Goal: Task Accomplishment & Management: Complete application form

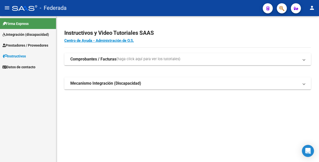
click at [25, 34] on span "Integración (discapacidad)" at bounding box center [26, 35] width 46 height 6
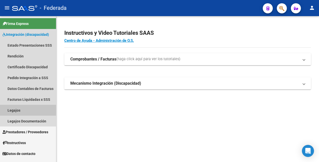
click at [21, 108] on link "Legajos" at bounding box center [28, 110] width 56 height 11
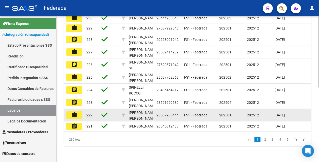
scroll to position [152, 0]
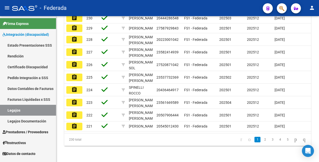
click at [30, 120] on link "Legajos Documentación" at bounding box center [28, 120] width 56 height 11
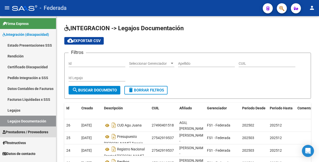
click at [29, 131] on span "Prestadores / Proveedores" at bounding box center [26, 132] width 46 height 6
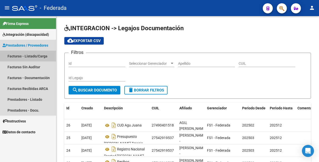
click at [22, 56] on link "Facturas - Listado/Carga" at bounding box center [28, 56] width 56 height 11
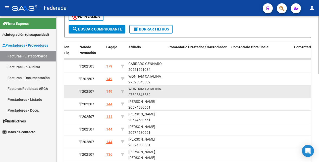
scroll to position [157, 0]
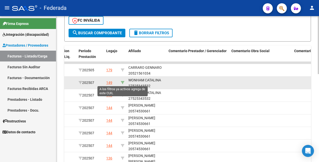
click at [123, 81] on icon at bounding box center [123, 83] width 4 height 4
type input "27525343532"
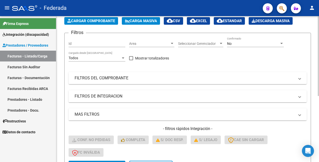
scroll to position [0, 0]
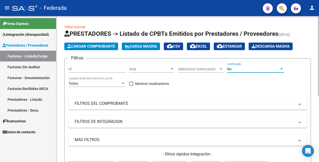
click at [241, 70] on div "No" at bounding box center [253, 69] width 52 height 4
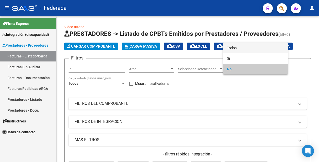
click at [240, 46] on span "Todos" at bounding box center [255, 47] width 57 height 11
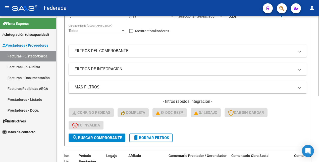
scroll to position [120, 0]
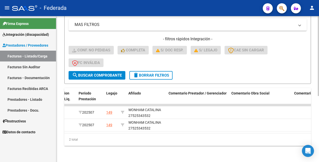
click at [86, 73] on span "search Buscar Comprobante" at bounding box center [97, 75] width 50 height 5
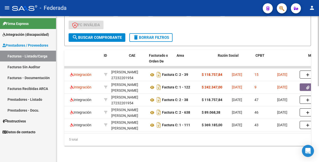
scroll to position [0, 0]
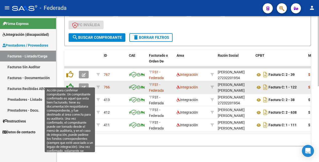
click at [70, 83] on icon at bounding box center [69, 86] width 7 height 7
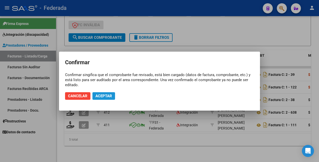
click at [102, 95] on span "Aceptar" at bounding box center [103, 95] width 17 height 5
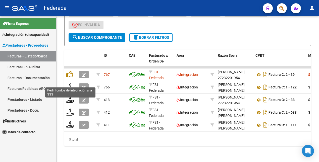
click at [71, 83] on icon at bounding box center [70, 86] width 8 height 7
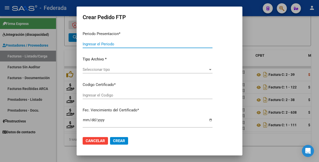
type input "202507"
type input "$ 242.347,00"
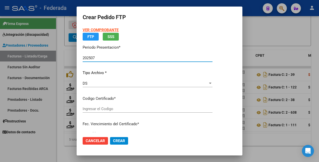
type input "ARG01000525343532022101120261011RIO146"
type input "2026-10-11"
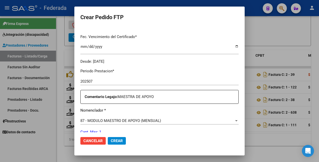
scroll to position [63, 0]
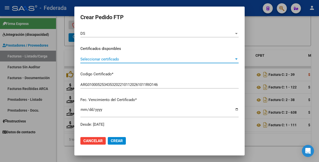
click at [147, 59] on span "Seleccionar certificado" at bounding box center [157, 59] width 154 height 5
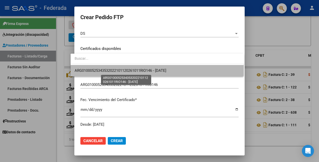
click at [151, 71] on span "ARG01000525343532022101120261011RIO146 - 2026-10-11" at bounding box center [121, 70] width 92 height 5
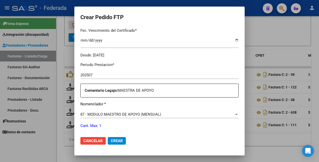
scroll to position [0, 0]
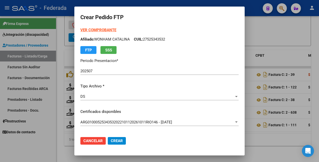
click at [94, 31] on strong "VER COMPROBANTE" at bounding box center [98, 30] width 36 height 5
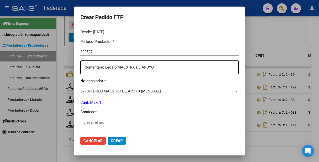
scroll to position [157, 0]
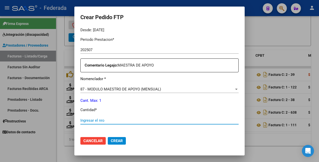
click at [116, 121] on input "Ingresar el nro" at bounding box center [159, 120] width 158 height 5
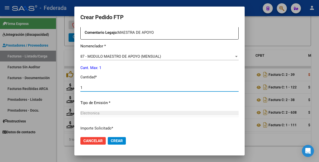
scroll to position [230, 0]
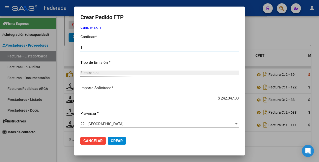
type input "1"
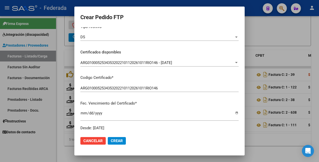
scroll to position [0, 0]
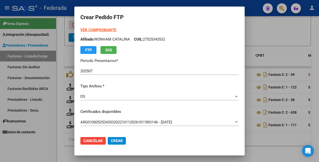
click at [149, 40] on p "Afiliado: WONHAM CATALINA CUIL: 27525343532" at bounding box center [159, 39] width 158 height 6
copy p "27525343532"
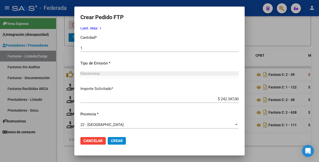
scroll to position [230, 0]
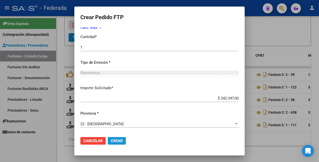
click at [111, 142] on span "Crear" at bounding box center [117, 140] width 12 height 5
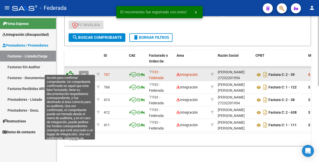
click at [69, 71] on icon at bounding box center [69, 74] width 7 height 7
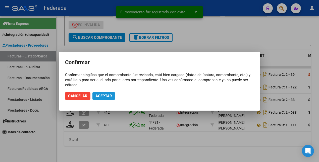
drag, startPoint x: 107, startPoint y: 97, endPoint x: 97, endPoint y: 93, distance: 10.3
click at [107, 96] on span "Aceptar" at bounding box center [103, 95] width 17 height 5
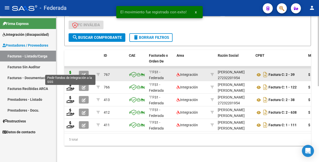
click at [71, 71] on icon at bounding box center [70, 74] width 8 height 7
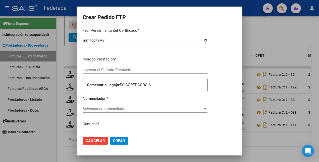
type input "202507"
type input "$ 118.757,84"
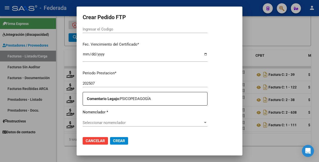
scroll to position [94, 0]
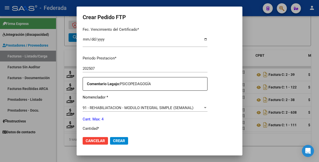
type input "ARG01000525343532022101120261011RIO146"
type input "2026-10-11"
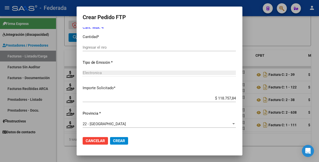
scroll to position [167, 0]
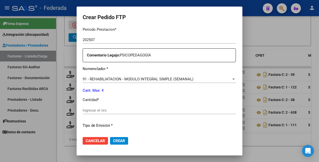
click at [96, 107] on div "Ingresar el nro" at bounding box center [159, 110] width 153 height 8
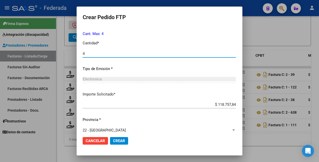
scroll to position [230, 0]
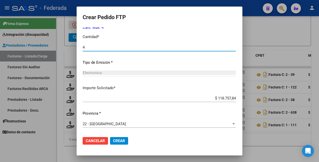
type input "4"
drag, startPoint x: 110, startPoint y: 141, endPoint x: 113, endPoint y: 133, distance: 7.6
click at [113, 140] on span "Crear" at bounding box center [119, 140] width 12 height 5
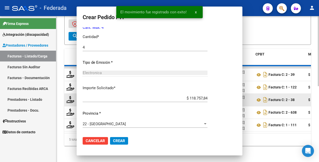
scroll to position [0, 0]
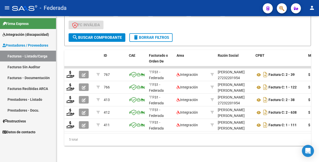
click at [36, 55] on link "Facturas - Listado/Carga" at bounding box center [28, 56] width 56 height 11
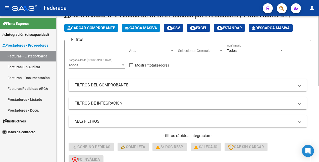
scroll to position [1, 0]
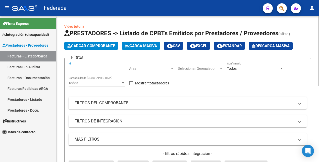
click at [88, 70] on input "Id" at bounding box center [97, 68] width 57 height 4
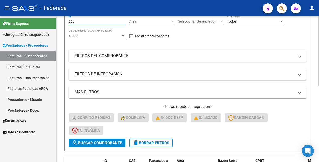
scroll to position [95, 0]
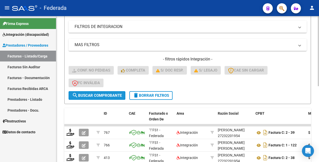
click at [91, 96] on span "search Buscar Comprobante" at bounding box center [97, 95] width 50 height 5
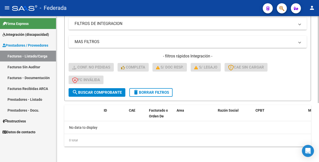
scroll to position [98, 0]
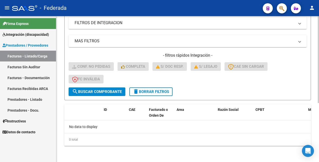
click at [89, 90] on span "search Buscar Comprobante" at bounding box center [97, 91] width 50 height 5
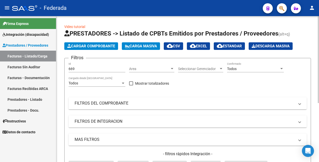
scroll to position [0, 0]
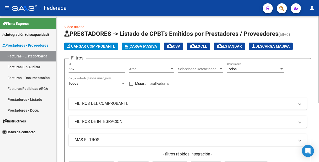
click at [260, 71] on div "Todos" at bounding box center [253, 69] width 52 height 4
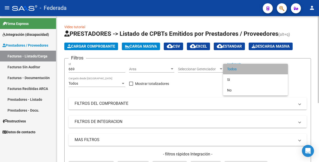
drag, startPoint x: 243, startPoint y: 70, endPoint x: 203, endPoint y: 78, distance: 40.8
click at [241, 70] on span "Todos" at bounding box center [255, 69] width 57 height 11
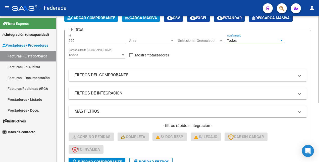
scroll to position [94, 0]
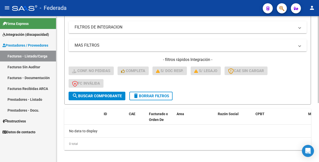
click at [102, 96] on span "search Buscar Comprobante" at bounding box center [97, 95] width 50 height 5
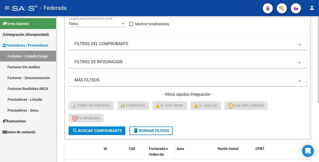
scroll to position [0, 0]
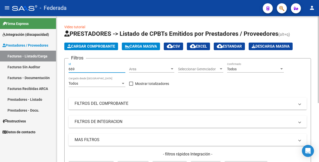
drag, startPoint x: 79, startPoint y: 68, endPoint x: 59, endPoint y: 68, distance: 20.9
click at [59, 68] on div "Video tutorial PRESTADORES -> Listado de CPBTs Emitidos por Prestadores / Prove…" at bounding box center [187, 138] width 263 height 244
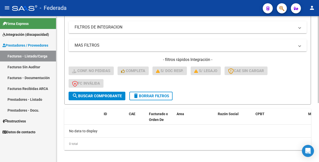
type input "652"
click at [97, 93] on span "search Buscar Comprobante" at bounding box center [97, 95] width 50 height 5
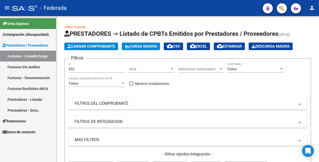
drag, startPoint x: 77, startPoint y: 66, endPoint x: 55, endPoint y: 66, distance: 22.1
click at [55, 66] on mat-sidenav-container "Firma Express Integración (discapacidad) Estado Presentaciones SSS Rendición Ce…" at bounding box center [159, 88] width 319 height 145
click at [71, 66] on div "652 Id" at bounding box center [97, 67] width 57 height 10
click at [75, 68] on input "652" at bounding box center [97, 69] width 57 height 4
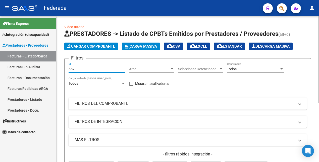
drag, startPoint x: 76, startPoint y: 68, endPoint x: 62, endPoint y: 69, distance: 14.6
click at [62, 69] on div "Video tutorial PRESTADORES -> Listado de CPBTs Emitidos por Prestadores / Prove…" at bounding box center [187, 138] width 263 height 244
click at [261, 69] on div "Todos" at bounding box center [253, 69] width 52 height 4
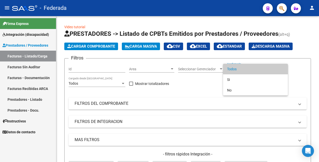
click at [251, 69] on span "Todos" at bounding box center [255, 69] width 57 height 11
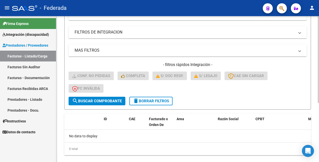
scroll to position [94, 0]
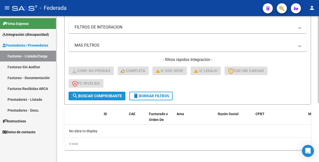
click at [93, 95] on span "search Buscar Comprobante" at bounding box center [97, 95] width 50 height 5
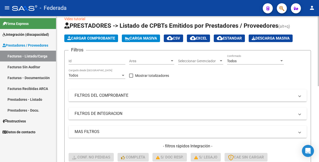
scroll to position [0, 0]
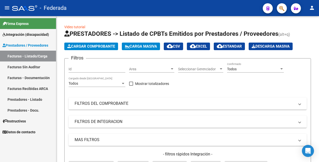
click at [27, 55] on link "Facturas - Listado/Carga" at bounding box center [28, 56] width 56 height 11
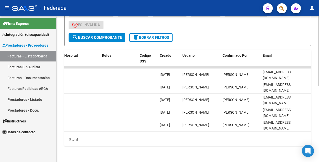
scroll to position [157, 0]
click at [158, 33] on button "delete Borrar Filtros" at bounding box center [150, 37] width 43 height 9
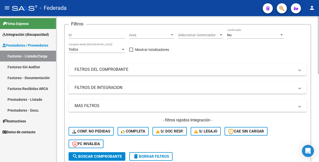
scroll to position [0, 0]
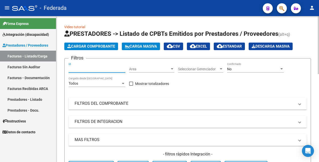
click at [86, 68] on input "Id" at bounding box center [97, 69] width 57 height 4
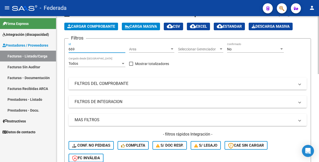
scroll to position [31, 0]
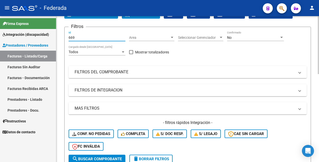
type input "669"
click at [111, 158] on span "search Buscar Comprobante" at bounding box center [97, 158] width 50 height 5
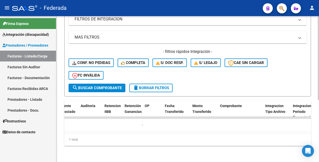
scroll to position [0, 0]
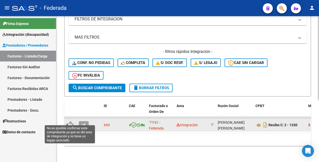
click at [71, 121] on icon at bounding box center [69, 124] width 7 height 7
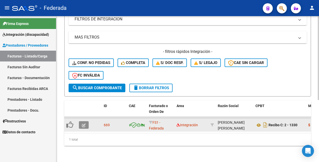
click at [85, 123] on icon "button" at bounding box center [84, 125] width 4 height 4
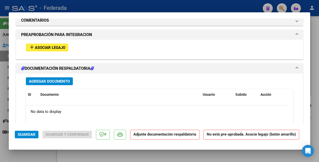
scroll to position [503, 0]
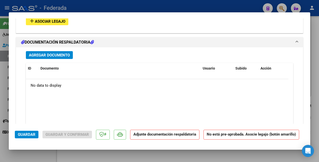
click at [10, 104] on mat-dialog-content "COMPROBANTE VER COMPROBANTE ESTADO: Recibida. En proceso de confirmacion/acepta…" at bounding box center [160, 70] width 302 height 105
drag, startPoint x: 314, startPoint y: 31, endPoint x: 284, endPoint y: 52, distance: 36.5
click at [314, 31] on div at bounding box center [159, 81] width 319 height 162
type input "$ 0,00"
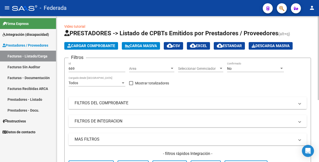
scroll to position [0, 0]
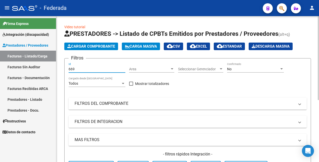
click at [83, 70] on input "669" at bounding box center [97, 69] width 57 height 4
type input "6"
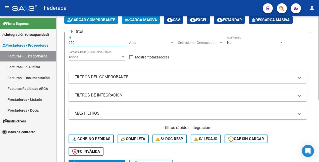
scroll to position [63, 0]
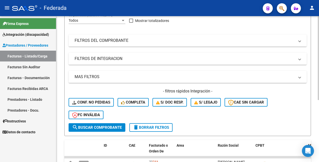
type input "652"
click at [102, 128] on span "search Buscar Comprobante" at bounding box center [97, 127] width 50 height 5
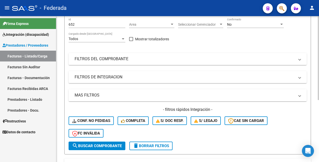
scroll to position [0, 0]
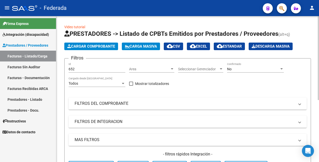
click at [237, 69] on div "No" at bounding box center [253, 69] width 52 height 4
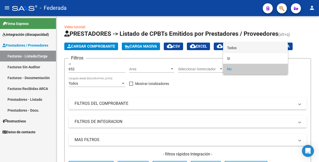
click at [236, 48] on span "Todos" at bounding box center [255, 47] width 57 height 11
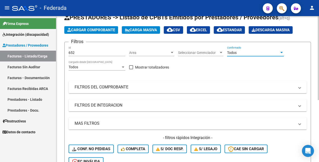
scroll to position [94, 0]
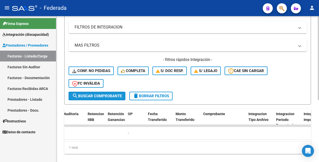
click at [113, 98] on button "search Buscar Comprobante" at bounding box center [97, 95] width 57 height 9
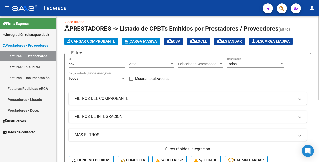
scroll to position [0, 0]
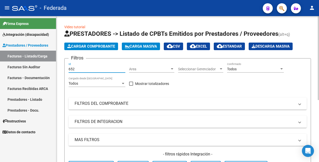
drag, startPoint x: 78, startPoint y: 68, endPoint x: 67, endPoint y: 68, distance: 10.8
click at [67, 68] on form "Filtros 652 Id Area Area Seleccionar Gerenciador Seleccionar Gerenciador Todos …" at bounding box center [187, 128] width 247 height 140
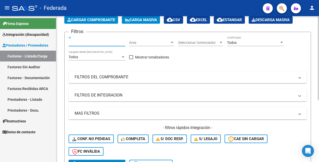
scroll to position [63, 0]
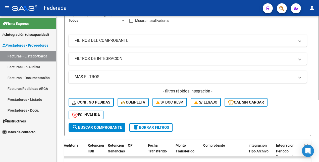
click at [95, 127] on span "search Buscar Comprobante" at bounding box center [97, 127] width 50 height 5
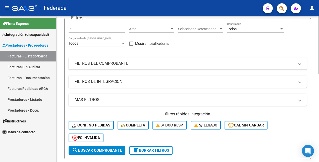
scroll to position [0, 0]
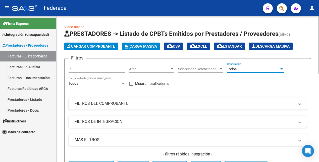
click at [250, 69] on div "Todos" at bounding box center [253, 69] width 52 height 4
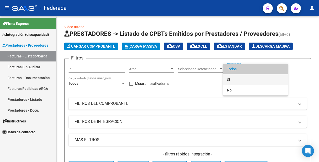
click at [243, 79] on span "Si" at bounding box center [255, 79] width 57 height 11
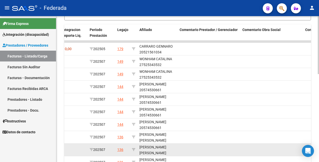
scroll to position [158, 0]
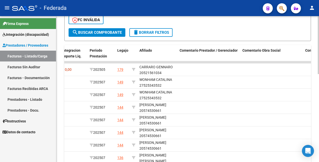
click at [110, 31] on span "search Buscar Comprobante" at bounding box center [97, 32] width 50 height 5
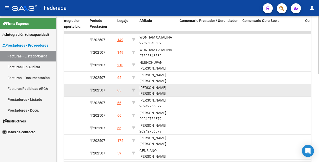
scroll to position [220, 0]
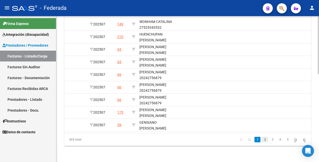
click at [262, 139] on link "2" at bounding box center [265, 139] width 6 height 6
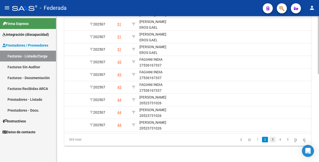
click at [270, 139] on link "3" at bounding box center [273, 139] width 6 height 6
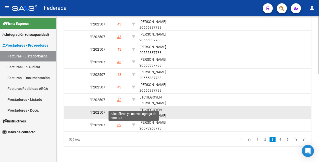
click at [134, 110] on icon at bounding box center [134, 112] width 4 height 4
type input "20567841260"
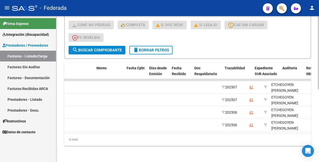
scroll to position [0, 0]
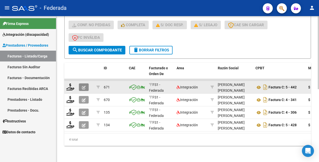
click at [83, 85] on icon "button" at bounding box center [84, 87] width 4 height 4
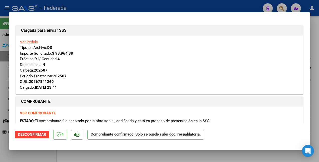
click at [42, 157] on div at bounding box center [159, 81] width 319 height 162
type input "$ 0,00"
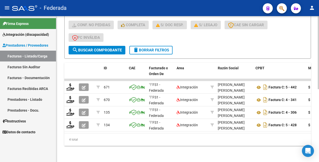
click at [155, 48] on span "delete Borrar Filtros" at bounding box center [151, 50] width 36 height 5
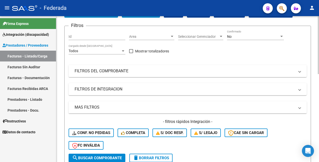
scroll to position [16, 0]
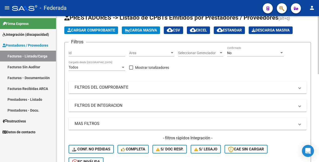
click at [239, 55] on div "No" at bounding box center [253, 53] width 52 height 4
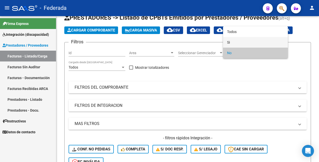
click at [242, 40] on span "Si" at bounding box center [255, 42] width 57 height 11
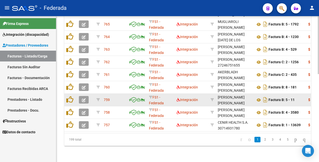
scroll to position [95, 0]
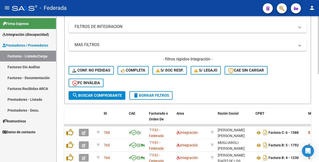
click at [112, 97] on span "search Buscar Comprobante" at bounding box center [97, 95] width 50 height 5
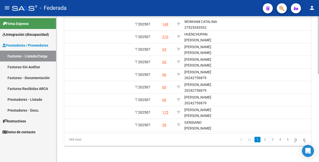
scroll to position [0, 770]
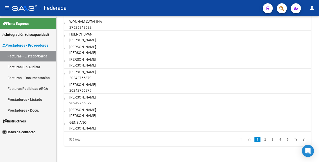
click at [262, 138] on link "2" at bounding box center [265, 139] width 6 height 6
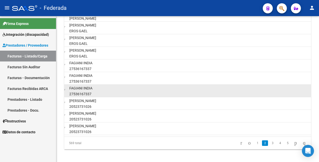
scroll to position [220, 0]
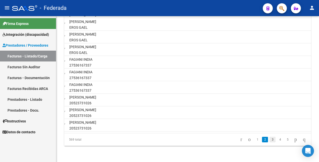
click at [270, 140] on link "3" at bounding box center [273, 139] width 6 height 6
click at [277, 140] on link "4" at bounding box center [280, 139] width 6 height 6
click at [277, 139] on link "5" at bounding box center [280, 139] width 6 height 6
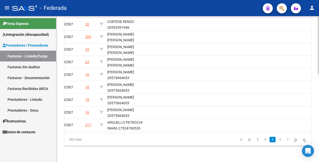
scroll to position [0, 691]
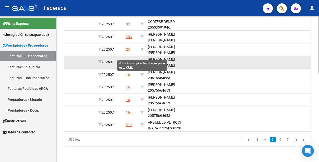
click at [141, 60] on icon at bounding box center [142, 62] width 4 height 4
type input "20565068769"
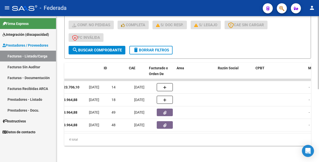
scroll to position [0, 0]
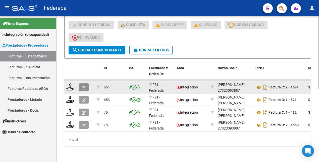
click at [84, 85] on icon "button" at bounding box center [84, 87] width 4 height 4
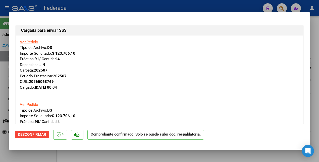
drag, startPoint x: 24, startPoint y: 158, endPoint x: 41, endPoint y: 146, distance: 20.4
click at [25, 157] on div at bounding box center [159, 81] width 319 height 162
type input "$ 0,00"
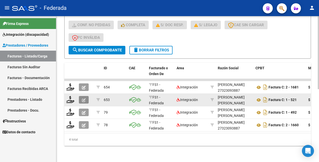
click at [84, 98] on icon "button" at bounding box center [84, 100] width 4 height 4
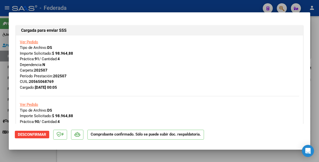
click at [35, 157] on div at bounding box center [159, 81] width 319 height 162
type input "$ 0,00"
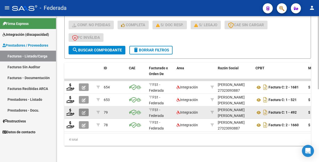
click at [84, 111] on icon "button" at bounding box center [84, 113] width 4 height 4
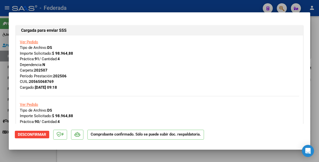
drag, startPoint x: 27, startPoint y: 157, endPoint x: 42, endPoint y: 146, distance: 18.3
click at [28, 156] on div at bounding box center [159, 81] width 319 height 162
type input "$ 0,00"
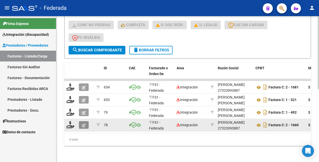
click at [82, 123] on icon "button" at bounding box center [84, 125] width 4 height 4
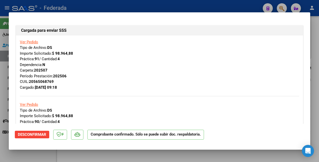
click at [33, 153] on div at bounding box center [159, 81] width 319 height 162
type input "$ 0,00"
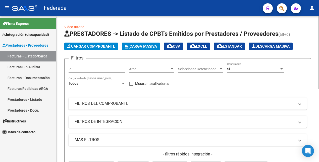
click at [241, 69] on div "Si" at bounding box center [253, 69] width 52 height 4
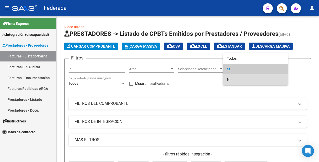
click at [240, 79] on span "No" at bounding box center [255, 79] width 57 height 11
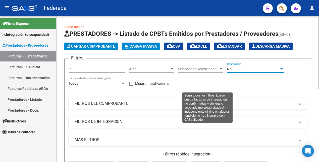
scroll to position [94, 0]
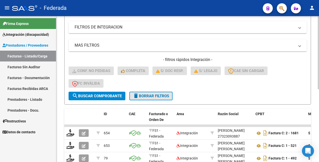
click at [159, 99] on button "delete Borrar Filtros" at bounding box center [150, 95] width 43 height 9
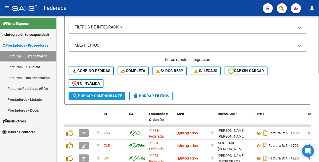
drag, startPoint x: 115, startPoint y: 94, endPoint x: 134, endPoint y: 79, distance: 23.8
click at [115, 94] on span "search Buscar Comprobante" at bounding box center [97, 95] width 50 height 5
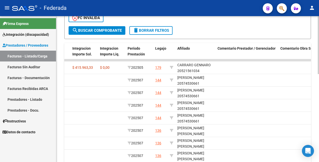
scroll to position [157, 0]
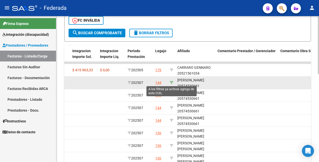
click at [171, 81] on icon at bounding box center [172, 83] width 4 height 4
type input "20574530661"
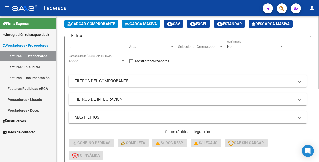
scroll to position [0, 0]
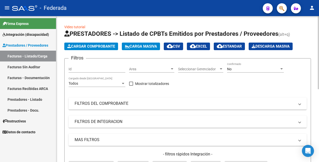
click at [241, 69] on div "No" at bounding box center [253, 69] width 52 height 4
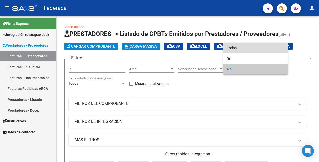
click at [238, 47] on span "Todos" at bounding box center [255, 47] width 57 height 11
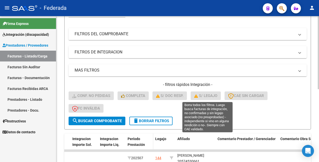
scroll to position [94, 0]
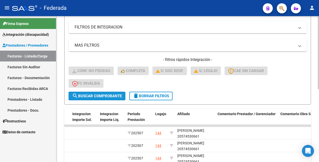
click at [111, 94] on span "search Buscar Comprobante" at bounding box center [97, 95] width 50 height 5
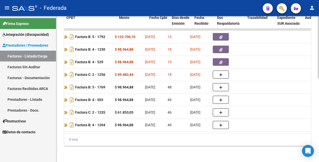
scroll to position [0, 0]
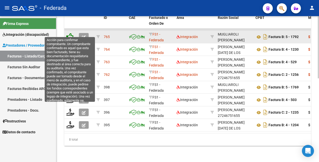
click at [70, 33] on icon at bounding box center [69, 36] width 7 height 7
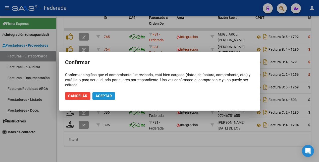
click at [104, 96] on span "Aceptar" at bounding box center [103, 95] width 17 height 5
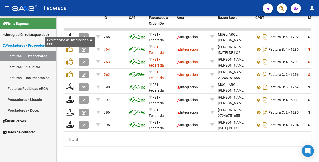
click at [70, 33] on icon at bounding box center [70, 36] width 8 height 7
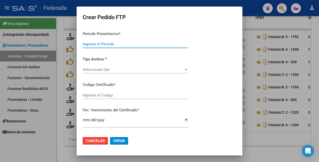
type input "202507"
type input "$ 123.706,10"
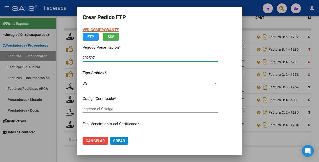
type input "ARG02000574530662021051120260511BS375"
type input "2026-05-11"
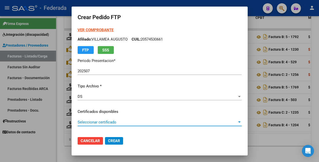
click at [133, 122] on span "Seleccionar certificado" at bounding box center [158, 122] width 160 height 5
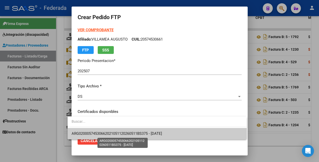
drag, startPoint x: 130, startPoint y: 135, endPoint x: 131, endPoint y: 131, distance: 3.7
click at [129, 135] on span "ARG02000574530662021051120260511BS375 - 2026-05-11" at bounding box center [117, 133] width 90 height 5
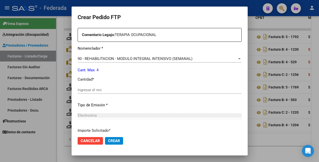
scroll to position [188, 0]
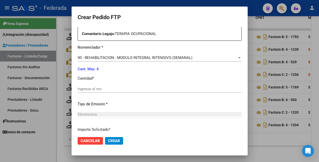
click at [104, 86] on input "Ingresar el nro" at bounding box center [160, 88] width 164 height 5
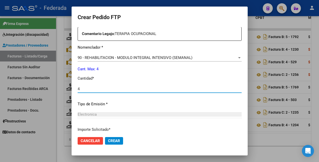
type input "4"
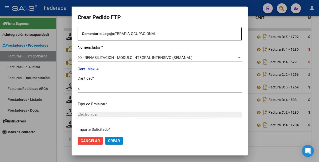
scroll to position [230, 0]
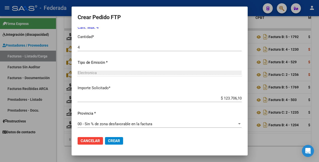
click at [109, 141] on span "Crear" at bounding box center [114, 140] width 12 height 5
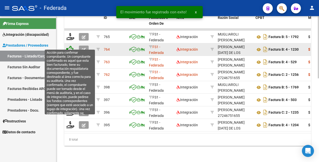
click at [70, 45] on icon at bounding box center [69, 48] width 7 height 7
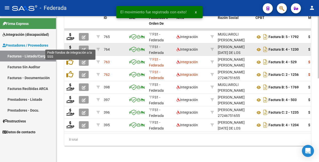
click at [70, 45] on icon at bounding box center [70, 48] width 8 height 7
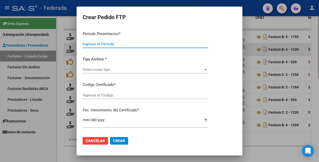
type input "202507"
type input "$ 98.964,88"
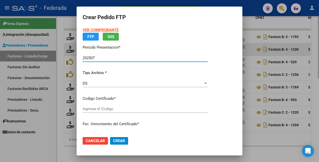
type input "ARG02000574530662021051120260511BS375"
type input "2026-05-11"
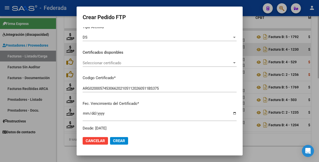
scroll to position [63, 0]
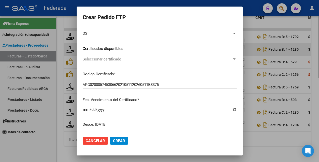
click at [139, 61] on span "Seleccionar certificado" at bounding box center [158, 59] width 150 height 5
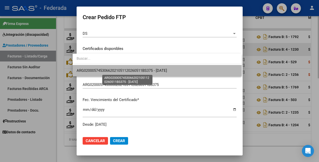
click at [138, 69] on span "ARG02000574530662021051120260511BS375 - 2026-05-11" at bounding box center [122, 70] width 90 height 5
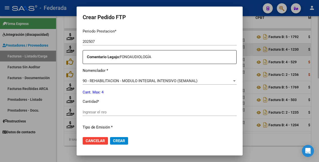
scroll to position [188, 0]
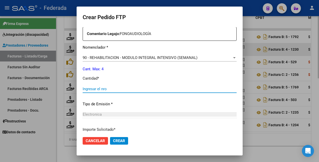
click at [111, 87] on input "Ingresar el nro" at bounding box center [160, 88] width 154 height 5
type input "4"
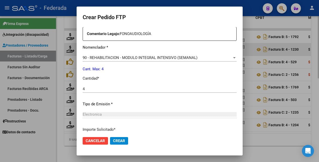
scroll to position [230, 0]
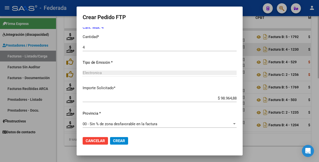
click at [115, 140] on span "Crear" at bounding box center [119, 140] width 12 height 5
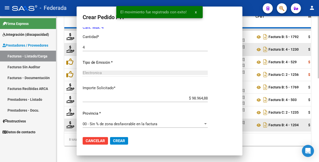
scroll to position [0, 0]
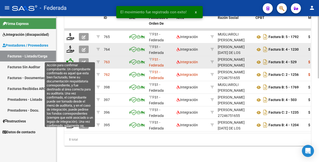
click at [70, 58] on icon at bounding box center [69, 61] width 7 height 7
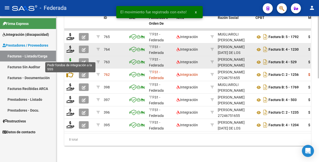
click at [71, 59] on icon at bounding box center [70, 61] width 8 height 7
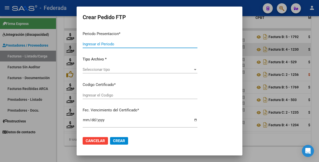
type input "202507"
type input "$ 98.964,88"
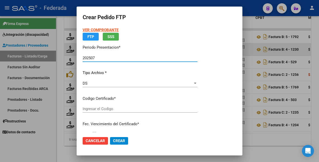
type input "ARG02000574530662021051120260511BS375"
type input "2026-05-11"
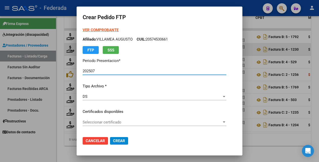
click at [122, 123] on span "Seleccionar certificado" at bounding box center [152, 122] width 139 height 5
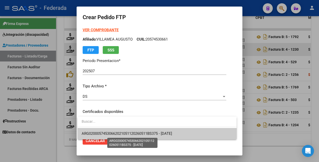
click at [117, 134] on span "ARG02000574530662021051120260511BS375 - 2026-05-11" at bounding box center [127, 133] width 90 height 5
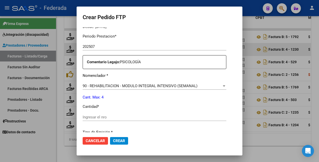
scroll to position [188, 0]
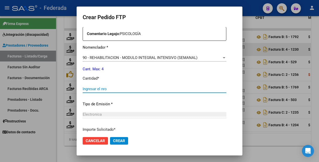
click at [100, 87] on input "Ingresar el nro" at bounding box center [155, 88] width 144 height 5
type input "4"
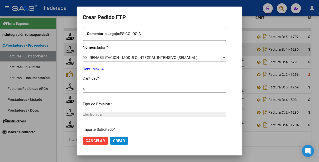
scroll to position [230, 0]
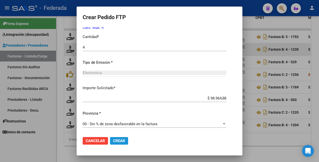
click at [118, 140] on span "Crear" at bounding box center [119, 140] width 12 height 5
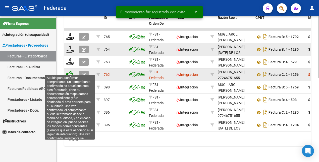
click at [69, 71] on icon at bounding box center [69, 74] width 7 height 7
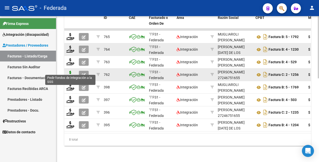
click at [70, 71] on icon at bounding box center [70, 74] width 8 height 7
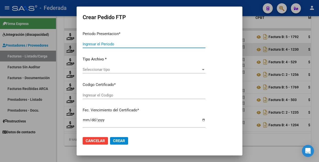
type input "202507"
type input "$ 49.482,44"
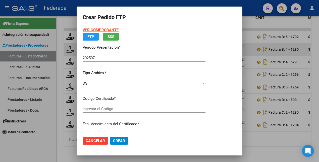
type input "ARG02000574530662021051120260511BS375"
type input "2026-05-11"
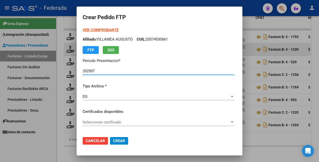
click at [119, 123] on span "Seleccionar certificado" at bounding box center [156, 122] width 147 height 5
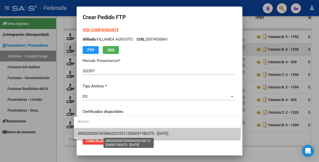
click at [116, 135] on span "ARG02000574530662021051120260511BS375 - 2026-05-11" at bounding box center [123, 133] width 90 height 5
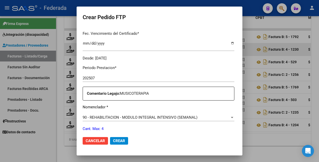
scroll to position [157, 0]
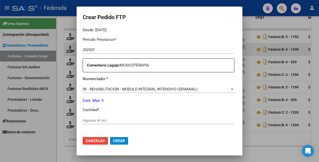
click at [96, 121] on input "Ingresar el nro" at bounding box center [159, 120] width 152 height 5
type input "4"
click at [113, 142] on span "Crear" at bounding box center [119, 140] width 12 height 5
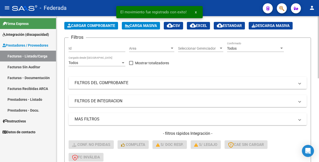
scroll to position [94, 0]
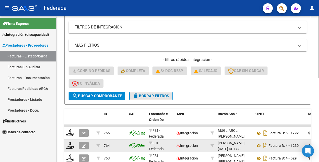
click at [144, 94] on span "delete Borrar Filtros" at bounding box center [151, 95] width 36 height 5
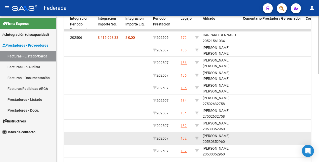
scroll to position [157, 0]
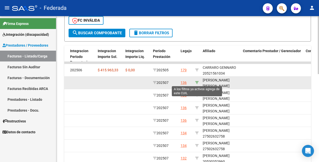
click at [196, 83] on icon at bounding box center [197, 83] width 4 height 4
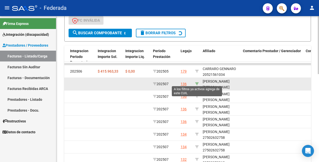
type input "20523228316"
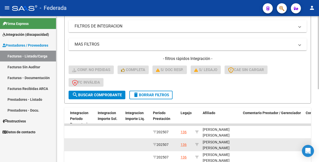
scroll to position [19, 0]
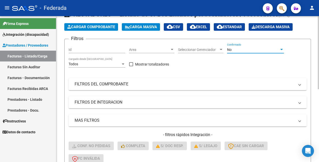
click at [246, 50] on div "No" at bounding box center [253, 49] width 52 height 4
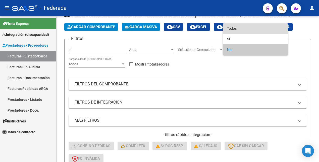
click at [244, 28] on span "Todos" at bounding box center [255, 28] width 57 height 11
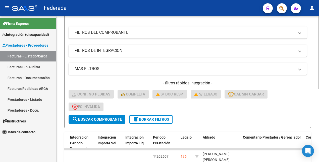
scroll to position [82, 0]
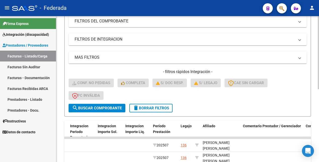
click at [107, 110] on button "search Buscar Comprobante" at bounding box center [97, 108] width 57 height 9
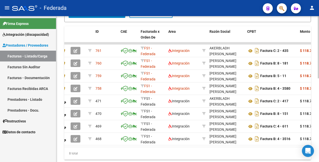
scroll to position [0, 0]
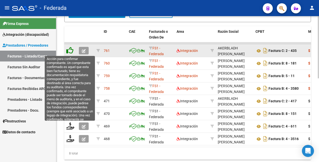
click at [71, 52] on icon at bounding box center [69, 50] width 7 height 7
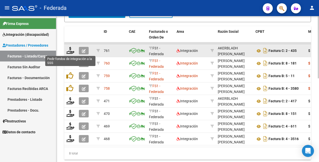
click at [71, 52] on icon at bounding box center [70, 50] width 8 height 7
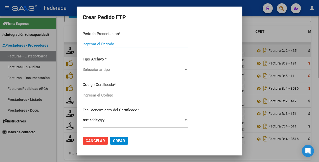
type input "202507"
type input "$ 118.757,84"
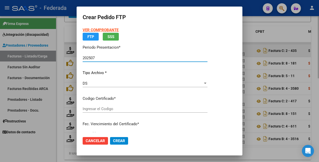
type input "ARG02000523228312022101320271013RIO145"
type input "2027-10-13"
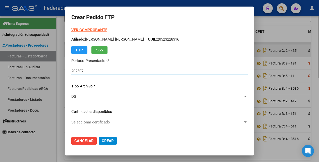
click at [128, 124] on div "Seleccionar certificado Seleccionar certificado" at bounding box center [159, 122] width 176 height 8
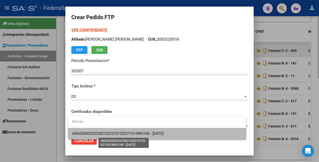
drag, startPoint x: 128, startPoint y: 133, endPoint x: 145, endPoint y: 106, distance: 32.1
click at [128, 132] on span "ARG02000523228312022101320271013RIO145 - 2027-10-13" at bounding box center [118, 133] width 92 height 5
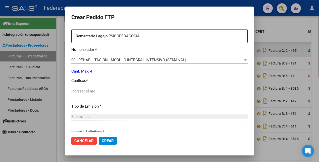
scroll to position [188, 0]
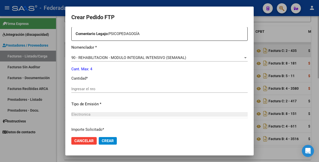
click at [120, 87] on input "Ingresar el nro" at bounding box center [159, 88] width 176 height 5
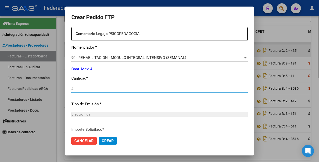
type input "4"
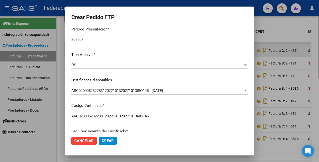
scroll to position [0, 0]
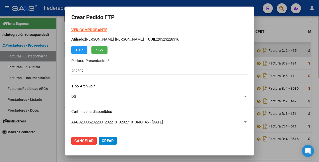
click at [95, 31] on strong "VER COMPROBANTE" at bounding box center [89, 30] width 36 height 5
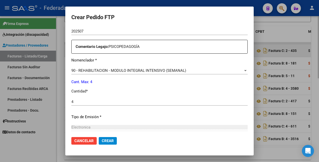
scroll to position [230, 0]
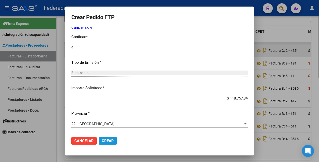
drag, startPoint x: 112, startPoint y: 140, endPoint x: 98, endPoint y: 111, distance: 31.8
click at [112, 139] on span "Crear" at bounding box center [108, 140] width 12 height 5
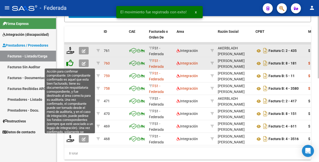
click at [69, 64] on icon at bounding box center [69, 62] width 7 height 7
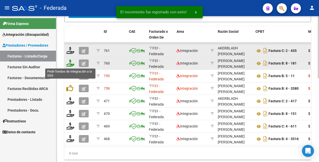
click at [72, 65] on icon at bounding box center [70, 62] width 8 height 7
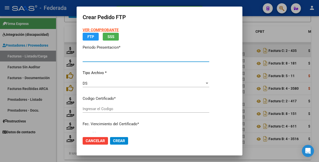
type input "202507"
type input "$ 118.757,84"
type input "ARG02000523228312022101320271013RIO145"
type input "2027-10-13"
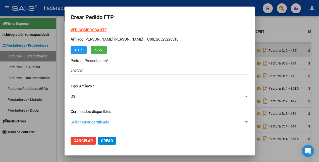
click at [153, 122] on span "Seleccionar certificado" at bounding box center [158, 122] width 174 height 5
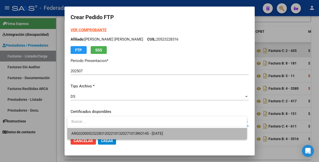
click at [148, 130] on span "ARG02000523228312022101320271013RIO145 - 2027-10-13" at bounding box center [157, 133] width 172 height 11
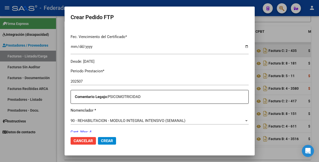
scroll to position [188, 0]
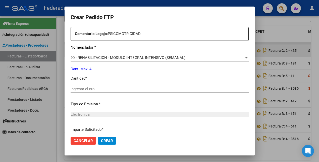
click at [99, 89] on input "Ingresar el nro" at bounding box center [160, 88] width 178 height 5
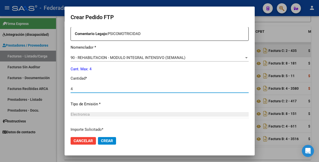
type input "4"
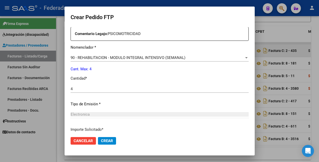
scroll to position [230, 0]
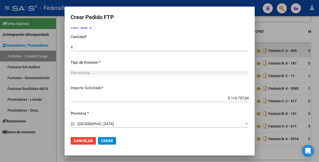
click at [112, 140] on span "Crear" at bounding box center [107, 140] width 12 height 5
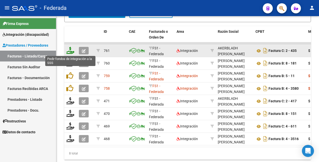
click at [69, 52] on icon at bounding box center [70, 50] width 8 height 7
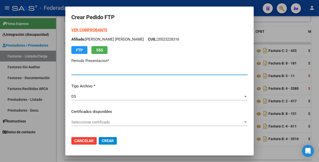
type input "202507"
type input "$ 118.757,84"
type input "ARG02000523228312022101320271013RIO145"
type input "2027-10-13"
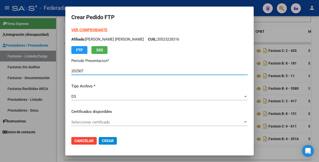
scroll to position [94, 0]
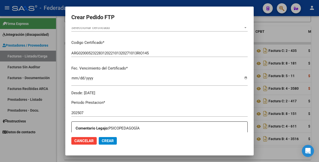
click at [89, 141] on span "Cancelar" at bounding box center [83, 140] width 19 height 5
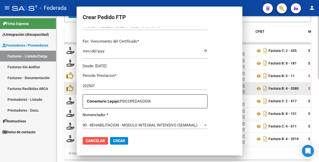
scroll to position [67, 0]
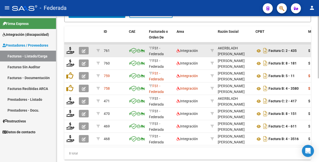
click at [84, 51] on icon "button" at bounding box center [84, 51] width 4 height 4
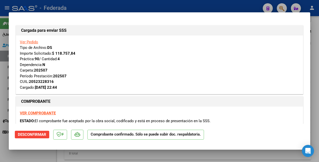
click at [41, 155] on div at bounding box center [159, 81] width 319 height 162
type input "$ 0,00"
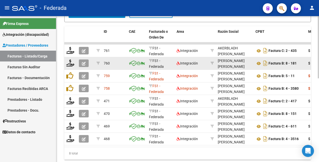
click at [84, 63] on icon "button" at bounding box center [84, 64] width 4 height 4
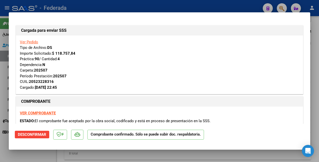
click at [39, 156] on div at bounding box center [159, 81] width 319 height 162
type input "$ 0,00"
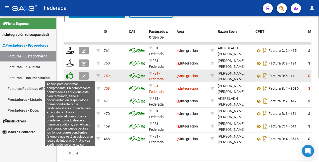
click at [69, 76] on icon at bounding box center [69, 75] width 7 height 7
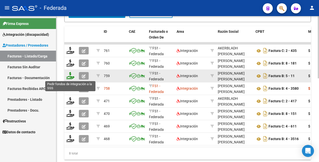
click at [70, 76] on icon at bounding box center [70, 75] width 8 height 7
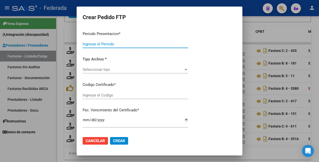
type input "202507"
type input "$ 118.757,84"
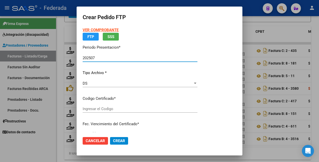
type input "ARG02000523228312022101320271013RIO145"
type input "2027-10-13"
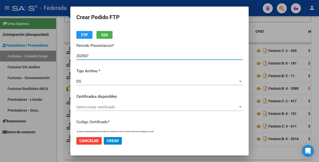
scroll to position [0, 0]
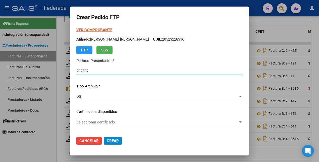
click at [113, 121] on span "Seleccionar certificado" at bounding box center [157, 122] width 162 height 5
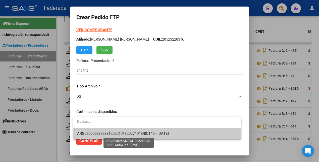
click at [110, 133] on span "ARG02000523228312022101320271013RIO145 - 2027-10-13" at bounding box center [123, 133] width 92 height 5
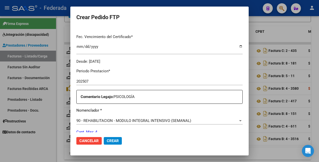
scroll to position [157, 0]
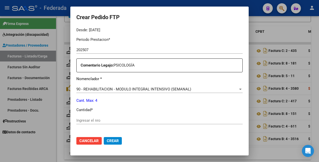
click at [97, 119] on input "Ingresar el nro" at bounding box center [159, 120] width 166 height 5
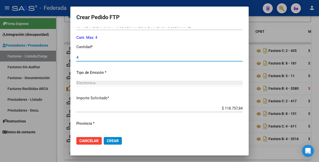
scroll to position [230, 0]
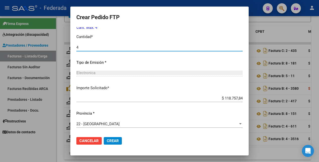
type input "4"
click at [118, 138] on span "Crear" at bounding box center [113, 140] width 12 height 5
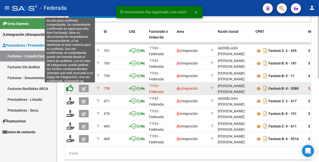
click at [71, 89] on icon at bounding box center [69, 87] width 7 height 7
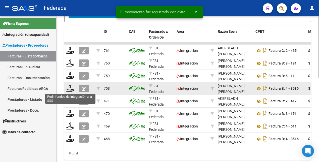
click at [71, 89] on icon at bounding box center [70, 87] width 8 height 7
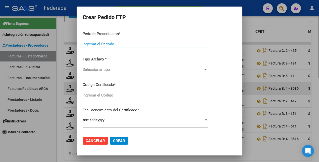
type input "202507"
type input "$ 118.757,84"
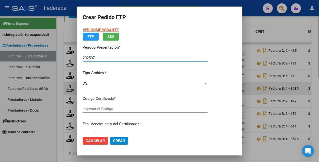
type input "ARG02000523228312022101320271013RIO145"
type input "2027-10-13"
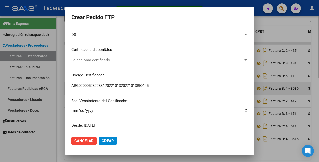
scroll to position [63, 0]
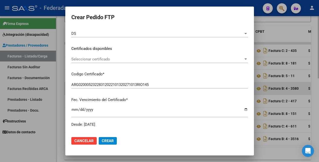
click at [102, 59] on span "Seleccionar certificado" at bounding box center [157, 59] width 172 height 5
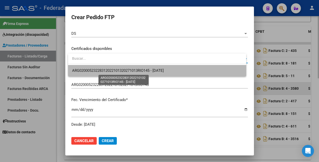
click at [107, 69] on span "ARG02000523228312022101320271013RIO145 - 2027-10-13" at bounding box center [118, 70] width 92 height 5
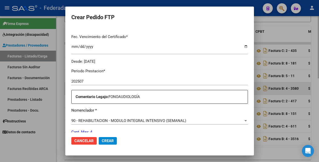
scroll to position [157, 0]
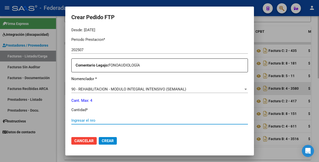
click at [94, 119] on input "Ingresar el nro" at bounding box center [159, 120] width 177 height 5
type input "4"
click at [109, 138] on button "Crear" at bounding box center [108, 141] width 18 height 8
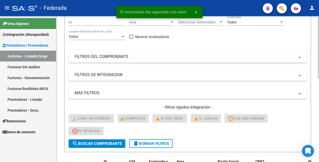
scroll to position [82, 0]
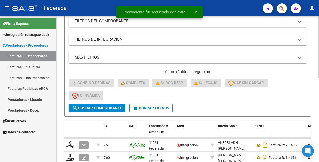
click at [160, 109] on span "delete Borrar Filtros" at bounding box center [151, 108] width 36 height 5
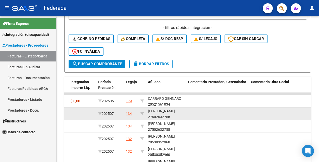
scroll to position [158, 0]
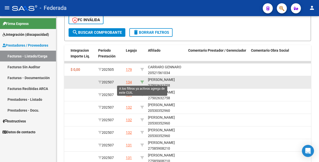
click at [143, 81] on icon at bounding box center [142, 82] width 4 height 4
type input "27502632758"
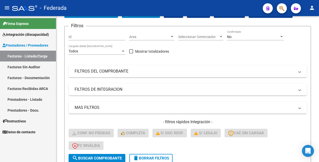
scroll to position [0, 0]
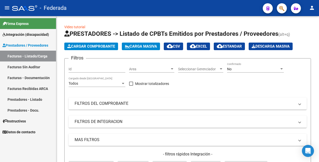
click at [238, 67] on div "No" at bounding box center [253, 69] width 52 height 4
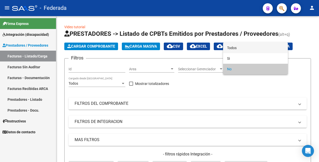
click at [242, 49] on span "Todos" at bounding box center [255, 47] width 57 height 11
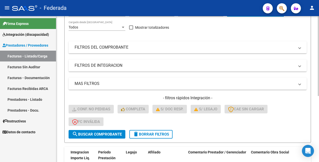
scroll to position [120, 0]
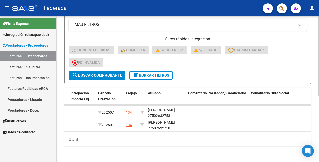
click at [104, 73] on span "search Buscar Comprobante" at bounding box center [97, 75] width 50 height 5
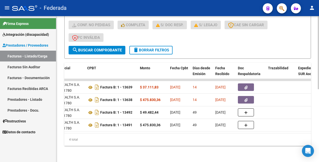
scroll to position [0, 0]
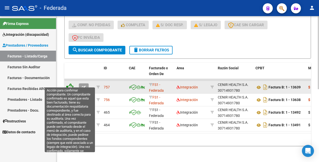
click at [71, 83] on icon at bounding box center [69, 86] width 7 height 7
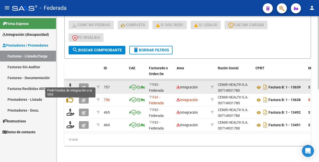
click at [71, 83] on icon at bounding box center [70, 86] width 8 height 7
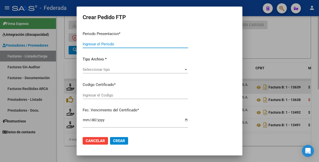
type input "202507"
type input "$ 37.111,83"
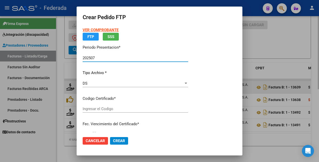
type input "ARG01000602632752020102720251027COR234"
type input "2025-10-27"
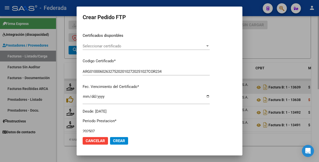
scroll to position [139, 0]
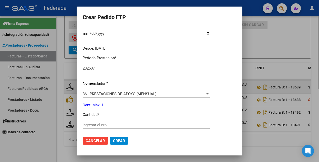
drag, startPoint x: 102, startPoint y: 140, endPoint x: 99, endPoint y: 124, distance: 16.7
click at [101, 139] on span "Cancelar" at bounding box center [95, 140] width 19 height 5
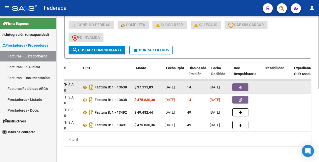
scroll to position [0, 0]
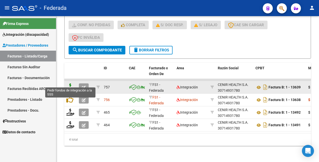
click at [70, 84] on icon at bounding box center [70, 86] width 8 height 7
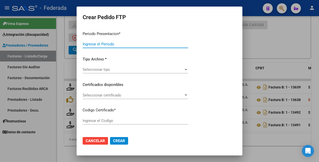
type input "202507"
type input "$ 37.111,83"
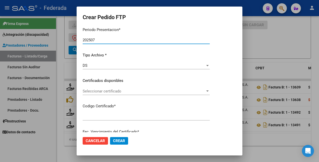
type input "ARG01000602632752020102720251027COR234"
type input "2025-10-27"
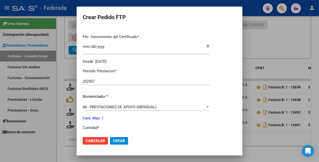
scroll to position [157, 0]
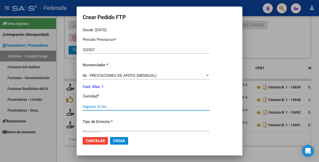
click at [108, 104] on input "Ingresar el nro" at bounding box center [146, 106] width 127 height 5
type input "1"
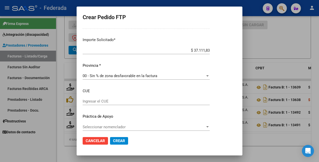
scroll to position [267, 0]
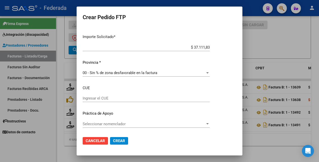
click at [122, 139] on span "Crear" at bounding box center [119, 140] width 12 height 5
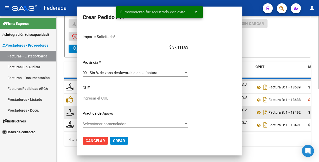
scroll to position [0, 0]
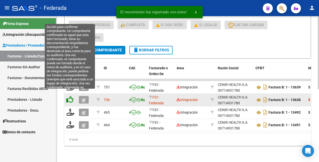
click at [71, 97] on icon at bounding box center [69, 99] width 7 height 7
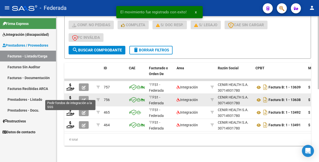
click at [71, 97] on icon at bounding box center [70, 99] width 8 height 7
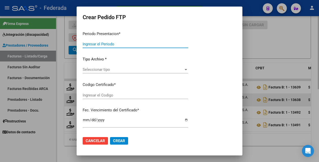
type input "202507"
type input "$ 475.830,36"
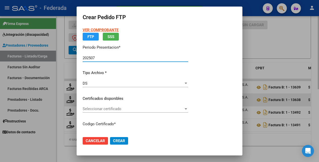
type input "ARG01000602632752020102720251027COR234"
type input "2025-10-27"
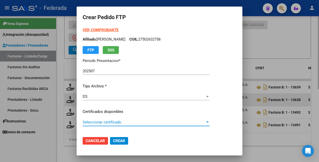
click at [147, 122] on span "Seleccionar certificado" at bounding box center [144, 122] width 123 height 5
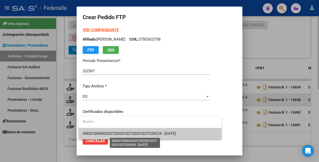
drag, startPoint x: 145, startPoint y: 134, endPoint x: 145, endPoint y: 131, distance: 3.3
click at [145, 134] on span "ARG01000602632752020102720251027COR234 - 2025-10-27" at bounding box center [129, 133] width 93 height 5
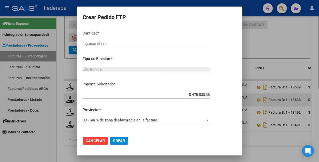
scroll to position [157, 0]
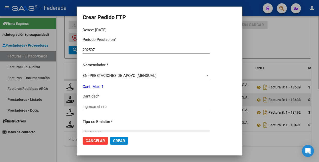
click at [100, 138] on span "Cancelar" at bounding box center [95, 140] width 19 height 5
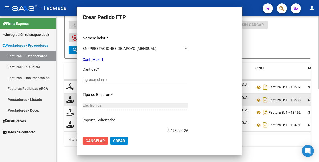
scroll to position [130, 0]
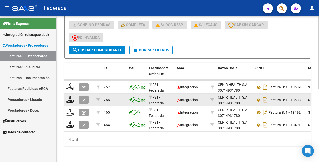
click at [84, 98] on icon "button" at bounding box center [84, 100] width 4 height 4
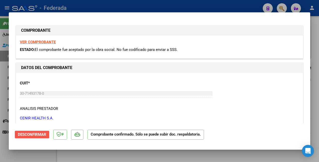
click at [38, 135] on span "Desconfirmar" at bounding box center [32, 134] width 28 height 5
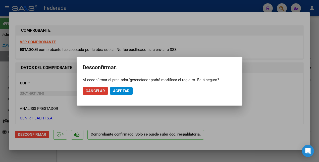
click at [124, 93] on button "Aceptar" at bounding box center [121, 91] width 23 height 8
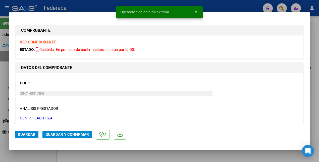
drag, startPoint x: 24, startPoint y: 153, endPoint x: 58, endPoint y: 115, distance: 51.2
click at [24, 153] on div at bounding box center [159, 81] width 319 height 162
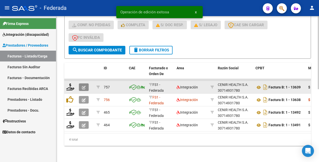
click at [84, 85] on icon "button" at bounding box center [84, 87] width 4 height 4
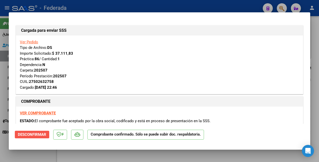
click at [33, 134] on span "Desconfirmar" at bounding box center [32, 134] width 28 height 5
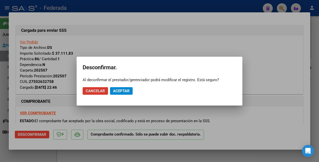
click at [127, 93] on button "Aceptar" at bounding box center [121, 91] width 23 height 8
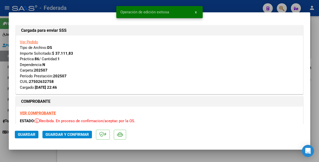
drag, startPoint x: 42, startPoint y: 156, endPoint x: 73, endPoint y: 129, distance: 41.5
click at [42, 156] on div at bounding box center [159, 81] width 319 height 162
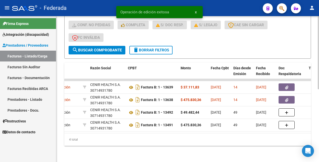
scroll to position [0, 0]
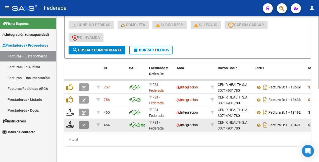
click at [83, 123] on icon "button" at bounding box center [84, 125] width 4 height 4
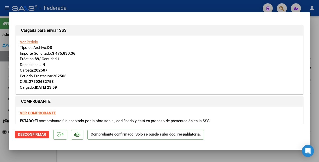
click at [33, 156] on div at bounding box center [159, 81] width 319 height 162
type input "$ 0,00"
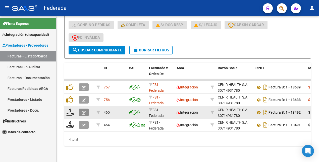
click at [86, 108] on button "button" at bounding box center [84, 112] width 10 height 8
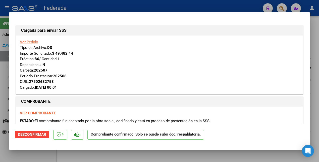
scroll to position [94, 0]
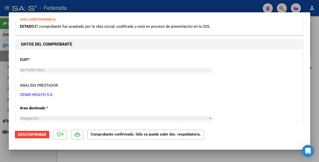
click at [40, 157] on div at bounding box center [159, 81] width 319 height 162
type input "$ 0,00"
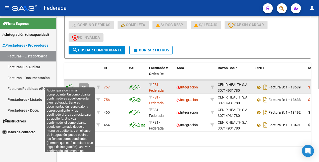
click at [71, 83] on icon at bounding box center [69, 86] width 7 height 7
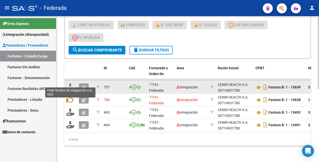
click at [72, 83] on icon at bounding box center [70, 86] width 8 height 7
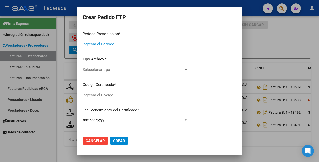
type input "202507"
type input "$ 37.111,83"
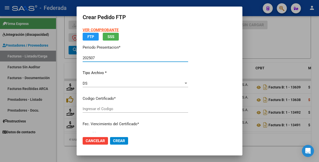
type input "ARG01000602632752020102720251027COR234"
type input "2025-10-27"
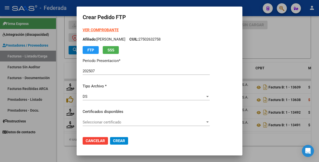
click at [112, 29] on strong "VER COMPROBANTE" at bounding box center [101, 30] width 36 height 5
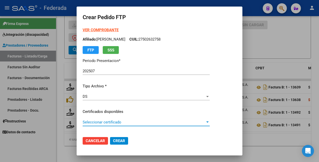
click at [119, 123] on span "Seleccionar certificado" at bounding box center [144, 122] width 123 height 5
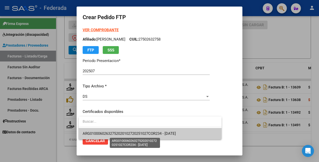
click at [119, 133] on span "ARG01000602632752020102720251027COR234 - 2025-10-27" at bounding box center [129, 133] width 93 height 5
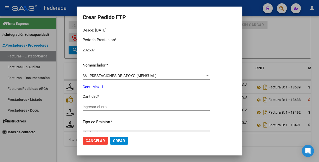
scroll to position [157, 0]
click at [114, 105] on input "Ingresar el nro" at bounding box center [146, 106] width 127 height 5
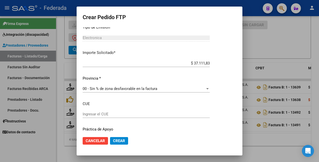
scroll to position [267, 0]
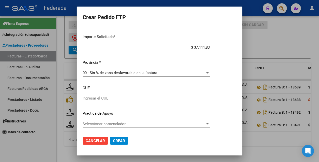
type input "1"
click at [123, 140] on span "Crear" at bounding box center [119, 140] width 12 height 5
click at [102, 140] on span "Cancelar" at bounding box center [95, 140] width 19 height 5
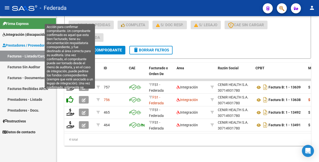
click at [69, 96] on icon at bounding box center [69, 99] width 7 height 7
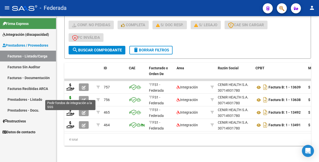
click at [71, 96] on icon at bounding box center [70, 99] width 8 height 7
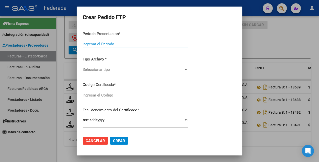
type input "202507"
type input "$ 475.830,36"
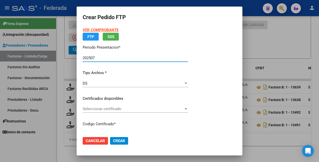
type input "ARG01000602632752020102720251027COR234"
type input "2025-10-27"
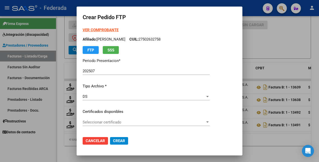
click at [110, 30] on strong "VER COMPROBANTE" at bounding box center [101, 30] width 36 height 5
click at [108, 120] on span "Seleccionar certificado" at bounding box center [144, 122] width 123 height 5
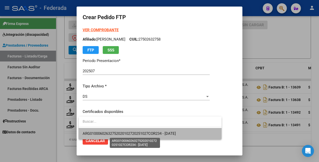
drag, startPoint x: 106, startPoint y: 133, endPoint x: 116, endPoint y: 103, distance: 32.0
click at [106, 133] on span "ARG01000602632752020102720251027COR234 - 2025-10-27" at bounding box center [129, 133] width 93 height 5
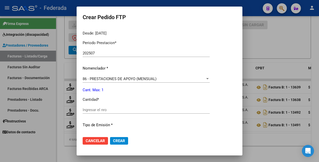
scroll to position [157, 0]
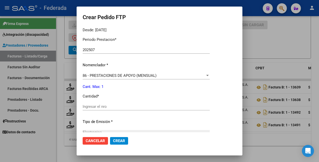
click at [156, 78] on div "86 - PRESTACIONES DE APOYO (MENSUAL) Seleccionar nomenclador" at bounding box center [146, 76] width 127 height 8
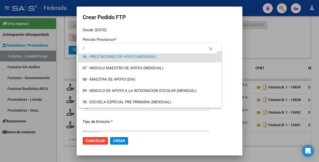
scroll to position [0, 0]
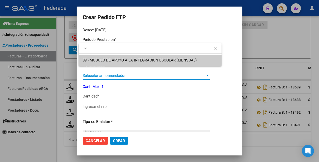
type input "89"
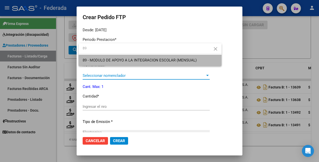
click at [154, 57] on span "89 - MODULO DE APOYO A LA INTEGRACION ESCOLAR (MENSUAL)" at bounding box center [150, 60] width 135 height 11
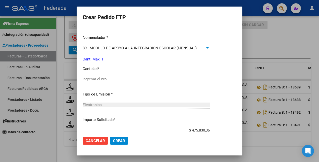
scroll to position [216, 0]
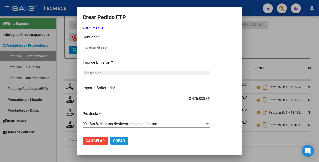
click at [121, 142] on span "Crear" at bounding box center [119, 140] width 12 height 5
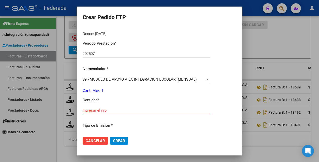
click at [97, 112] on div "Ingresar el nro" at bounding box center [146, 110] width 127 height 8
type input "1"
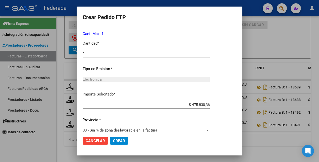
scroll to position [216, 0]
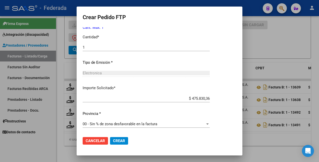
click at [121, 138] on span "Crear" at bounding box center [119, 140] width 12 height 5
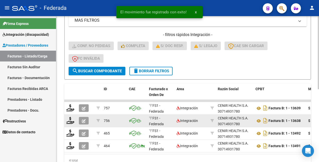
scroll to position [126, 0]
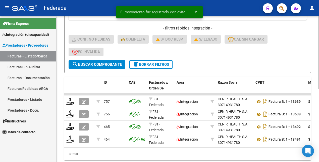
drag, startPoint x: 155, startPoint y: 66, endPoint x: 163, endPoint y: 73, distance: 10.7
click at [156, 66] on span "delete Borrar Filtros" at bounding box center [151, 64] width 36 height 5
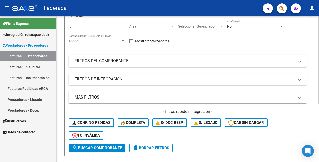
scroll to position [0, 0]
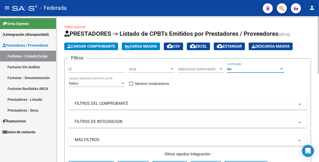
click at [262, 70] on div "No" at bounding box center [253, 69] width 52 height 4
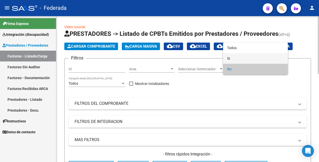
click at [238, 56] on span "Si" at bounding box center [255, 58] width 57 height 11
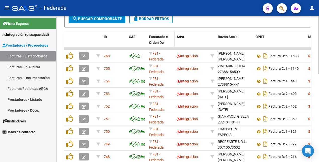
scroll to position [157, 0]
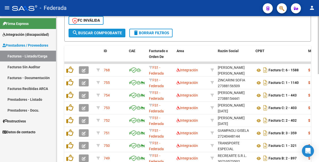
click at [105, 33] on span "search Buscar Comprobante" at bounding box center [97, 33] width 50 height 5
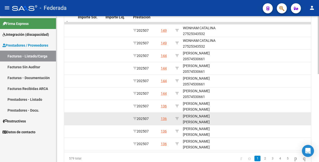
scroll to position [188, 0]
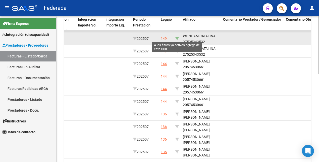
click at [177, 39] on icon at bounding box center [177, 39] width 4 height 4
type input "27525343532"
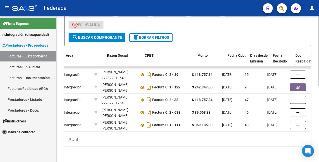
scroll to position [0, 0]
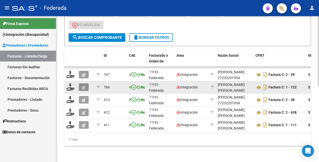
click at [84, 85] on icon "button" at bounding box center [84, 87] width 4 height 4
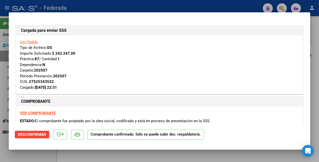
click at [36, 153] on div at bounding box center [159, 81] width 319 height 162
type input "$ 0,00"
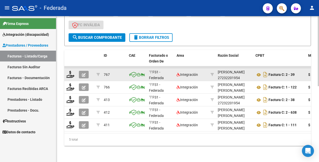
click at [83, 73] on icon "button" at bounding box center [84, 75] width 4 height 4
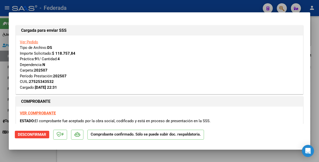
click at [44, 154] on div at bounding box center [159, 81] width 319 height 162
type input "$ 0,00"
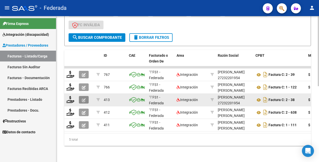
click at [83, 98] on icon "button" at bounding box center [84, 100] width 4 height 4
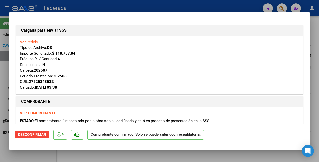
drag, startPoint x: 37, startPoint y: 154, endPoint x: 59, endPoint y: 128, distance: 33.9
click at [37, 154] on div at bounding box center [159, 81] width 319 height 162
type input "$ 0,00"
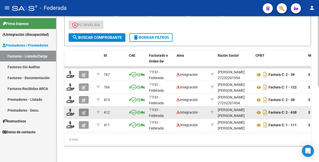
click at [85, 111] on icon "button" at bounding box center [84, 113] width 4 height 4
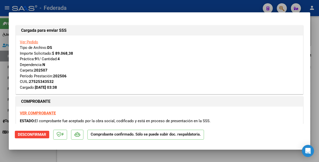
click at [33, 154] on div at bounding box center [159, 81] width 319 height 162
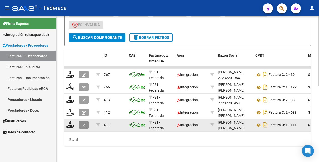
click at [84, 123] on icon "button" at bounding box center [84, 125] width 4 height 4
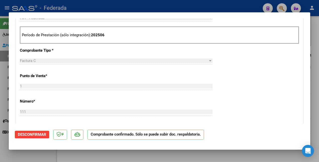
scroll to position [251, 0]
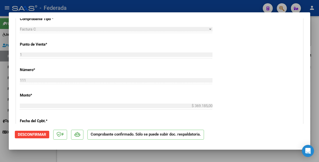
click at [42, 156] on div at bounding box center [159, 81] width 319 height 162
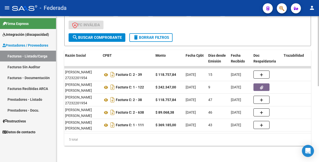
scroll to position [0, 0]
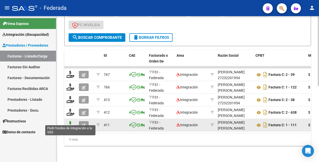
click at [71, 121] on icon at bounding box center [70, 124] width 8 height 7
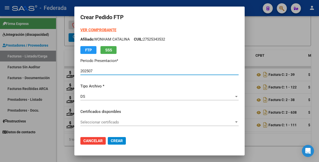
click at [98, 29] on strong "VER COMPROBANTE" at bounding box center [98, 30] width 36 height 5
click at [87, 138] on span "Cancelar" at bounding box center [92, 140] width 19 height 5
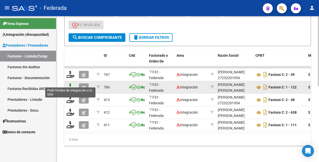
click at [70, 83] on icon at bounding box center [70, 86] width 8 height 7
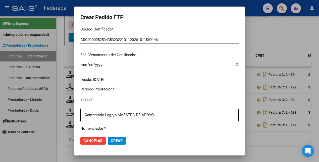
scroll to position [170, 0]
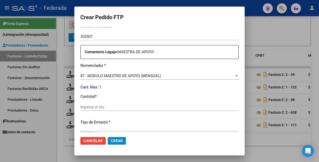
click at [83, 139] on span "Cancelar" at bounding box center [92, 140] width 19 height 5
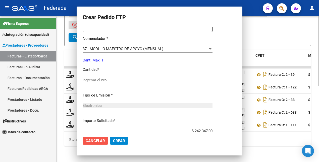
scroll to position [143, 0]
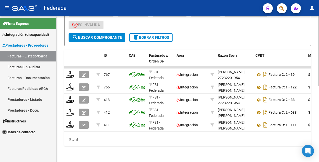
click at [148, 35] on span "delete Borrar Filtros" at bounding box center [151, 37] width 36 height 5
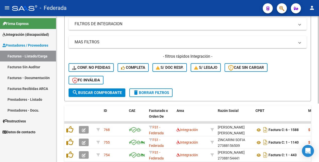
scroll to position [0, 0]
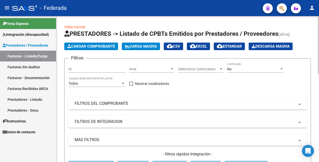
click at [256, 69] on div "No" at bounding box center [253, 69] width 52 height 4
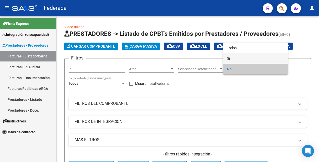
click at [247, 58] on span "Si" at bounding box center [255, 58] width 57 height 11
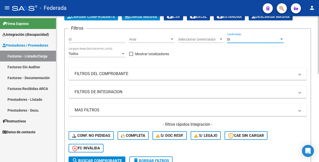
scroll to position [63, 0]
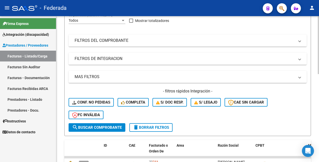
click at [102, 128] on span "search Buscar Comprobante" at bounding box center [97, 127] width 50 height 5
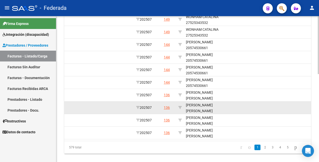
scroll to position [189, 0]
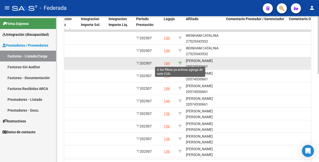
click at [180, 62] on icon at bounding box center [180, 63] width 4 height 4
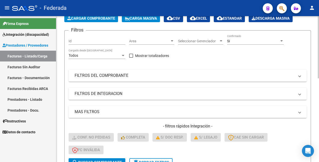
scroll to position [1, 0]
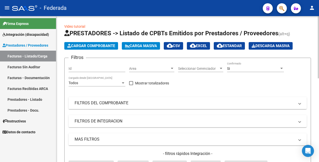
click at [240, 68] on div "Si" at bounding box center [253, 68] width 52 height 4
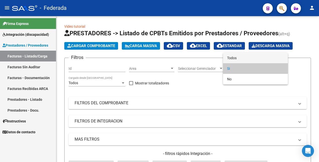
click at [238, 57] on span "Todos" at bounding box center [255, 58] width 57 height 11
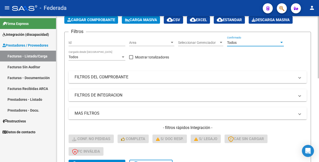
scroll to position [63, 0]
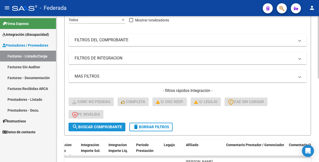
click at [98, 128] on span "search Buscar Comprobante" at bounding box center [97, 126] width 50 height 5
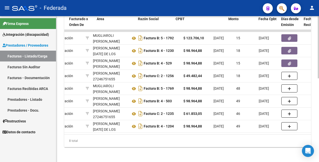
scroll to position [0, 0]
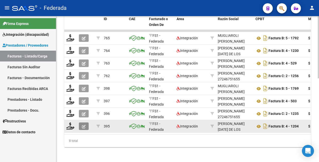
click at [83, 126] on icon "button" at bounding box center [84, 126] width 4 height 4
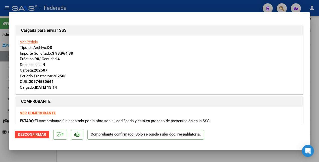
click at [38, 153] on div at bounding box center [159, 81] width 319 height 162
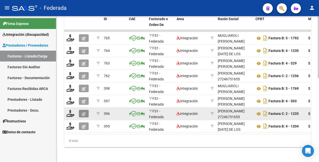
click at [82, 114] on icon "button" at bounding box center [84, 114] width 4 height 4
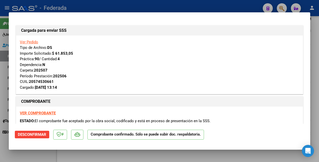
click at [47, 155] on div at bounding box center [159, 81] width 319 height 162
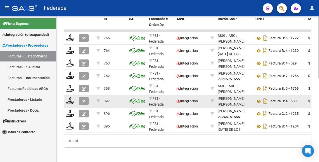
click at [83, 102] on icon "button" at bounding box center [84, 101] width 4 height 4
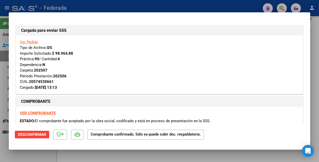
click at [40, 156] on div at bounding box center [159, 81] width 319 height 162
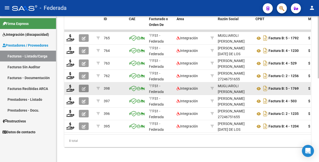
click at [85, 88] on icon "button" at bounding box center [84, 89] width 4 height 4
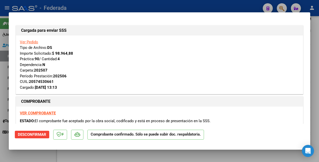
click at [19, 154] on div at bounding box center [159, 81] width 319 height 162
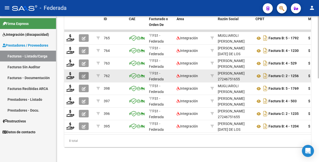
click at [82, 75] on icon "button" at bounding box center [84, 76] width 4 height 4
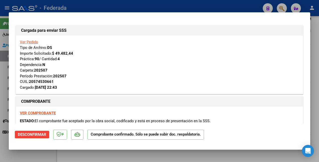
click at [37, 155] on div at bounding box center [159, 81] width 319 height 162
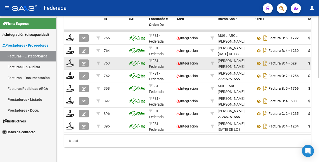
click at [82, 64] on icon "button" at bounding box center [84, 64] width 4 height 4
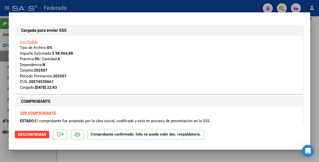
drag, startPoint x: 42, startPoint y: 157, endPoint x: 62, endPoint y: 112, distance: 49.7
click at [42, 156] on div at bounding box center [159, 81] width 319 height 162
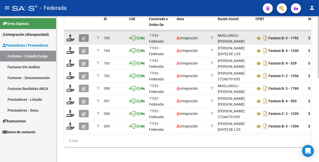
click at [84, 40] on icon "button" at bounding box center [84, 38] width 4 height 4
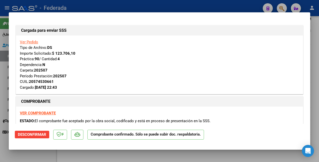
click at [49, 155] on div at bounding box center [159, 81] width 319 height 162
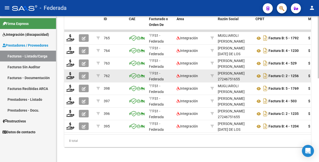
scroll to position [126, 0]
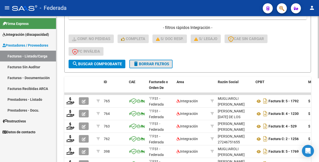
click at [150, 63] on span "delete Borrar Filtros" at bounding box center [151, 64] width 36 height 5
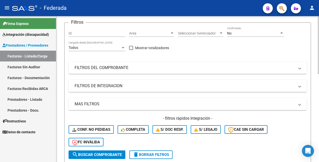
scroll to position [1, 0]
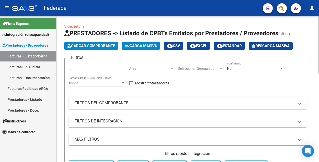
click at [245, 68] on div "No" at bounding box center [253, 68] width 52 height 4
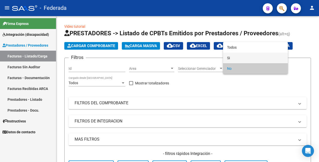
click at [235, 58] on span "Si" at bounding box center [255, 58] width 57 height 11
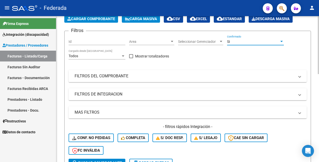
scroll to position [63, 0]
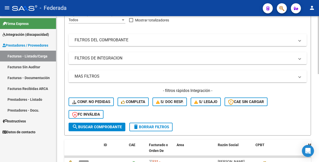
click at [110, 125] on span "search Buscar Comprobante" at bounding box center [97, 126] width 50 height 5
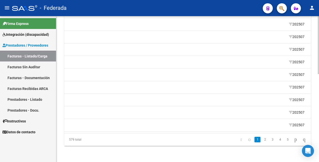
scroll to position [0, 660]
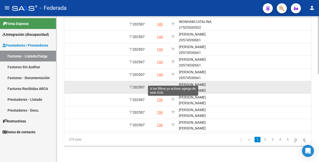
click at [174, 85] on icon at bounding box center [173, 87] width 4 height 4
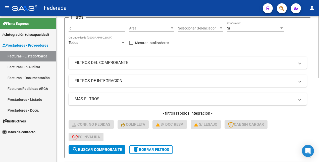
scroll to position [38, 0]
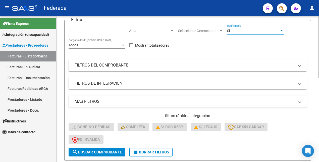
click at [251, 32] on div "Si" at bounding box center [253, 31] width 52 height 4
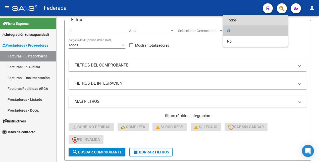
click at [244, 21] on span "Todos" at bounding box center [255, 20] width 57 height 11
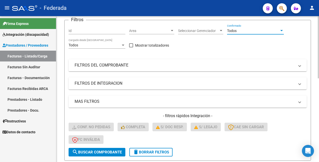
click at [108, 150] on span "search Buscar Comprobante" at bounding box center [97, 152] width 50 height 5
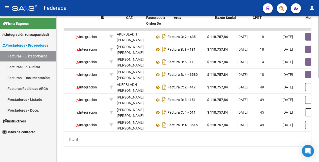
scroll to position [0, 0]
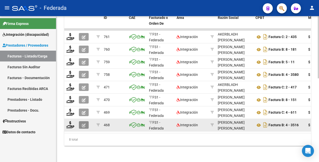
click at [84, 123] on icon "button" at bounding box center [84, 125] width 4 height 4
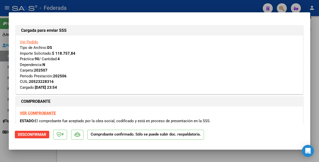
click at [39, 152] on div at bounding box center [159, 81] width 319 height 162
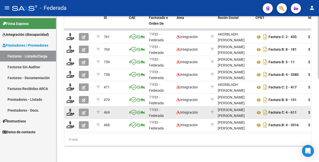
click at [83, 111] on icon "button" at bounding box center [84, 113] width 4 height 4
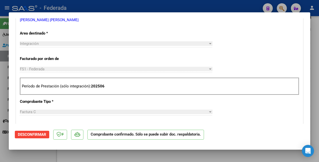
scroll to position [220, 0]
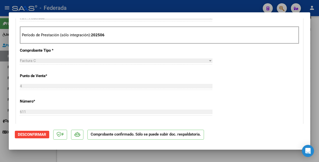
drag, startPoint x: 42, startPoint y: 155, endPoint x: 63, endPoint y: 128, distance: 34.3
click at [42, 155] on div at bounding box center [159, 81] width 319 height 162
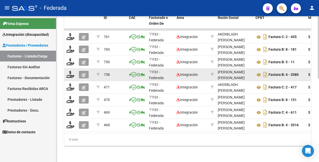
click at [83, 73] on icon "button" at bounding box center [84, 75] width 4 height 4
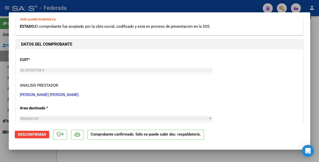
click at [43, 153] on div at bounding box center [159, 81] width 319 height 162
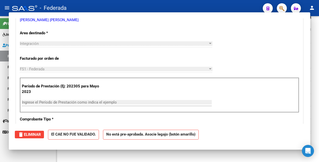
scroll to position [23, 0]
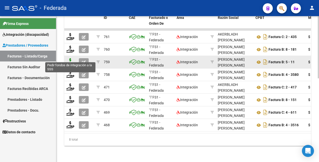
click at [71, 58] on icon at bounding box center [70, 61] width 8 height 7
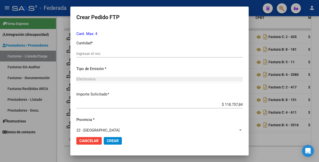
scroll to position [230, 0]
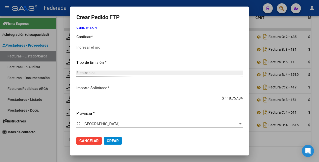
click at [40, 148] on div at bounding box center [159, 81] width 319 height 162
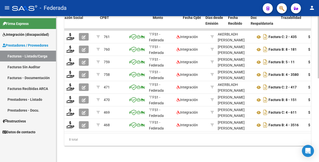
scroll to position [0, 156]
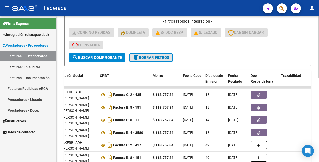
drag, startPoint x: 148, startPoint y: 58, endPoint x: 149, endPoint y: 68, distance: 10.3
click at [149, 58] on span "delete Borrar Filtros" at bounding box center [151, 57] width 36 height 5
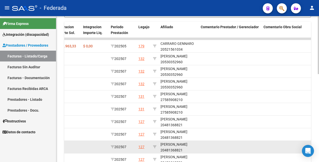
scroll to position [158, 0]
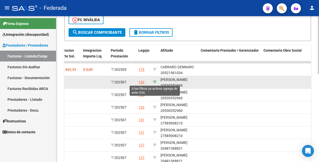
click at [155, 81] on icon at bounding box center [155, 82] width 4 height 4
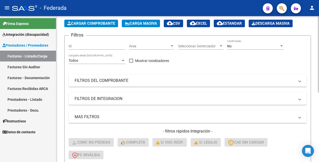
scroll to position [0, 0]
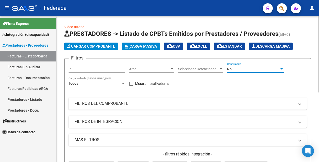
click at [240, 69] on div "No" at bounding box center [253, 69] width 52 height 4
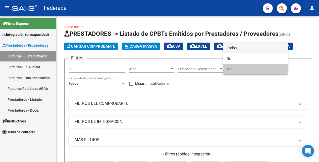
click at [241, 50] on span "Todos" at bounding box center [255, 47] width 57 height 11
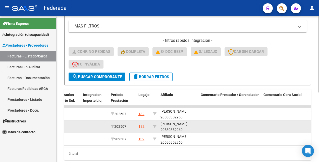
scroll to position [126, 0]
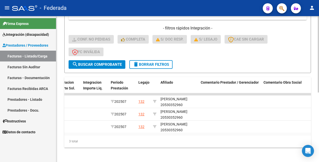
click at [114, 64] on span "search Buscar Comprobante" at bounding box center [97, 64] width 50 height 5
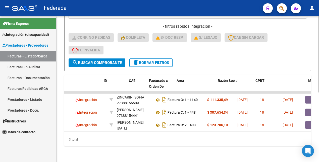
scroll to position [0, 0]
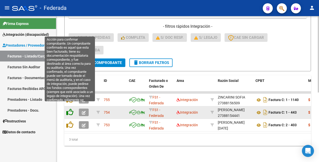
click at [71, 108] on icon at bounding box center [69, 111] width 7 height 7
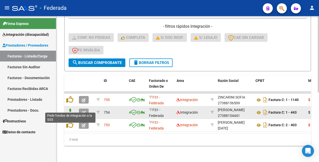
click at [69, 108] on icon at bounding box center [70, 111] width 8 height 7
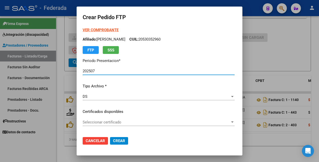
click at [103, 30] on strong "VER COMPROBANTE" at bounding box center [101, 30] width 36 height 5
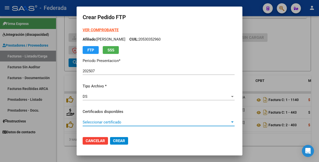
click at [114, 122] on span "Seleccionar certificado" at bounding box center [156, 122] width 147 height 5
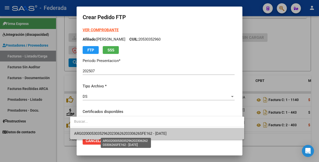
drag, startPoint x: 116, startPoint y: 134, endPoint x: 142, endPoint y: 95, distance: 46.8
click at [116, 134] on span "ARG02000530352962023062620330626SFE162 - 2033-06-28" at bounding box center [120, 133] width 92 height 5
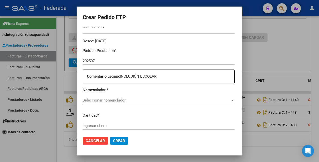
scroll to position [157, 0]
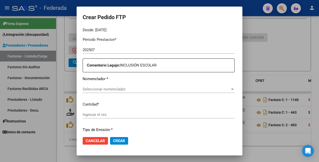
click at [144, 88] on span "Seleccionar nomenclador" at bounding box center [156, 89] width 147 height 5
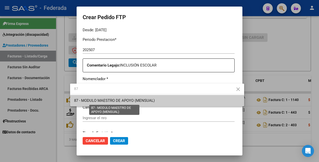
click at [139, 101] on span "87 - MODULO MAESTRO DE APOYO (MENSUAL)" at bounding box center [114, 100] width 81 height 5
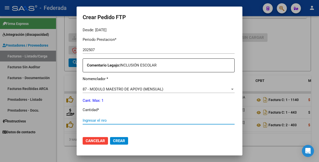
click at [116, 119] on input "Ingresar el nro" at bounding box center [159, 120] width 152 height 5
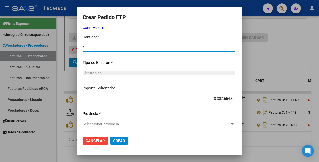
scroll to position [230, 0]
click at [120, 127] on div "Seleccionar provincia Seleccionar provincia" at bounding box center [159, 124] width 152 height 8
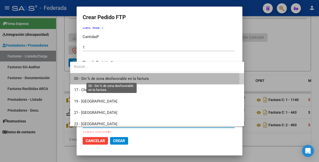
click at [118, 79] on span "00 - Sin % de zona desfavorable en la factura" at bounding box center [111, 78] width 75 height 5
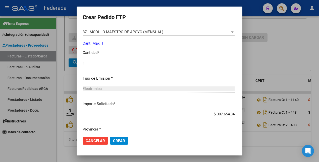
scroll to position [198, 0]
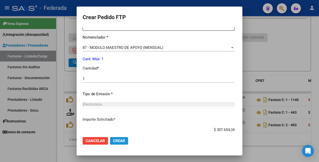
click at [113, 141] on span "Crear" at bounding box center [119, 140] width 12 height 5
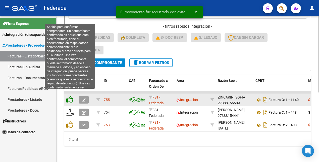
click at [72, 96] on icon at bounding box center [69, 99] width 7 height 7
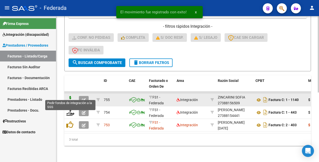
click at [71, 96] on icon at bounding box center [70, 99] width 8 height 7
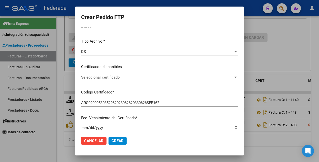
scroll to position [0, 0]
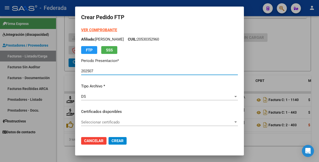
click at [93, 29] on strong "VER COMPROBANTE" at bounding box center [99, 30] width 36 height 5
click at [89, 140] on span "Cancelar" at bounding box center [93, 140] width 19 height 5
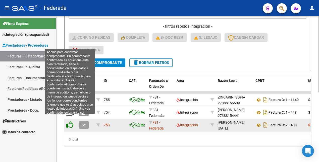
click at [70, 123] on icon at bounding box center [69, 124] width 7 height 7
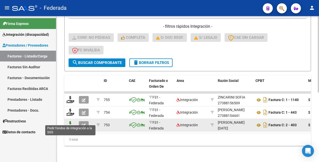
click at [70, 121] on icon at bounding box center [70, 124] width 8 height 7
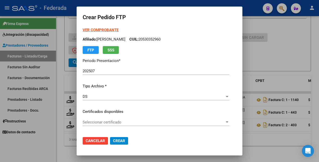
click at [103, 30] on strong "VER COMPROBANTE" at bounding box center [101, 30] width 36 height 5
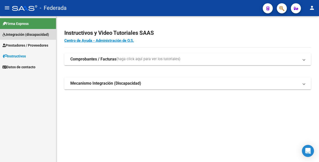
click at [26, 33] on span "Integración (discapacidad)" at bounding box center [26, 35] width 46 height 6
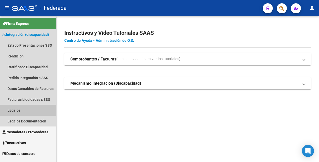
click at [20, 111] on link "Legajos" at bounding box center [28, 110] width 56 height 11
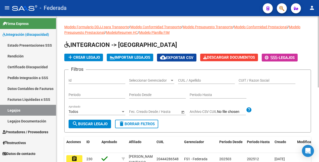
click at [198, 81] on input "CUIL / Apellido" at bounding box center [206, 80] width 57 height 4
paste input "27525343532"
type input "27525343532"
click at [108, 122] on span "search Buscar Legajo" at bounding box center [89, 123] width 35 height 5
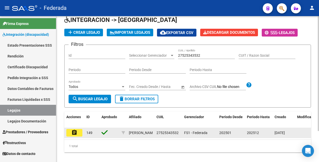
scroll to position [39, 0]
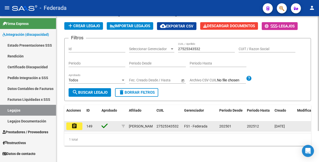
click at [72, 123] on mat-icon "assignment" at bounding box center [74, 126] width 6 height 6
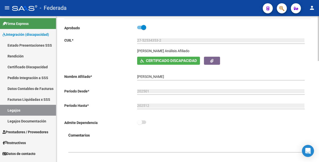
scroll to position [31, 0]
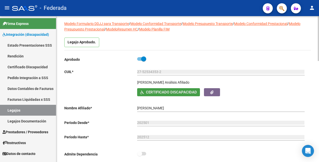
click at [177, 93] on span "Certificado Discapacidad" at bounding box center [171, 92] width 51 height 5
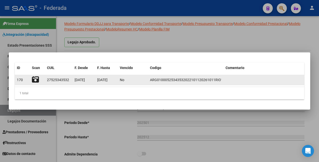
click at [34, 80] on icon at bounding box center [35, 79] width 7 height 7
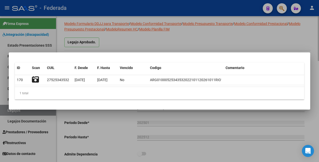
click at [243, 120] on div at bounding box center [159, 81] width 319 height 162
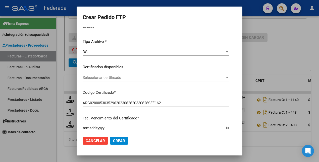
scroll to position [63, 0]
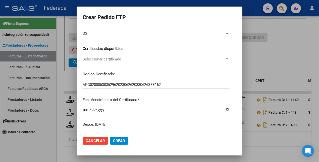
click at [133, 61] on span "Seleccionar certificado" at bounding box center [154, 59] width 142 height 5
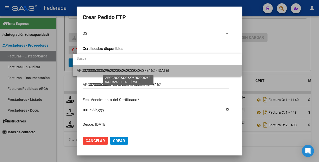
click at [134, 68] on span "ARG02000530352962023062620330626SFE162 - 2033-06-28" at bounding box center [123, 70] width 92 height 5
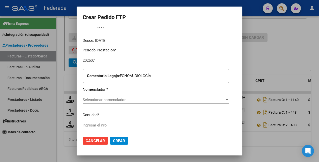
scroll to position [157, 0]
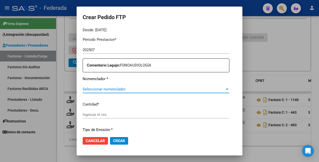
click at [151, 88] on span "Seleccionar nomenclador" at bounding box center [154, 89] width 142 height 5
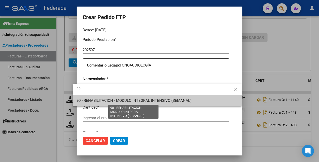
type input "90"
click at [151, 99] on span "90 - REHABILITACION - MODULO INTEGRAL INTENSIVO (SEMANAL)" at bounding box center [134, 100] width 115 height 5
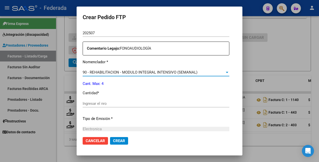
scroll to position [188, 0]
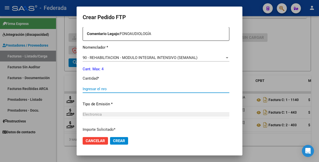
click at [112, 89] on input "Ingresar el nro" at bounding box center [156, 88] width 147 height 5
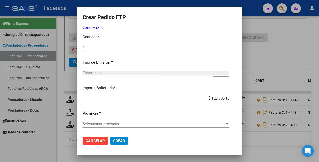
type input "4"
click at [110, 122] on span "Seleccionar provincia" at bounding box center [154, 123] width 142 height 5
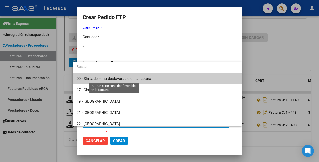
click at [110, 78] on span "00 - Sin % de zona desfavorable en la factura" at bounding box center [114, 78] width 75 height 5
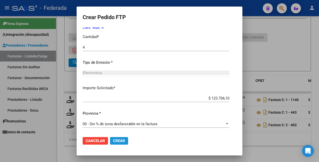
click at [114, 138] on span "Crear" at bounding box center [119, 140] width 12 height 5
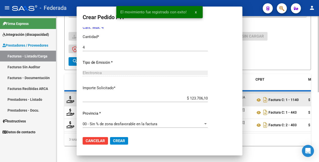
scroll to position [0, 0]
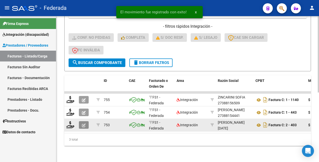
click at [84, 123] on icon "button" at bounding box center [84, 125] width 4 height 4
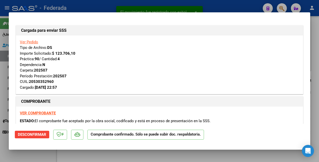
click at [45, 153] on div at bounding box center [159, 81] width 319 height 162
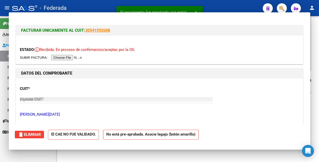
type input "$ 0,00"
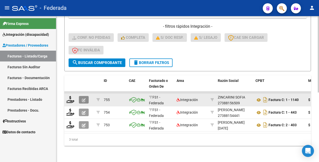
click at [84, 98] on icon "button" at bounding box center [84, 100] width 4 height 4
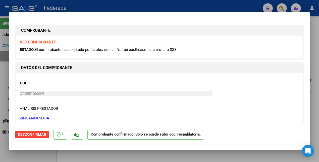
drag, startPoint x: 45, startPoint y: 155, endPoint x: 70, endPoint y: 127, distance: 38.1
click at [45, 155] on div at bounding box center [159, 81] width 319 height 162
type input "$ 0,00"
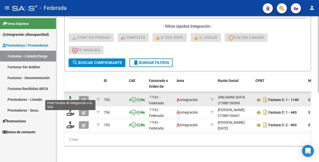
click at [72, 96] on icon at bounding box center [70, 99] width 8 height 7
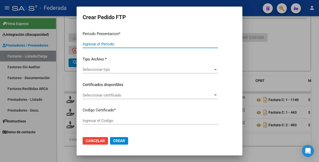
type input "202507"
type input "$ 111.335,49"
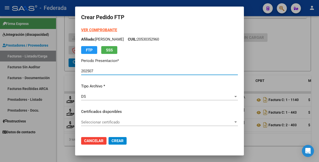
type input "ARG02000530352962023062620330626SFE162"
type input "2033-06-28"
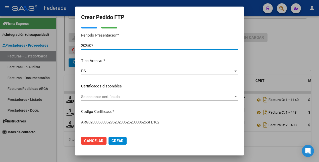
scroll to position [31, 0]
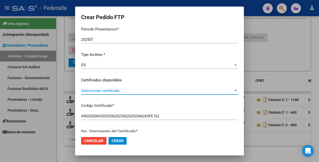
click at [101, 91] on span "Seleccionar certificado" at bounding box center [157, 90] width 152 height 5
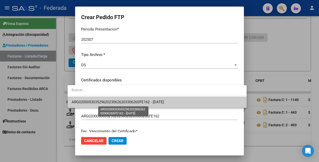
click at [100, 101] on span "ARG02000530352962023062620330626SFE162 - 2033-06-28" at bounding box center [118, 102] width 92 height 5
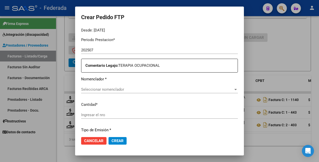
scroll to position [157, 0]
click at [89, 89] on span "Seleccionar nomenclador" at bounding box center [157, 89] width 152 height 5
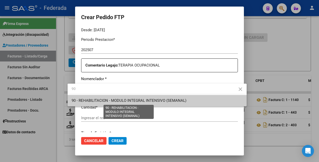
type input "90"
click at [95, 100] on span "90 - REHABILITACION - MODULO INTEGRAL INTENSIVO (SEMANAL)" at bounding box center [129, 100] width 115 height 5
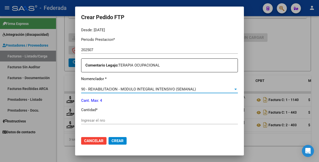
click at [88, 117] on div "Ingresar el nro" at bounding box center [159, 120] width 157 height 8
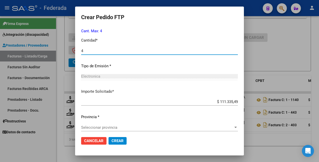
scroll to position [230, 0]
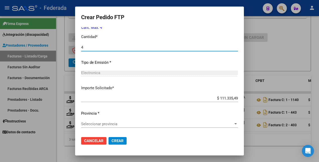
type input "4"
click at [111, 123] on span "Seleccionar provincia" at bounding box center [157, 123] width 152 height 5
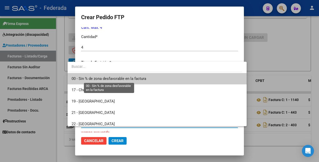
click at [112, 79] on span "00 - Sin % de zona desfavorable en la factura" at bounding box center [109, 78] width 75 height 5
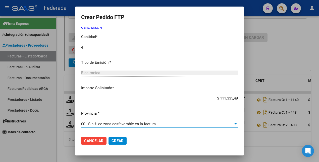
click at [112, 141] on span "Crear" at bounding box center [118, 140] width 12 height 5
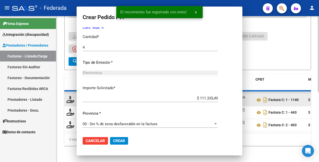
scroll to position [0, 0]
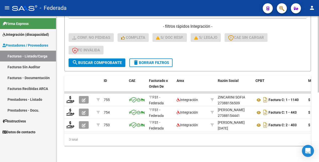
drag, startPoint x: 155, startPoint y: 56, endPoint x: 152, endPoint y: 72, distance: 17.1
click at [155, 60] on span "delete Borrar Filtros" at bounding box center [151, 62] width 36 height 5
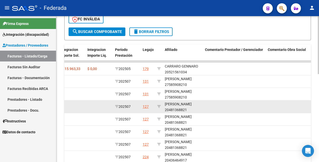
scroll to position [158, 0]
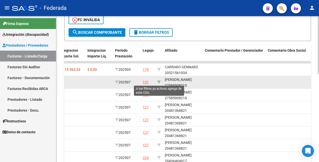
click at [159, 81] on icon at bounding box center [159, 82] width 4 height 4
type input "27585908210"
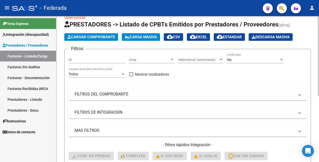
scroll to position [0, 0]
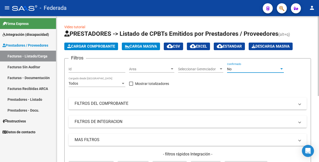
click at [244, 69] on div "No" at bounding box center [253, 69] width 52 height 4
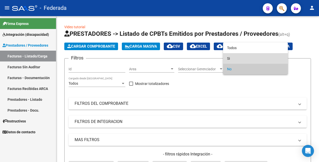
click at [239, 56] on span "Si" at bounding box center [255, 58] width 57 height 11
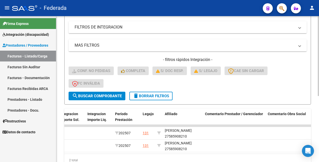
scroll to position [31, 0]
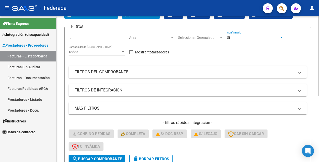
click at [251, 38] on div "Si" at bounding box center [253, 37] width 52 height 4
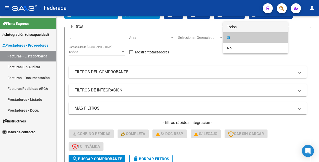
click at [252, 27] on span "Todos" at bounding box center [255, 27] width 57 height 11
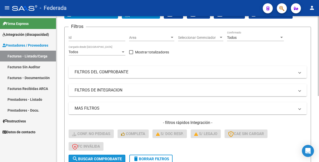
click at [106, 157] on span "search Buscar Comprobante" at bounding box center [97, 158] width 50 height 5
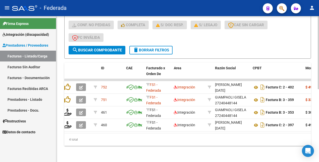
scroll to position [0, 0]
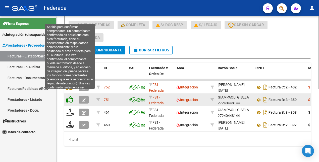
click at [70, 96] on icon at bounding box center [69, 99] width 7 height 7
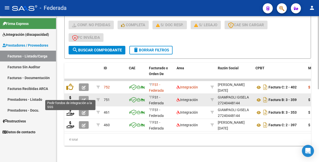
click at [70, 96] on icon at bounding box center [70, 99] width 8 height 7
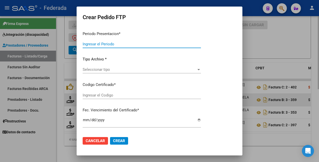
type input "202507"
type input "$ 334.006,47"
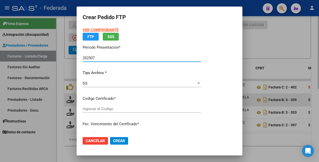
type input "ARG01000585908212020121620231216SFE162"
type input "2023-12-16"
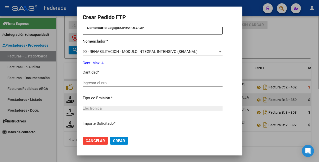
scroll to position [202, 0]
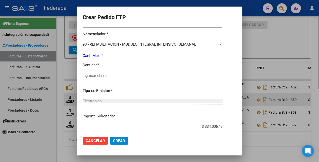
click at [113, 73] on input "Ingresar el nro" at bounding box center [153, 75] width 140 height 5
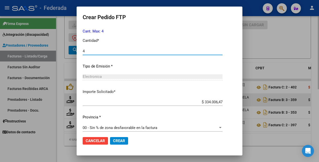
scroll to position [230, 0]
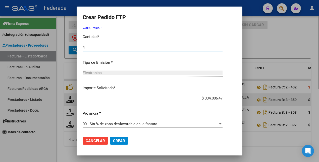
type input "4"
click at [122, 140] on span "Crear" at bounding box center [119, 140] width 12 height 5
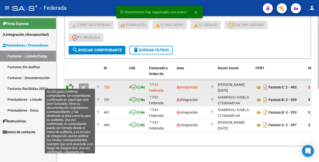
click at [70, 83] on icon at bounding box center [69, 86] width 7 height 7
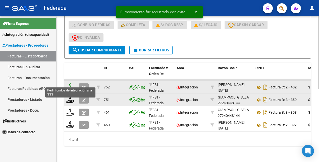
click at [71, 83] on icon at bounding box center [70, 86] width 8 height 7
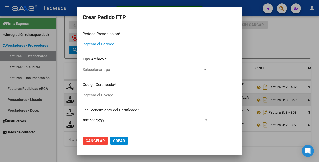
type input "202507"
type input "$ 49.482,44"
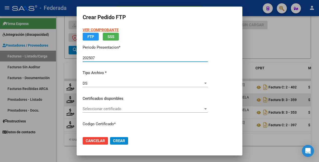
type input "ARG01000585908212020121620231216SFE162"
type input "2023-12-16"
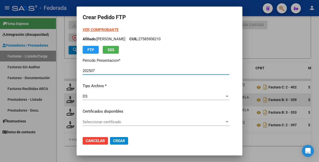
scroll to position [0, 0]
click at [104, 30] on strong "VER COMPROBANTE" at bounding box center [101, 30] width 36 height 5
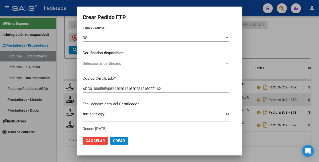
scroll to position [63, 0]
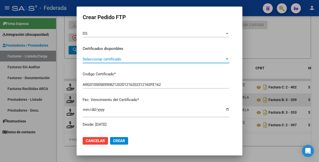
click at [127, 60] on span "Seleccionar certificado" at bounding box center [154, 59] width 142 height 5
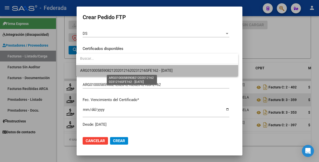
click at [125, 70] on span "ARG01000585908212020121620231216SFE162 - 2023-12-16" at bounding box center [126, 70] width 92 height 5
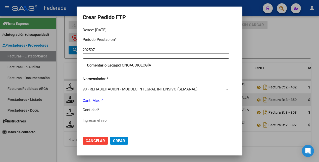
scroll to position [188, 0]
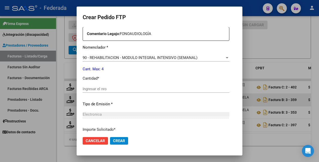
click at [110, 90] on input "Ingresar el nro" at bounding box center [156, 88] width 147 height 5
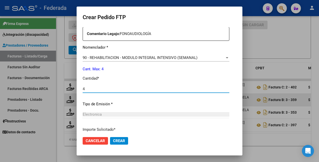
type input "4"
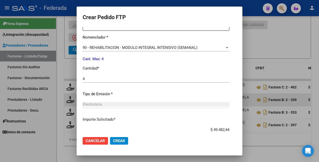
scroll to position [230, 0]
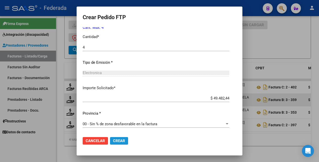
click at [117, 140] on span "Crear" at bounding box center [119, 140] width 12 height 5
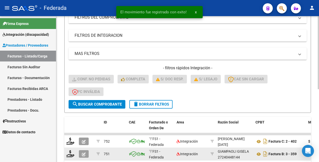
scroll to position [0, 0]
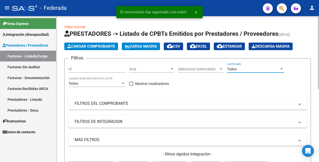
click at [242, 68] on div "Todos" at bounding box center [253, 69] width 52 height 4
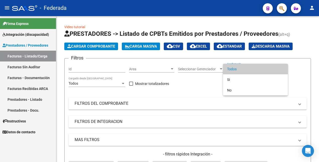
click at [312, 51] on div at bounding box center [159, 81] width 319 height 162
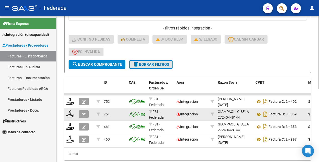
click at [163, 61] on button "delete Borrar Filtros" at bounding box center [150, 64] width 43 height 9
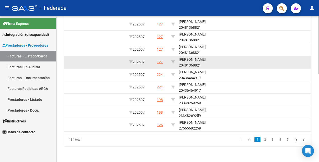
scroll to position [188, 0]
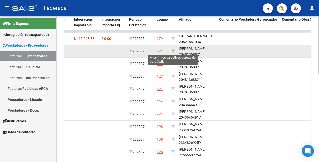
click at [173, 52] on icon at bounding box center [173, 51] width 4 height 4
type input "20481368821"
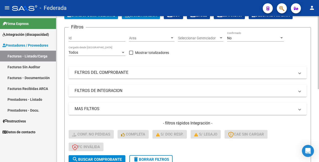
scroll to position [0, 0]
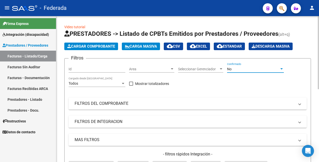
click at [242, 70] on div "No" at bounding box center [253, 69] width 52 height 4
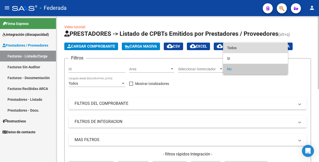
drag, startPoint x: 239, startPoint y: 46, endPoint x: 232, endPoint y: 66, distance: 21.1
click at [239, 46] on span "Todos" at bounding box center [255, 47] width 57 height 11
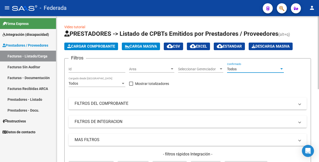
scroll to position [94, 0]
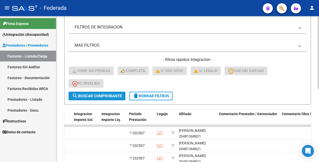
click at [118, 96] on span "search Buscar Comprobante" at bounding box center [97, 95] width 50 height 5
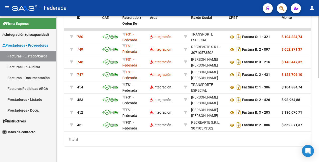
scroll to position [0, 0]
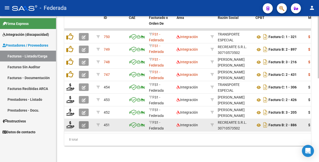
click at [83, 123] on icon "button" at bounding box center [84, 125] width 4 height 4
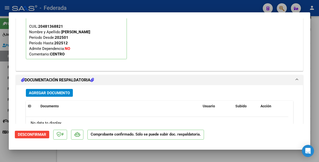
scroll to position [597, 0]
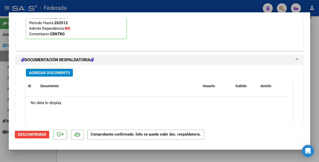
click at [45, 158] on div at bounding box center [159, 81] width 319 height 162
type input "$ 0,00"
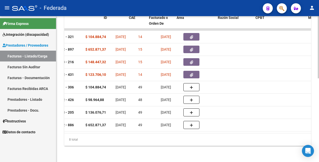
scroll to position [0, 0]
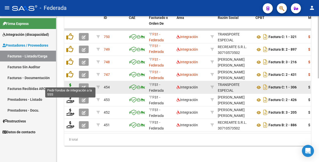
click at [71, 84] on icon at bounding box center [70, 86] width 8 height 7
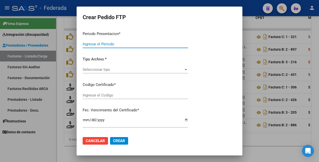
type input "202507"
type input "202506"
type input "$ 104.884,74"
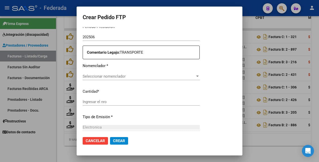
type input "ARG02000481368822018011920280119SFE183"
type input "2028-01-19"
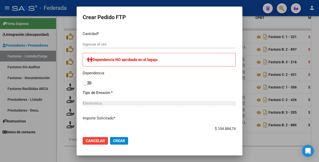
scroll to position [202, 0]
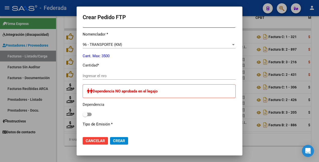
click at [41, 148] on div at bounding box center [159, 81] width 319 height 162
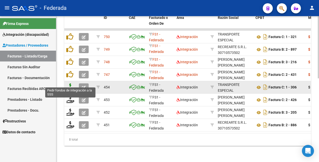
click at [69, 83] on icon at bounding box center [70, 86] width 8 height 7
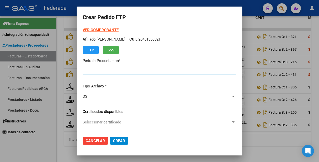
type input "202507"
type input "202506"
type input "$ 104.884,74"
type input "ARG02000481368822018011920280119SFE183"
type input "2028-01-19"
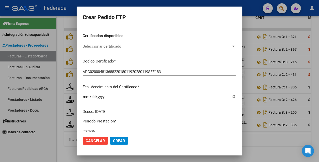
scroll to position [126, 0]
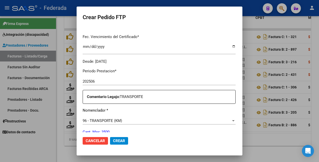
click at [42, 142] on div at bounding box center [159, 81] width 319 height 162
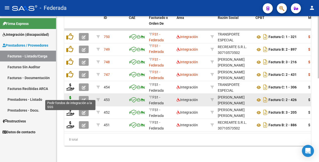
click at [70, 96] on icon at bounding box center [70, 99] width 8 height 7
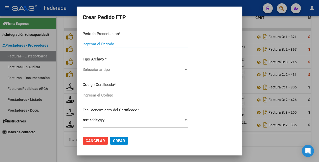
type input "202507"
type input "202506"
type input "$ 98.964,88"
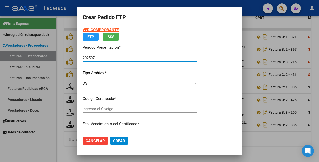
type input "ARG02000481368822018011920280119SFE183"
type input "2028-01-19"
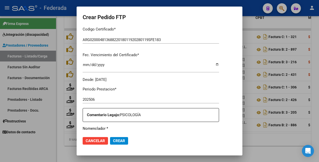
scroll to position [139, 0]
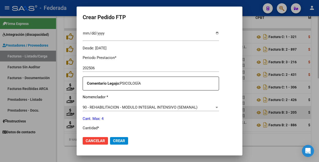
drag, startPoint x: 39, startPoint y: 141, endPoint x: 64, endPoint y: 113, distance: 38.3
click at [39, 141] on div at bounding box center [159, 81] width 319 height 162
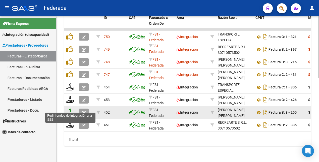
click at [71, 108] on icon at bounding box center [70, 111] width 8 height 7
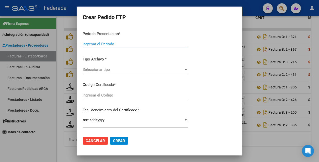
type input "202507"
type input "202506"
type input "$ 136.076,71"
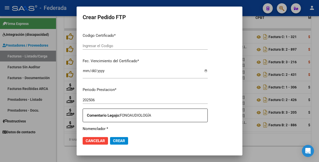
type input "ARG02000481368822018011920280119SFE183"
type input "2028-01-19"
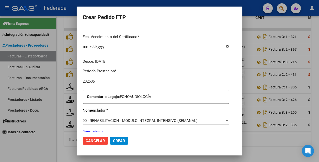
scroll to position [157, 0]
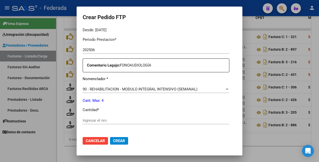
click at [48, 142] on div at bounding box center [159, 81] width 319 height 162
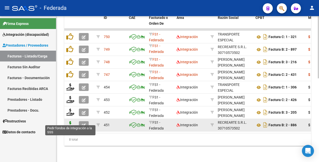
click at [71, 121] on icon at bounding box center [70, 124] width 8 height 7
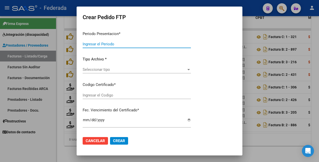
type input "202507"
type input "202506"
type input "$ 652.871,37"
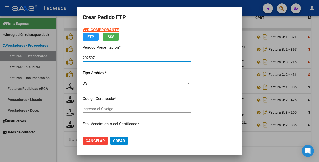
type input "ARG02000481368822018011920280119SFE183"
type input "2028-01-19"
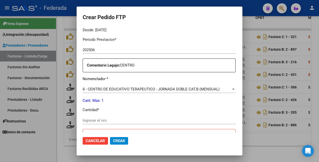
click at [49, 143] on div at bounding box center [159, 81] width 319 height 162
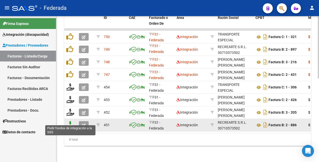
click at [72, 121] on icon at bounding box center [70, 124] width 8 height 7
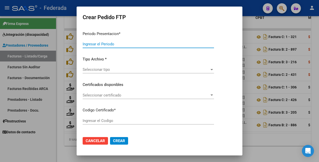
type input "202507"
type input "202506"
type input "$ 652.871,37"
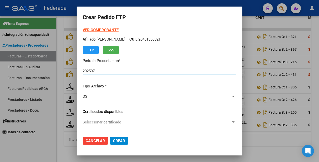
type input "ARG02000481368822018011920280119SFE183"
type input "2028-01-19"
click at [103, 31] on strong "VER COMPROBANTE" at bounding box center [101, 30] width 36 height 5
click at [88, 139] on span "Cancelar" at bounding box center [95, 140] width 19 height 5
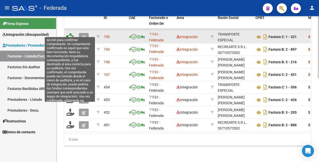
click at [70, 33] on icon at bounding box center [69, 36] width 7 height 7
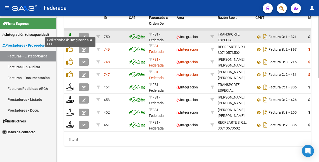
click at [71, 33] on icon at bounding box center [70, 36] width 8 height 7
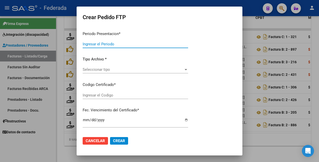
type input "202507"
type input "$ 104.884,74"
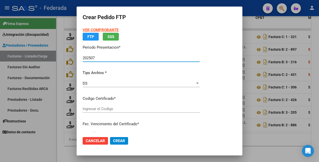
type input "ARG02000481368822018011920280119SFE183"
type input "2028-01-19"
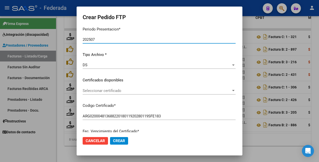
scroll to position [0, 0]
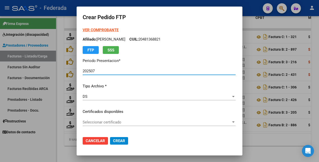
click at [94, 28] on strong "VER COMPROBANTE" at bounding box center [101, 30] width 36 height 5
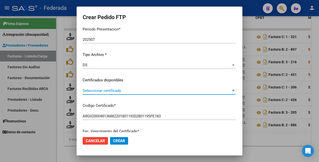
click at [106, 91] on span "Seleccionar certificado" at bounding box center [157, 90] width 148 height 5
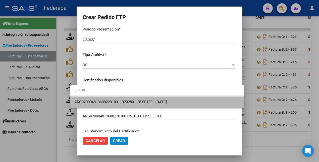
click at [107, 98] on span "ARG02000481368822018011920280119SFE183 - 2028-01-19" at bounding box center [157, 101] width 166 height 11
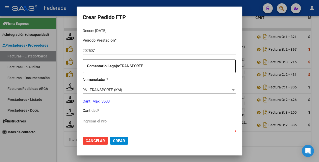
scroll to position [157, 0]
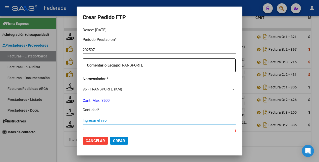
click at [89, 118] on input "Ingresar el nro" at bounding box center [159, 120] width 153 height 5
type input "19"
type input "19e4"
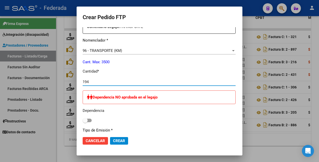
scroll to position [220, 0]
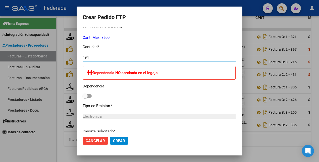
type input "194"
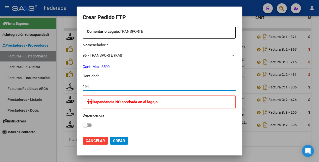
scroll to position [188, 0]
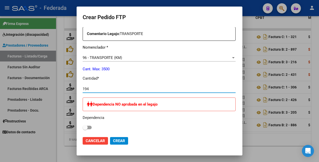
click at [116, 140] on span "Crear" at bounding box center [119, 140] width 12 height 5
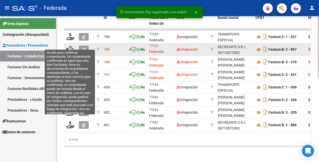
click at [70, 45] on icon at bounding box center [69, 48] width 7 height 7
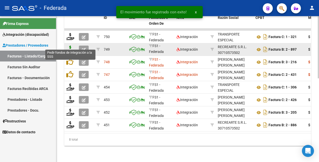
click at [70, 45] on icon at bounding box center [70, 48] width 8 height 7
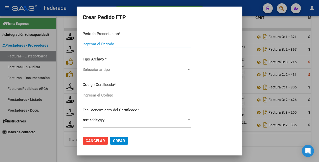
type input "202507"
type input "$ 652.871,37"
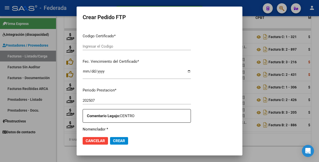
type input "ARG02000481368822018011920280119SFE183"
type input "2028-01-19"
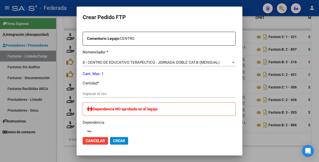
scroll to position [202, 0]
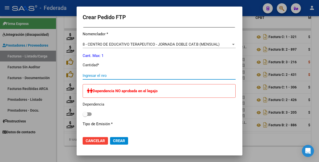
click at [112, 76] on input "Ingresar el nro" at bounding box center [159, 75] width 153 height 5
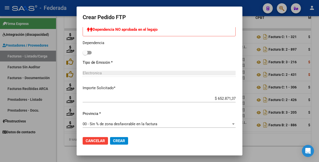
type input "1"
click at [113, 139] on span "Crear" at bounding box center [119, 140] width 12 height 5
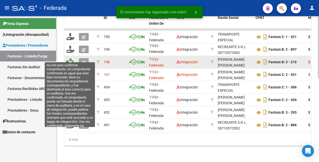
click at [71, 58] on icon at bounding box center [69, 61] width 7 height 7
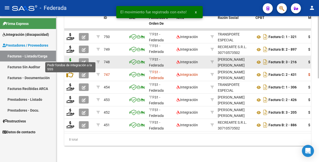
click at [70, 58] on icon at bounding box center [70, 61] width 8 height 7
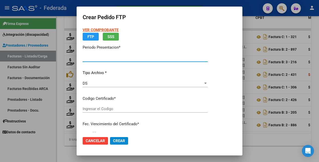
type input "202507"
type input "$ 148.447,32"
type input "ARG02000481368822018011920280119SFE183"
type input "2028-01-19"
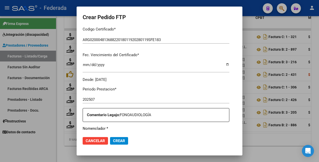
scroll to position [76, 0]
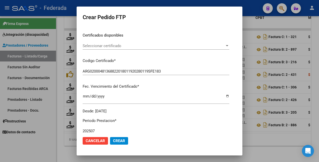
click at [135, 45] on span "Seleccionar certificado" at bounding box center [154, 45] width 142 height 5
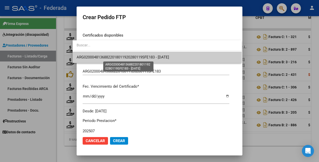
click at [130, 59] on span "ARG02000481368822018011920280119SFE183 - 2028-01-19" at bounding box center [123, 57] width 92 height 5
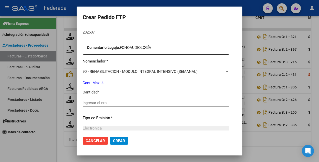
scroll to position [202, 0]
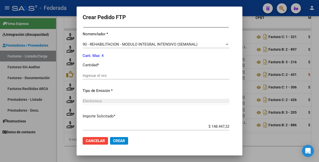
click at [104, 75] on input "Ingresar el nro" at bounding box center [156, 75] width 147 height 5
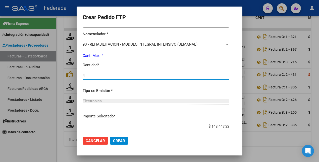
type input "4"
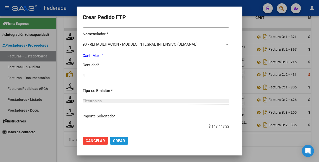
click at [113, 140] on span "Crear" at bounding box center [119, 140] width 12 height 5
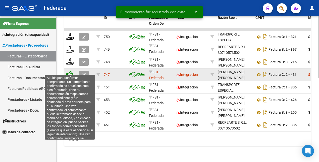
click at [71, 71] on icon at bounding box center [69, 74] width 7 height 7
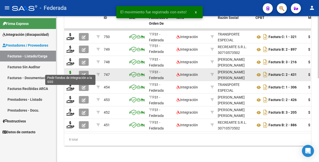
click at [71, 71] on icon at bounding box center [70, 74] width 8 height 7
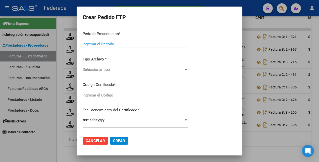
type input "202507"
type input "$ 123.706,10"
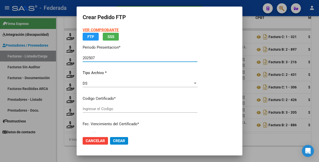
type input "ARG02000481368822018011920280119SFE183"
type input "2028-01-19"
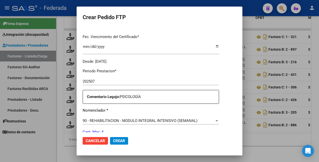
scroll to position [94, 0]
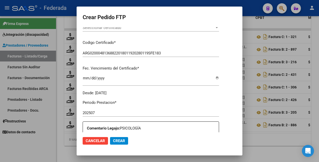
click at [154, 29] on span "Seleccionar certificado" at bounding box center [149, 27] width 132 height 5
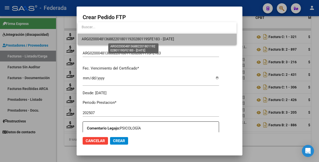
click at [153, 38] on span "ARG02000481368822018011920280119SFE183 - 2028-01-19" at bounding box center [128, 39] width 92 height 5
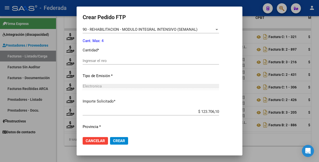
scroll to position [218, 0]
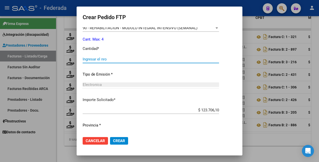
click at [113, 60] on input "Ingresar el nro" at bounding box center [151, 59] width 136 height 5
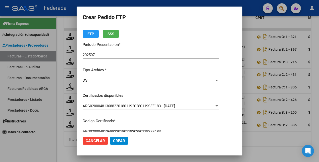
scroll to position [0, 0]
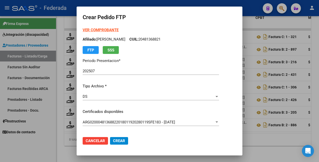
type input "4"
click at [106, 30] on strong "VER COMPROBANTE" at bounding box center [101, 30] width 36 height 5
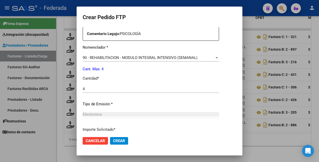
scroll to position [230, 0]
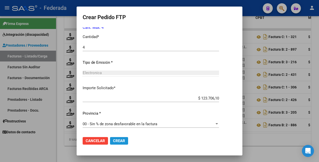
click at [120, 141] on span "Crear" at bounding box center [119, 140] width 12 height 5
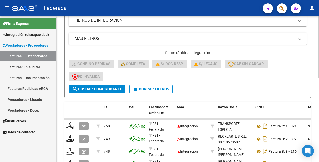
click at [168, 89] on span "delete Borrar Filtros" at bounding box center [151, 89] width 36 height 5
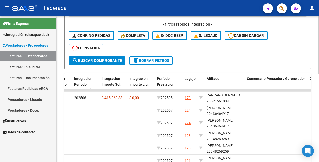
scroll to position [126, 0]
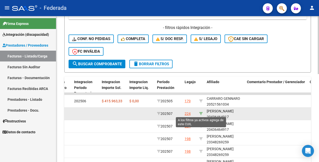
click at [202, 112] on icon at bounding box center [201, 114] width 4 height 4
type input "20436464917"
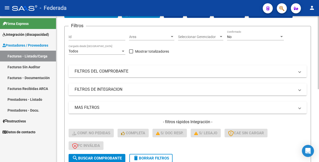
scroll to position [32, 0]
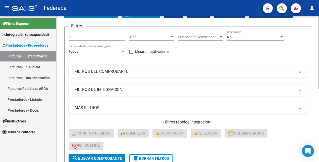
click at [244, 38] on div "No" at bounding box center [253, 37] width 52 height 4
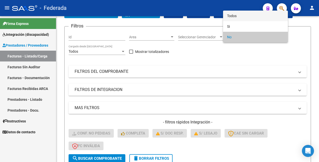
click at [244, 16] on span "Todos" at bounding box center [255, 16] width 57 height 11
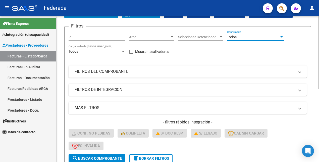
click at [100, 158] on span "search Buscar Comprobante" at bounding box center [97, 158] width 50 height 5
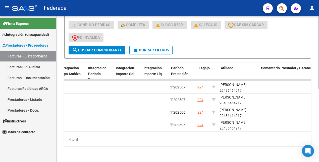
scroll to position [0, 618]
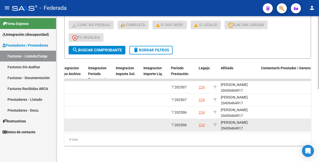
click at [233, 124] on div "SPINELLI ROCCO 20436464917" at bounding box center [239, 125] width 36 height 12
copy div "20436464917"
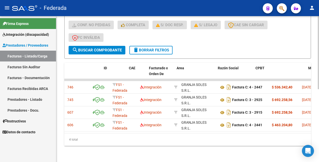
scroll to position [0, 0]
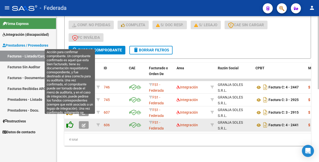
click at [71, 121] on icon at bounding box center [69, 124] width 7 height 7
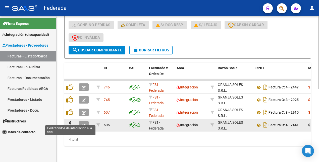
click at [71, 121] on icon at bounding box center [70, 124] width 8 height 7
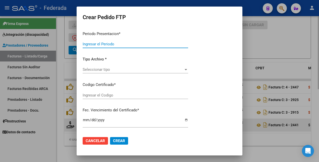
type input "202507"
type input "202506"
type input "$ 463.204,80"
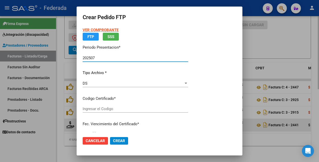
type input "ARG02000436464912022110720311107SAN168"
type input "2031-11-07"
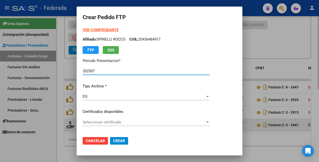
scroll to position [31, 0]
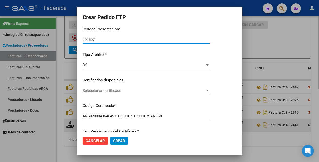
click at [127, 93] on div "Seleccionar certificado Seleccionar certificado" at bounding box center [146, 91] width 127 height 8
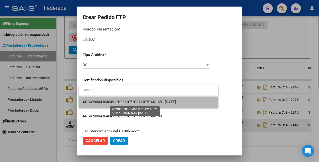
click at [126, 102] on span "ARG02000436464912022110720311107SAN168 - 2031-11-07" at bounding box center [129, 102] width 93 height 5
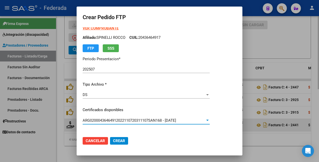
scroll to position [0, 0]
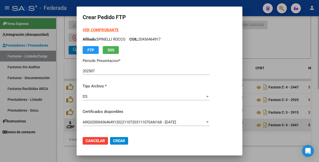
click at [100, 30] on strong "VER COMPROBANTE" at bounding box center [101, 30] width 36 height 5
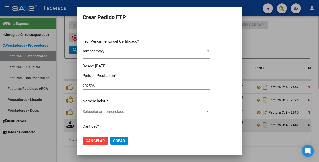
scroll to position [126, 0]
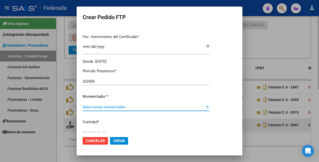
click at [126, 106] on span "Seleccionar nomenclador" at bounding box center [144, 107] width 123 height 5
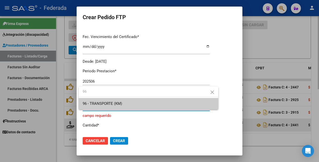
type input "96"
click at [122, 113] on div at bounding box center [159, 81] width 319 height 162
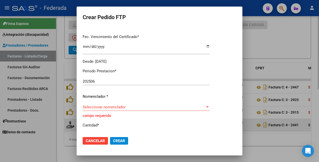
scroll to position [157, 0]
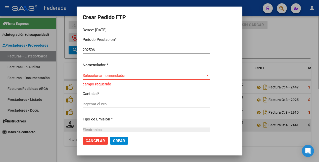
click at [117, 77] on span "Seleccionar nomenclador" at bounding box center [144, 75] width 123 height 5
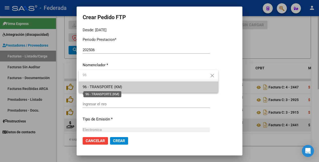
type input "96"
click at [115, 86] on span "96 - TRANSPORTE (KM)" at bounding box center [102, 86] width 39 height 5
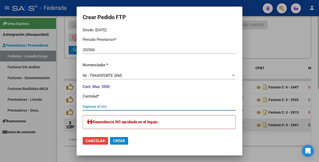
click at [107, 108] on input "Ingresar el nro" at bounding box center [159, 106] width 153 height 5
type input "855"
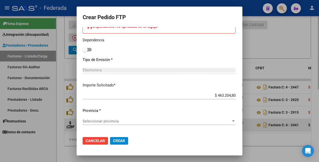
scroll to position [283, 0]
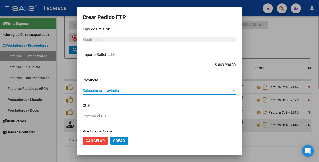
click at [108, 90] on span "Seleccionar provincia" at bounding box center [157, 90] width 148 height 5
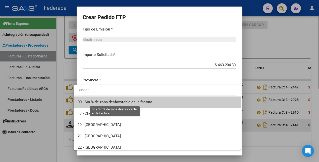
click at [111, 103] on span "00 - Sin % de zona desfavorable en la factura" at bounding box center [115, 102] width 75 height 5
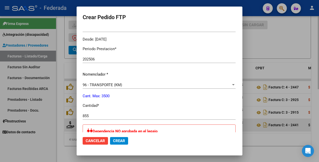
scroll to position [188, 0]
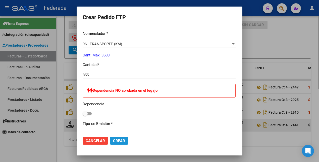
click at [113, 141] on span "Crear" at bounding box center [119, 140] width 12 height 5
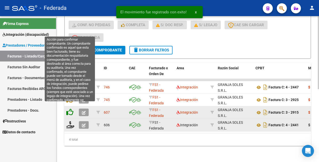
click at [70, 108] on icon at bounding box center [69, 111] width 7 height 7
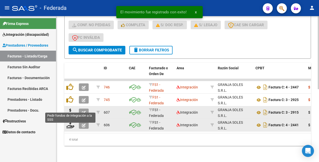
click at [70, 108] on icon at bounding box center [70, 111] width 8 height 7
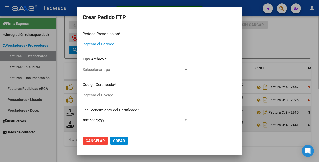
type input "202507"
type input "202506"
type input "$ 692.258,56"
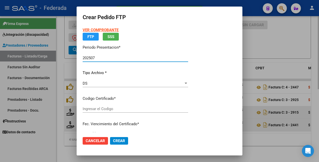
type input "ARG02000436464912022110720311107SAN168"
type input "2031-11-07"
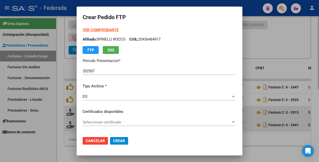
click at [93, 30] on strong "VER COMPROBANTE" at bounding box center [101, 30] width 36 height 5
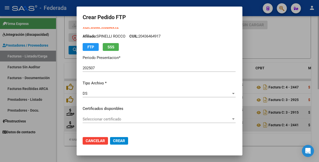
scroll to position [0, 0]
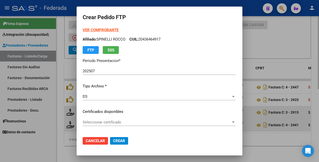
click at [108, 32] on strong "VER COMPROBANTE" at bounding box center [101, 30] width 36 height 5
click at [117, 121] on span "Seleccionar certificado" at bounding box center [157, 122] width 148 height 5
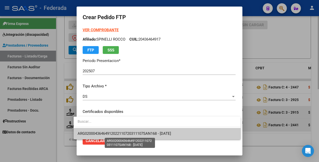
drag, startPoint x: 116, startPoint y: 134, endPoint x: 117, endPoint y: 131, distance: 3.1
click at [116, 134] on span "ARG02000436464912022110720311107SAN168 - 2031-11-07" at bounding box center [124, 133] width 93 height 5
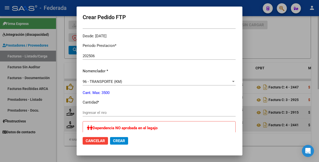
scroll to position [157, 0]
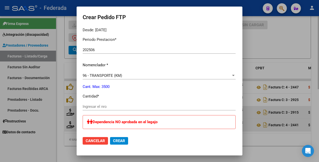
click at [96, 141] on span "Cancelar" at bounding box center [95, 140] width 19 height 5
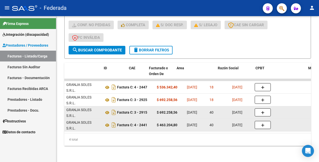
scroll to position [0, 0]
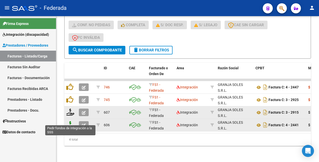
click at [71, 121] on icon at bounding box center [70, 124] width 8 height 7
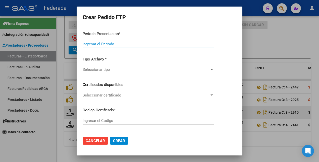
type input "202507"
type input "202506"
type input "$ 463.204,80"
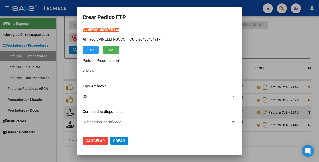
type input "ARG02000436464912022110720311107SAN168"
type input "2031-11-07"
click at [101, 31] on strong "VER COMPROBANTE" at bounding box center [101, 30] width 36 height 5
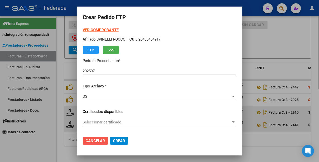
drag, startPoint x: 93, startPoint y: 143, endPoint x: 76, endPoint y: 115, distance: 33.1
click at [93, 143] on button "Cancelar" at bounding box center [95, 141] width 25 height 8
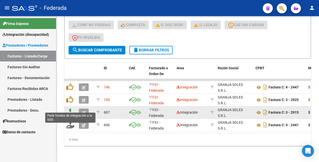
click at [71, 108] on icon at bounding box center [70, 111] width 8 height 7
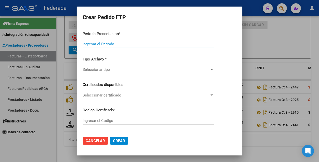
type input "202507"
type input "202506"
type input "$ 692.258,56"
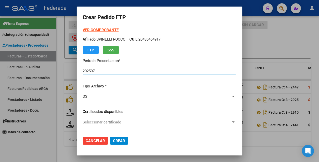
type input "ARG02000436464912022110720311107SAN168"
type input "2031-11-07"
click at [89, 29] on strong "VER COMPROBANTE" at bounding box center [101, 30] width 36 height 5
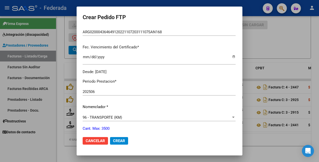
scroll to position [126, 0]
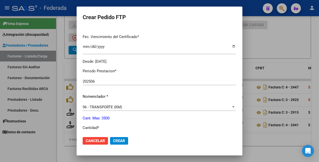
click at [98, 141] on span "Cancelar" at bounding box center [95, 140] width 19 height 5
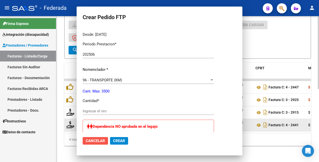
scroll to position [99, 0]
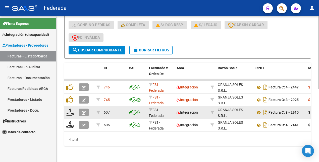
click at [84, 111] on icon "button" at bounding box center [84, 113] width 4 height 4
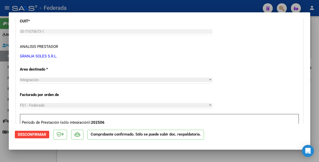
scroll to position [63, 0]
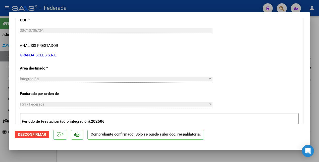
click at [23, 151] on div at bounding box center [159, 81] width 319 height 162
type input "$ 0,00"
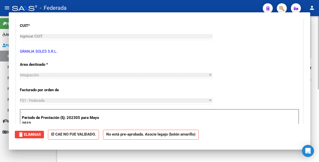
scroll to position [68, 0]
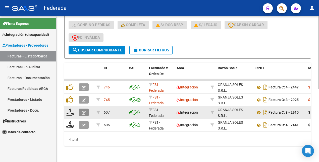
click at [83, 111] on icon "button" at bounding box center [84, 113] width 4 height 4
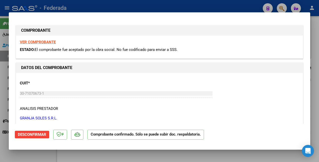
drag, startPoint x: 48, startPoint y: 159, endPoint x: 55, endPoint y: 143, distance: 17.6
click at [48, 159] on div at bounding box center [159, 81] width 319 height 162
type input "$ 0,00"
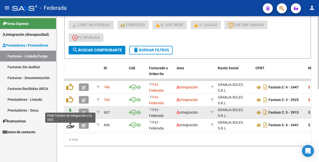
click at [70, 108] on icon at bounding box center [70, 111] width 8 height 7
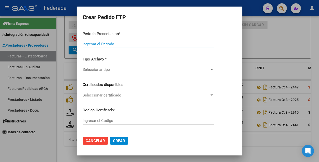
type input "202507"
type input "202506"
type input "$ 692.258,56"
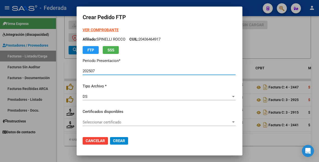
type input "ARG02000436464912022110720311107SAN168"
type input "2031-11-07"
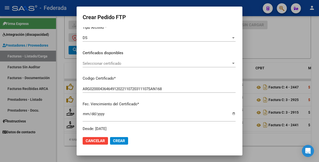
scroll to position [63, 0]
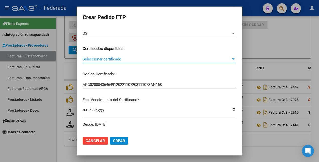
click at [119, 57] on span "Seleccionar certificado" at bounding box center [157, 59] width 148 height 5
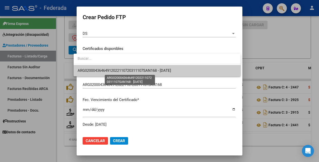
click at [123, 71] on span "ARG02000436464912022110720311107SAN168 - 2031-11-07" at bounding box center [124, 70] width 93 height 5
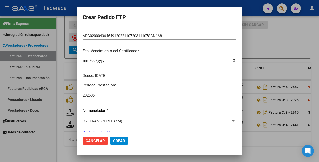
scroll to position [126, 0]
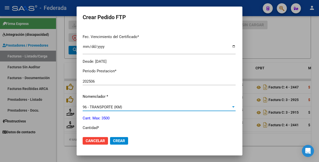
click at [113, 108] on span "96 - TRANSPORTE (KM)" at bounding box center [102, 107] width 39 height 5
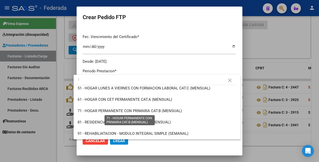
scroll to position [0, 0]
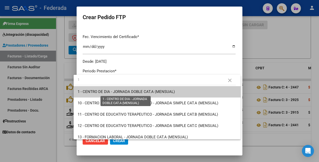
type input "1"
click at [114, 90] on span "1 - CENTRO DE DIA - JORNADA DOBLE CAT.A (MENSUAL)" at bounding box center [126, 91] width 97 height 5
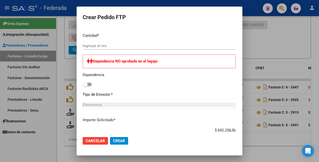
scroll to position [220, 0]
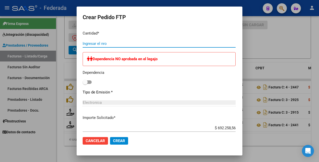
click at [101, 45] on input "Ingresar el nro" at bounding box center [159, 43] width 153 height 5
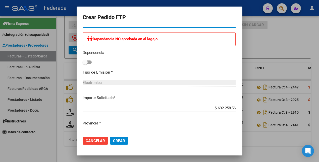
scroll to position [250, 0]
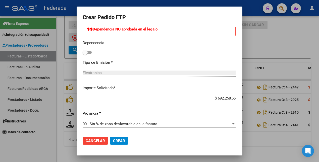
type input "1"
click at [118, 141] on span "Crear" at bounding box center [119, 140] width 12 height 5
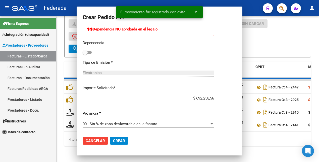
scroll to position [0, 0]
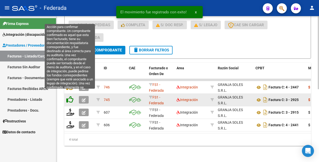
click at [70, 96] on icon at bounding box center [69, 99] width 7 height 7
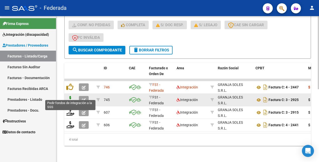
click at [72, 96] on icon at bounding box center [70, 99] width 8 height 7
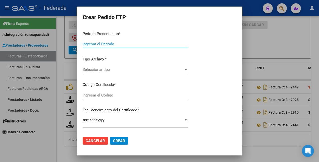
type input "202507"
type input "$ 692.258,56"
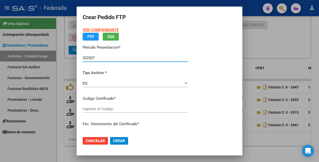
type input "ARG02000436464912022110720311107SAN168"
type input "2031-11-07"
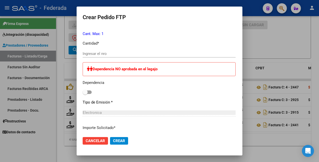
scroll to position [187, 0]
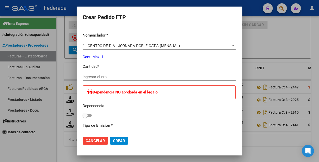
click at [97, 78] on input "Ingresar el nro" at bounding box center [159, 76] width 153 height 5
type input "1"
click at [115, 140] on span "Crear" at bounding box center [119, 140] width 12 height 5
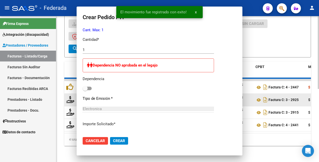
scroll to position [0, 0]
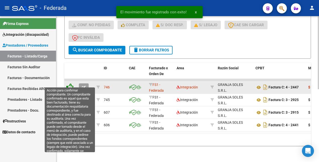
click at [71, 83] on icon at bounding box center [69, 86] width 7 height 7
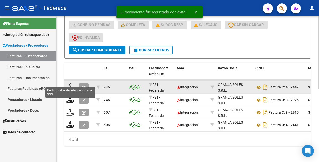
click at [71, 83] on icon at bounding box center [70, 86] width 8 height 7
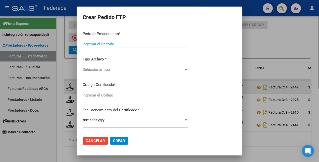
type input "202507"
type input "$ 536.342,40"
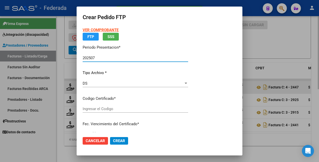
type input "ARG02000436464912022110720311107SAN168"
type input "2031-11-07"
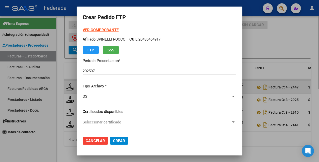
click at [107, 30] on strong "VER COMPROBANTE" at bounding box center [101, 30] width 36 height 5
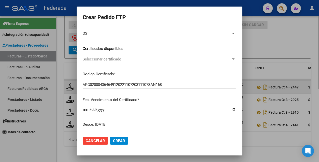
click at [108, 59] on span "Seleccionar certificado" at bounding box center [157, 59] width 148 height 5
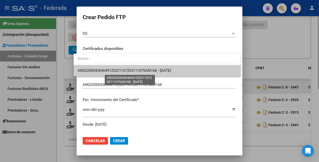
click at [112, 72] on span "ARG02000436464912022110720311107SAN168 - 2031-11-07" at bounding box center [124, 70] width 93 height 5
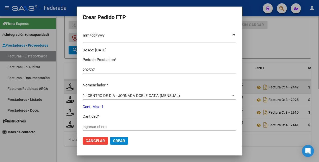
scroll to position [157, 0]
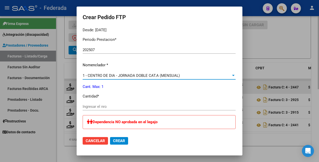
click at [142, 75] on span "1 - CENTRO DE DIA - JORNADA DOBLE CAT.A (MENSUAL)" at bounding box center [131, 75] width 97 height 5
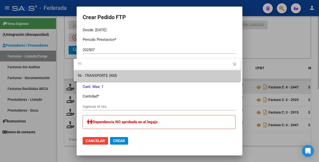
type input "96"
click at [142, 75] on span "96 - TRANSPORTE (KM)" at bounding box center [157, 75] width 159 height 11
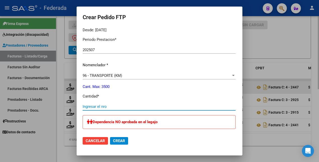
click at [107, 106] on input "Ingresar el nro" at bounding box center [159, 106] width 153 height 5
type input "990"
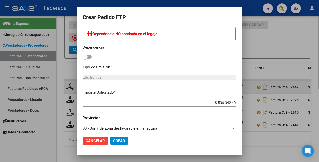
scroll to position [283, 0]
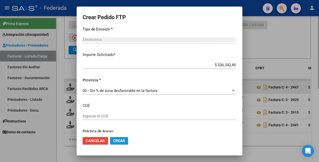
click at [117, 142] on span "Crear" at bounding box center [119, 140] width 12 height 5
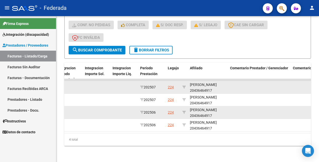
scroll to position [82, 0]
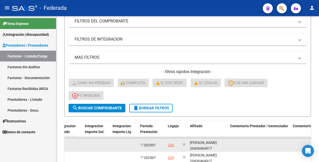
click at [162, 106] on span "delete Borrar Filtros" at bounding box center [151, 108] width 36 height 5
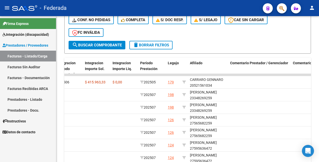
scroll to position [176, 0]
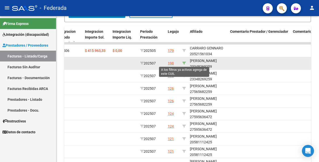
click at [184, 63] on icon at bounding box center [184, 63] width 4 height 4
type input "23348269259"
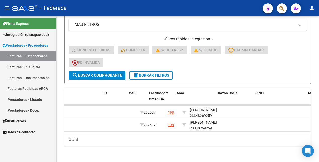
scroll to position [0, 0]
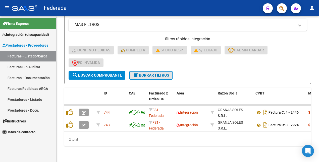
click at [152, 73] on span "delete Borrar Filtros" at bounding box center [151, 75] width 36 height 5
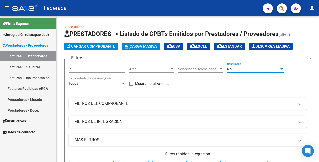
click at [252, 70] on div "No" at bounding box center [253, 69] width 52 height 4
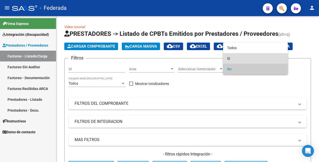
click at [234, 59] on span "Si" at bounding box center [255, 58] width 57 height 11
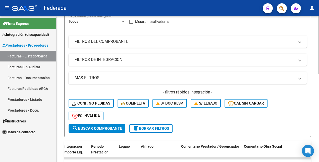
scroll to position [31, 0]
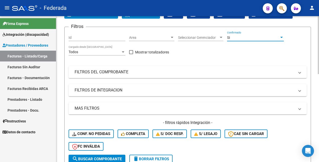
click at [238, 39] on div "Si Confirmado" at bounding box center [255, 36] width 57 height 10
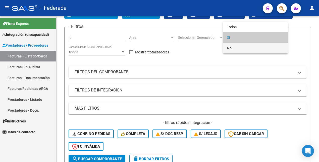
click at [236, 49] on span "No" at bounding box center [255, 48] width 57 height 11
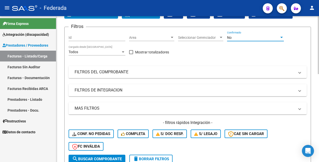
click at [112, 157] on span "search Buscar Comprobante" at bounding box center [97, 158] width 50 height 5
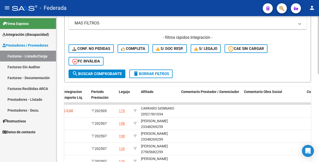
scroll to position [126, 0]
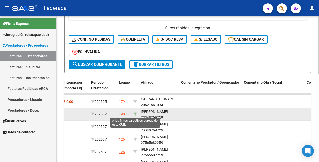
click at [135, 114] on icon at bounding box center [135, 114] width 4 height 4
type input "23348269259"
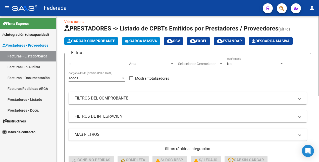
scroll to position [0, 0]
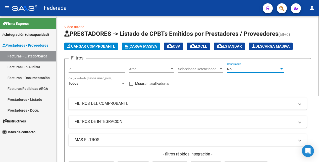
click at [238, 70] on div "No" at bounding box center [253, 69] width 52 height 4
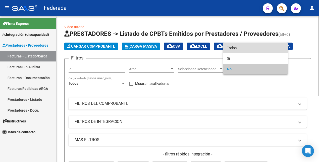
drag, startPoint x: 239, startPoint y: 47, endPoint x: 165, endPoint y: 107, distance: 94.7
click at [239, 47] on span "Todos" at bounding box center [255, 47] width 57 height 11
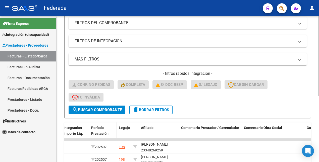
scroll to position [94, 0]
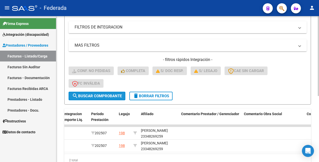
click at [110, 96] on span "search Buscar Comprobante" at bounding box center [97, 95] width 50 height 5
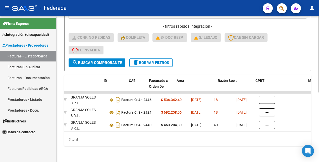
scroll to position [0, 0]
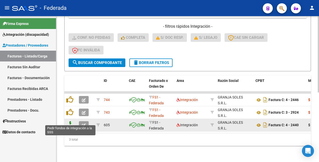
click at [71, 121] on icon at bounding box center [70, 124] width 8 height 7
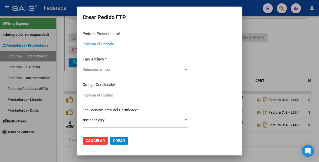
type input "202507"
type input "202506"
type input "$ 463.204,80"
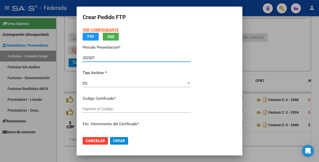
type input "ARG02000348269252023011020330110SFE169"
type input "2033-01-10"
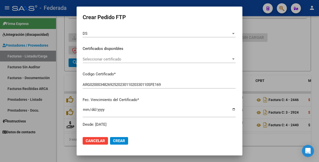
scroll to position [126, 0]
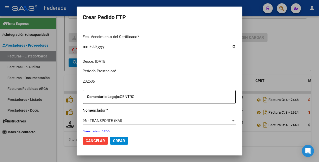
click at [39, 143] on div at bounding box center [159, 81] width 319 height 162
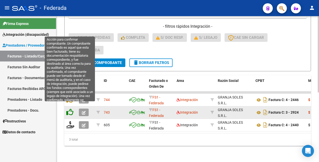
click at [71, 108] on icon at bounding box center [69, 111] width 7 height 7
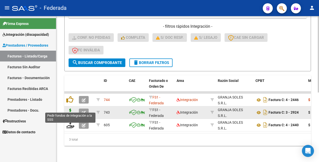
click at [69, 108] on icon at bounding box center [70, 111] width 8 height 7
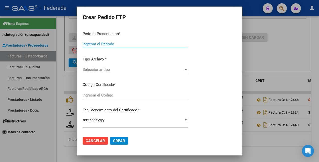
type input "202507"
type input "$ 692.258,56"
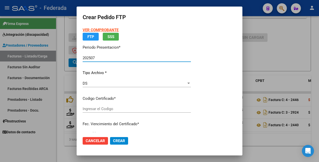
type input "ARG02000348269252023011020330110SFE169"
type input "2033-01-10"
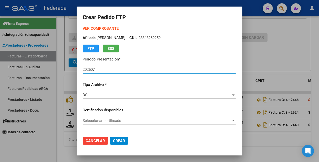
scroll to position [0, 0]
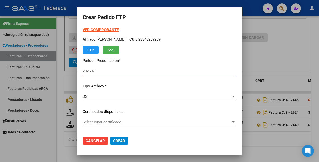
click at [103, 31] on strong "VER COMPROBANTE" at bounding box center [101, 30] width 36 height 5
click at [108, 121] on span "Seleccionar certificado" at bounding box center [157, 122] width 148 height 5
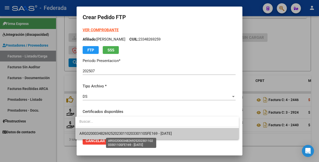
click at [108, 134] on span "ARG02000348269252023011020330110SFE169 - 2033-01-10" at bounding box center [125, 133] width 92 height 5
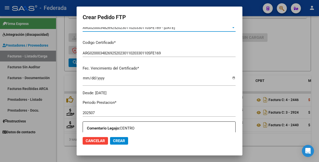
scroll to position [126, 0]
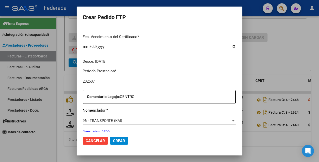
click at [115, 120] on span "96 - TRANSPORTE (KM)" at bounding box center [102, 120] width 39 height 5
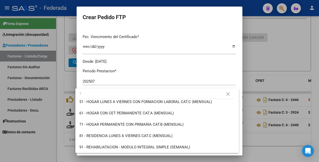
scroll to position [0, 0]
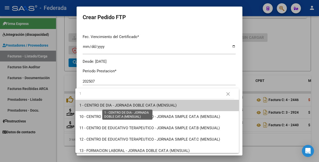
type input "1"
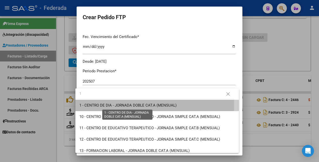
click at [118, 106] on span "1 - CENTRO DE DIA - JORNADA DOBLE CAT.A (MENSUAL)" at bounding box center [127, 105] width 97 height 5
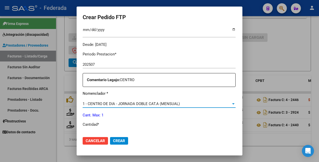
scroll to position [157, 0]
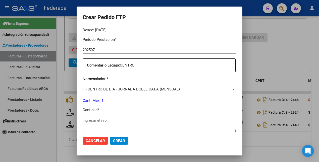
click at [99, 120] on input "Ingresar el nro" at bounding box center [159, 120] width 153 height 5
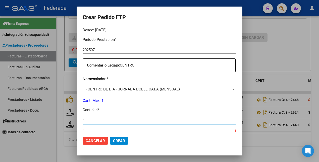
type input "1"
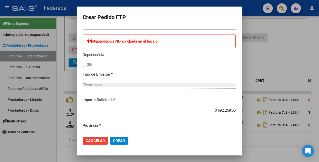
scroll to position [263, 0]
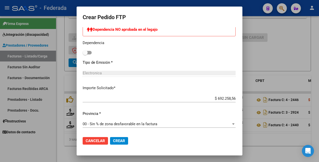
click at [116, 140] on span "Crear" at bounding box center [119, 140] width 12 height 5
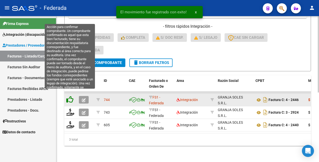
click at [70, 96] on icon at bounding box center [69, 99] width 7 height 7
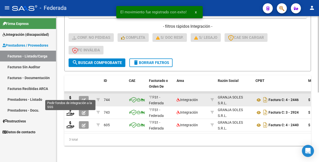
click at [70, 96] on icon at bounding box center [70, 99] width 8 height 7
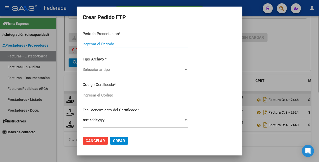
type input "202507"
type input "$ 536.342,40"
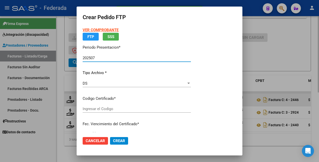
type input "ARG02000348269252023011020330110SFE169"
type input "2033-01-10"
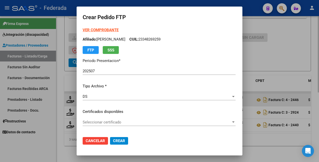
click at [104, 30] on strong "VER COMPROBANTE" at bounding box center [101, 30] width 36 height 5
click at [112, 123] on span "Seleccionar certificado" at bounding box center [157, 122] width 148 height 5
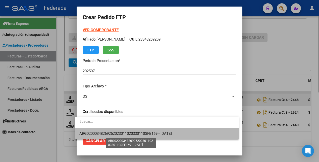
drag, startPoint x: 112, startPoint y: 133, endPoint x: 127, endPoint y: 114, distance: 23.7
click at [112, 132] on span "ARG02000348269252023011020330110SFE169 - 2033-01-10" at bounding box center [125, 133] width 92 height 5
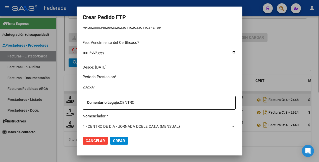
scroll to position [126, 0]
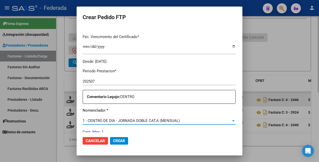
click at [129, 119] on span "1 - CENTRO DE DIA - JORNADA DOBLE CAT.A (MENSUAL)" at bounding box center [131, 120] width 97 height 5
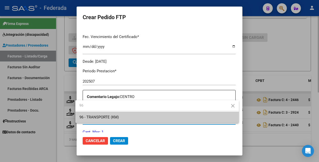
type input "96"
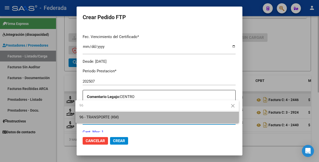
click at [127, 115] on span "96 - TRANSPORTE (KM)" at bounding box center [157, 116] width 156 height 11
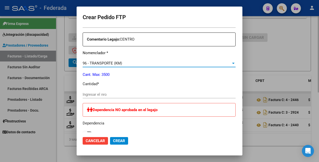
scroll to position [188, 0]
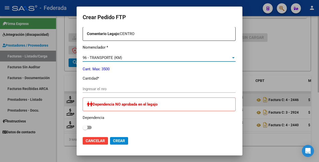
click at [112, 88] on input "Ingresar el nro" at bounding box center [159, 88] width 153 height 5
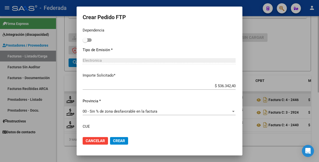
scroll to position [283, 0]
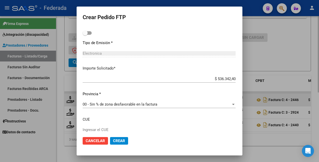
type input "990"
click at [118, 140] on span "Crear" at bounding box center [119, 140] width 12 height 5
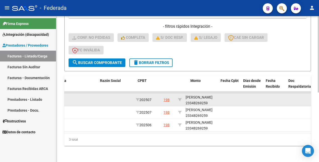
scroll to position [0, 0]
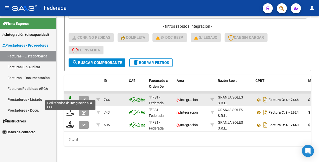
click at [71, 96] on icon at bounding box center [70, 99] width 8 height 7
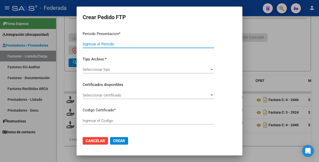
type input "202507"
type input "$ 536.342,40"
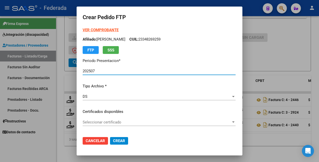
type input "ARG02000348269252023011020330110SFE169"
type input "2033-01-10"
drag, startPoint x: 32, startPoint y: 145, endPoint x: 43, endPoint y: 139, distance: 12.9
click at [33, 144] on div at bounding box center [159, 81] width 319 height 162
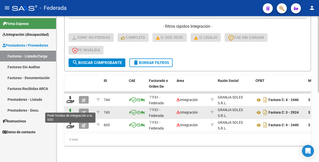
click at [69, 108] on icon at bounding box center [70, 111] width 8 height 7
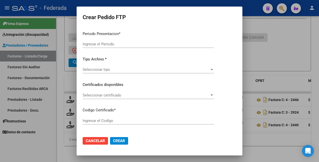
type input "202507"
type input "$ 692.258,56"
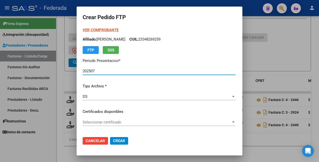
type input "ARG02000348269252023011020330110SFE169"
type input "2033-01-10"
click at [48, 151] on div at bounding box center [159, 81] width 319 height 162
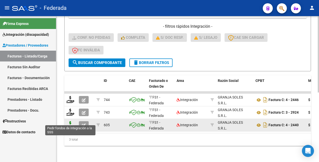
click at [72, 121] on icon at bounding box center [70, 124] width 8 height 7
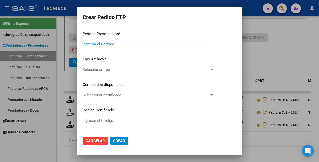
type input "202507"
type input "202506"
type input "$ 463.204,80"
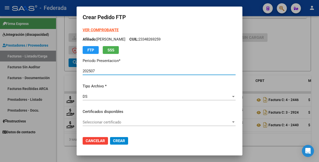
type input "ARG02000348269252023011020330110SFE169"
type input "2033-01-10"
click at [100, 29] on strong "VER COMPROBANTE" at bounding box center [101, 30] width 36 height 5
click at [26, 152] on div at bounding box center [159, 81] width 319 height 162
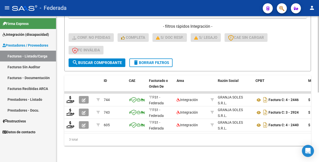
click at [154, 60] on span "delete Borrar Filtros" at bounding box center [151, 62] width 36 height 5
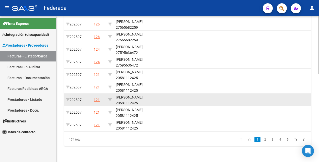
scroll to position [188, 0]
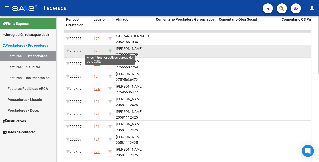
click at [109, 50] on icon at bounding box center [110, 51] width 4 height 4
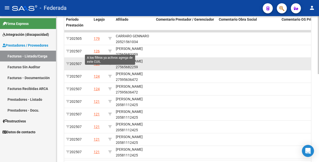
type input "27565682259"
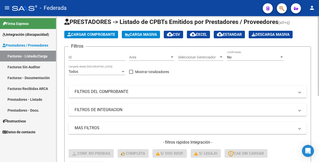
scroll to position [0, 0]
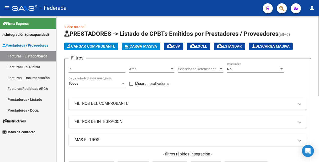
click at [237, 69] on div "No" at bounding box center [253, 69] width 52 height 4
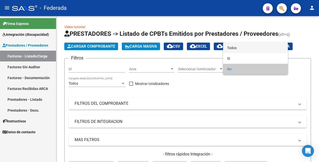
click at [236, 47] on span "Todos" at bounding box center [255, 47] width 57 height 11
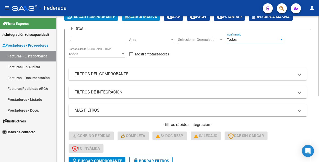
scroll to position [63, 0]
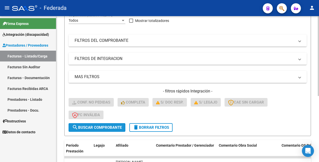
click at [97, 129] on span "search Buscar Comprobante" at bounding box center [97, 127] width 50 height 5
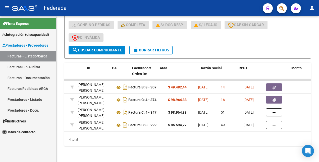
scroll to position [0, 0]
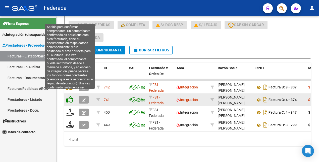
click at [71, 96] on icon at bounding box center [69, 99] width 7 height 7
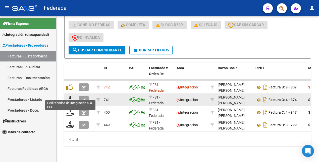
click at [71, 96] on icon at bounding box center [70, 99] width 8 height 7
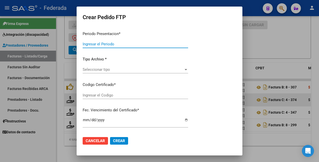
type input "202507"
type input "$ 98.964,88"
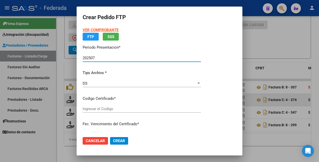
type input "ARG01000565682252022042720270427BS366"
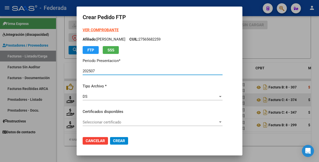
scroll to position [31, 0]
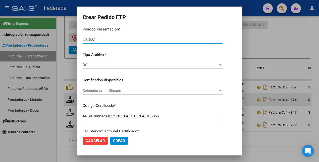
click at [116, 92] on span "Seleccionar certificado" at bounding box center [150, 90] width 135 height 5
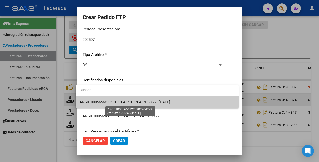
click at [115, 102] on span "ARG01000565682252022042720270427BS366 - 2027-04-27" at bounding box center [125, 102] width 90 height 5
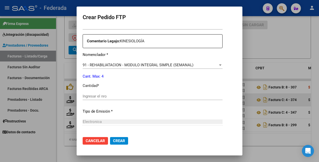
scroll to position [188, 0]
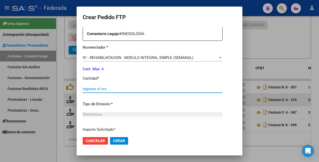
click at [113, 88] on input "Ingresar el nro" at bounding box center [153, 88] width 140 height 5
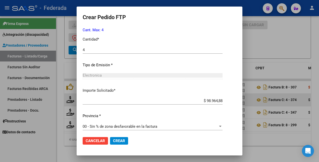
scroll to position [230, 0]
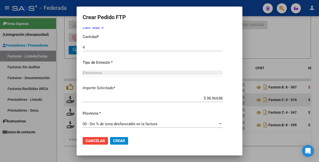
click at [116, 138] on span "Crear" at bounding box center [119, 140] width 12 height 5
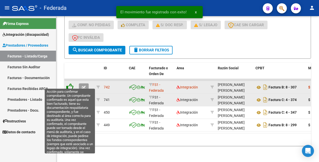
click at [71, 84] on icon at bounding box center [69, 86] width 7 height 7
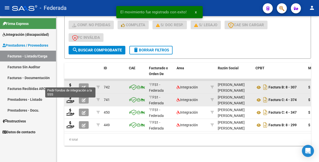
click at [71, 84] on icon at bounding box center [70, 86] width 8 height 7
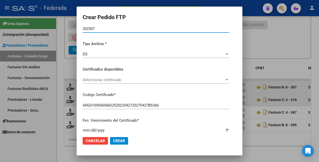
scroll to position [76, 0]
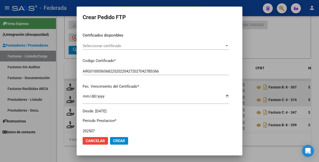
click at [111, 46] on span "Seleccionar certificado" at bounding box center [154, 45] width 142 height 5
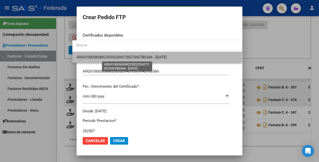
click at [111, 59] on span "ARG01000565682252022042720270427BS366 - 2027-04-27" at bounding box center [121, 57] width 90 height 5
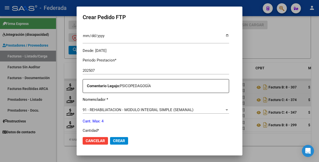
scroll to position [170, 0]
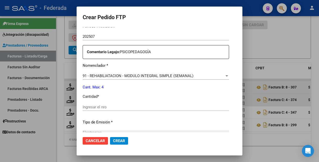
click at [96, 103] on div "Ingresar el nro" at bounding box center [156, 107] width 146 height 8
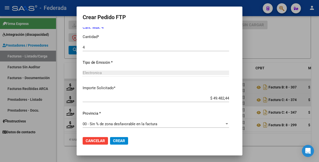
click at [113, 140] on span "Crear" at bounding box center [119, 140] width 12 height 5
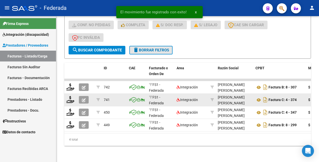
click at [164, 48] on span "delete Borrar Filtros" at bounding box center [151, 50] width 36 height 5
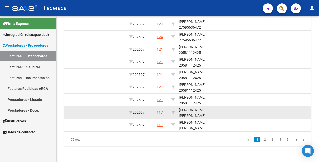
scroll to position [189, 0]
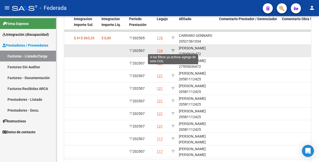
click at [174, 51] on icon at bounding box center [173, 51] width 4 height 4
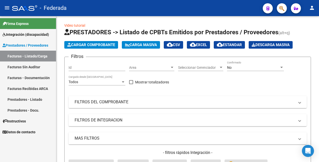
scroll to position [0, 0]
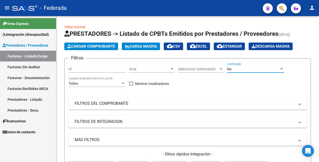
click at [243, 67] on div "No" at bounding box center [253, 69] width 52 height 4
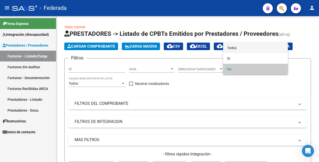
click at [243, 49] on span "Todos" at bounding box center [255, 47] width 57 height 11
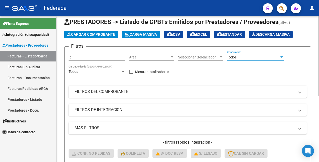
scroll to position [63, 0]
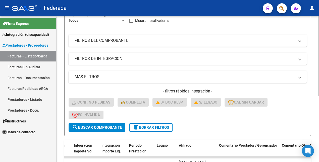
click at [102, 127] on span "search Buscar Comprobante" at bounding box center [97, 127] width 50 height 5
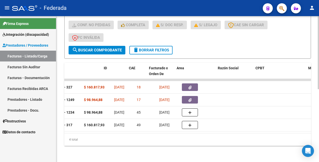
scroll to position [0, 0]
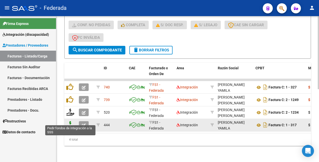
click at [72, 121] on icon at bounding box center [70, 124] width 8 height 7
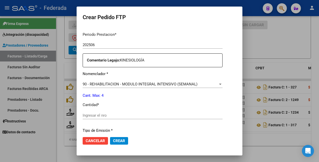
scroll to position [170, 0]
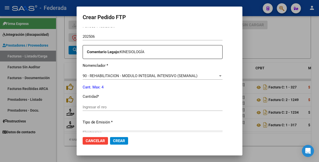
click at [44, 137] on div at bounding box center [159, 81] width 319 height 162
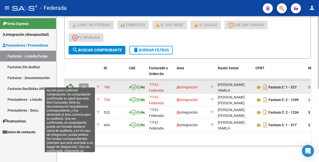
click at [70, 84] on icon at bounding box center [69, 86] width 7 height 7
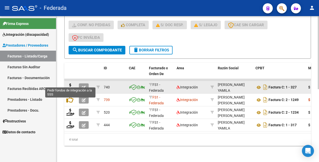
click at [70, 84] on icon at bounding box center [70, 86] width 8 height 7
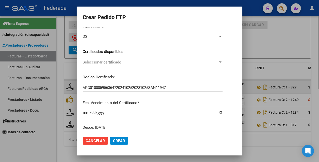
scroll to position [63, 0]
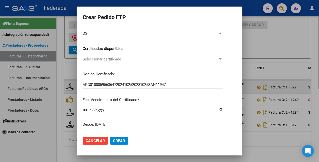
click at [132, 60] on span "Seleccionar certificado" at bounding box center [150, 59] width 135 height 5
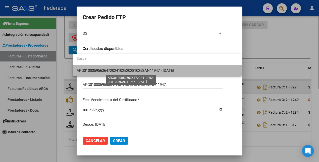
click at [130, 71] on span "ARG01000595636472024102520281025SAN11947 - 2028-10-25" at bounding box center [125, 70] width 97 height 5
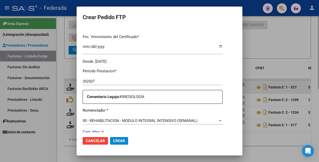
scroll to position [188, 0]
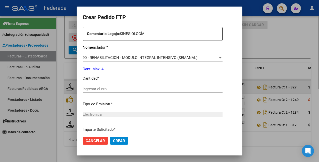
click at [117, 88] on input "Ingresar el nro" at bounding box center [153, 88] width 140 height 5
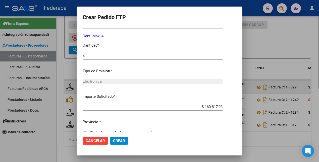
scroll to position [230, 0]
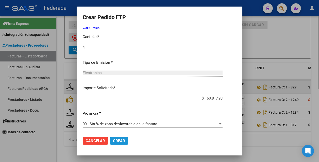
click at [114, 139] on span "Crear" at bounding box center [119, 140] width 12 height 5
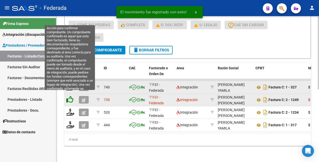
click at [70, 96] on icon at bounding box center [69, 99] width 7 height 7
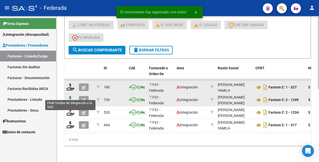
click at [71, 96] on icon at bounding box center [70, 99] width 8 height 7
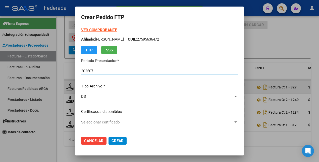
click at [134, 123] on span "Seleccionar certificado" at bounding box center [157, 122] width 152 height 5
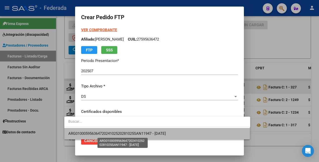
click at [133, 133] on span "ARG01000595636472024102520281025SAN11947 - 2028-10-25" at bounding box center [116, 133] width 97 height 5
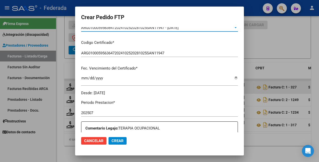
scroll to position [157, 0]
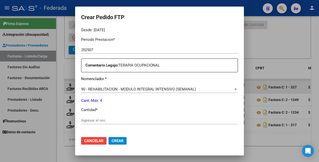
click at [104, 121] on input "Ingresar el nro" at bounding box center [159, 120] width 157 height 5
click at [112, 140] on span "Crear" at bounding box center [118, 140] width 12 height 5
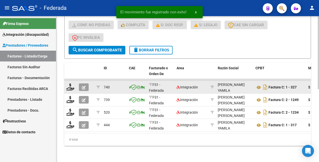
drag, startPoint x: 158, startPoint y: 46, endPoint x: 151, endPoint y: 87, distance: 41.8
click at [159, 48] on span "delete Borrar Filtros" at bounding box center [151, 50] width 36 height 5
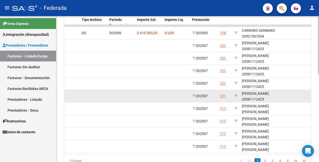
scroll to position [189, 0]
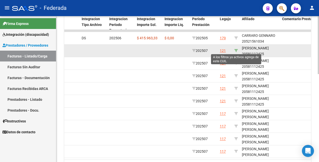
click at [237, 50] on icon at bounding box center [236, 51] width 4 height 4
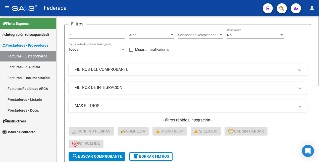
scroll to position [1, 0]
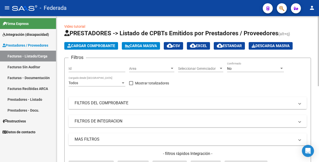
click at [261, 67] on div "No" at bounding box center [253, 68] width 52 height 4
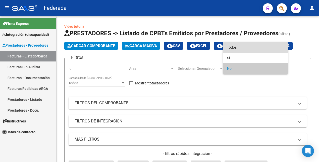
click at [238, 47] on span "Todos" at bounding box center [255, 47] width 57 height 11
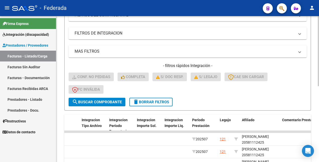
scroll to position [95, 0]
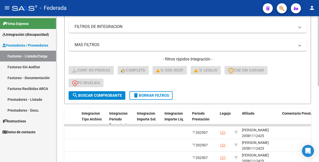
click at [112, 93] on span "search Buscar Comprobante" at bounding box center [97, 95] width 50 height 5
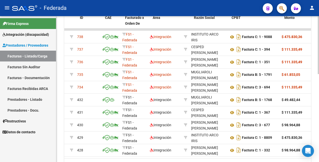
scroll to position [0, 0]
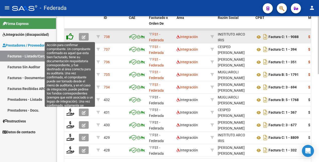
click at [72, 37] on icon at bounding box center [69, 36] width 7 height 7
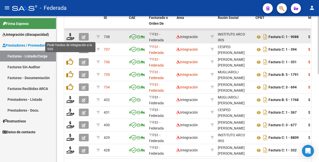
click at [71, 37] on icon at bounding box center [70, 36] width 8 height 7
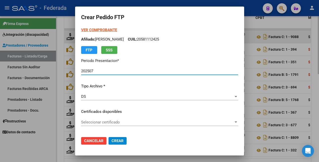
click at [116, 123] on span "Seleccionar certificado" at bounding box center [157, 122] width 153 height 5
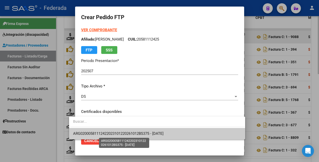
drag, startPoint x: 113, startPoint y: 133, endPoint x: 113, endPoint y: 130, distance: 3.3
click at [112, 133] on span "ARG02000581112422023101220261012BS375 - 2026-10-27" at bounding box center [118, 133] width 90 height 5
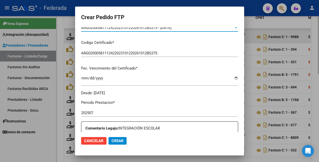
scroll to position [157, 0]
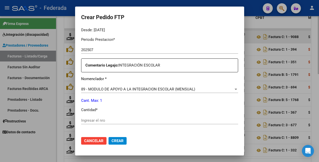
click at [106, 120] on input "Ingresar el nro" at bounding box center [159, 120] width 157 height 5
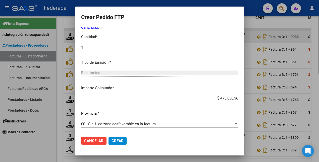
click at [115, 139] on span "Crear" at bounding box center [118, 140] width 12 height 5
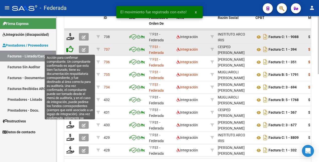
click at [72, 50] on icon at bounding box center [69, 48] width 7 height 7
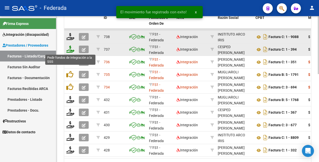
click at [71, 50] on icon at bounding box center [70, 48] width 8 height 7
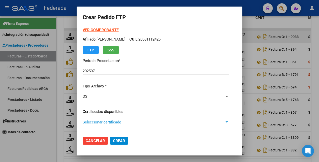
click at [113, 124] on span "Seleccionar certificado" at bounding box center [154, 122] width 142 height 5
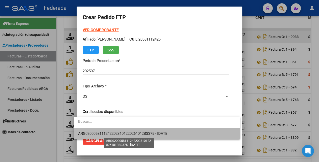
drag, startPoint x: 112, startPoint y: 132, endPoint x: 118, endPoint y: 119, distance: 15.2
click at [111, 132] on span "ARG02000581112422023101220261012BS375 - 2026-10-27" at bounding box center [123, 133] width 90 height 5
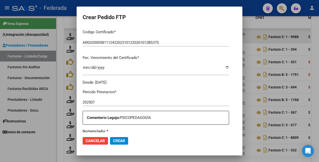
scroll to position [157, 0]
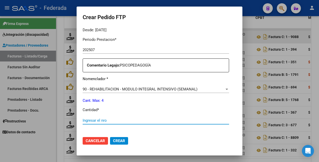
click at [101, 121] on input "Ingresar el nro" at bounding box center [156, 120] width 146 height 5
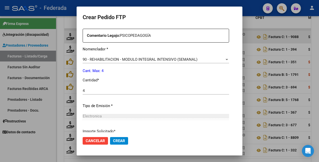
scroll to position [230, 0]
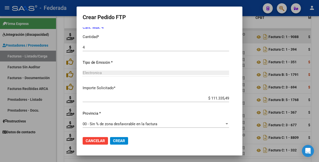
drag, startPoint x: 117, startPoint y: 139, endPoint x: 114, endPoint y: 137, distance: 3.4
click at [116, 139] on span "Crear" at bounding box center [119, 140] width 12 height 5
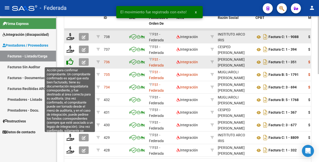
click at [71, 64] on icon at bounding box center [69, 61] width 7 height 7
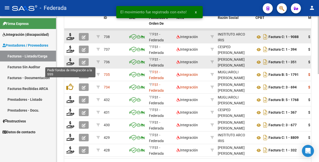
click at [71, 64] on icon at bounding box center [70, 61] width 8 height 7
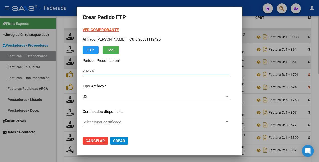
click at [122, 123] on span "Seleccionar certificado" at bounding box center [154, 122] width 142 height 5
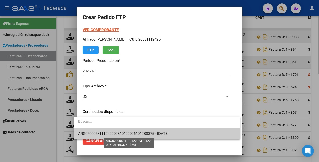
drag, startPoint x: 120, startPoint y: 131, endPoint x: 121, endPoint y: 127, distance: 4.1
click at [120, 131] on span "ARG02000581112422023101220261012BS375 - 2026-10-27" at bounding box center [123, 133] width 90 height 5
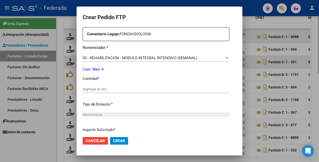
scroll to position [188, 0]
click at [94, 89] on input "Ingresar el nro" at bounding box center [156, 88] width 147 height 5
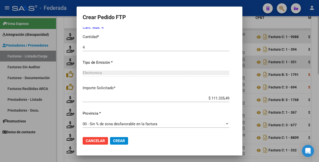
click at [114, 140] on span "Crear" at bounding box center [119, 140] width 12 height 5
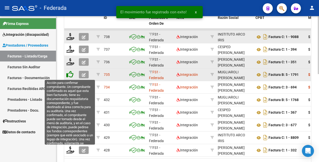
click at [71, 76] on icon at bounding box center [69, 74] width 7 height 7
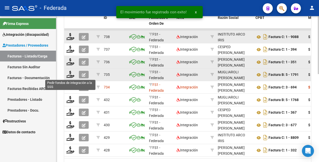
click at [71, 76] on icon at bounding box center [70, 74] width 8 height 7
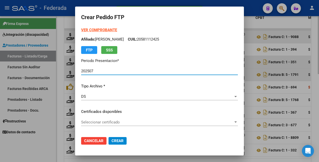
click at [121, 123] on span "Seleccionar certificado" at bounding box center [157, 122] width 152 height 5
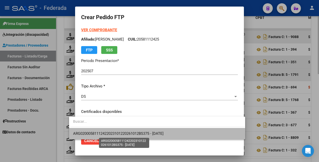
drag, startPoint x: 117, startPoint y: 135, endPoint x: 117, endPoint y: 130, distance: 4.8
click at [116, 135] on span "ARG02000581112422023101220261012BS375 - 2026-10-27" at bounding box center [118, 133] width 90 height 5
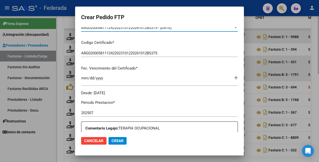
scroll to position [157, 0]
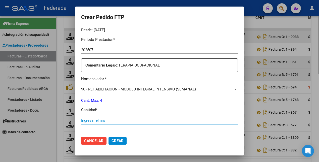
click at [100, 121] on input "Ingresar el nro" at bounding box center [159, 120] width 157 height 5
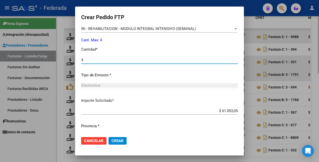
scroll to position [230, 0]
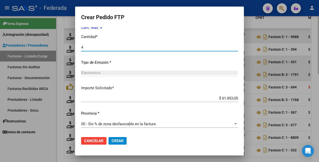
click at [112, 138] on span "Crear" at bounding box center [118, 140] width 12 height 5
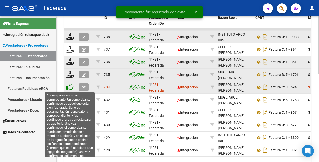
click at [71, 86] on icon at bounding box center [69, 86] width 7 height 7
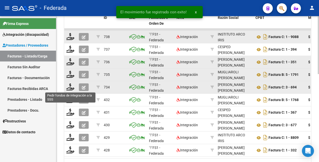
click at [71, 86] on icon at bounding box center [70, 86] width 8 height 7
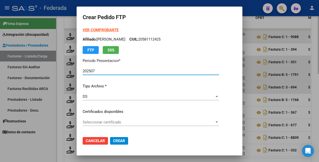
click at [118, 120] on span "Seleccionar certificado" at bounding box center [149, 122] width 132 height 5
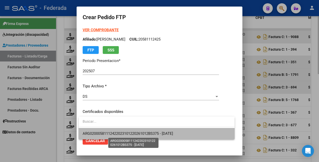
drag, startPoint x: 115, startPoint y: 131, endPoint x: 121, endPoint y: 114, distance: 18.2
click at [115, 130] on span "ARG02000581112422023101220261012BS375 - 2026-10-27" at bounding box center [157, 133] width 148 height 11
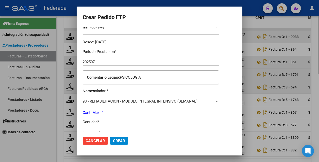
scroll to position [188, 0]
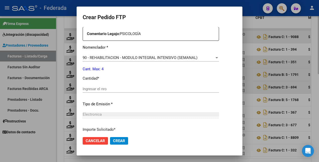
click at [108, 90] on input "Ingresar el nro" at bounding box center [151, 88] width 136 height 5
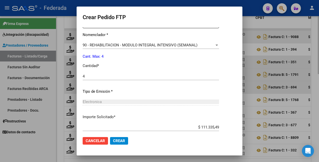
scroll to position [230, 0]
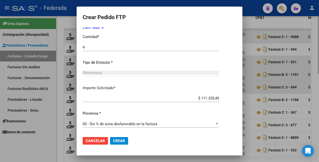
click at [116, 142] on span "Crear" at bounding box center [119, 140] width 12 height 5
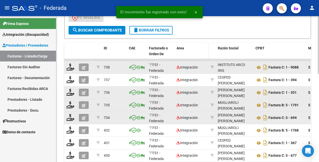
scroll to position [159, 0]
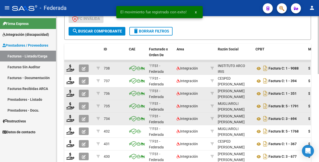
click at [163, 31] on span "delete Borrar Filtros" at bounding box center [151, 31] width 36 height 5
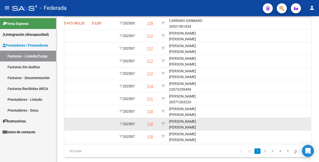
scroll to position [189, 0]
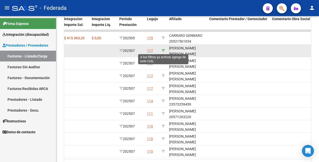
click at [163, 51] on icon at bounding box center [164, 51] width 4 height 4
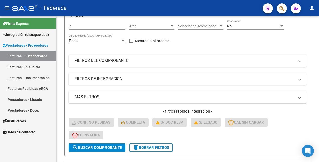
scroll to position [19, 0]
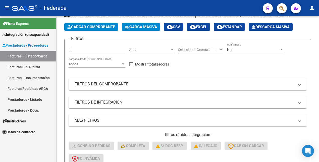
click at [250, 50] on div "No" at bounding box center [253, 49] width 52 height 4
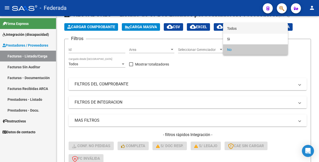
click at [247, 29] on span "Todos" at bounding box center [255, 28] width 57 height 11
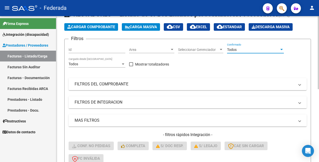
scroll to position [82, 0]
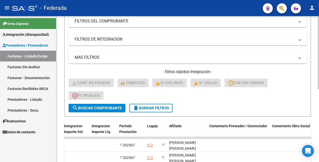
click at [107, 107] on span "search Buscar Comprobante" at bounding box center [97, 108] width 50 height 5
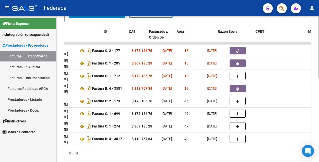
scroll to position [0, 0]
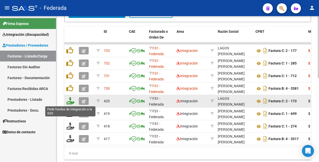
click at [72, 103] on icon at bounding box center [70, 100] width 8 height 7
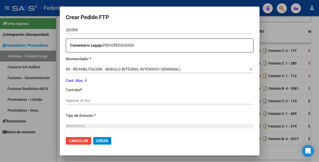
scroll to position [202, 0]
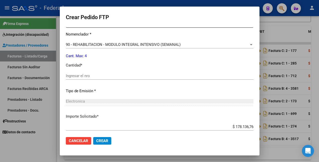
click at [35, 147] on div at bounding box center [159, 81] width 319 height 162
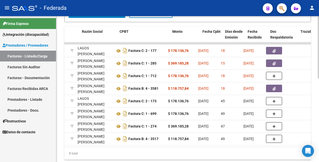
scroll to position [0, 0]
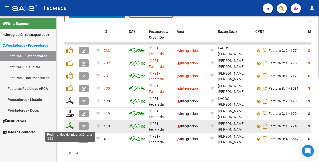
click at [70, 126] on icon at bounding box center [70, 125] width 8 height 7
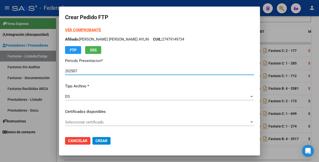
click at [84, 29] on strong "VER COMPROBANTE" at bounding box center [83, 30] width 36 height 5
click at [159, 40] on p "Afiliado: SAEZ LOPEZ ANTONELLA AYLIN CUIL: 27479149734" at bounding box center [159, 39] width 189 height 6
copy p "27479149734"
click at [37, 149] on div at bounding box center [159, 81] width 319 height 162
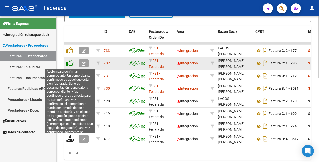
click at [70, 63] on icon at bounding box center [69, 62] width 7 height 7
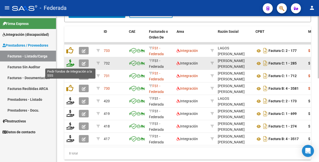
click at [70, 64] on icon at bounding box center [70, 62] width 8 height 7
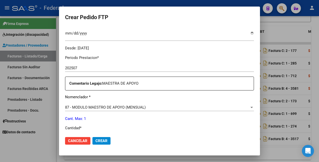
scroll to position [170, 0]
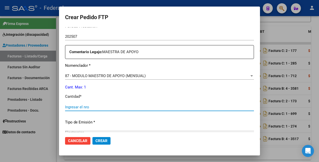
click at [99, 108] on input "Ingresar el nro" at bounding box center [159, 107] width 189 height 5
click at [102, 141] on span "Crear" at bounding box center [101, 140] width 12 height 5
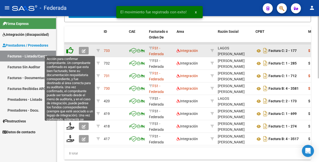
click at [70, 51] on icon at bounding box center [69, 50] width 7 height 7
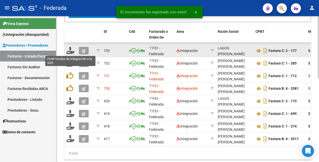
click at [70, 51] on icon at bounding box center [70, 50] width 8 height 7
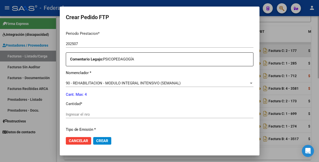
scroll to position [170, 0]
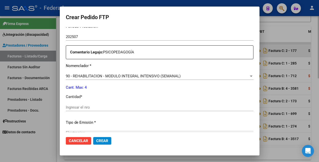
click at [97, 108] on input "Ingresar el nro" at bounding box center [160, 107] width 188 height 5
click at [108, 140] on span "Crear" at bounding box center [102, 140] width 12 height 5
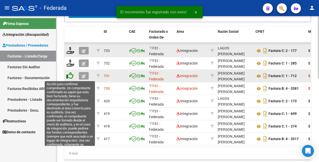
click at [72, 76] on icon at bounding box center [69, 75] width 7 height 7
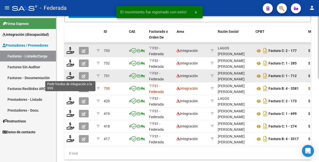
click at [71, 76] on icon at bounding box center [70, 75] width 8 height 7
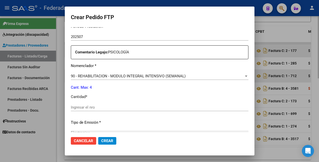
click at [108, 105] on input "Ingresar el nro" at bounding box center [160, 107] width 178 height 5
click at [115, 140] on button "Crear" at bounding box center [107, 141] width 18 height 8
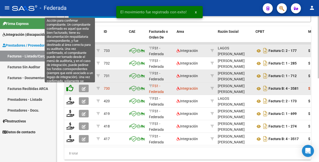
click at [70, 88] on icon at bounding box center [69, 87] width 7 height 7
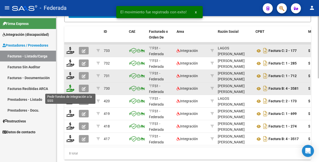
click at [70, 88] on icon at bounding box center [70, 87] width 8 height 7
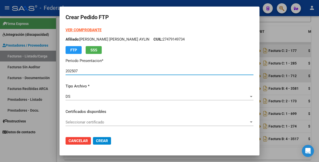
click at [126, 123] on span "Seleccionar certificado" at bounding box center [157, 122] width 183 height 5
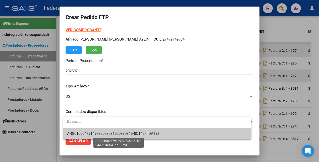
click at [121, 132] on span "ARG01000479149732023031520330315RIO145 - 2033-03-16" at bounding box center [113, 133] width 92 height 5
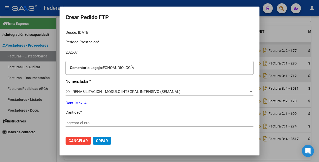
scroll to position [157, 0]
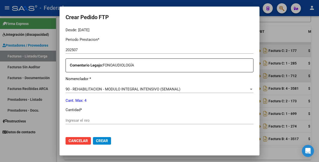
click at [90, 122] on input "Ingresar el nro" at bounding box center [160, 120] width 188 height 5
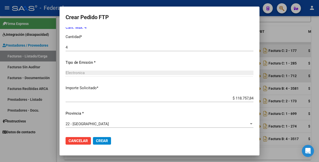
click at [108, 138] on span "Crear" at bounding box center [102, 140] width 12 height 5
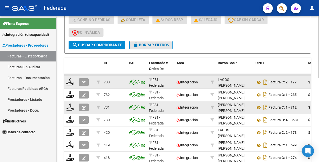
click at [151, 45] on span "delete Borrar Filtros" at bounding box center [151, 45] width 36 height 5
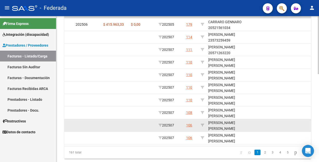
scroll to position [188, 0]
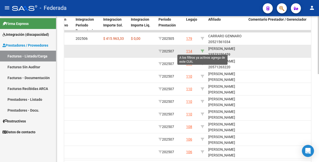
click at [204, 50] on icon at bounding box center [203, 51] width 4 height 4
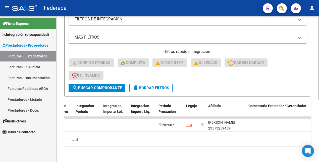
scroll to position [0, 0]
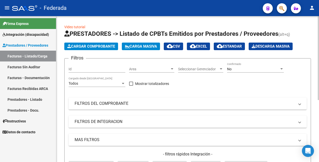
click at [252, 70] on div "No" at bounding box center [253, 69] width 52 height 4
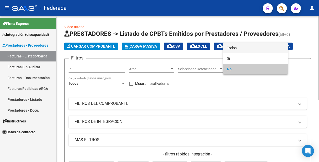
click at [241, 47] on span "Todos" at bounding box center [255, 47] width 57 height 11
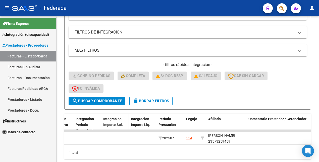
scroll to position [94, 0]
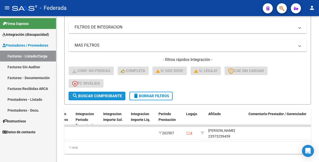
click at [103, 95] on span "search Buscar Comprobante" at bounding box center [97, 95] width 50 height 5
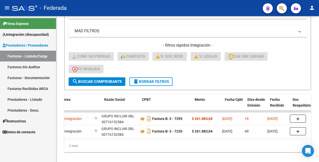
scroll to position [0, 0]
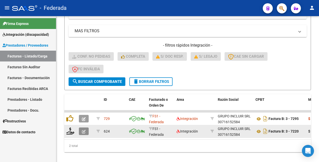
click at [83, 131] on icon "button" at bounding box center [84, 131] width 4 height 4
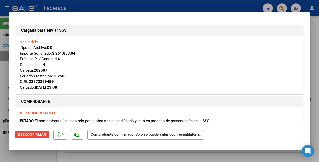
click at [26, 157] on div at bounding box center [159, 81] width 319 height 162
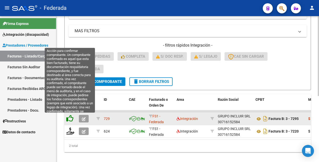
click at [69, 119] on icon at bounding box center [69, 118] width 7 height 7
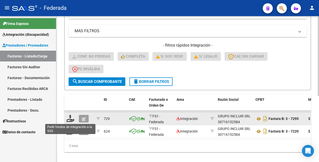
click at [69, 119] on icon at bounding box center [70, 118] width 8 height 7
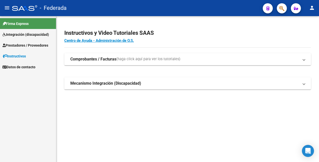
click at [34, 34] on span "Integración (discapacidad)" at bounding box center [26, 35] width 46 height 6
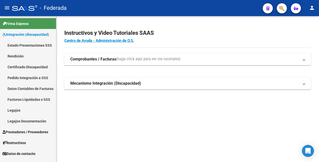
click at [22, 111] on link "Legajos" at bounding box center [28, 110] width 56 height 11
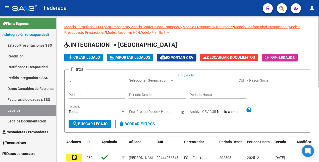
click at [192, 81] on input "CUIL / Apellido" at bounding box center [206, 80] width 57 height 4
paste input "27479149734"
type input "27479149734"
click at [97, 125] on span "search Buscar Legajo" at bounding box center [89, 123] width 35 height 5
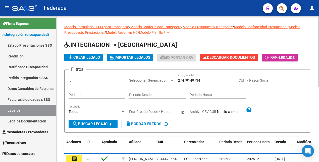
scroll to position [39, 0]
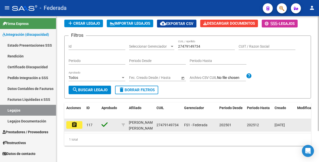
click at [72, 121] on mat-icon "assignment" at bounding box center [74, 124] width 6 height 6
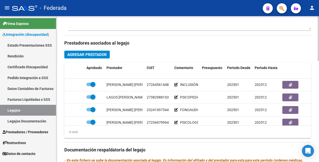
scroll to position [220, 0]
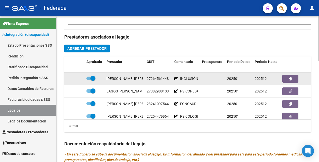
click at [175, 79] on icon at bounding box center [176, 79] width 4 height 4
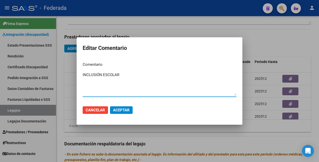
drag, startPoint x: 126, startPoint y: 72, endPoint x: 81, endPoint y: 76, distance: 45.9
click at [81, 76] on mat-dialog-content "Comentario INCLUSIÓN ESCOLAR Ingresar el comentario" at bounding box center [160, 79] width 166 height 43
type textarea "m"
type textarea "MAESTRA DE APOYO"
click at [119, 111] on span "Aceptar" at bounding box center [121, 110] width 17 height 5
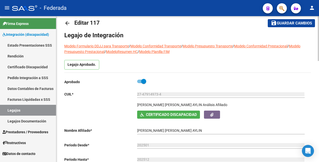
scroll to position [0, 0]
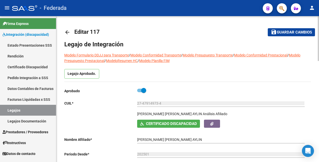
click at [283, 30] on span "Guardar cambios" at bounding box center [294, 32] width 35 height 5
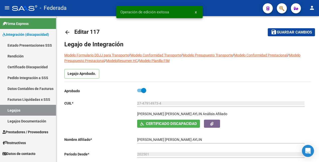
click at [28, 110] on link "Legajos" at bounding box center [28, 110] width 56 height 11
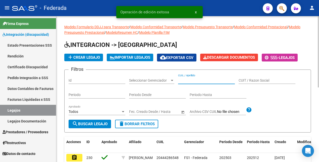
click at [190, 79] on input "CUIL / Apellido" at bounding box center [206, 80] width 57 height 4
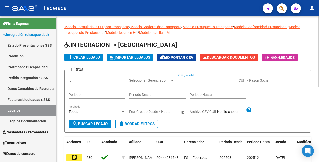
paste input "27554639106"
type input "27554639106"
click at [100, 124] on span "search Buscar Legajo" at bounding box center [89, 123] width 35 height 5
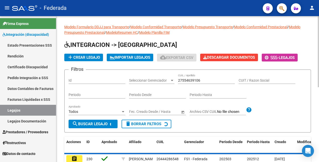
scroll to position [39, 0]
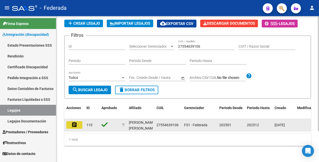
click at [77, 121] on mat-icon "assignment" at bounding box center [74, 124] width 6 height 6
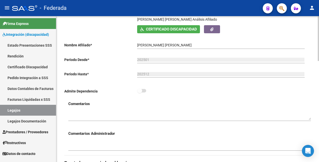
scroll to position [188, 0]
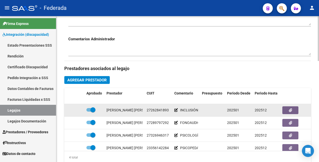
click at [176, 111] on icon at bounding box center [176, 110] width 4 height 4
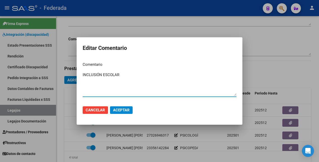
drag, startPoint x: 107, startPoint y: 76, endPoint x: 81, endPoint y: 76, distance: 25.9
click at [81, 76] on mat-dialog-content "Comentario INCLUSIÓN ESCOLAR Ingresar el comentario" at bounding box center [160, 79] width 166 height 43
type textarea "MAESTRA DE APOYO"
click at [124, 109] on span "Aceptar" at bounding box center [121, 110] width 17 height 5
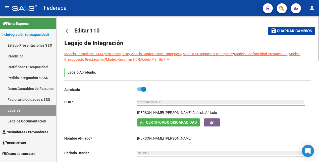
scroll to position [0, 0]
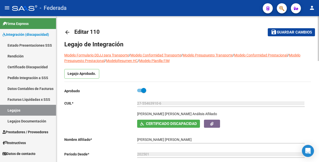
click at [289, 32] on span "Guardar cambios" at bounding box center [294, 32] width 35 height 5
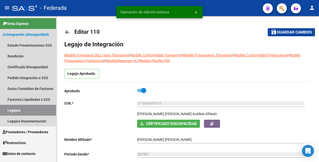
click at [25, 110] on link "Legajos" at bounding box center [28, 110] width 56 height 11
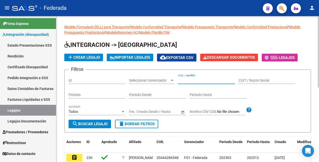
click at [205, 80] on input "CUIL / Apellido" at bounding box center [206, 80] width 57 height 4
paste input "23547594649"
type input "23547594649"
click at [103, 119] on button "search Buscar Legajo" at bounding box center [90, 123] width 42 height 9
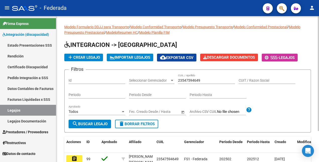
scroll to position [39, 0]
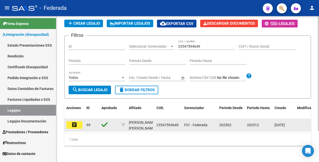
click at [74, 121] on mat-icon "assignment" at bounding box center [74, 124] width 6 height 6
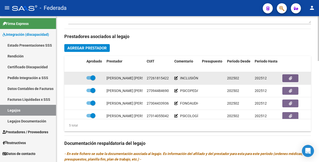
scroll to position [220, 0]
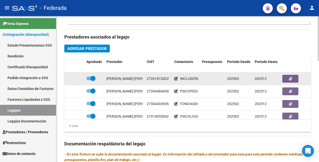
click at [176, 78] on icon at bounding box center [176, 79] width 4 height 4
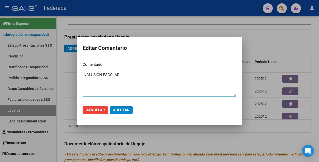
drag, startPoint x: 134, startPoint y: 77, endPoint x: 75, endPoint y: 75, distance: 59.3
click at [75, 75] on div "Editar Comentario Comentario INCLUSIÓN ESCOLAR Ingresar el comentario Cancelar …" at bounding box center [159, 81] width 319 height 162
click at [107, 75] on textarea "MAESTRA DED APOYO" at bounding box center [160, 84] width 154 height 24
type textarea "MAESTRA DE APOYO"
click at [120, 109] on span "Aceptar" at bounding box center [121, 110] width 17 height 5
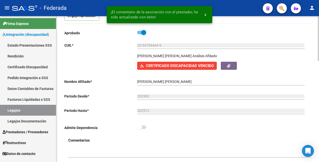
scroll to position [0, 0]
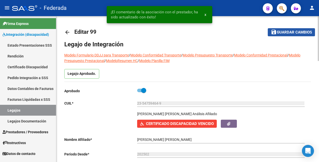
drag, startPoint x: 300, startPoint y: 31, endPoint x: 245, endPoint y: 31, distance: 54.8
click at [299, 31] on span "Guardar cambios" at bounding box center [294, 32] width 35 height 5
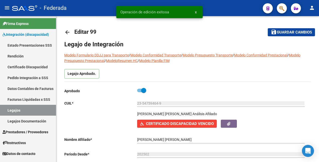
drag, startPoint x: 21, startPoint y: 110, endPoint x: 26, endPoint y: 6, distance: 103.6
click at [21, 110] on link "Legajos" at bounding box center [28, 110] width 56 height 11
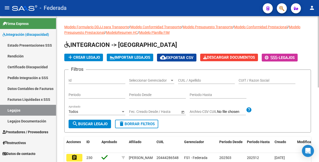
click at [213, 81] on input "CUIL / Apellido" at bounding box center [206, 80] width 57 height 4
paste input "20566226937"
type input "20566226937"
drag, startPoint x: 101, startPoint y: 122, endPoint x: 96, endPoint y: 131, distance: 9.8
click at [100, 123] on span "search Buscar Legajo" at bounding box center [89, 123] width 35 height 5
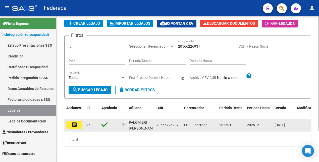
scroll to position [39, 0]
click at [78, 121] on button "assignment" at bounding box center [74, 125] width 16 height 8
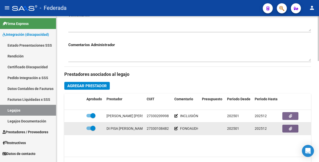
scroll to position [220, 0]
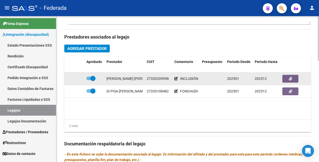
click at [176, 77] on icon at bounding box center [176, 79] width 4 height 4
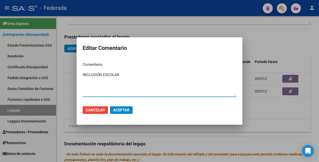
drag, startPoint x: 129, startPoint y: 74, endPoint x: 65, endPoint y: 72, distance: 63.6
click at [65, 72] on div "Editar Comentario Comentario INCLUSIÓN ESCOLAR Ingresar el comentario Cancelar …" at bounding box center [159, 81] width 319 height 162
type textarea "MAESTRA DE APOYO"
click at [124, 110] on span "Aceptar" at bounding box center [121, 110] width 17 height 5
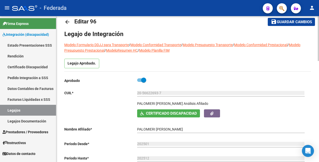
scroll to position [0, 0]
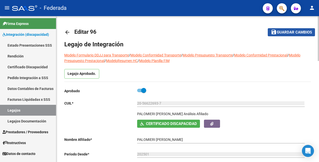
drag, startPoint x: 300, startPoint y: 32, endPoint x: 261, endPoint y: 51, distance: 43.4
click at [300, 32] on span "Guardar cambios" at bounding box center [294, 32] width 35 height 5
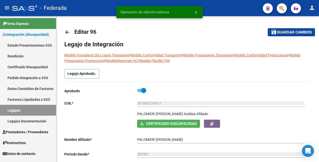
click at [18, 110] on link "Legajos" at bounding box center [28, 110] width 56 height 11
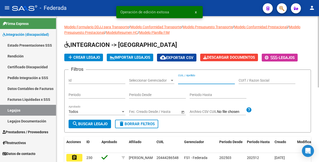
click at [198, 79] on input "CUIL / Apellido" at bounding box center [206, 80] width 57 height 4
paste input "27488728569"
type input "27488728569"
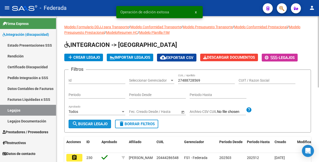
click at [93, 121] on button "search Buscar Legajo" at bounding box center [90, 123] width 42 height 9
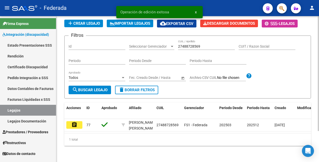
scroll to position [39, 0]
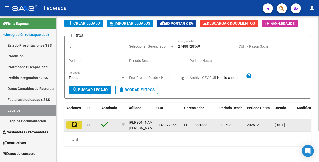
click at [76, 121] on mat-icon "assignment" at bounding box center [74, 124] width 6 height 6
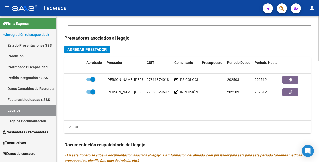
scroll to position [220, 0]
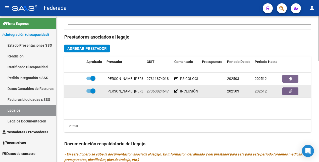
click at [176, 91] on icon at bounding box center [176, 91] width 4 height 4
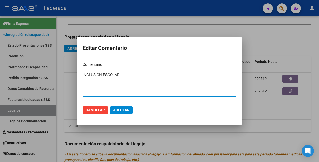
drag, startPoint x: 129, startPoint y: 76, endPoint x: 72, endPoint y: 69, distance: 57.7
click at [73, 71] on div "Editar Comentario Comentario INCLUSIÓN ESCOLAR Ingresar el comentario Cancelar …" at bounding box center [159, 81] width 319 height 162
type textarea "MAESTRA DE APOYO"
click at [120, 108] on span "Aceptar" at bounding box center [121, 110] width 17 height 5
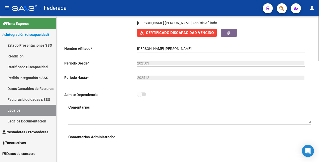
scroll to position [0, 0]
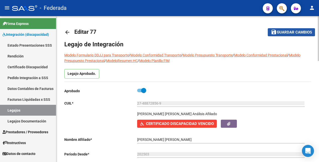
click at [286, 32] on span "Guardar cambios" at bounding box center [294, 32] width 35 height 5
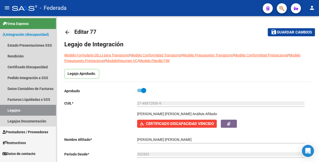
click at [27, 112] on link "Legajos" at bounding box center [28, 110] width 56 height 11
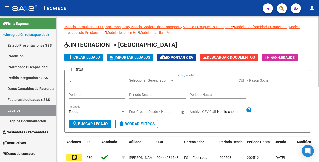
click at [200, 80] on input "CUIL / Apellido" at bounding box center [206, 80] width 57 height 4
paste input "20507906444"
type input "20507906444"
drag, startPoint x: 105, startPoint y: 122, endPoint x: 107, endPoint y: 119, distance: 3.6
click at [105, 122] on span "search Buscar Legajo" at bounding box center [89, 123] width 35 height 5
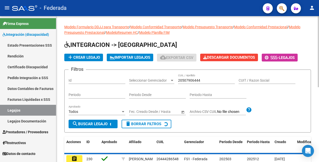
scroll to position [39, 0]
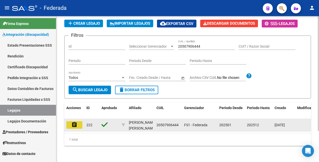
click at [75, 121] on mat-icon "assignment" at bounding box center [74, 124] width 6 height 6
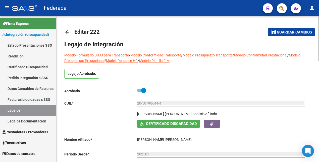
drag, startPoint x: 295, startPoint y: 30, endPoint x: 274, endPoint y: 44, distance: 25.2
click at [295, 30] on span "Guardar cambios" at bounding box center [294, 32] width 35 height 5
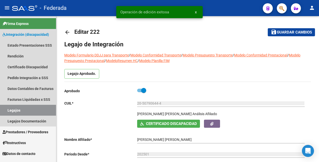
click at [21, 111] on link "Legajos" at bounding box center [28, 110] width 56 height 11
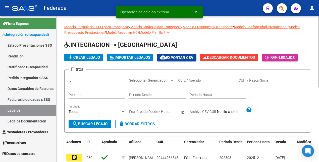
click at [201, 80] on input "CUIL / Apellido" at bounding box center [206, 80] width 57 height 4
paste input "20545012430"
type input "20545012430"
click at [103, 125] on span "search Buscar Legajo" at bounding box center [89, 123] width 35 height 5
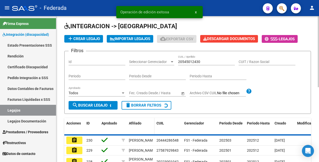
scroll to position [39, 0]
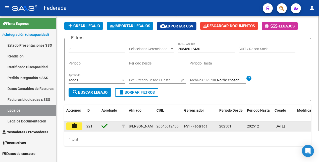
click at [73, 123] on mat-icon "assignment" at bounding box center [74, 126] width 6 height 6
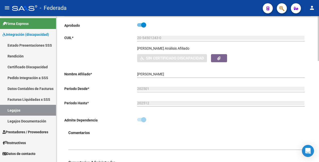
scroll to position [63, 0]
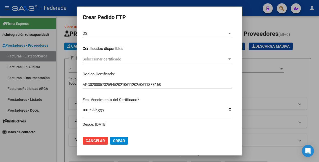
scroll to position [109, 0]
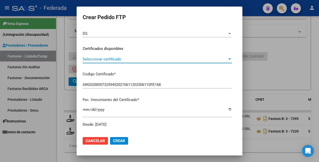
click at [130, 60] on span "Seleccionar certificado" at bounding box center [155, 59] width 145 height 5
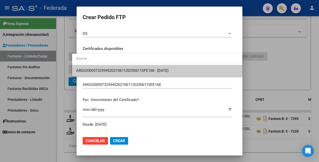
click at [126, 73] on span "ARG02000573259452021061120250611SFE168 - [DATE]" at bounding box center [157, 70] width 162 height 11
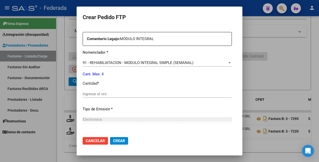
scroll to position [188, 0]
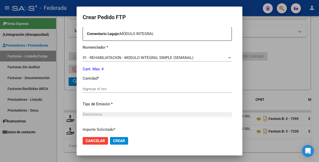
click at [121, 88] on input "Ingresar el nro" at bounding box center [157, 88] width 149 height 5
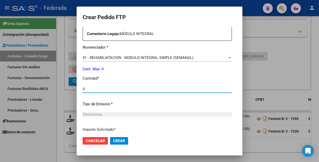
type input "4"
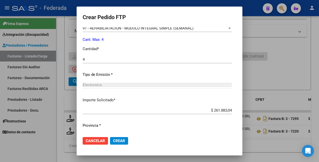
scroll to position [230, 0]
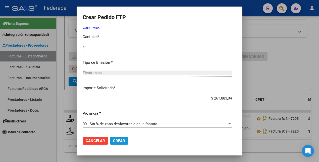
click at [117, 142] on span "Crear" at bounding box center [119, 140] width 12 height 5
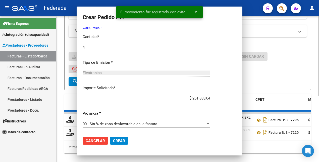
scroll to position [0, 0]
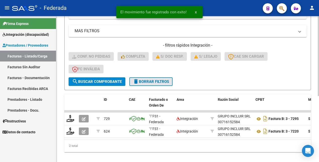
click at [158, 81] on span "delete Borrar Filtros" at bounding box center [151, 81] width 36 height 5
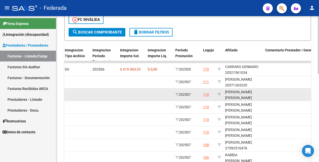
scroll to position [158, 0]
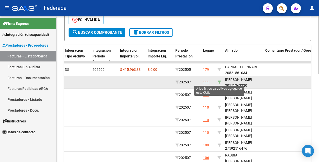
click at [220, 81] on icon at bounding box center [220, 82] width 4 height 4
type input "20571263220"
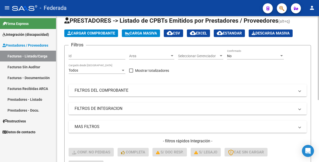
scroll to position [0, 0]
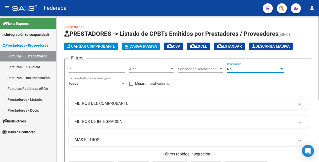
click at [234, 68] on div "No" at bounding box center [253, 69] width 52 height 4
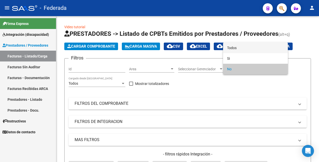
click at [238, 48] on span "Todos" at bounding box center [255, 47] width 57 height 11
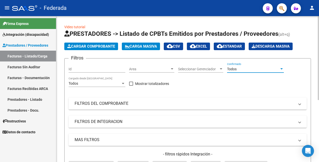
scroll to position [63, 0]
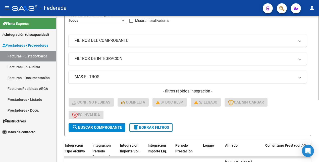
click at [100, 127] on span "search Buscar Comprobante" at bounding box center [97, 127] width 50 height 5
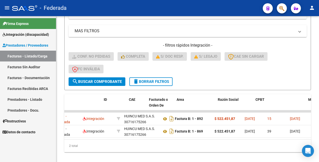
scroll to position [0, 0]
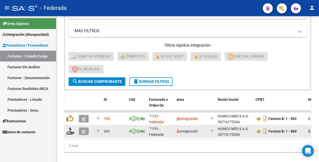
click at [83, 131] on icon "button" at bounding box center [84, 131] width 4 height 4
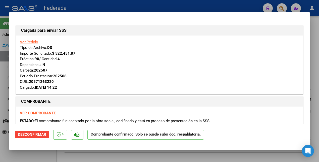
drag, startPoint x: 43, startPoint y: 157, endPoint x: 44, endPoint y: 154, distance: 3.3
click at [43, 157] on div at bounding box center [159, 81] width 319 height 162
type input "$ 0,00"
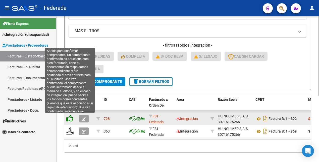
click at [72, 119] on icon at bounding box center [69, 118] width 7 height 7
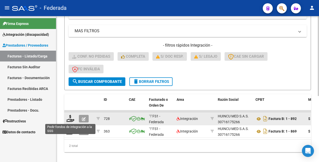
click at [71, 119] on icon at bounding box center [70, 118] width 8 height 7
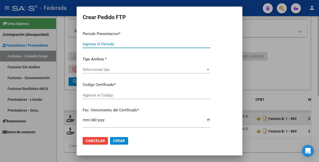
type input "202507"
type input "$ 522.451,87"
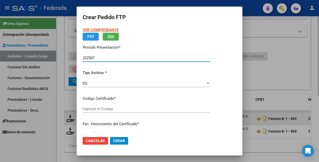
type input "ARG02000571263222022020720260207RIO145"
type input "[DATE]"
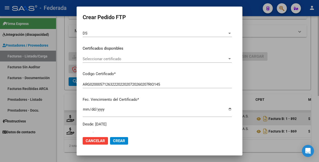
scroll to position [10, 0]
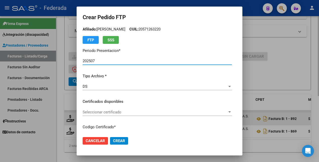
click at [101, 110] on span "Seleccionar certificado" at bounding box center [155, 112] width 145 height 5
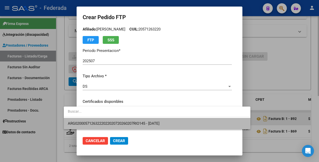
click at [97, 126] on span "ARG02000571263222022020720260207RIO145 - [DATE]" at bounding box center [157, 123] width 178 height 11
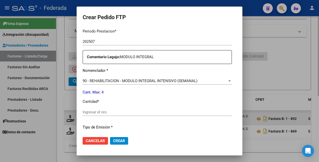
scroll to position [167, 0]
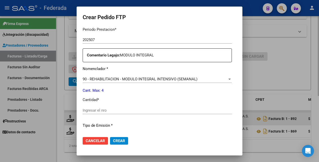
click at [99, 111] on input "Ingresar el nro" at bounding box center [157, 110] width 149 height 5
type input "4"
click at [113, 140] on span "Crear" at bounding box center [119, 140] width 12 height 5
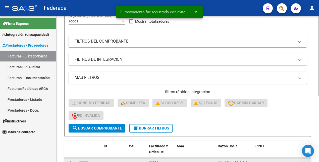
scroll to position [46, 0]
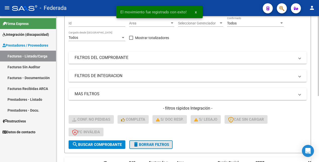
drag, startPoint x: 156, startPoint y: 143, endPoint x: 170, endPoint y: 114, distance: 32.6
click at [156, 143] on span "delete Borrar Filtros" at bounding box center [151, 144] width 36 height 5
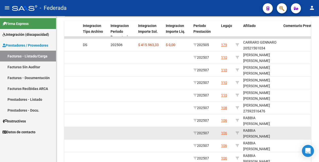
scroll to position [171, 0]
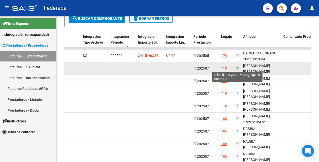
click at [237, 68] on icon at bounding box center [238, 68] width 4 height 4
type input "27554639106"
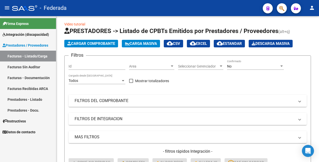
scroll to position [0, 0]
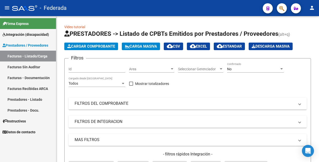
click at [257, 67] on div "No" at bounding box center [253, 69] width 52 height 4
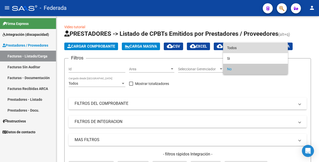
click at [235, 47] on span "Todos" at bounding box center [255, 47] width 57 height 11
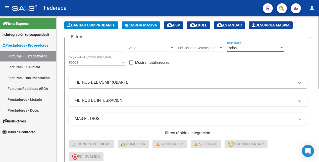
scroll to position [31, 0]
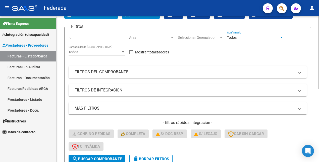
click at [85, 158] on span "search Buscar Comprobante" at bounding box center [97, 158] width 50 height 5
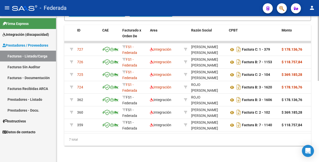
scroll to position [0, 0]
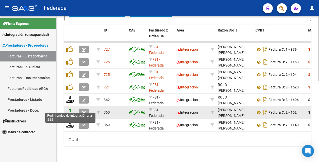
click at [69, 108] on icon at bounding box center [70, 111] width 8 height 7
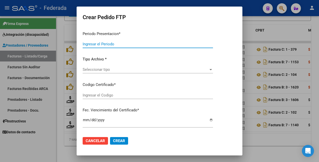
type input "202507"
type input "202506"
type input "$ 369.185,28"
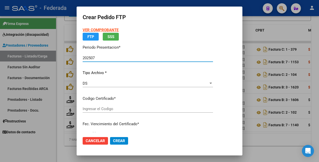
type input "ARG01000554639102021042620260426RIO145"
type input "[DATE]"
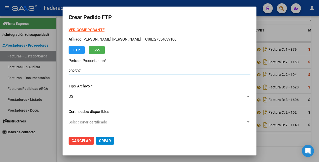
click at [93, 31] on strong "VER COMPROBANTE" at bounding box center [87, 30] width 36 height 5
click at [174, 40] on p "Afiliado: [PERSON_NAME] [PERSON_NAME] CUIL: 27554639106" at bounding box center [160, 39] width 182 height 6
copy p "27554639106"
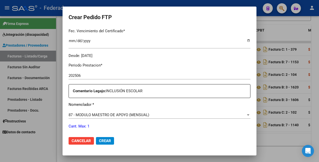
scroll to position [157, 0]
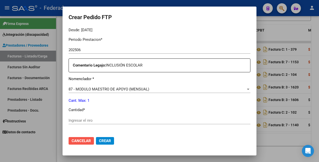
click at [83, 140] on span "Cancelar" at bounding box center [81, 140] width 19 height 5
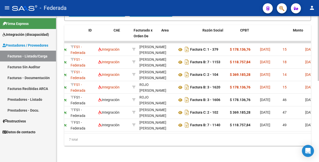
scroll to position [0, 0]
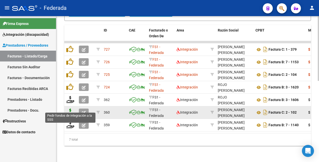
click at [70, 108] on icon at bounding box center [70, 111] width 8 height 7
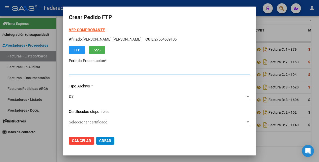
type input "202507"
type input "202506"
type input "$ 369.185,28"
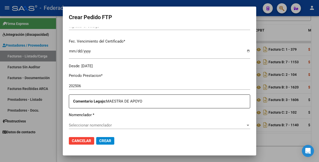
type input "ARG01000554639102021042620260426RIO145"
type input "[DATE]"
click at [83, 140] on span "Cancelar" at bounding box center [81, 140] width 19 height 5
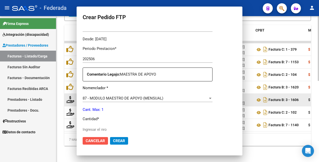
scroll to position [94, 0]
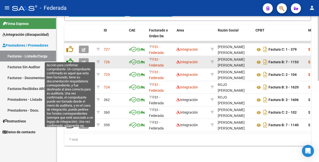
click at [70, 58] on icon at bounding box center [69, 61] width 7 height 7
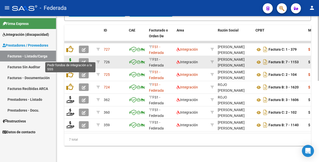
click at [71, 58] on icon at bounding box center [70, 61] width 8 height 7
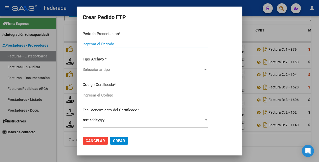
type input "202507"
type input "$ 118.757,84"
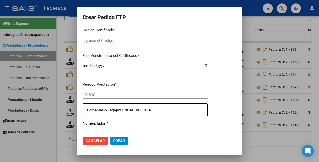
type input "ARG01000554639102021042620260426RIO145"
type input "[DATE]"
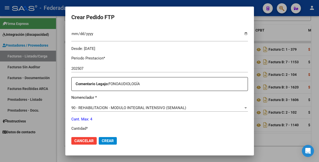
scroll to position [201, 0]
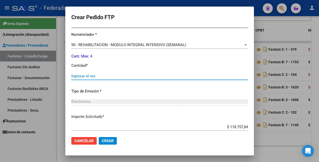
click at [78, 76] on input "Ingresar el nro" at bounding box center [159, 76] width 177 height 5
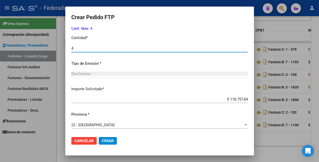
scroll to position [230, 0]
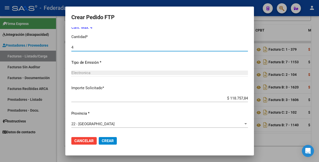
type input "4"
click at [105, 140] on span "Crear" at bounding box center [108, 140] width 12 height 5
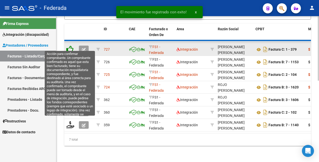
click at [68, 46] on icon at bounding box center [69, 48] width 7 height 7
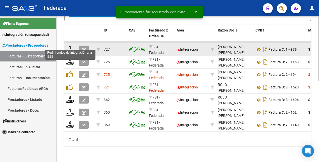
click at [69, 45] on icon at bounding box center [70, 48] width 8 height 7
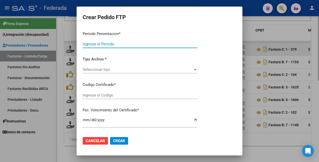
type input "202507"
type input "$ 178.136,76"
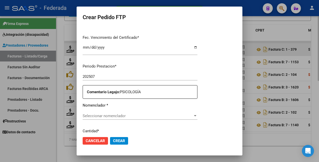
type input "ARG01000554639102021042620260426RIO145"
type input "[DATE]"
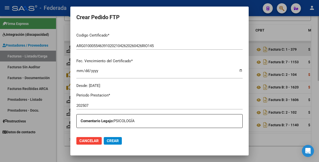
scroll to position [164, 0]
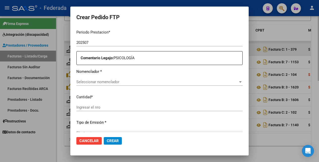
click at [94, 82] on span "Seleccionar nomenclador" at bounding box center [157, 81] width 162 height 5
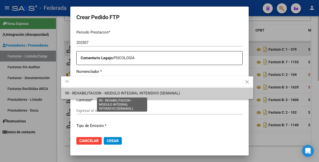
type input "90"
click at [91, 94] on span "90 - REHABILITACION - MODULO INTEGRAL INTENSIVO (SEMANAL)" at bounding box center [122, 93] width 115 height 5
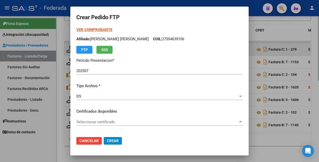
scroll to position [0, 0]
click at [83, 30] on strong "VER COMPROBANTE" at bounding box center [94, 30] width 36 height 5
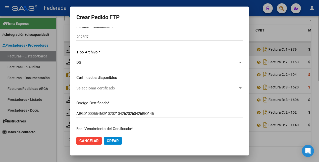
scroll to position [63, 0]
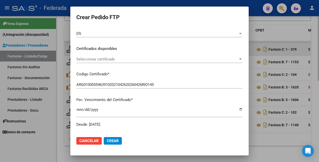
click at [112, 61] on span "Seleccionar certificado" at bounding box center [157, 59] width 162 height 5
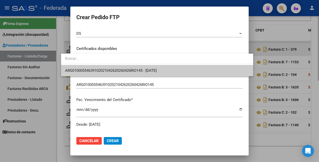
click at [111, 74] on span "ARG01000554639102021042620260426RIO145 - [DATE]" at bounding box center [157, 70] width 184 height 11
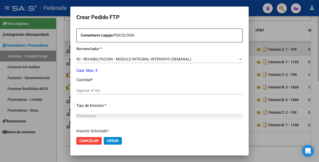
scroll to position [188, 0]
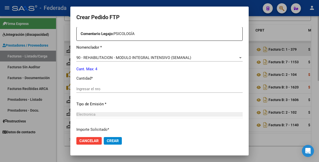
click at [84, 88] on input "Ingresar el nro" at bounding box center [159, 88] width 166 height 5
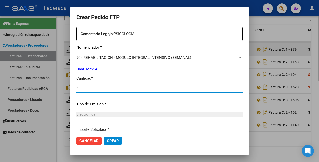
type input "4"
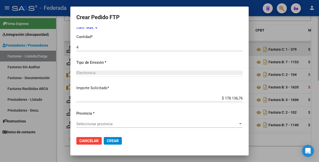
click at [99, 122] on span "Seleccionar provincia" at bounding box center [157, 123] width 162 height 5
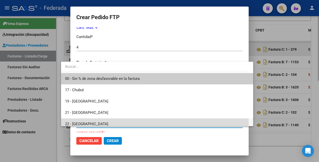
click at [98, 122] on span "22 - [GEOGRAPHIC_DATA]" at bounding box center [157, 123] width 184 height 11
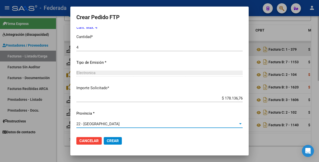
click at [107, 140] on span "Crear" at bounding box center [113, 140] width 12 height 5
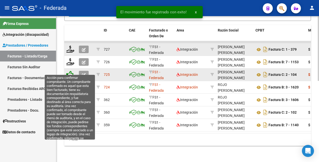
click at [70, 71] on icon at bounding box center [69, 74] width 7 height 7
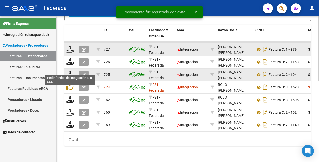
click at [70, 71] on icon at bounding box center [70, 74] width 8 height 7
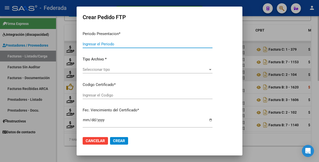
type input "202507"
type input "$ 369.185,28"
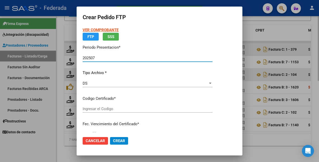
type input "ARG01000554639102021042620260426RIO145"
type input "[DATE]"
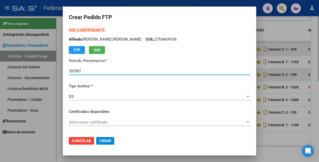
click at [107, 120] on span "Seleccionar certificado" at bounding box center [157, 122] width 177 height 5
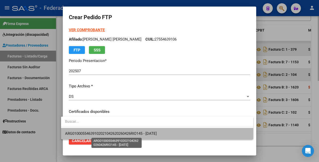
click at [103, 134] on span "ARG01000554639102021042620260426RIO145 - [DATE]" at bounding box center [111, 133] width 92 height 5
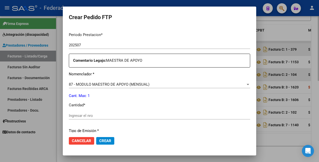
scroll to position [188, 0]
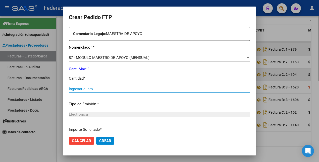
click at [99, 87] on input "Ingresar el nro" at bounding box center [159, 88] width 181 height 5
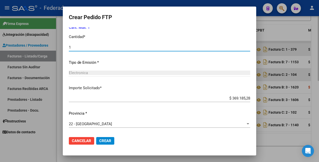
type input "1"
click at [106, 139] on span "Crear" at bounding box center [105, 140] width 12 height 5
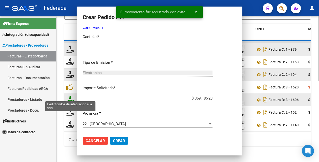
scroll to position [0, 0]
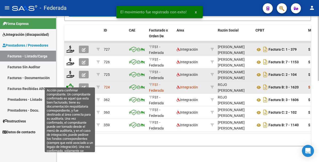
click at [72, 83] on icon at bounding box center [69, 86] width 7 height 7
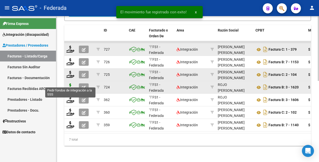
click at [72, 83] on icon at bounding box center [70, 86] width 8 height 7
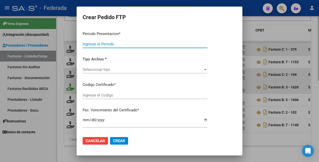
type input "202507"
type input "$ 178.136,76"
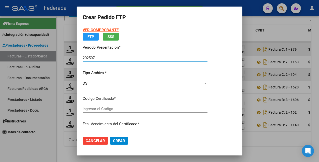
type input "ARG01000554639102021042620260426RIO145"
type input "2026-04-26"
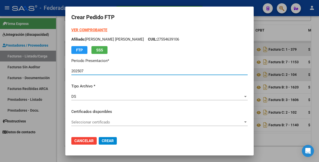
scroll to position [76, 0]
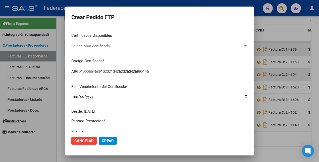
click at [133, 44] on span "Seleccionar certificado" at bounding box center [157, 46] width 172 height 5
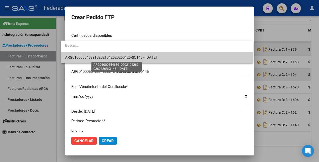
click at [133, 56] on span "ARG01000554639102021042620260426RIO145 - 2026-04-26" at bounding box center [111, 57] width 92 height 5
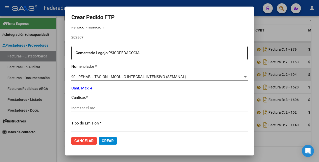
scroll to position [202, 0]
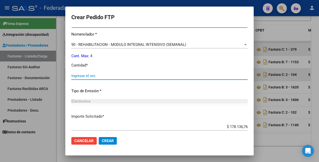
click at [105, 75] on input "Ingresar el nro" at bounding box center [159, 75] width 176 height 5
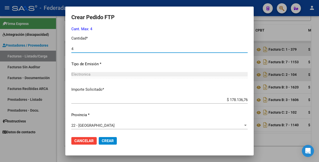
scroll to position [230, 0]
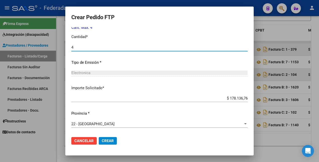
type input "4"
click at [107, 140] on span "Crear" at bounding box center [108, 140] width 12 height 5
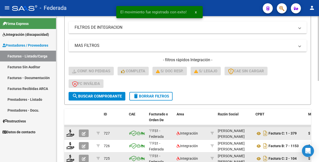
scroll to position [57, 0]
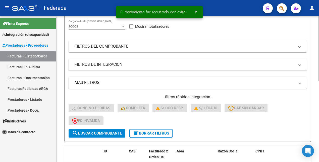
drag, startPoint x: 151, startPoint y: 131, endPoint x: 155, endPoint y: 126, distance: 6.1
click at [152, 131] on span "delete Borrar Filtros" at bounding box center [151, 133] width 36 height 5
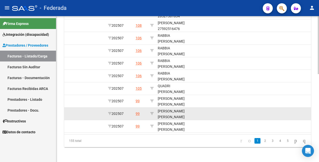
scroll to position [183, 0]
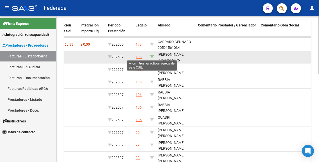
click at [153, 55] on icon at bounding box center [152, 57] width 4 height 4
type input "27592516476"
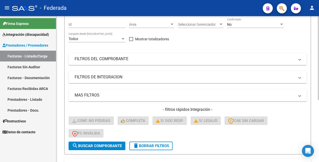
scroll to position [0, 0]
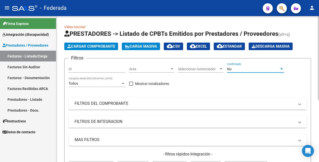
click at [242, 69] on div "No" at bounding box center [253, 69] width 52 height 4
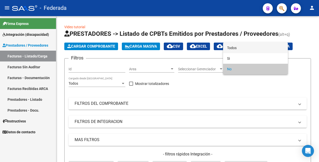
click at [235, 46] on span "Todos" at bounding box center [255, 47] width 57 height 11
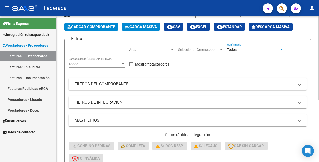
scroll to position [31, 0]
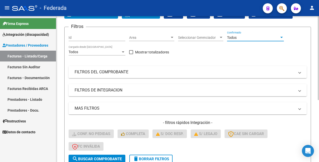
click at [89, 157] on span "search Buscar Comprobante" at bounding box center [97, 158] width 50 height 5
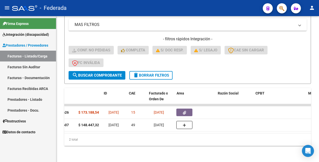
scroll to position [0, 0]
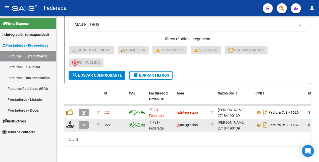
click at [83, 123] on icon "button" at bounding box center [84, 125] width 4 height 4
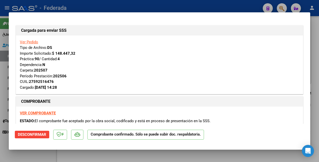
click at [37, 156] on div at bounding box center [159, 81] width 319 height 162
type input "$ 0,00"
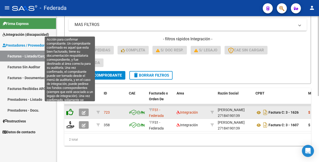
click at [71, 108] on icon at bounding box center [69, 111] width 7 height 7
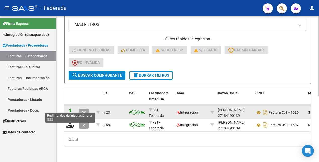
click at [70, 108] on icon at bounding box center [70, 111] width 8 height 7
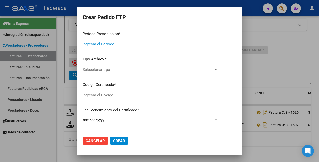
type input "202507"
type input "$ 173.188,54"
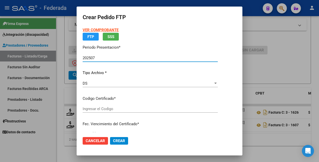
type input "ARG02000592516472022051120250511SFE168"
type input "2025-05-11"
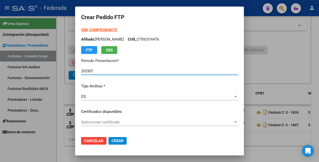
click at [104, 122] on span "Seleccionar certificado" at bounding box center [157, 122] width 152 height 5
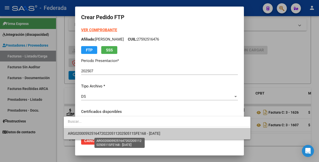
click at [105, 131] on span "ARG02000592516472022051120250511SFE168 - 2025-05-11" at bounding box center [114, 133] width 92 height 5
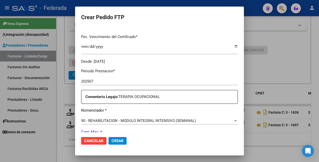
scroll to position [157, 0]
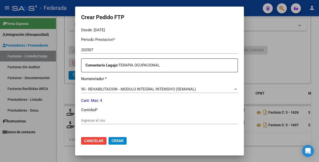
click at [87, 118] on input "Ingresar el nro" at bounding box center [159, 120] width 157 height 5
type input "4"
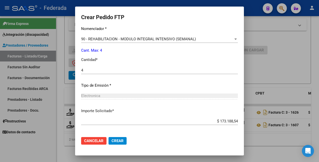
scroll to position [230, 0]
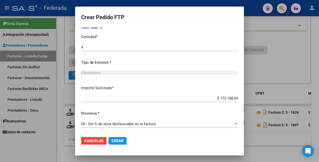
click at [112, 138] on span "Crear" at bounding box center [118, 140] width 12 height 5
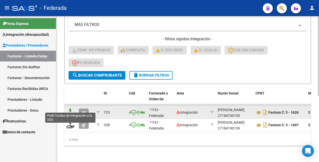
click at [71, 108] on icon at bounding box center [70, 111] width 8 height 7
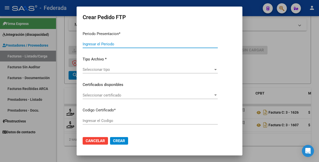
type input "202507"
type input "$ 173.188,54"
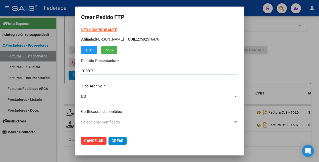
type input "ARG02000592516472022051120250511SFE168"
type input "2025-05-11"
click at [91, 30] on strong "VER COMPROBANTE" at bounding box center [99, 30] width 36 height 5
click at [84, 140] on span "Cancelar" at bounding box center [93, 140] width 19 height 5
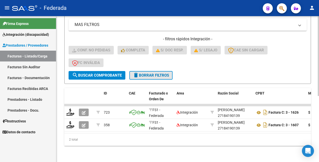
click at [154, 73] on span "delete Borrar Filtros" at bounding box center [151, 75] width 36 height 5
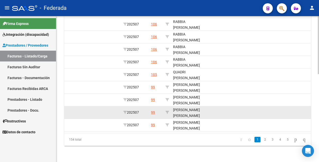
scroll to position [189, 0]
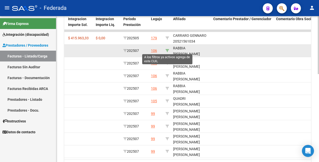
click at [168, 50] on icon at bounding box center [168, 51] width 4 height 4
type input "27472527563"
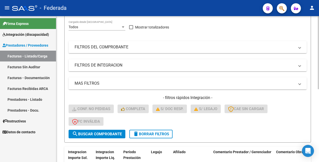
scroll to position [19, 0]
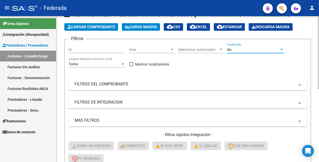
click at [249, 49] on div "No" at bounding box center [253, 49] width 52 height 4
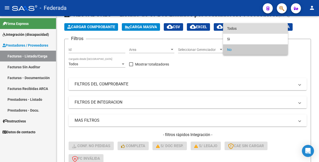
click at [241, 27] on span "Todos" at bounding box center [255, 28] width 57 height 11
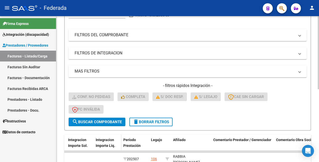
scroll to position [82, 0]
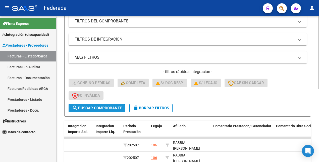
click at [113, 109] on span "search Buscar Comprobante" at bounding box center [97, 108] width 50 height 5
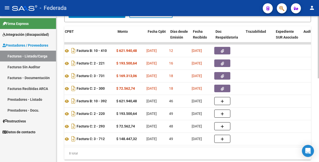
scroll to position [0, 0]
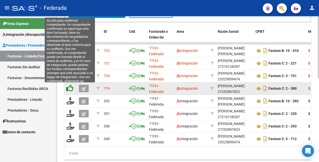
click at [69, 88] on icon at bounding box center [69, 87] width 7 height 7
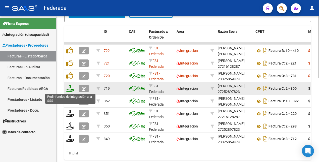
click at [70, 89] on icon at bounding box center [70, 87] width 8 height 7
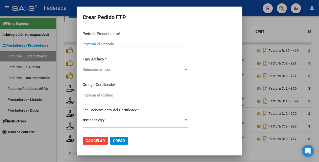
type input "202507"
type input "$ 72.562,74"
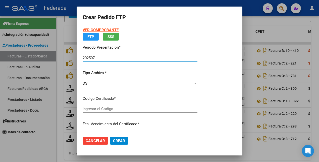
type input "ARG01000472527562030011020250110COR263"
type input "2026-01-10"
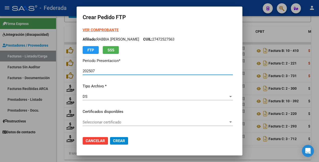
click at [134, 122] on span "Seleccionar certificado" at bounding box center [156, 122] width 146 height 5
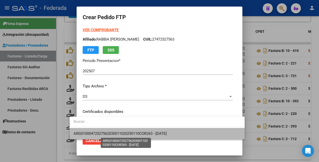
drag, startPoint x: 132, startPoint y: 132, endPoint x: 137, endPoint y: 126, distance: 7.3
click at [132, 132] on span "ARG01000472527562030011020250110COR263 - 2026-01-10" at bounding box center [120, 133] width 93 height 5
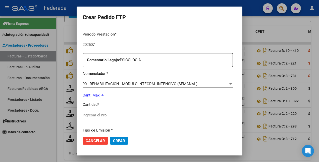
scroll to position [188, 0]
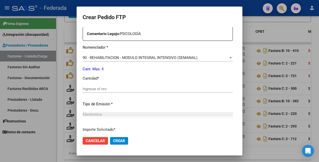
click at [107, 89] on input "Ingresar el nro" at bounding box center [158, 88] width 150 height 5
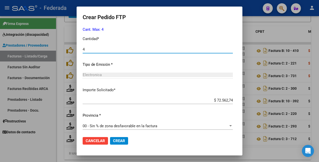
scroll to position [230, 0]
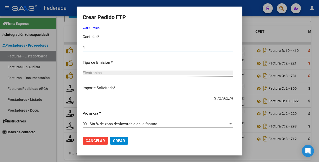
type input "4"
click at [113, 140] on span "Crear" at bounding box center [119, 140] width 12 height 5
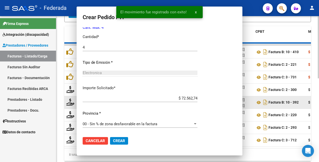
scroll to position [0, 0]
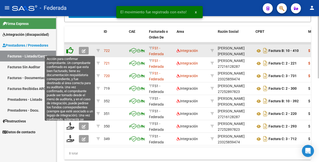
click at [71, 51] on icon at bounding box center [69, 50] width 7 height 7
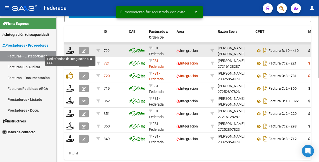
click at [71, 51] on icon at bounding box center [70, 50] width 8 height 7
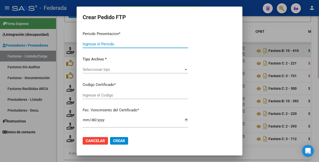
type input "202507"
type input "$ 621.940,48"
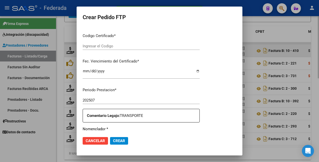
type input "ARG01000472527562030011020250110COR263"
type input "2026-01-10"
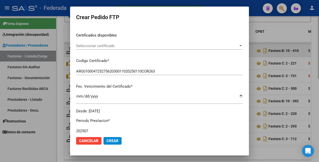
scroll to position [76, 0]
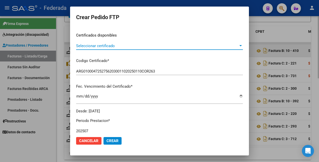
click at [143, 46] on span "Seleccionar certificado" at bounding box center [157, 45] width 162 height 5
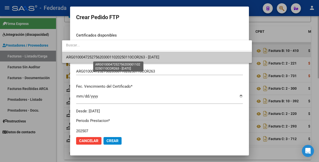
click at [142, 55] on span "ARG01000472527562030011020250110COR263 - 2026-01-10" at bounding box center [112, 57] width 93 height 5
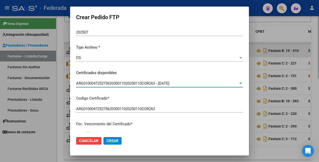
scroll to position [0, 0]
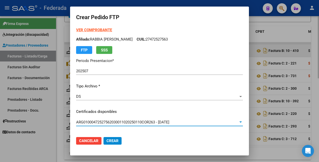
click at [92, 32] on strong "VER COMPROBANTE" at bounding box center [94, 30] width 36 height 5
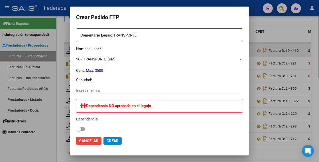
scroll to position [188, 0]
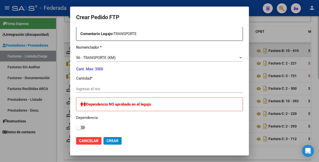
click at [90, 89] on input "Ingresar el nro" at bounding box center [159, 88] width 167 height 5
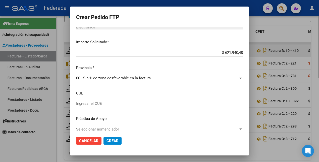
scroll to position [314, 0]
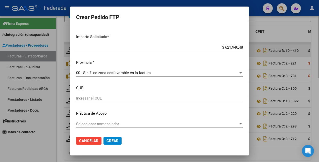
type input "1148"
click at [107, 140] on span "Crear" at bounding box center [113, 140] width 12 height 5
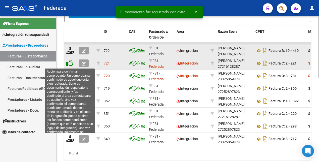
click at [70, 63] on icon at bounding box center [69, 62] width 7 height 7
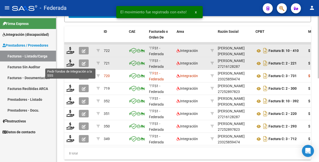
click at [70, 63] on icon at bounding box center [70, 62] width 8 height 7
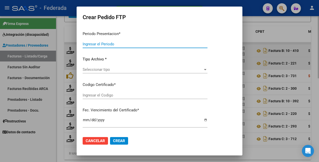
type input "202507"
type input "$ 193.500,64"
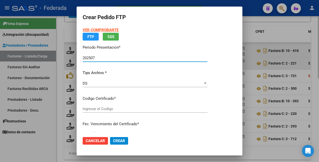
type input "ARG01000472527562030011020250110COR263"
type input "2026-01-10"
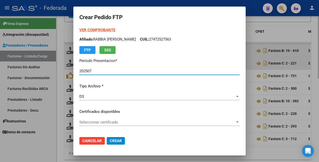
click at [120, 121] on span "Seleccionar certificado" at bounding box center [157, 122] width 156 height 5
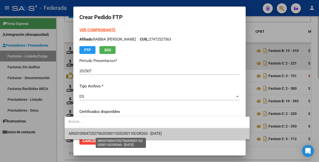
click at [118, 131] on span "ARG01000472527562030011020250110COR263 - 2026-01-10" at bounding box center [115, 133] width 93 height 5
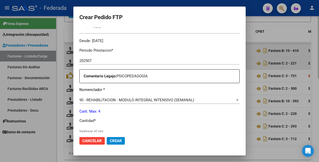
scroll to position [188, 0]
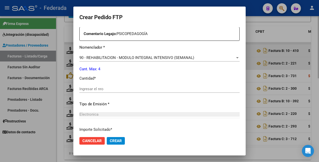
click at [98, 87] on input "Ingresar el nro" at bounding box center [159, 88] width 160 height 5
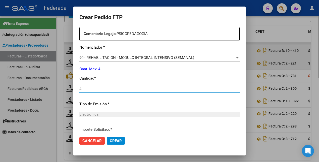
type input "4"
click at [109, 138] on button "Crear" at bounding box center [116, 141] width 18 height 8
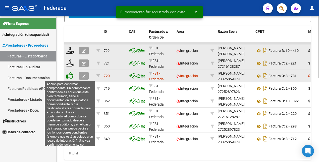
click at [70, 76] on icon at bounding box center [69, 75] width 7 height 7
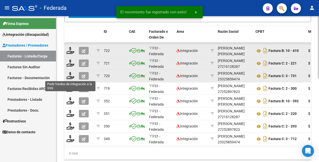
click at [70, 76] on icon at bounding box center [70, 75] width 8 height 7
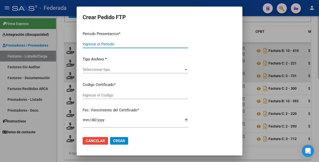
type input "202507"
type input "$ 169.313,06"
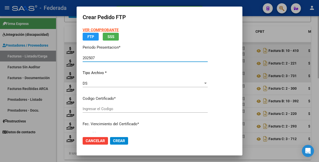
type input "ARG01000472527562030011020250110COR263"
type input "2026-01-10"
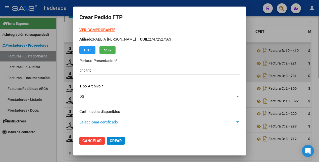
click at [106, 121] on span "Seleccionar certificado" at bounding box center [157, 122] width 156 height 5
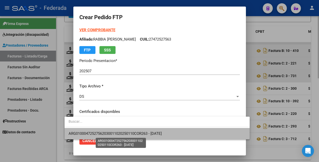
click at [100, 131] on span "ARG01000472527562030011020250110COR263 - 2026-01-10" at bounding box center [115, 133] width 93 height 5
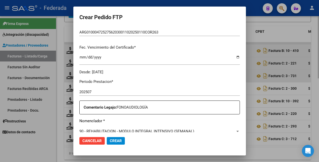
scroll to position [157, 0]
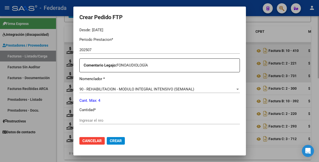
click at [102, 117] on div "Ingresar el nro" at bounding box center [159, 120] width 161 height 8
type input "4"
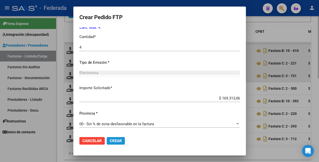
click at [110, 141] on span "Crear" at bounding box center [116, 140] width 12 height 5
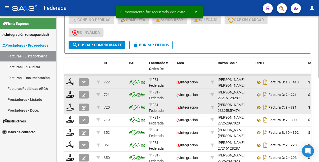
click at [153, 45] on span "delete Borrar Filtros" at bounding box center [151, 45] width 36 height 5
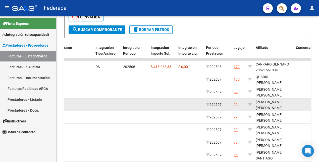
scroll to position [158, 0]
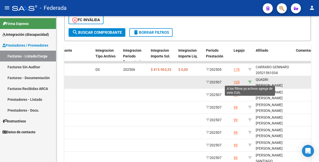
click at [250, 82] on icon at bounding box center [250, 82] width 4 height 4
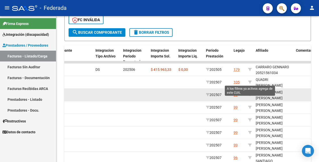
type input "20172292683"
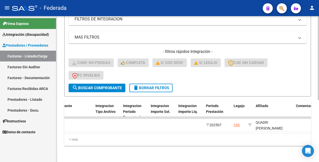
scroll to position [13, 0]
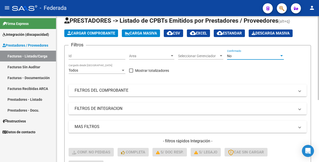
click at [247, 54] on div "No" at bounding box center [253, 56] width 52 height 4
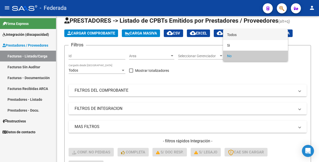
click at [242, 36] on span "Todos" at bounding box center [255, 34] width 57 height 11
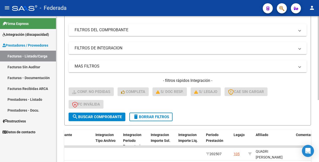
scroll to position [94, 0]
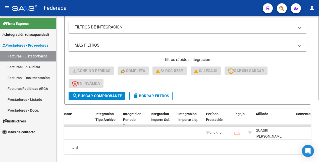
click at [111, 95] on span "search Buscar Comprobante" at bounding box center [97, 95] width 50 height 5
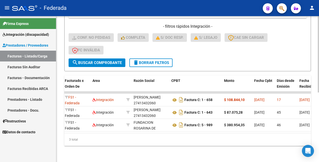
scroll to position [0, 0]
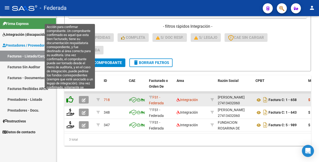
click at [70, 96] on icon at bounding box center [69, 99] width 7 height 7
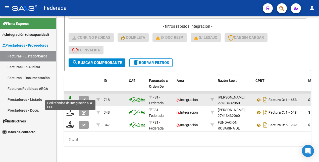
click at [71, 96] on icon at bounding box center [70, 99] width 8 height 7
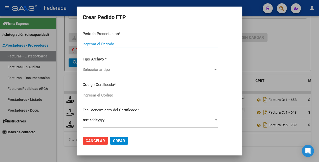
type input "202507"
type input "$ 108.844,10"
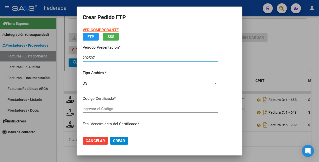
type input "ARG02000172292682024010820260108SFE168"
type input "2026-01-08"
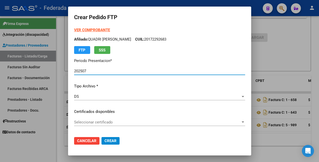
click at [172, 124] on span "Seleccionar certificado" at bounding box center [157, 122] width 167 height 5
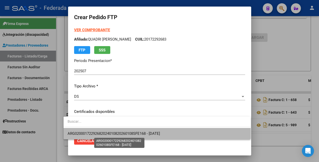
click at [160, 134] on span "ARG02000172292682024010820260108SFE168 - 2026-01-08" at bounding box center [114, 133] width 92 height 5
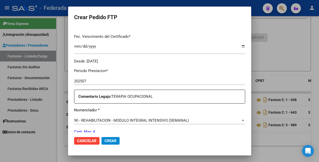
scroll to position [157, 0]
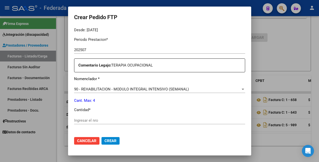
click at [108, 120] on input "Ingresar el nro" at bounding box center [159, 120] width 171 height 5
type input "4"
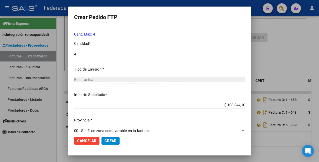
scroll to position [230, 0]
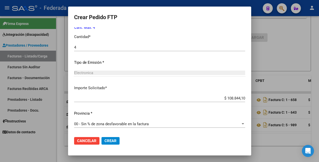
click at [105, 139] on span "Crear" at bounding box center [111, 140] width 12 height 5
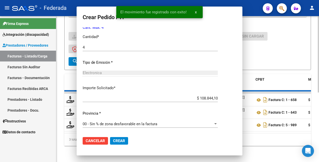
scroll to position [0, 0]
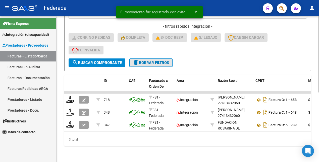
click at [152, 60] on span "delete Borrar Filtros" at bounding box center [151, 62] width 36 height 5
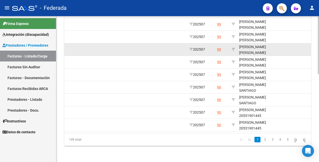
scroll to position [158, 0]
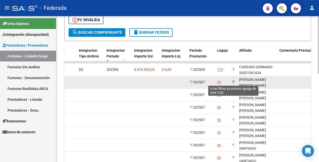
click at [234, 80] on icon at bounding box center [234, 82] width 4 height 4
type input "23547594649"
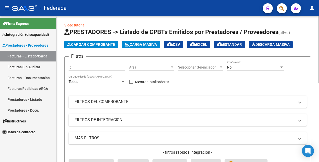
scroll to position [0, 0]
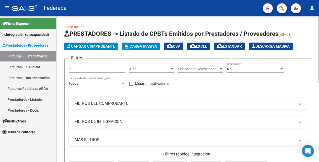
click at [254, 70] on div "No" at bounding box center [253, 69] width 52 height 4
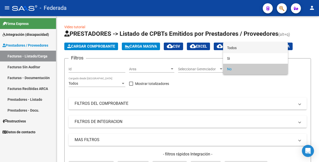
click at [251, 49] on span "Todos" at bounding box center [255, 47] width 57 height 11
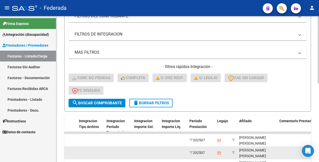
scroll to position [126, 0]
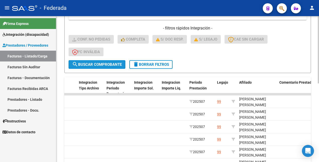
click at [109, 62] on span "search Buscar Comprobante" at bounding box center [97, 64] width 50 height 5
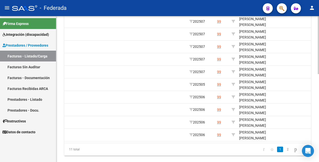
scroll to position [220, 0]
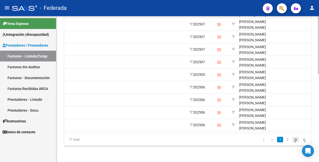
click at [294, 139] on icon "go to next page" at bounding box center [296, 139] width 4 height 6
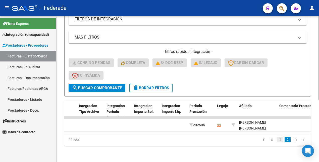
click at [277, 140] on link "1" at bounding box center [280, 139] width 6 height 6
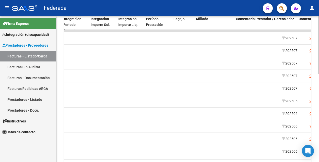
scroll to position [0, 646]
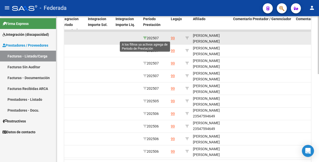
click at [145, 37] on icon at bounding box center [145, 38] width 4 height 4
type input "202507"
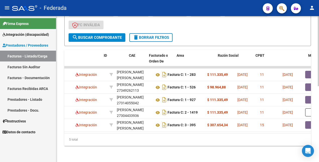
scroll to position [0, 0]
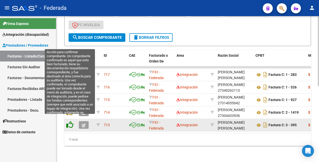
click at [70, 121] on icon at bounding box center [69, 124] width 7 height 7
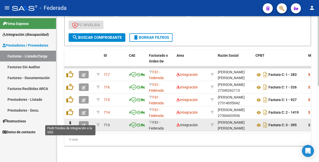
click at [70, 121] on icon at bounding box center [70, 124] width 8 height 7
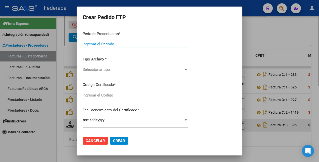
type input "202507"
type input "$ 307.654,34"
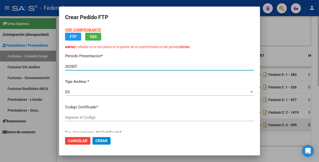
type input "ARG02000547594642020062920250629COR233"
type input "2025-06-29"
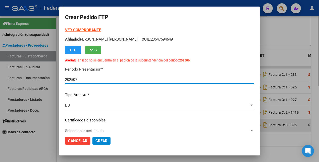
click at [91, 28] on strong "VER COMPROBANTE" at bounding box center [83, 30] width 36 height 5
click at [179, 40] on p "Afiliado: PEÑALOZA SAMPERIO BAUTISTA BENJAMIN CUIL: 23547594649" at bounding box center [159, 39] width 189 height 6
copy p "23547594649"
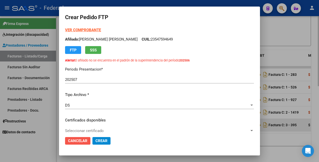
click at [84, 141] on span "Cancelar" at bounding box center [77, 140] width 19 height 5
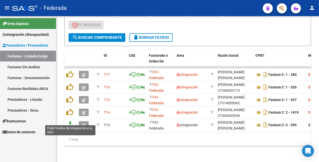
click at [71, 122] on icon at bounding box center [70, 124] width 8 height 7
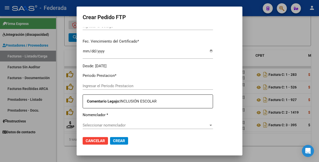
type input "202507"
type input "$ 307.654,34"
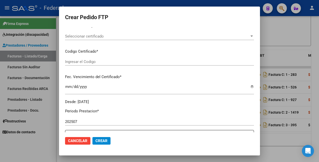
scroll to position [130, 0]
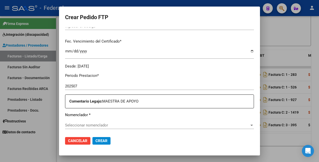
type input "ARG02000547594642020062920250629COR233"
type input "2025-06-29"
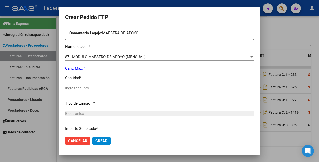
scroll to position [224, 0]
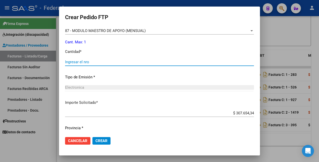
click at [97, 61] on input "Ingresar el nro" at bounding box center [159, 62] width 189 height 5
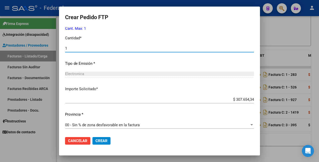
scroll to position [238, 0]
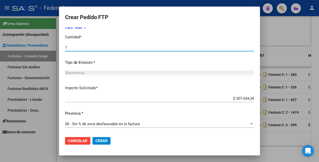
type input "1"
click at [104, 140] on span "Crear" at bounding box center [101, 140] width 12 height 5
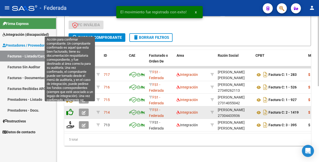
click at [70, 108] on icon at bounding box center [69, 111] width 7 height 7
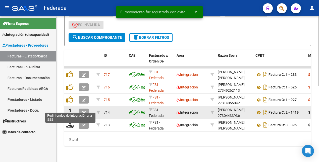
click at [70, 108] on icon at bounding box center [70, 111] width 8 height 7
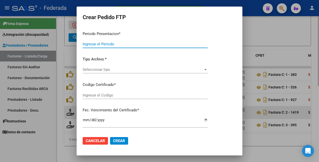
type input "202507"
type input "$ 111.335,49"
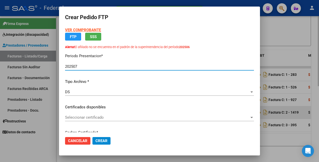
type input "ARG02000547594642020062920250629COR233"
type input "2025-06-29"
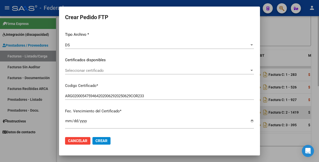
scroll to position [63, 0]
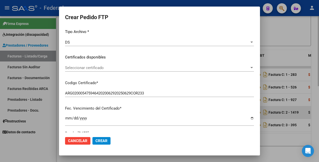
click at [114, 66] on span "Seleccionar certificado" at bounding box center [157, 67] width 184 height 5
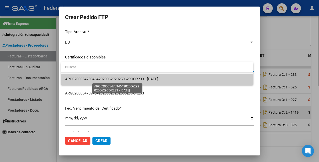
click at [116, 80] on span "ARG02000547594642020062920250629COR233 - 2025-06-29" at bounding box center [111, 79] width 93 height 5
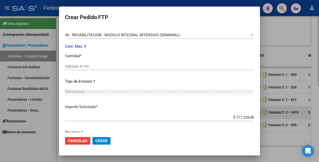
scroll to position [220, 0]
click at [85, 67] on input "Ingresar el nro" at bounding box center [159, 66] width 189 height 5
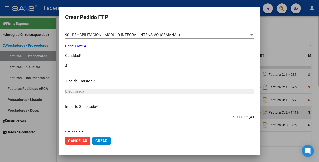
type input "4"
click at [105, 142] on span "Crear" at bounding box center [101, 140] width 12 height 5
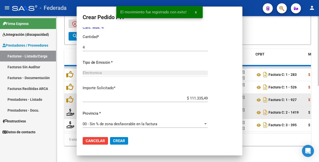
scroll to position [0, 0]
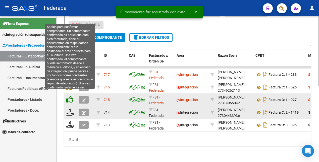
click at [71, 96] on icon at bounding box center [69, 99] width 7 height 7
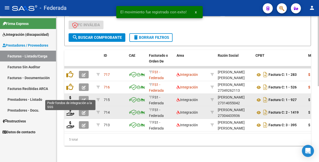
click at [71, 96] on icon at bounding box center [70, 99] width 8 height 7
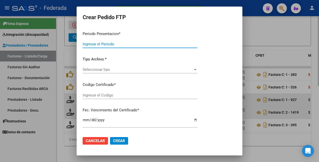
type input "202507"
type input "$ 111.335,49"
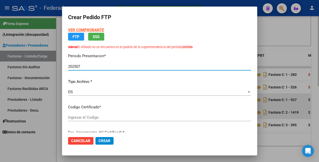
type input "ARG02000547594642020062920250629COR233"
type input "2025-06-29"
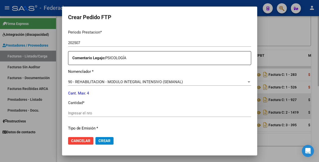
scroll to position [188, 0]
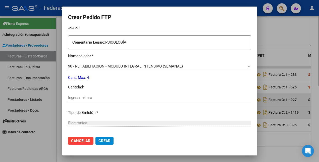
click at [81, 100] on div "Ingresar el nro" at bounding box center [159, 97] width 183 height 8
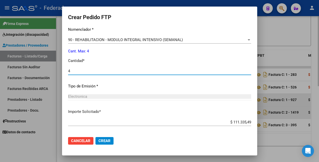
scroll to position [238, 0]
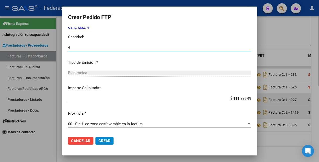
type input "4"
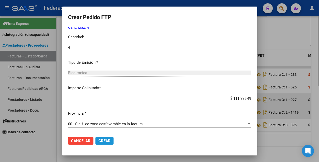
click at [105, 141] on span "Crear" at bounding box center [104, 140] width 12 height 5
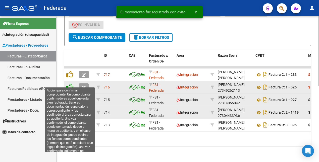
click at [70, 83] on icon at bounding box center [69, 86] width 7 height 7
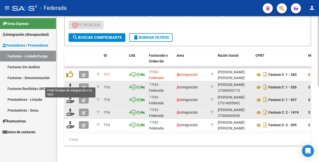
click at [71, 83] on icon at bounding box center [70, 86] width 8 height 7
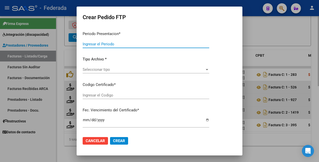
type input "202507"
type input "$ 98.964,88"
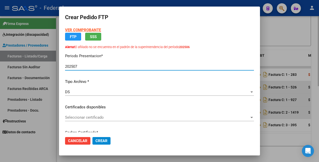
type input "ARG02000547594642020062920250629COR233"
type input "2025-06-29"
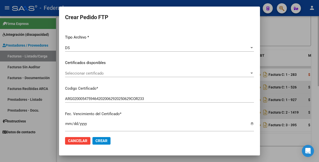
scroll to position [63, 0]
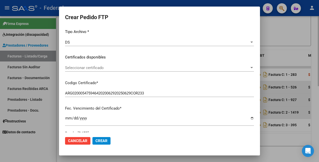
click at [117, 72] on div "Seleccionar certificado Seleccionar certificado" at bounding box center [159, 70] width 189 height 12
click at [118, 69] on span "Seleccionar certificado" at bounding box center [157, 67] width 184 height 5
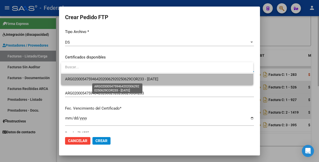
click at [118, 79] on span "ARG02000547594642020062920250629COR233 - 2025-06-29" at bounding box center [111, 79] width 93 height 5
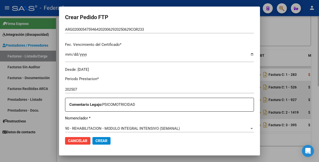
scroll to position [188, 0]
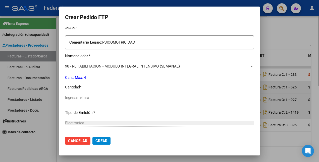
click at [104, 96] on input "Ingresar el nro" at bounding box center [159, 97] width 189 height 5
type input "4"
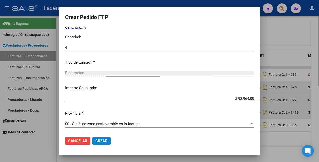
click at [99, 141] on span "Crear" at bounding box center [101, 140] width 12 height 5
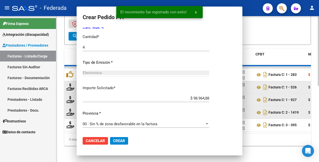
scroll to position [0, 0]
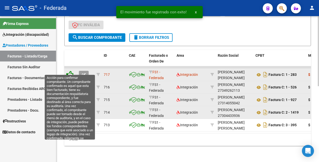
click at [70, 71] on icon at bounding box center [69, 74] width 7 height 7
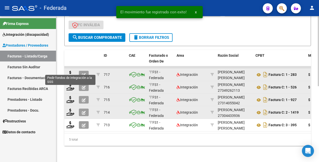
click at [70, 71] on icon at bounding box center [70, 74] width 8 height 7
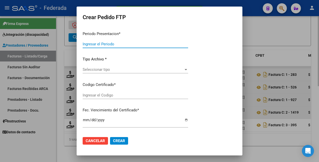
type input "202507"
type input "$ 111.335,49"
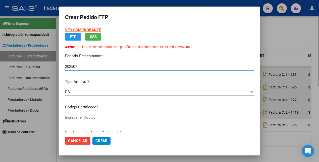
type input "ARG02000547594642020062920250629COR233"
type input "2025-06-29"
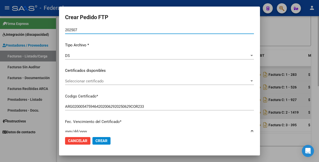
scroll to position [63, 0]
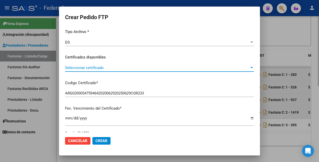
click at [104, 69] on span "Seleccionar certificado" at bounding box center [157, 67] width 184 height 5
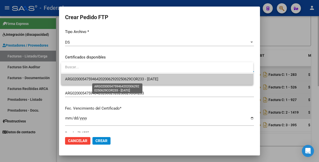
click at [105, 79] on span "ARG02000547594642020062920250629COR233 - 2025-06-29" at bounding box center [111, 79] width 93 height 5
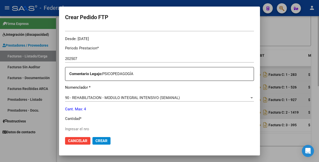
scroll to position [188, 0]
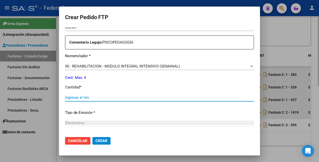
click at [95, 99] on input "Ingresar el nro" at bounding box center [159, 97] width 189 height 5
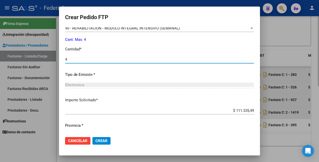
scroll to position [238, 0]
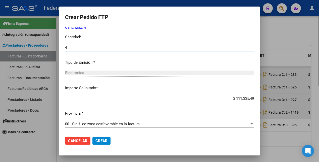
type input "4"
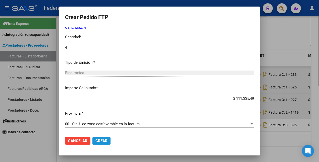
click at [103, 140] on span "Crear" at bounding box center [101, 140] width 12 height 5
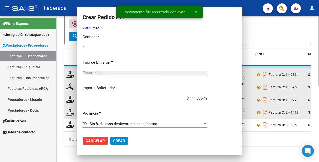
scroll to position [0, 0]
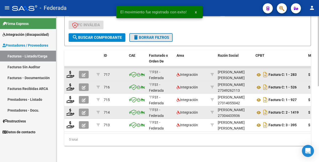
click at [160, 35] on span "delete Borrar Filtros" at bounding box center [151, 37] width 36 height 5
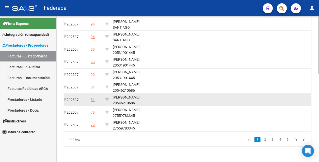
scroll to position [189, 0]
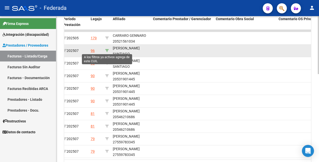
click at [107, 49] on icon at bounding box center [107, 51] width 4 height 4
type input "20566226937"
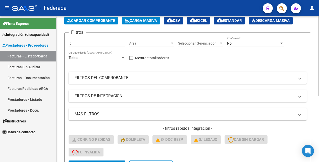
scroll to position [0, 0]
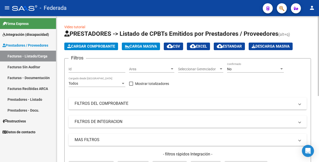
click at [241, 69] on div "No" at bounding box center [253, 69] width 52 height 4
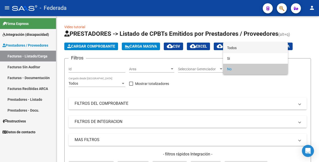
click at [236, 45] on span "Todos" at bounding box center [255, 47] width 57 height 11
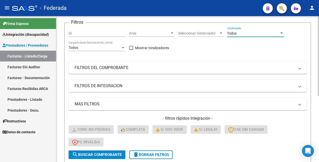
scroll to position [94, 0]
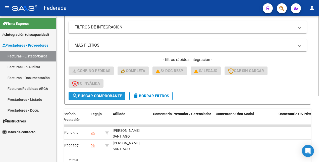
click at [96, 92] on button "search Buscar Comprobante" at bounding box center [97, 95] width 57 height 9
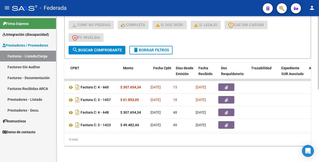
scroll to position [0, 0]
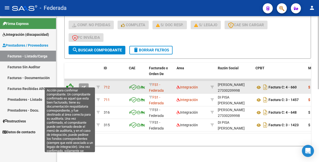
click at [71, 83] on icon at bounding box center [69, 86] width 7 height 7
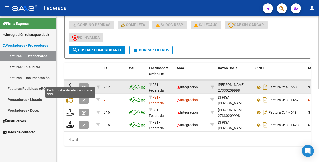
click at [71, 83] on icon at bounding box center [70, 86] width 8 height 7
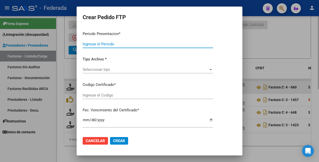
type input "202507"
type input "$ 307.654,34"
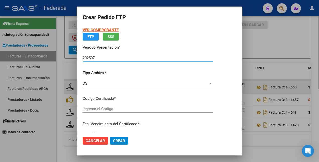
type input "ARG02000566226932023110920281109SFE489"
type input "2028-11-09"
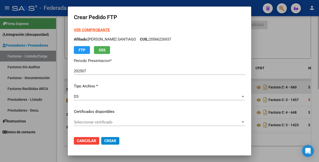
click at [80, 28] on strong "VER COMPROBANTE" at bounding box center [92, 30] width 36 height 5
click at [150, 39] on p "Afiliado: PALOMIERI SANTIAGO CUIL: 20566226937" at bounding box center [159, 39] width 171 height 6
copy p "20566226937"
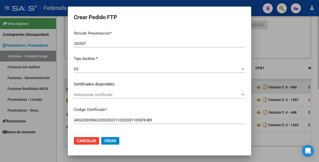
scroll to position [31, 0]
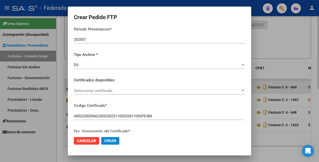
click at [124, 90] on span "Seleccionar certificado" at bounding box center [157, 90] width 167 height 5
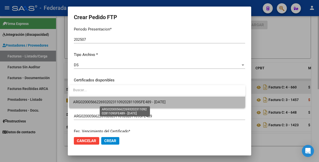
click at [121, 102] on span "ARG02000566226932023110920281109SFE489 - 2028-11-09" at bounding box center [119, 102] width 92 height 5
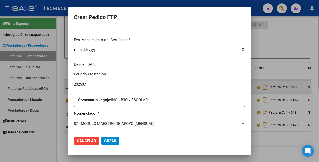
scroll to position [126, 0]
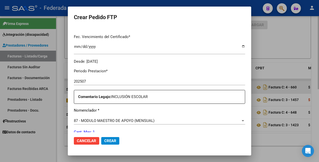
click at [84, 140] on span "Cancelar" at bounding box center [86, 140] width 19 height 5
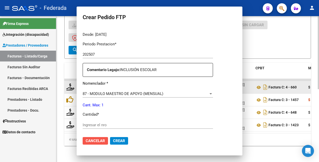
scroll to position [0, 0]
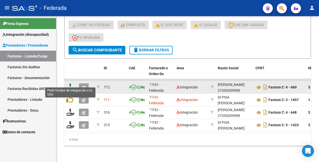
click at [72, 83] on icon at bounding box center [70, 86] width 8 height 7
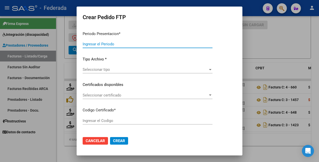
type input "202507"
type input "$ 307.654,34"
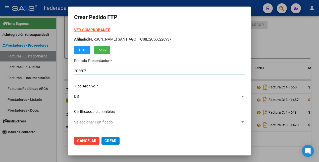
type input "ARG02000566226932023110920281109SFE489"
type input "2028-11-09"
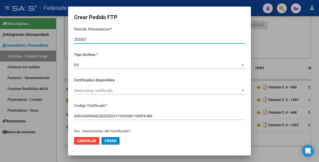
click at [171, 90] on span "Seleccionar certificado" at bounding box center [157, 90] width 166 height 5
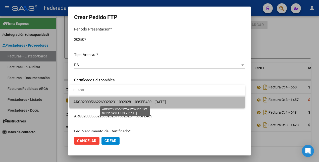
click at [164, 102] on span "ARG02000566226932023110920281109SFE489 - 2028-11-09" at bounding box center [119, 102] width 92 height 5
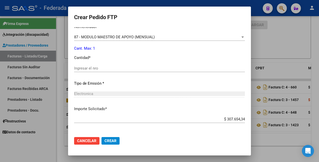
scroll to position [220, 0]
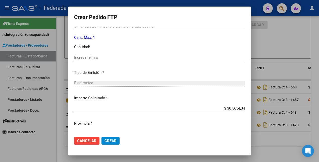
click at [109, 57] on input "Ingresar el nro" at bounding box center [159, 57] width 171 height 5
type input "1"
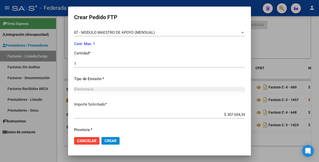
scroll to position [230, 0]
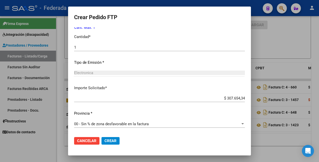
click at [113, 139] on span "Crear" at bounding box center [111, 140] width 12 height 5
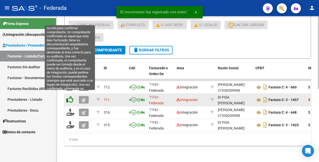
click at [71, 96] on icon at bounding box center [69, 99] width 7 height 7
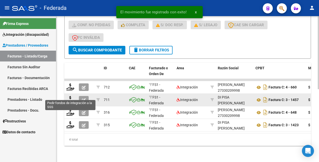
click at [71, 96] on icon at bounding box center [70, 99] width 8 height 7
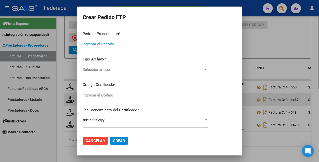
type input "202507"
type input "$ 61.853,05"
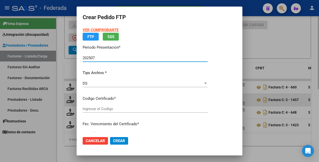
type input "ARG02000566226932023110920281109SFE489"
type input "2028-11-09"
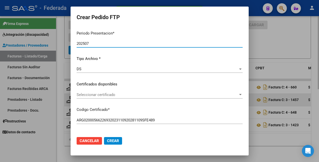
scroll to position [31, 0]
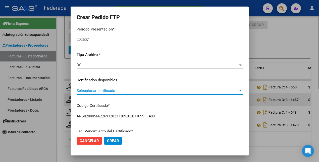
click at [138, 89] on span "Seleccionar certificado" at bounding box center [158, 90] width 162 height 5
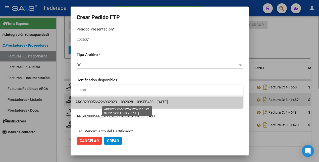
click at [136, 100] on span "ARG02000566226932023110920281109SFE489 - 2028-11-09" at bounding box center [121, 102] width 92 height 5
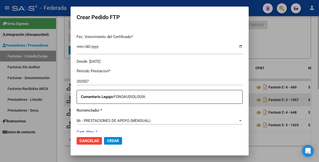
scroll to position [188, 0]
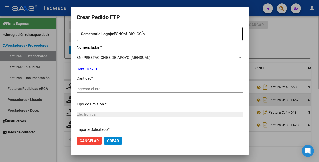
click at [106, 88] on input "Ingresar el nro" at bounding box center [160, 88] width 166 height 5
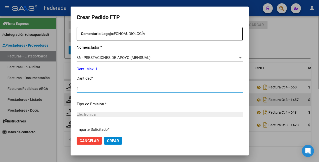
type input "1"
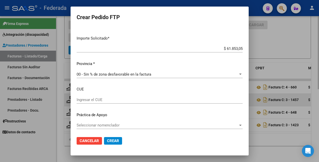
scroll to position [281, 0]
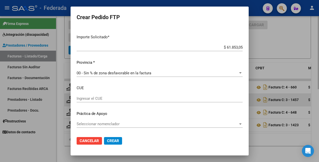
click at [114, 140] on span "Crear" at bounding box center [113, 140] width 12 height 5
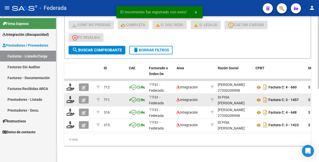
click at [153, 48] on span "delete Borrar Filtros" at bounding box center [151, 50] width 36 height 5
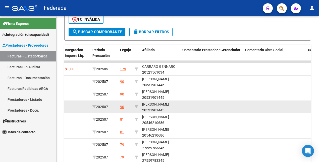
scroll to position [158, 0]
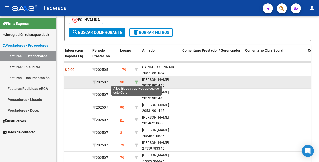
click at [135, 82] on icon at bounding box center [137, 82] width 4 height 4
type input "20531901445"
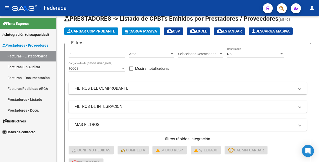
scroll to position [0, 0]
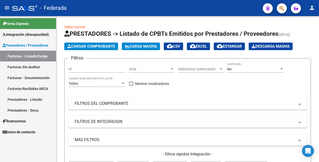
click at [239, 67] on div "No" at bounding box center [253, 69] width 52 height 4
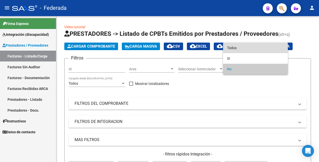
click at [240, 48] on span "Todos" at bounding box center [255, 47] width 57 height 11
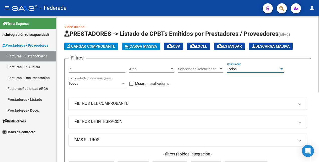
scroll to position [94, 0]
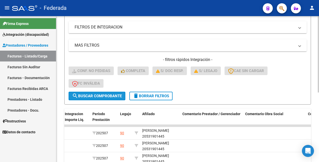
click at [114, 95] on span "search Buscar Comprobante" at bounding box center [97, 95] width 50 height 5
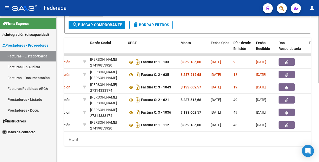
scroll to position [0, 0]
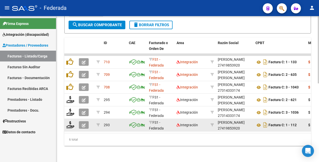
click at [83, 123] on icon "button" at bounding box center [84, 125] width 4 height 4
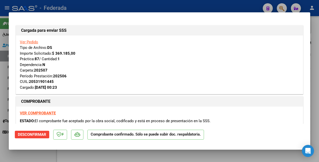
click at [36, 152] on div at bounding box center [159, 81] width 319 height 162
type input "$ 0,00"
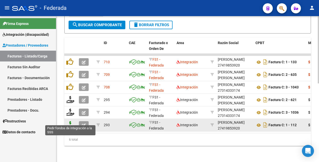
click at [72, 121] on icon at bounding box center [70, 124] width 8 height 7
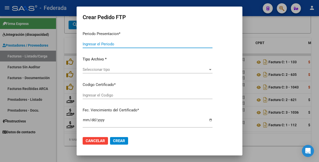
type input "202507"
type input "202506"
type input "$ 369.185,00"
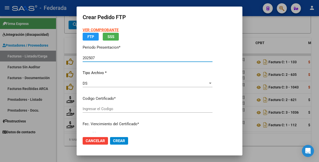
type input "ARG02000531901442019102420251024RIO145"
type input "2025-10-24"
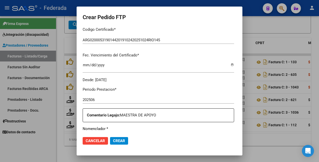
click at [38, 145] on div at bounding box center [159, 81] width 319 height 162
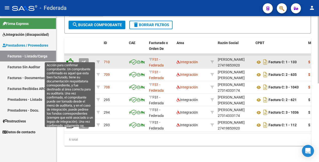
click at [70, 58] on icon at bounding box center [69, 61] width 7 height 7
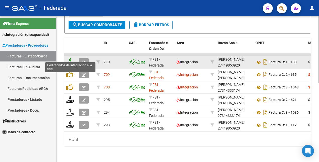
scroll to position [170, 0]
click at [72, 59] on icon at bounding box center [70, 61] width 8 height 7
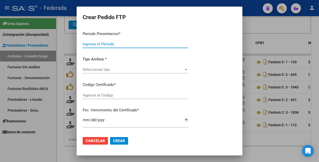
type input "202507"
type input "$ 369.185,00"
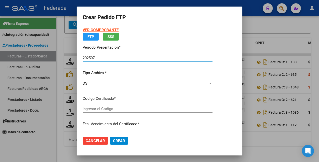
type input "ARG02000531901442019102420251024RIO145"
type input "2025-10-24"
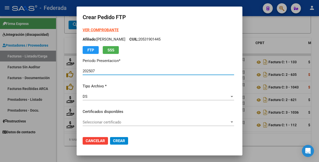
scroll to position [31, 0]
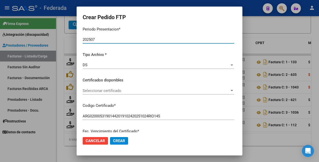
click at [125, 93] on div "Seleccionar certificado Seleccionar certificado" at bounding box center [159, 91] width 152 height 8
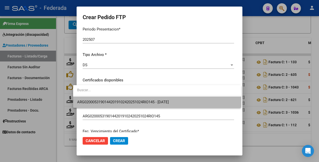
click at [126, 99] on span "ARG02000531901442019102420251024RIO145 - 2025-10-24" at bounding box center [157, 101] width 160 height 11
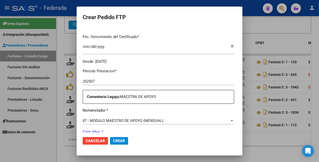
scroll to position [188, 0]
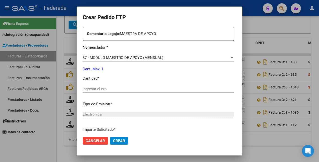
click at [107, 90] on input "Ingresar el nro" at bounding box center [159, 88] width 152 height 5
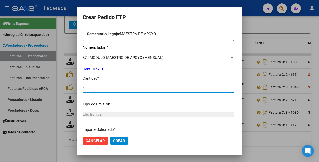
type input "1"
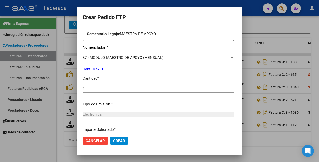
scroll to position [230, 0]
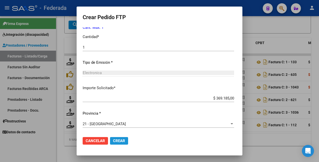
drag, startPoint x: 114, startPoint y: 141, endPoint x: 124, endPoint y: 121, distance: 23.2
click at [114, 140] on span "Crear" at bounding box center [119, 140] width 12 height 5
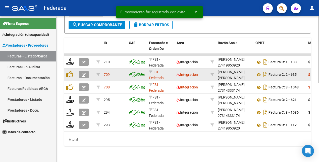
scroll to position [170, 0]
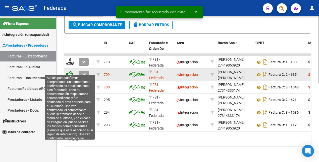
click at [69, 71] on icon at bounding box center [69, 74] width 7 height 7
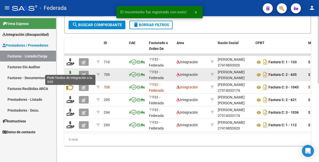
click at [70, 71] on icon at bounding box center [70, 74] width 8 height 7
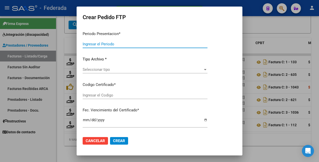
type input "202507"
type input "$ 237.515,68"
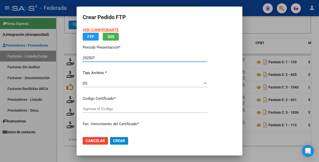
type input "ARG02000531901442019102420251024RIO145"
type input "2025-10-24"
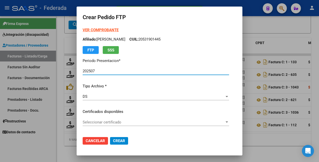
click at [128, 121] on span "Seleccionar certificado" at bounding box center [154, 122] width 142 height 5
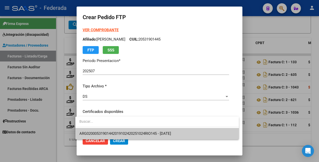
click at [123, 135] on span "ARG02000531901442019102420251024RIO145 - 2025-10-24" at bounding box center [157, 133] width 156 height 11
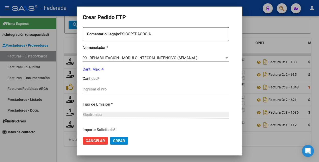
scroll to position [188, 0]
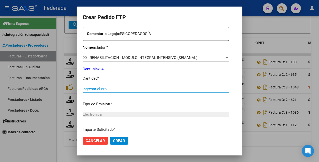
click at [103, 90] on input "Ingresar el nro" at bounding box center [156, 88] width 146 height 5
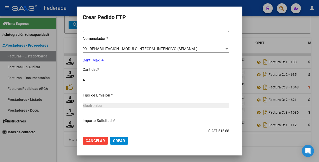
scroll to position [230, 0]
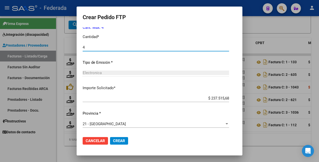
type input "4"
click at [118, 141] on span "Crear" at bounding box center [119, 140] width 12 height 5
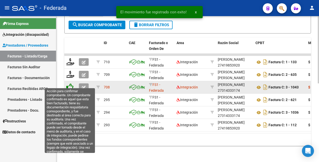
scroll to position [170, 0]
click at [70, 83] on icon at bounding box center [69, 86] width 7 height 7
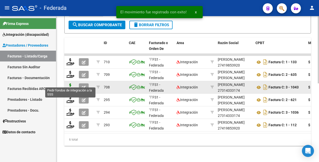
click at [70, 83] on icon at bounding box center [70, 86] width 8 height 7
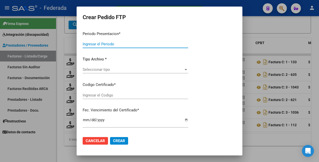
type input "202507"
type input "$ 133.602,57"
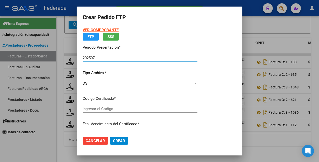
type input "ARG02000531901442019102420251024RIO145"
type input "2025-10-24"
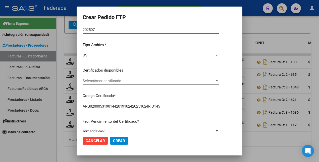
scroll to position [63, 0]
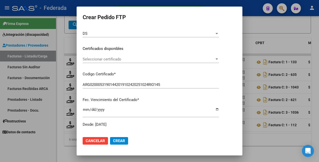
click at [122, 57] on span "Seleccionar certificado" at bounding box center [149, 59] width 132 height 5
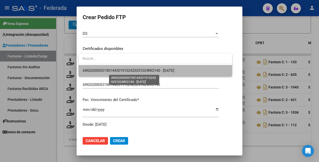
click at [127, 70] on span "ARG02000531901442019102420251024RIO145 - 2025-10-24" at bounding box center [129, 70] width 92 height 5
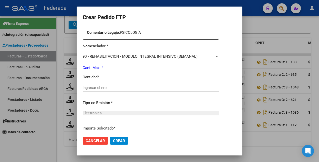
scroll to position [220, 0]
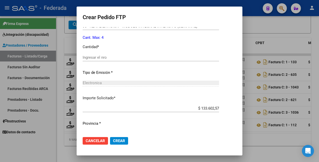
click at [110, 58] on input "Ingresar el nro" at bounding box center [151, 57] width 136 height 5
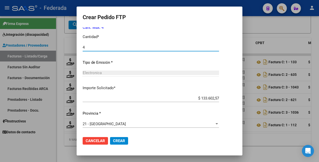
type input "4"
click at [121, 140] on span "Crear" at bounding box center [119, 140] width 12 height 5
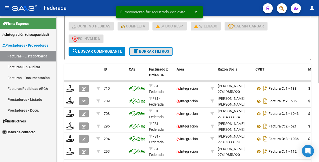
click at [160, 51] on span "delete Borrar Filtros" at bounding box center [151, 51] width 36 height 5
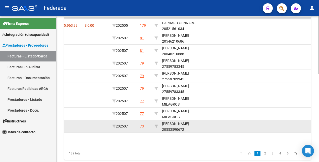
scroll to position [170, 0]
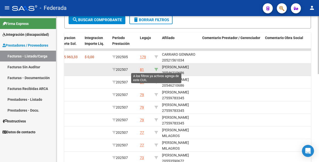
click at [157, 70] on icon at bounding box center [157, 70] width 4 height 4
type input "20546210686"
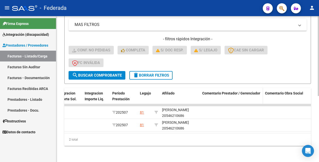
scroll to position [26, 0]
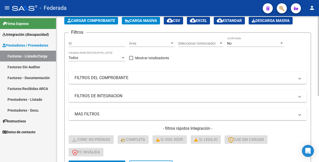
click at [243, 43] on div "No" at bounding box center [253, 43] width 52 height 4
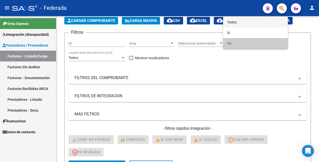
click at [241, 24] on span "Todos" at bounding box center [255, 22] width 57 height 11
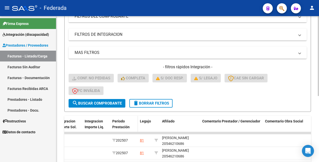
scroll to position [88, 0]
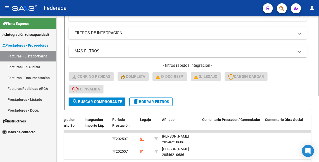
click at [117, 101] on span "search Buscar Comprobante" at bounding box center [97, 101] width 50 height 5
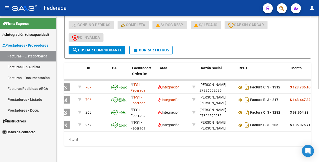
scroll to position [0, 0]
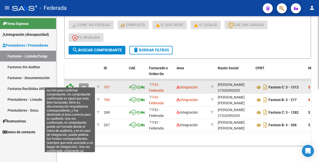
click at [71, 83] on icon at bounding box center [69, 86] width 7 height 7
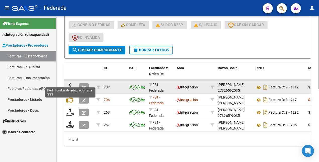
click at [71, 83] on icon at bounding box center [70, 86] width 8 height 7
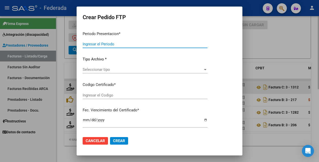
type input "202507"
type input "$ 123.706,10"
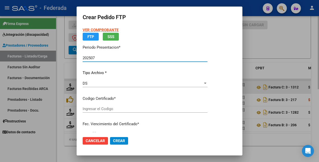
type input "ARG02000546210682024091920280919SAN168"
type input "2028-09-19"
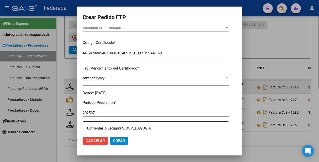
scroll to position [157, 0]
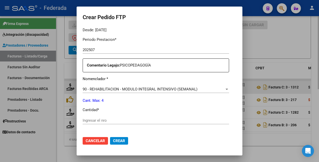
click at [110, 115] on div "Periodo Prestacion * 202507 Ingresar el Periodo Prestacion Comentario Legajo: P…" at bounding box center [156, 119] width 146 height 172
click at [109, 120] on input "Ingresar el nro" at bounding box center [156, 120] width 146 height 5
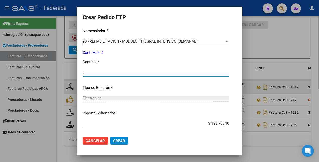
scroll to position [230, 0]
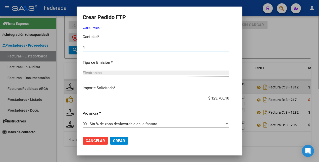
type input "4"
click at [122, 140] on button "Crear" at bounding box center [119, 141] width 18 height 8
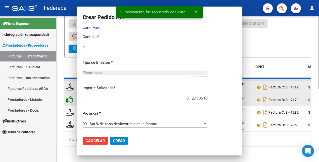
scroll to position [0, 0]
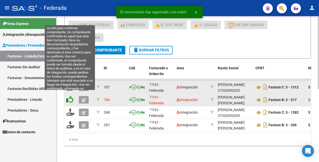
click at [71, 96] on icon at bounding box center [69, 99] width 7 height 7
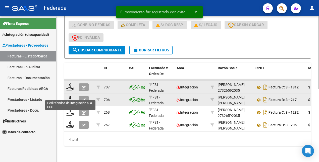
click at [71, 96] on icon at bounding box center [70, 99] width 8 height 7
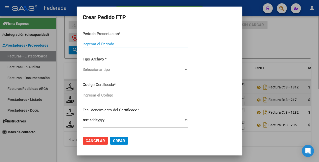
type input "202507"
type input "$ 148.447,32"
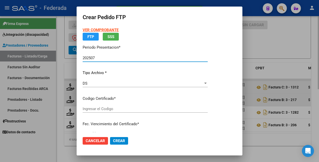
type input "ARG02000546210682024091920280919SAN168"
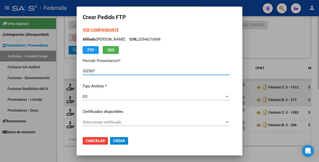
click at [131, 121] on span "Seleccionar certificado" at bounding box center [154, 122] width 142 height 5
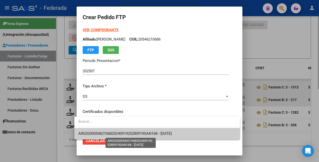
drag, startPoint x: 130, startPoint y: 135, endPoint x: 136, endPoint y: 117, distance: 18.8
click at [130, 134] on span "ARG02000546210682024091920280919SAN168 - 2028-09-19" at bounding box center [124, 133] width 93 height 5
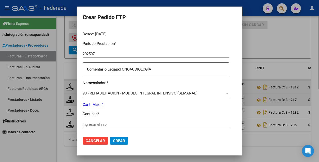
scroll to position [157, 0]
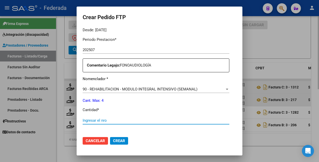
click at [124, 120] on input "Ingresar el nro" at bounding box center [156, 120] width 147 height 5
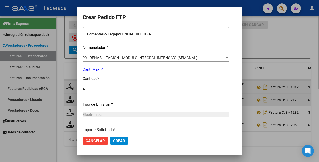
scroll to position [230, 0]
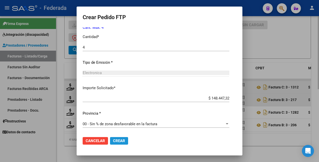
click at [119, 140] on span "Crear" at bounding box center [119, 140] width 12 height 5
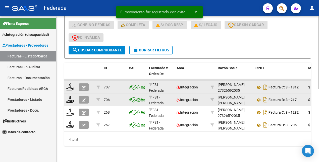
click at [160, 48] on span "delete Borrar Filtros" at bounding box center [151, 50] width 36 height 5
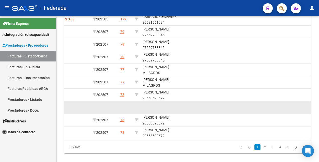
scroll to position [176, 0]
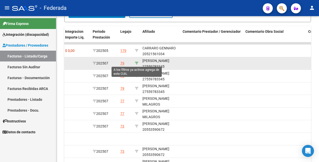
click at [138, 62] on icon at bounding box center [137, 63] width 4 height 4
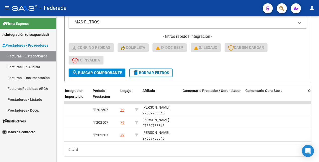
scroll to position [38, 0]
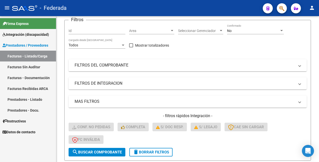
click at [245, 30] on div "No" at bounding box center [253, 31] width 52 height 4
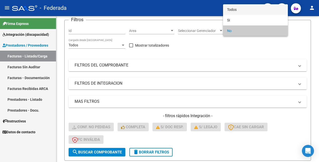
click at [242, 7] on span "Todos" at bounding box center [255, 9] width 57 height 11
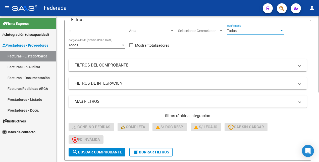
click at [105, 150] on span "search Buscar Comprobante" at bounding box center [97, 152] width 50 height 5
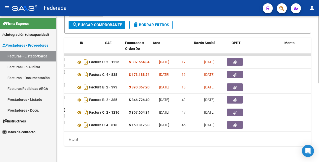
scroll to position [0, 0]
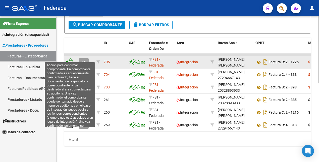
click at [69, 58] on icon at bounding box center [69, 61] width 7 height 7
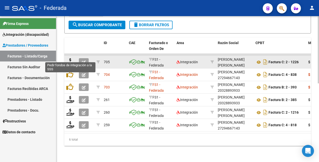
scroll to position [170, 0]
click at [70, 58] on icon at bounding box center [70, 61] width 8 height 7
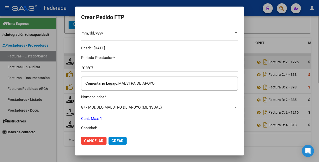
scroll to position [202, 0]
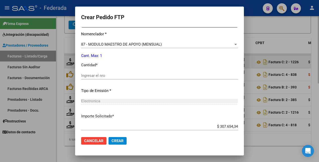
click at [111, 75] on input "Ingresar el nro" at bounding box center [159, 75] width 157 height 5
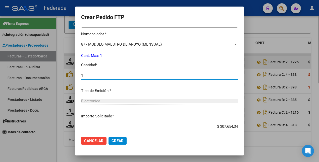
scroll to position [230, 0]
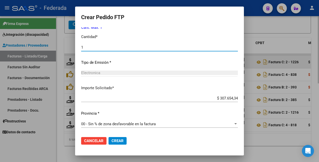
click at [112, 140] on span "Crear" at bounding box center [118, 140] width 12 height 5
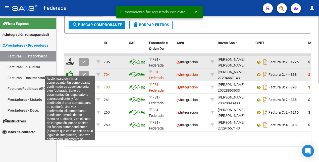
click at [70, 71] on icon at bounding box center [69, 74] width 7 height 7
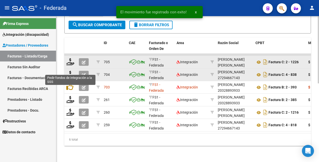
scroll to position [170, 0]
click at [70, 71] on icon at bounding box center [70, 74] width 8 height 7
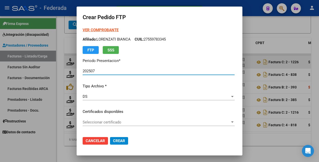
click at [116, 122] on span "Seleccionar certificado" at bounding box center [156, 122] width 147 height 5
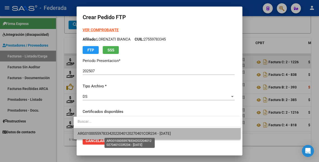
click at [113, 132] on span "ARG01000559783342022040120270401COR234 - 2027-04-01" at bounding box center [124, 133] width 93 height 5
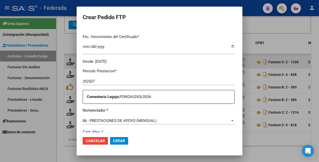
scroll to position [157, 0]
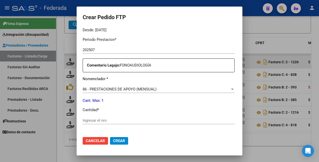
click at [103, 120] on input "Ingresar el nro" at bounding box center [159, 120] width 152 height 5
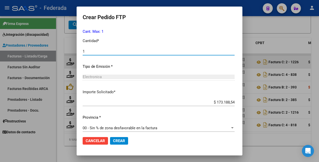
scroll to position [251, 0]
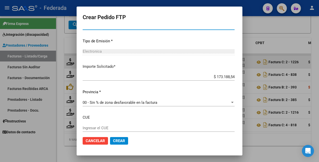
click at [115, 138] on span "Crear" at bounding box center [119, 140] width 12 height 5
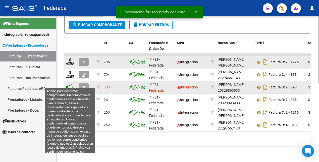
scroll to position [170, 0]
click at [70, 83] on icon at bounding box center [69, 86] width 7 height 7
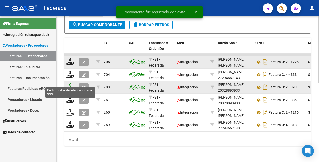
click at [70, 83] on icon at bounding box center [70, 86] width 8 height 7
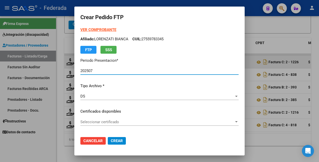
scroll to position [0, 0]
click at [108, 30] on strong "VER COMPROBANTE" at bounding box center [98, 30] width 36 height 5
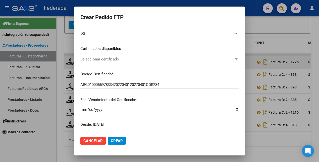
click at [99, 57] on span "Seleccionar certificado" at bounding box center [157, 59] width 154 height 5
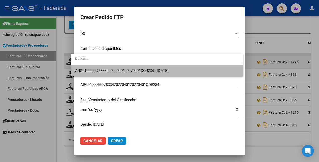
click at [99, 67] on span "ARG01000559783342022040120270401COR234 - 2027-04-01" at bounding box center [157, 70] width 164 height 11
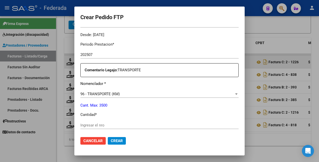
scroll to position [188, 0]
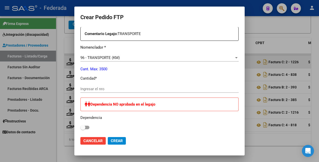
click at [93, 88] on input "Ingresar el nro" at bounding box center [159, 88] width 158 height 5
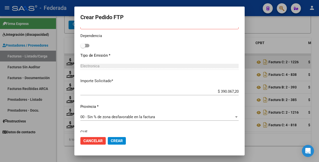
scroll to position [283, 0]
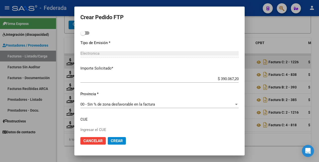
click at [111, 141] on span "Crear" at bounding box center [117, 140] width 12 height 5
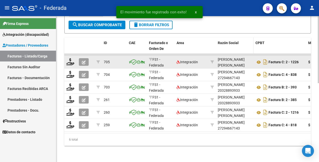
scroll to position [170, 0]
click at [162, 20] on div "El movimiento fue registrado con exito! x" at bounding box center [159, 12] width 98 height 24
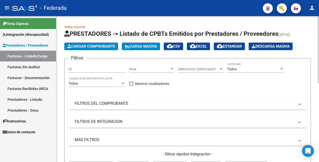
scroll to position [94, 0]
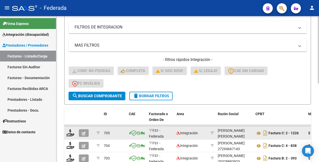
drag, startPoint x: 156, startPoint y: 94, endPoint x: 169, endPoint y: 82, distance: 18.1
click at [156, 94] on span "delete Borrar Filtros" at bounding box center [151, 95] width 36 height 5
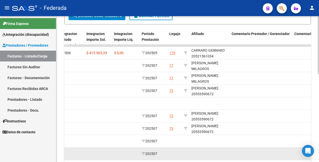
scroll to position [158, 0]
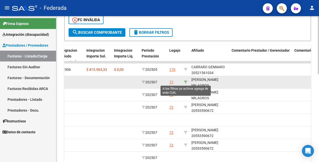
click at [185, 81] on icon at bounding box center [186, 82] width 4 height 4
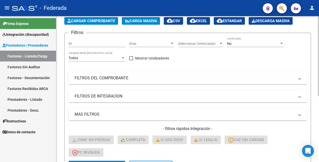
scroll to position [0, 0]
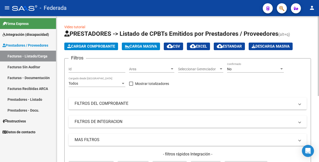
click at [244, 69] on div "No" at bounding box center [253, 69] width 52 height 4
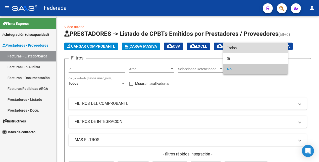
click at [240, 48] on span "Todos" at bounding box center [255, 47] width 57 height 11
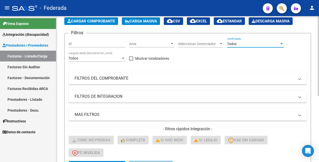
scroll to position [63, 0]
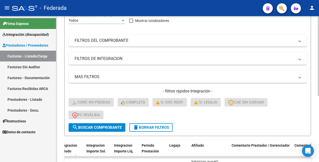
click at [101, 126] on span "search Buscar Comprobante" at bounding box center [97, 127] width 50 height 5
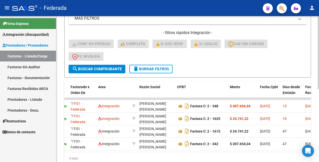
scroll to position [0, 0]
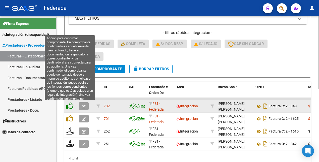
click at [68, 107] on icon at bounding box center [69, 105] width 7 height 7
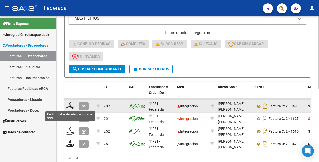
click at [71, 106] on icon at bounding box center [70, 105] width 8 height 7
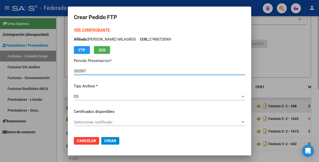
click at [84, 29] on strong "VER COMPROBANTE" at bounding box center [92, 30] width 36 height 5
click at [168, 39] on p "Afiliado: LANDABURU DELFINA MILAGROS CUIL: 27488728569" at bounding box center [159, 39] width 171 height 6
copy p "27488728569"
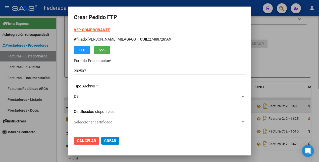
click at [84, 141] on span "Cancelar" at bounding box center [86, 140] width 19 height 5
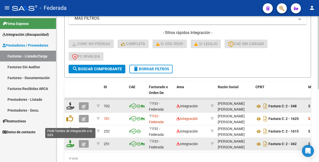
click at [70, 144] on icon at bounding box center [70, 143] width 8 height 7
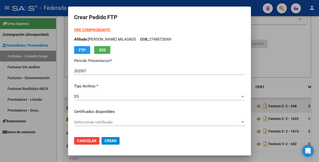
click at [85, 29] on strong "VER COMPROBANTE" at bounding box center [92, 30] width 36 height 5
drag, startPoint x: 80, startPoint y: 140, endPoint x: 79, endPoint y: 134, distance: 6.4
click at [79, 139] on span "Cancelar" at bounding box center [86, 140] width 19 height 5
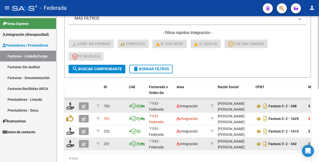
click at [84, 144] on icon "button" at bounding box center [84, 144] width 4 height 4
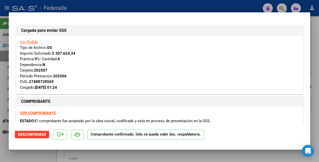
click at [38, 135] on span "Desconfirmar" at bounding box center [32, 134] width 28 height 5
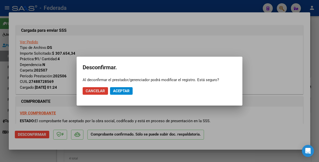
click at [118, 91] on span "Aceptar" at bounding box center [121, 90] width 17 height 5
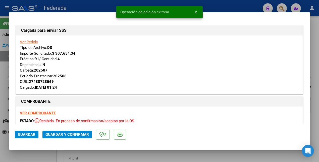
click at [33, 160] on div at bounding box center [159, 81] width 319 height 162
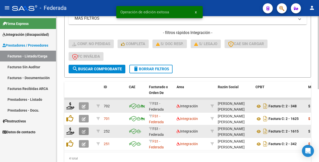
click at [83, 130] on icon "button" at bounding box center [84, 131] width 4 height 4
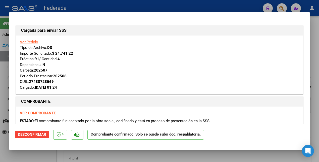
click at [43, 155] on div at bounding box center [159, 81] width 319 height 162
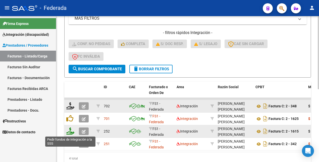
click at [71, 132] on icon at bounding box center [70, 130] width 8 height 7
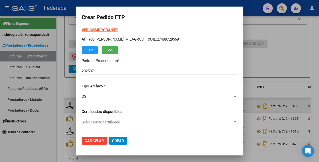
click at [101, 30] on strong "VER COMPROBANTE" at bounding box center [100, 30] width 36 height 5
click at [86, 140] on span "Cancelar" at bounding box center [94, 140] width 19 height 5
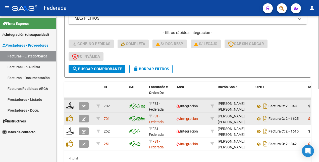
scroll to position [145, 0]
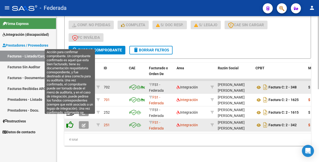
click at [69, 121] on icon at bounding box center [69, 124] width 7 height 7
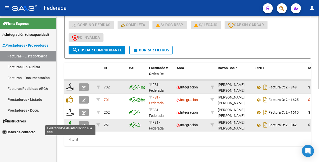
click at [72, 121] on icon at bounding box center [70, 124] width 8 height 7
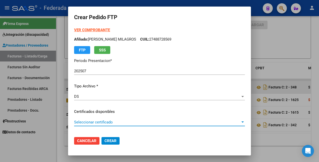
click at [126, 124] on span "Seleccionar certificado" at bounding box center [157, 122] width 166 height 5
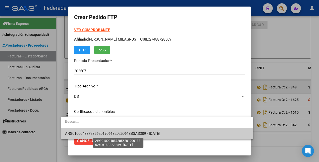
click at [122, 135] on span "ARG01000488728562019061820250618BSAS389 - 2025-06-18" at bounding box center [112, 133] width 95 height 5
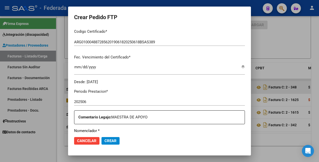
scroll to position [126, 0]
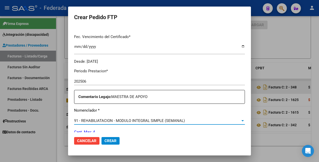
click at [227, 121] on div "91 - REHABILIATACION - MODULO INTEGRAL SIMPLE (SEMANAL)" at bounding box center [157, 120] width 166 height 5
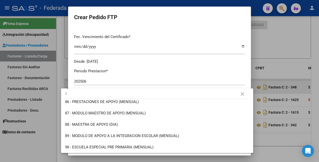
scroll to position [0, 0]
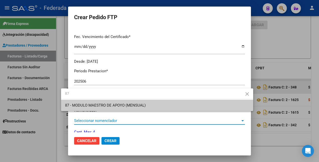
click at [159, 102] on span "87 - MODULO MAESTRO DE APOYO (MENSUAL)" at bounding box center [157, 105] width 184 height 11
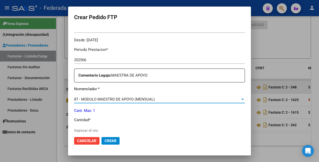
scroll to position [188, 0]
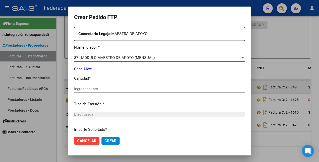
click at [102, 90] on input "Ingresar el nro" at bounding box center [159, 88] width 171 height 5
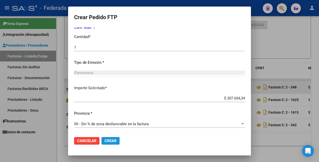
click at [105, 139] on span "Crear" at bounding box center [111, 140] width 12 height 5
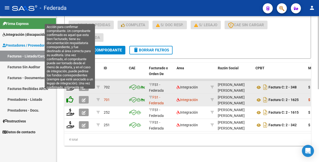
click at [70, 96] on icon at bounding box center [69, 99] width 7 height 7
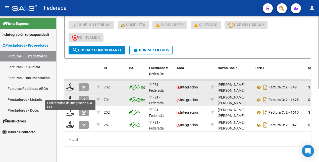
click at [70, 96] on icon at bounding box center [70, 99] width 8 height 7
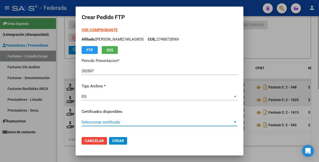
click at [127, 124] on span "Seleccionar certificado" at bounding box center [157, 122] width 151 height 5
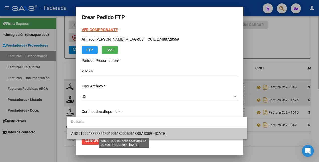
click at [125, 133] on span "ARG01000488728562019061820250618BSAS389 - 2025-06-18" at bounding box center [118, 133] width 95 height 5
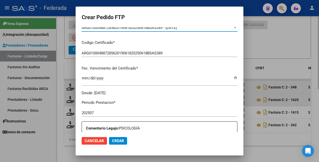
scroll to position [157, 0]
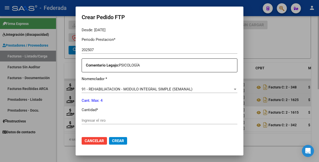
click at [93, 121] on input "Ingresar el nro" at bounding box center [160, 120] width 156 height 5
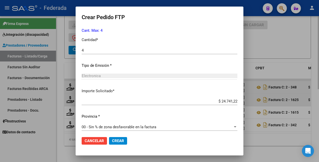
scroll to position [230, 0]
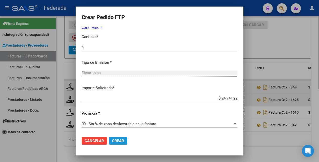
click at [112, 140] on span "Crear" at bounding box center [118, 140] width 12 height 5
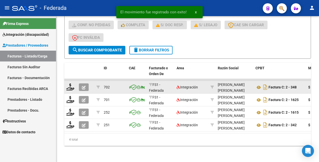
click at [39, 152] on div "Firma Express Integración (discapacidad) Estado Presentaciones SSS Rendición Ce…" at bounding box center [28, 88] width 56 height 145
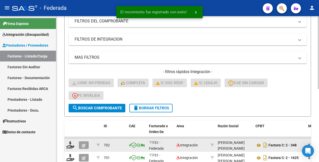
click at [160, 105] on button "delete Borrar Filtros" at bounding box center [150, 108] width 43 height 9
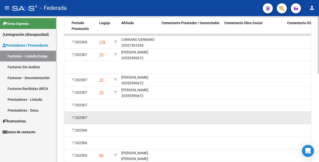
scroll to position [176, 0]
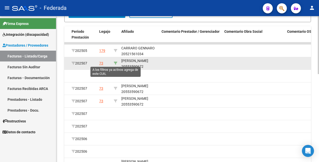
click at [116, 62] on icon at bounding box center [116, 63] width 4 height 4
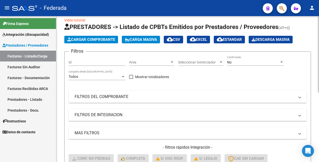
scroll to position [0, 0]
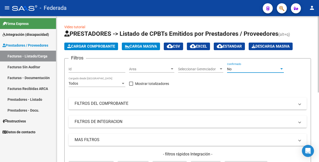
click at [238, 67] on div "No" at bounding box center [253, 69] width 52 height 4
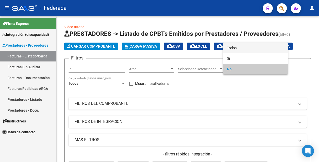
click at [240, 48] on span "Todos" at bounding box center [255, 47] width 57 height 11
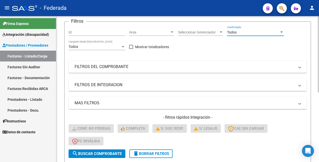
scroll to position [63, 0]
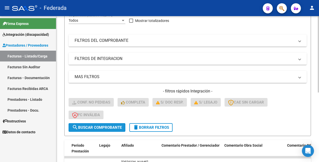
click at [89, 128] on span "search Buscar Comprobante" at bounding box center [97, 127] width 50 height 5
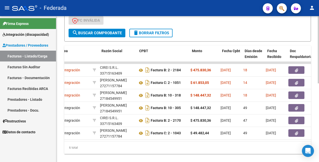
scroll to position [0, 0]
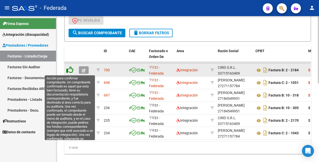
click at [70, 70] on icon at bounding box center [69, 69] width 7 height 7
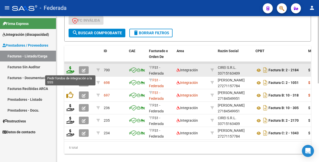
click at [71, 70] on icon at bounding box center [70, 69] width 8 height 7
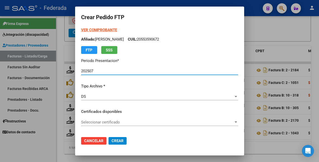
click at [99, 123] on span "Seleccionar certificado" at bounding box center [157, 122] width 153 height 5
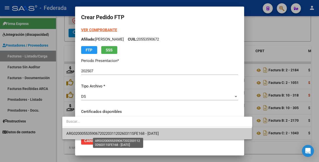
drag, startPoint x: 100, startPoint y: 132, endPoint x: 120, endPoint y: 112, distance: 28.4
click at [101, 132] on span "ARG02000553590672022031120260311SFE168 - 2026-03-11" at bounding box center [112, 133] width 92 height 5
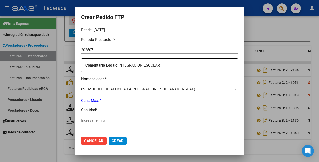
scroll to position [188, 0]
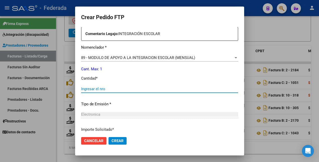
click at [98, 91] on input "Ingresar el nro" at bounding box center [159, 88] width 157 height 5
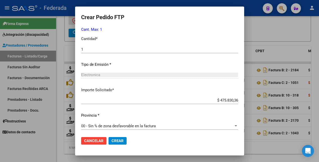
scroll to position [230, 0]
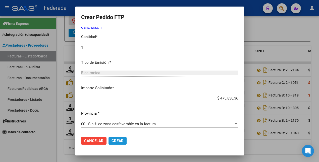
click at [112, 140] on span "Crear" at bounding box center [118, 140] width 12 height 5
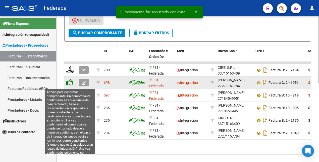
click at [70, 83] on icon at bounding box center [69, 82] width 7 height 7
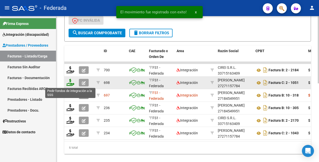
click at [70, 83] on icon at bounding box center [70, 82] width 8 height 7
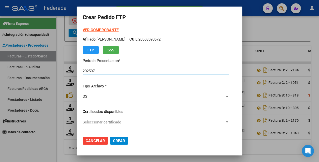
click at [102, 30] on strong "VER COMPROBANTE" at bounding box center [101, 30] width 36 height 5
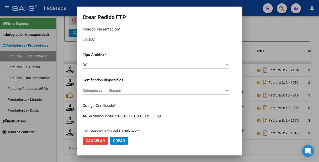
click at [97, 92] on span "Seleccionar certificado" at bounding box center [154, 90] width 142 height 5
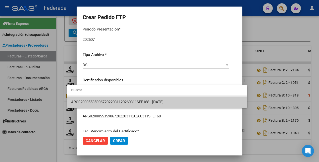
click at [97, 99] on span "ARG02000553590672022031120260311SFE168 - 2026-03-11" at bounding box center [157, 101] width 172 height 11
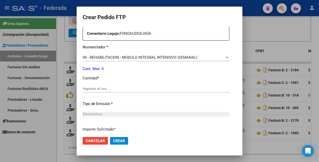
scroll to position [220, 0]
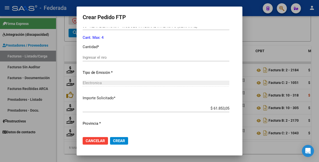
click at [110, 58] on input "Ingresar el nro" at bounding box center [156, 57] width 147 height 5
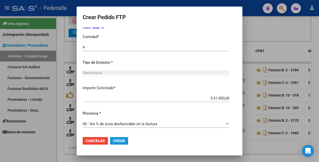
click at [113, 141] on span "Crear" at bounding box center [119, 140] width 12 height 5
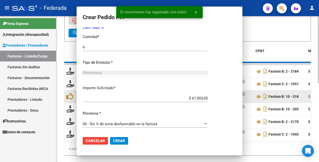
scroll to position [0, 0]
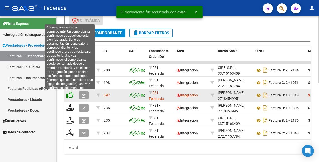
click at [71, 94] on icon at bounding box center [69, 94] width 7 height 7
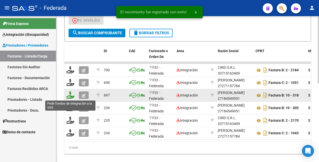
click at [70, 96] on icon at bounding box center [70, 94] width 8 height 7
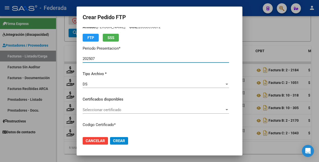
scroll to position [31, 0]
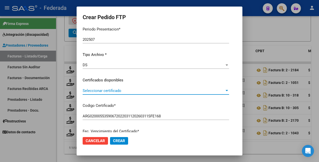
click at [118, 91] on span "Seleccionar certificado" at bounding box center [154, 90] width 142 height 5
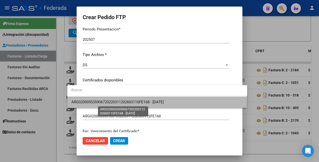
drag, startPoint x: 111, startPoint y: 102, endPoint x: 115, endPoint y: 96, distance: 6.6
click at [111, 102] on span "ARG02000553590672022031120260311SFE168 - 2026-03-11" at bounding box center [117, 102] width 92 height 5
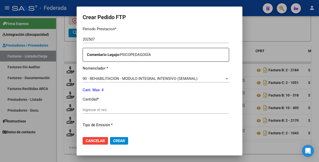
scroll to position [188, 0]
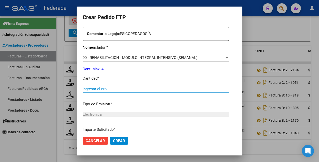
click at [98, 89] on input "Ingresar el nro" at bounding box center [156, 88] width 146 height 5
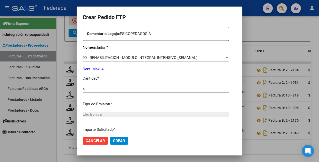
scroll to position [230, 0]
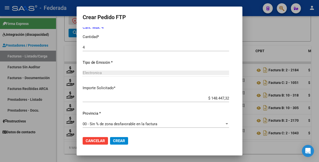
click at [113, 138] on span "Crear" at bounding box center [119, 140] width 12 height 5
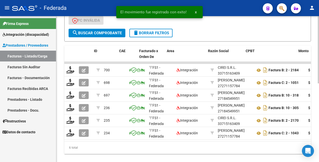
scroll to position [0, 168]
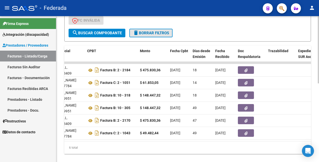
click at [160, 34] on span "delete Borrar Filtros" at bounding box center [151, 33] width 36 height 5
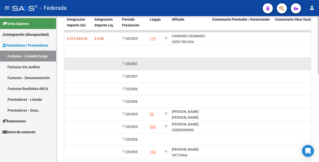
scroll to position [220, 0]
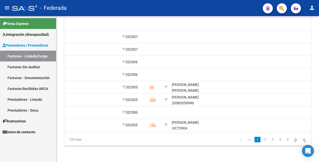
click at [262, 141] on link "2" at bounding box center [265, 139] width 6 height 6
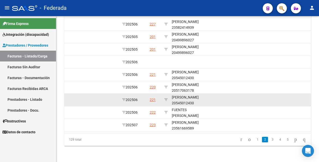
scroll to position [188, 0]
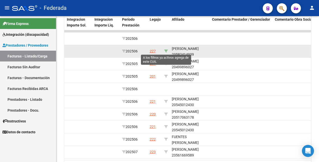
click at [165, 50] on icon at bounding box center [166, 51] width 4 height 4
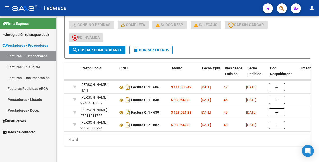
scroll to position [0, 0]
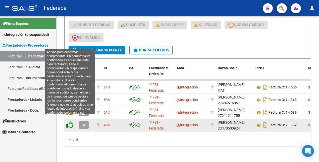
click at [70, 121] on icon at bounding box center [69, 124] width 7 height 7
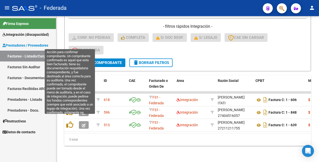
scroll to position [132, 0]
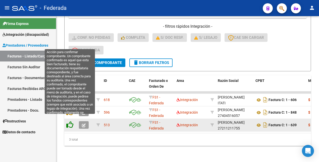
click at [70, 121] on icon at bounding box center [69, 124] width 7 height 7
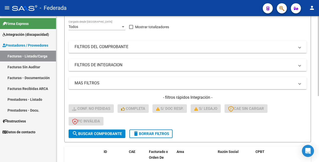
scroll to position [0, 0]
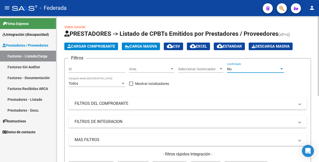
click at [255, 67] on div "No" at bounding box center [253, 69] width 52 height 4
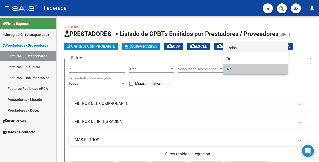
click at [252, 47] on span "Todos" at bounding box center [255, 47] width 57 height 11
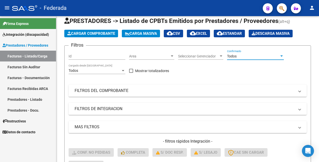
scroll to position [120, 0]
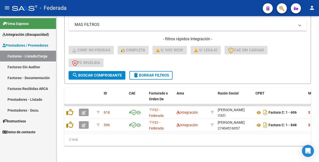
click at [99, 73] on span "search Buscar Comprobante" at bounding box center [97, 75] width 50 height 5
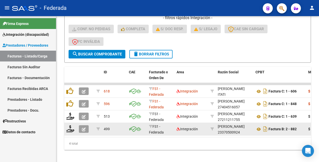
scroll to position [145, 0]
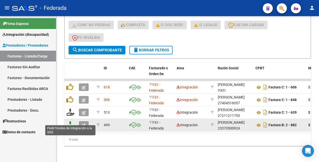
click at [71, 122] on icon at bounding box center [70, 124] width 8 height 7
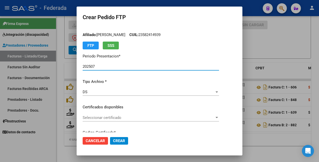
scroll to position [0, 0]
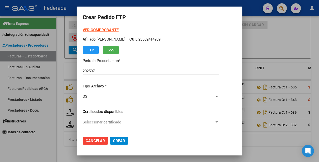
click at [95, 28] on strong "VER COMPROBANTE" at bounding box center [101, 30] width 36 height 5
click at [101, 29] on strong "VER COMPROBANTE" at bounding box center [101, 30] width 36 height 5
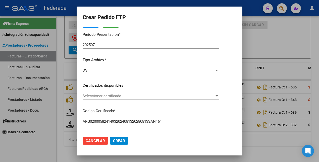
scroll to position [31, 0]
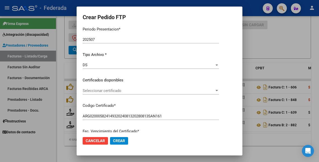
click at [113, 89] on span "Seleccionar certificado" at bounding box center [149, 90] width 132 height 5
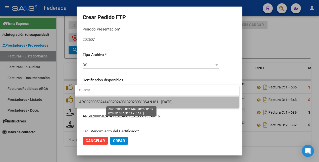
click at [115, 102] on span "ARG02000582414932024081320280813SAN161 - 2028-08-13" at bounding box center [125, 102] width 93 height 5
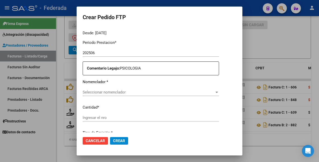
scroll to position [157, 0]
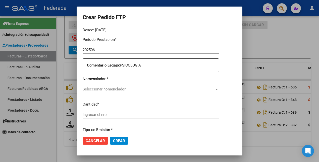
click at [116, 89] on span "Seleccionar nomenclador" at bounding box center [149, 89] width 132 height 5
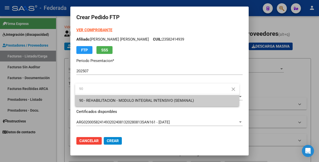
scroll to position [157, 0]
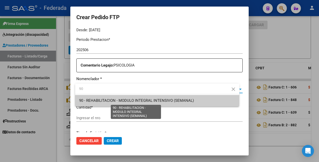
type input "90"
click at [116, 100] on span "90 - REHABILITACION - MODULO INTEGRAL INTENSIVO (SEMANAL)" at bounding box center [136, 100] width 115 height 5
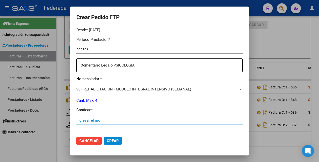
click at [109, 120] on input "Ingresar el nro" at bounding box center [159, 120] width 166 height 5
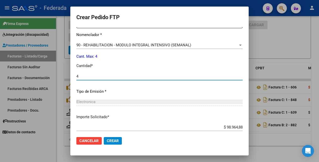
scroll to position [230, 0]
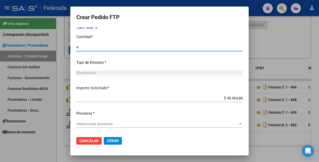
type input "4"
click at [111, 123] on span "Seleccionar provincia" at bounding box center [157, 123] width 162 height 5
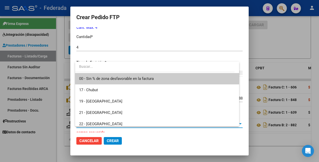
click at [101, 81] on span "00 - Sin % de zona desfavorable en la factura" at bounding box center [157, 78] width 156 height 11
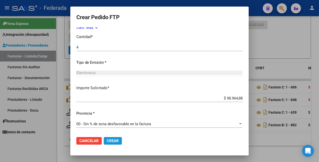
click at [111, 139] on span "Crear" at bounding box center [113, 140] width 12 height 5
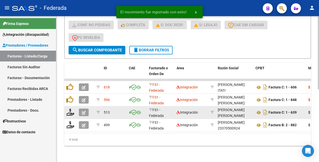
click at [71, 111] on div at bounding box center [70, 112] width 9 height 8
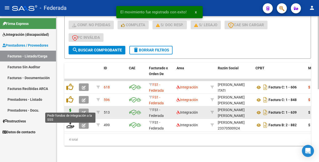
click at [71, 108] on icon at bounding box center [70, 111] width 8 height 7
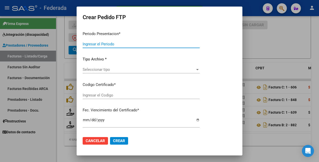
type input "202507"
type input "202506"
type input "$ 123.521,28"
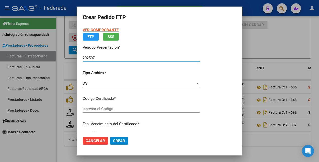
type input "ARG02000582414932024081320280813SAN161"
type input "[DATE]"
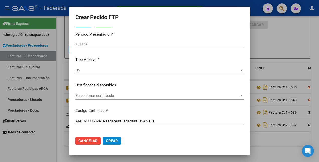
scroll to position [63, 0]
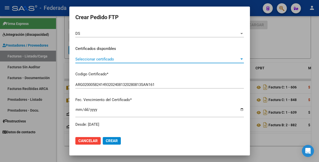
click at [129, 59] on span "Seleccionar certificado" at bounding box center [157, 59] width 164 height 5
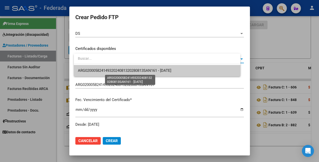
click at [129, 70] on span "ARG02000582414932024081320280813SAN161 - [DATE]" at bounding box center [124, 70] width 93 height 5
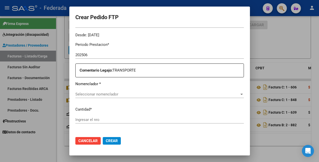
scroll to position [157, 0]
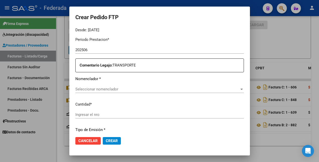
click at [121, 90] on span "Seleccionar nomenclador" at bounding box center [157, 89] width 164 height 5
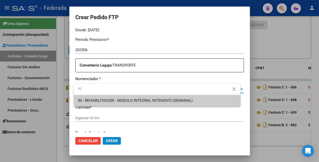
type input "90"
click at [184, 122] on div at bounding box center [159, 81] width 319 height 162
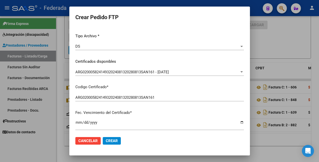
scroll to position [0, 0]
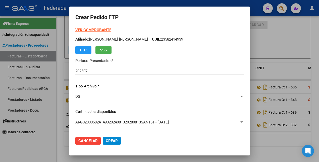
click at [101, 30] on strong "VER COMPROBANTE" at bounding box center [93, 30] width 36 height 5
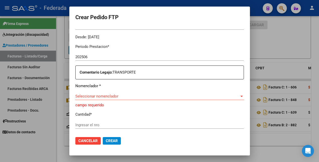
scroll to position [157, 0]
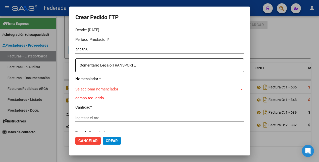
click at [124, 91] on div "Seleccionar nomenclador Seleccionar nomenclador" at bounding box center [159, 89] width 169 height 8
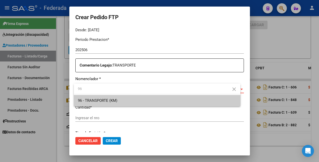
type input "96"
click at [122, 100] on span "96 - TRANSPORTE (KM)" at bounding box center [157, 100] width 158 height 11
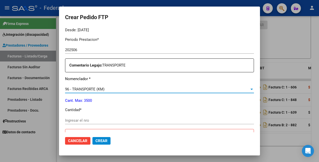
click at [103, 121] on input "Ingresar el nro" at bounding box center [159, 120] width 189 height 5
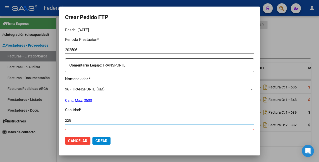
type input "228"
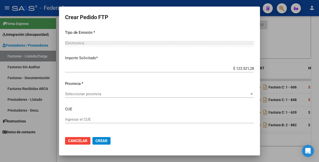
scroll to position [314, 0]
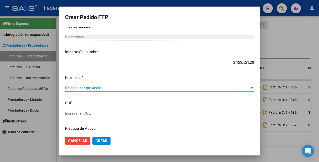
click at [123, 88] on span "Seleccionar provincia" at bounding box center [157, 87] width 184 height 5
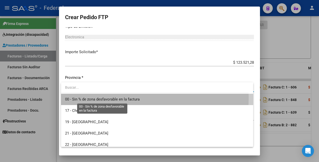
click at [119, 98] on span "00 - Sin % de zona desfavorable en la factura" at bounding box center [102, 99] width 75 height 5
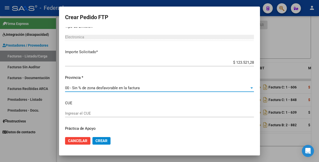
click at [100, 139] on span "Crear" at bounding box center [101, 140] width 12 height 5
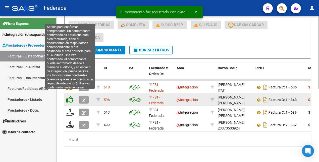
click at [70, 96] on icon at bounding box center [69, 99] width 7 height 7
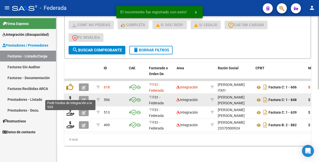
click at [71, 96] on icon at bounding box center [70, 99] width 8 height 7
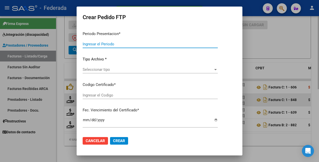
type input "202507"
type input "202506"
type input "$ 98.964,88"
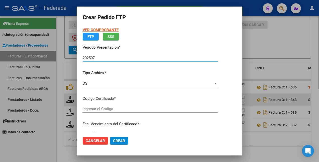
type input "ARG02000582414932024081320280813SAN161"
type input "[DATE]"
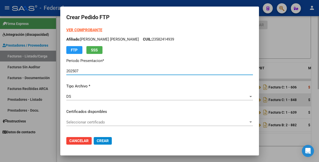
click at [106, 122] on span "Seleccionar certificado" at bounding box center [157, 122] width 182 height 5
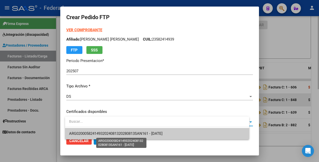
click at [105, 134] on span "ARG02000582414932024081320280813SAN161 - [DATE]" at bounding box center [115, 133] width 93 height 5
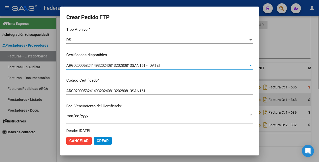
scroll to position [0, 0]
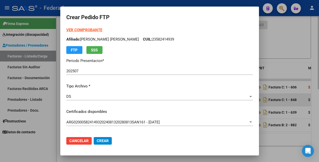
click at [98, 29] on strong "VER COMPROBANTE" at bounding box center [84, 30] width 36 height 5
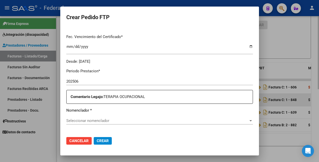
scroll to position [157, 0]
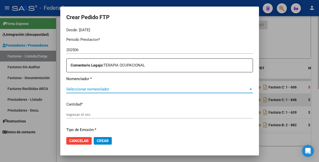
click at [116, 90] on span "Seleccionar nomenclador" at bounding box center [157, 89] width 182 height 5
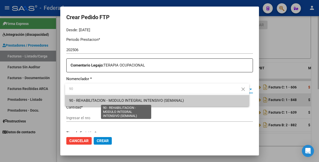
type input "90"
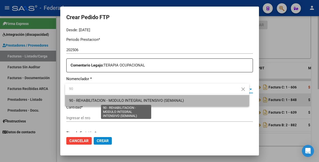
click at [122, 101] on span "90 - REHABILITACION - MODULO INTEGRAL INTENSIVO (SEMANAL)" at bounding box center [126, 100] width 115 height 5
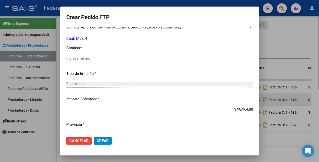
scroll to position [220, 0]
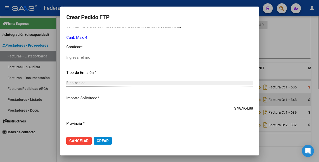
click at [95, 57] on input "Ingresar el nro" at bounding box center [159, 57] width 187 height 5
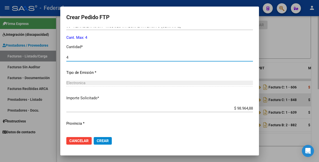
scroll to position [230, 0]
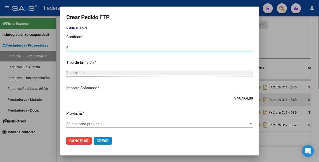
type input "4"
click at [96, 124] on span "Seleccionar provincia" at bounding box center [157, 123] width 182 height 5
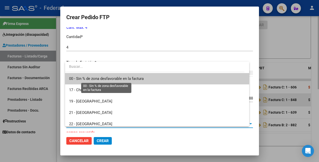
click at [98, 77] on span "00 - Sin % de zona desfavorable en la factura" at bounding box center [106, 78] width 75 height 5
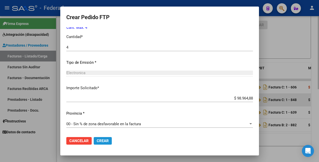
click at [108, 140] on span "Crear" at bounding box center [103, 140] width 12 height 5
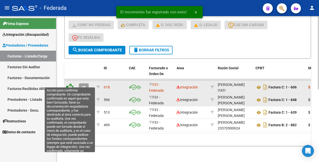
click at [71, 83] on icon at bounding box center [69, 86] width 7 height 7
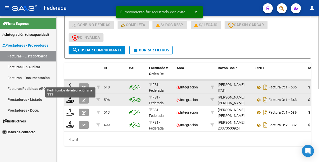
click at [71, 83] on icon at bounding box center [70, 86] width 8 height 7
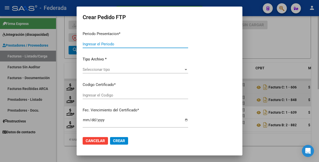
type input "202507"
type input "202506"
type input "$ 111.335,49"
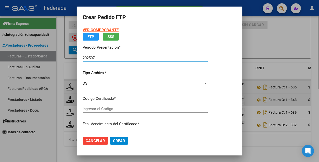
type input "ARG02000582414932024081320280813SAN161"
type input "[DATE]"
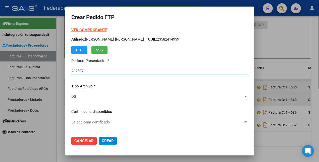
click at [98, 29] on strong "VER COMPROBANTE" at bounding box center [89, 30] width 36 height 5
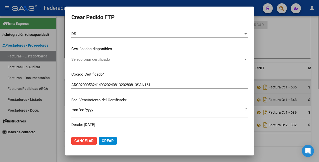
scroll to position [63, 0]
click at [104, 56] on div "Seleccionar certificado Seleccionar certificado" at bounding box center [159, 59] width 177 height 8
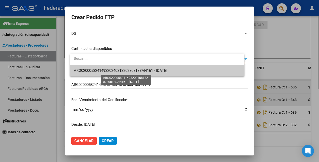
click at [106, 69] on span "ARG02000582414932024081320280813SAN161 - [DATE]" at bounding box center [120, 70] width 93 height 5
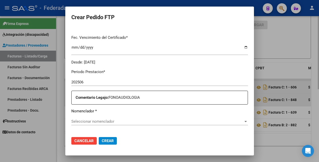
scroll to position [157, 0]
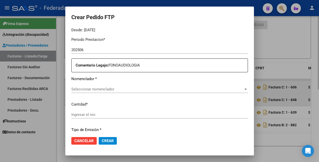
click at [105, 89] on span "Seleccionar nomenclador" at bounding box center [157, 89] width 172 height 5
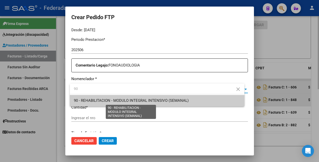
type input "90"
click at [104, 100] on span "90 - REHABILITACION - MODULO INTEGRAL INTENSIVO (SEMANAL)" at bounding box center [131, 100] width 115 height 5
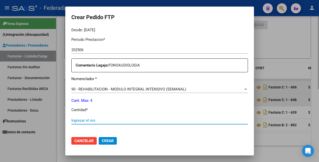
click at [93, 118] on input "Ingresar el nro" at bounding box center [159, 120] width 177 height 5
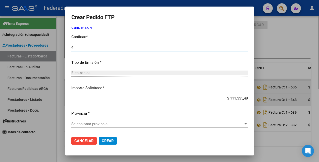
type input "4"
click at [100, 121] on span "Seleccionar provincia" at bounding box center [157, 123] width 172 height 5
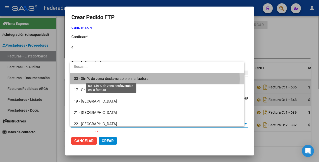
click at [97, 79] on span "00 - Sin % de zona desfavorable en la factura" at bounding box center [111, 78] width 75 height 5
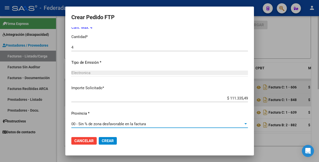
click at [107, 139] on span "Crear" at bounding box center [108, 140] width 12 height 5
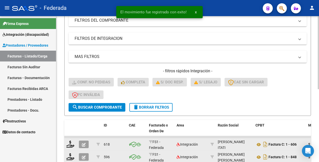
scroll to position [82, 0]
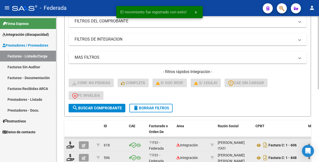
click at [152, 106] on span "delete Borrar Filtros" at bounding box center [151, 108] width 36 height 5
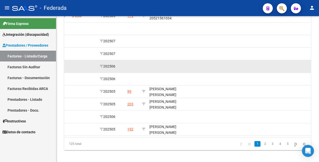
scroll to position [220, 0]
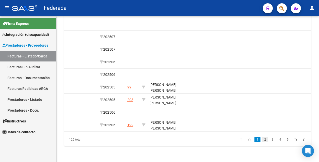
click at [262, 139] on link "2" at bounding box center [265, 139] width 6 height 6
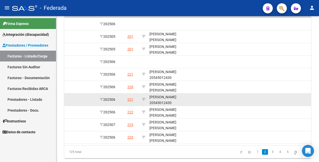
scroll to position [189, 0]
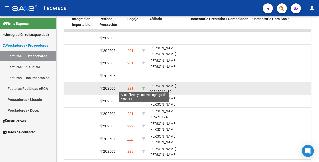
click at [144, 88] on icon at bounding box center [144, 88] width 4 height 4
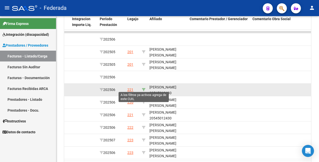
type input "20545012430"
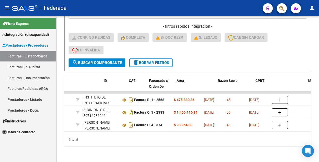
scroll to position [0, 0]
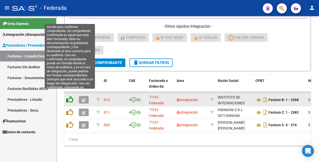
click at [68, 96] on icon at bounding box center [69, 99] width 7 height 7
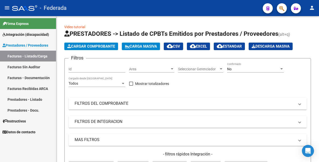
click at [236, 69] on div "No" at bounding box center [253, 69] width 52 height 4
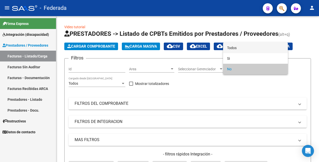
click at [236, 48] on span "Todos" at bounding box center [255, 47] width 57 height 11
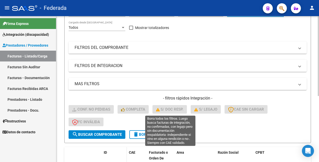
scroll to position [94, 0]
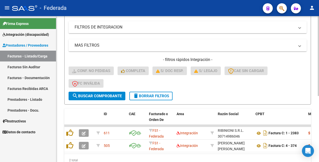
click at [105, 95] on span "search Buscar Comprobante" at bounding box center [97, 95] width 50 height 5
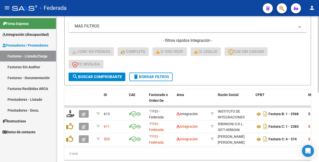
scroll to position [121, 0]
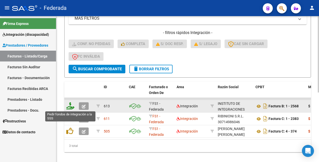
click at [71, 107] on icon at bounding box center [70, 105] width 8 height 7
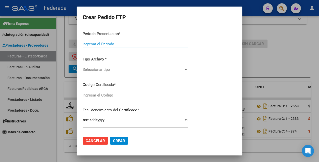
type input "202507"
type input "202506"
type input "$ 475.830,36"
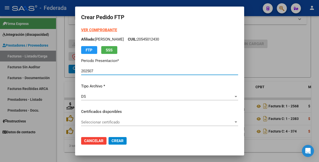
click at [91, 31] on strong "VER COMPROBANTE" at bounding box center [99, 30] width 36 height 5
click at [129, 123] on span "Seleccionar certificado" at bounding box center [157, 122] width 153 height 5
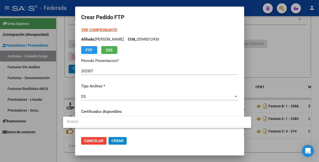
click at [154, 140] on div at bounding box center [159, 81] width 319 height 162
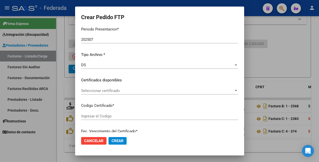
click at [238, 87] on div "Seleccionar certificado Seleccionar certificado" at bounding box center [159, 91] width 157 height 8
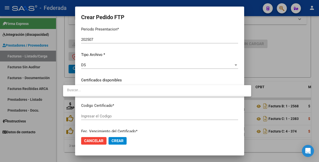
click at [225, 112] on div at bounding box center [159, 81] width 319 height 162
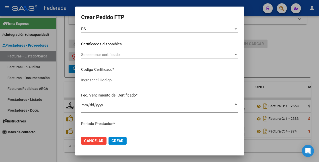
scroll to position [94, 0]
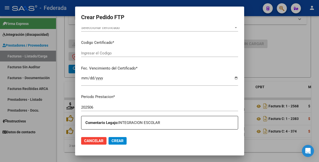
click at [218, 56] on div "Ingresar el Codigo" at bounding box center [159, 53] width 157 height 8
click at [86, 141] on span "Cancelar" at bounding box center [93, 140] width 19 height 5
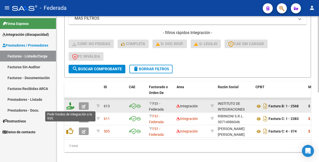
click at [71, 105] on icon at bounding box center [70, 105] width 8 height 7
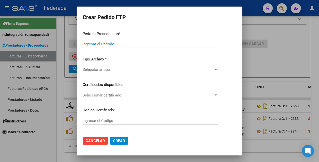
type input "202507"
type input "202506"
type input "$ 475.830,36"
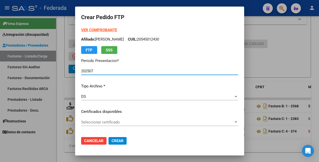
scroll to position [63, 0]
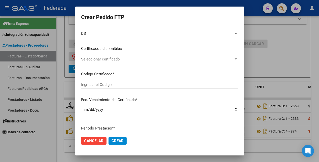
click at [136, 86] on input "Ingresar el Codigo" at bounding box center [159, 84] width 157 height 5
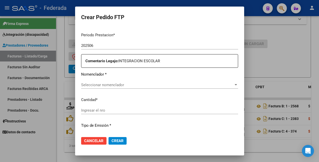
scroll to position [157, 0]
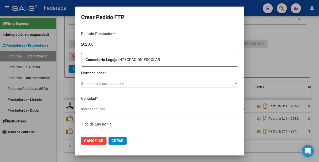
click at [127, 82] on span "Seleccionar nomenclador" at bounding box center [157, 83] width 153 height 5
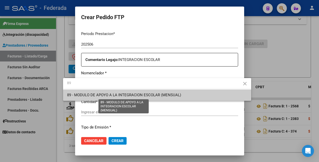
type input "89"
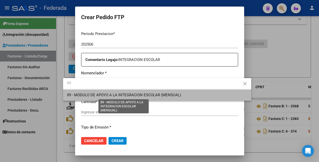
click at [128, 94] on span "89 - MODULO DE APOYO A LA INTEGRACION ESCOLAR (MENSUAL)" at bounding box center [124, 94] width 114 height 5
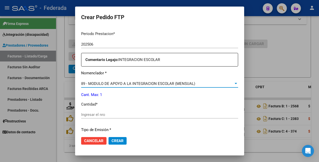
click at [110, 115] on input "Ingresar el nro" at bounding box center [159, 114] width 157 height 5
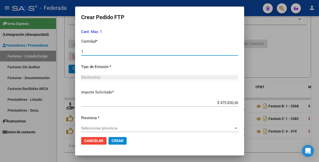
scroll to position [224, 0]
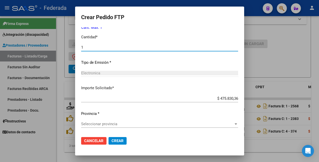
type input "1"
click at [106, 123] on span "Seleccionar provincia" at bounding box center [157, 123] width 153 height 5
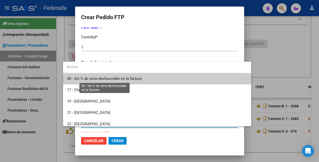
click at [106, 77] on span "00 - Sin % de zona desfavorable en la factura" at bounding box center [104, 78] width 75 height 5
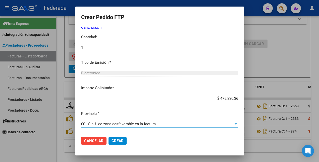
click at [112, 140] on span "Crear" at bounding box center [118, 140] width 12 height 5
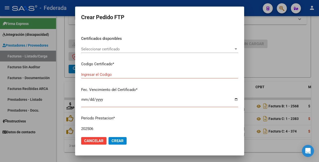
scroll to position [67, 0]
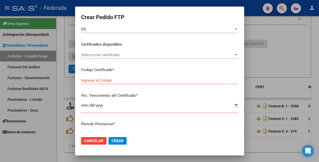
click at [152, 83] on div "Ingresar el Codigo" at bounding box center [159, 80] width 157 height 8
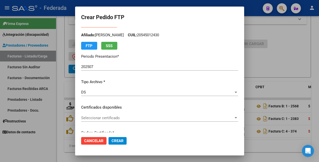
scroll to position [0, 0]
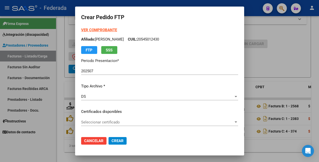
click at [84, 141] on span "Cancelar" at bounding box center [93, 140] width 19 height 5
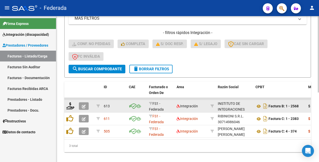
click at [83, 107] on icon "button" at bounding box center [84, 106] width 4 height 4
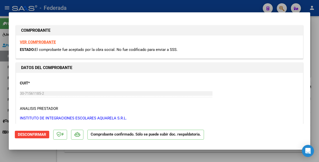
click at [40, 134] on span "Desconfirmar" at bounding box center [32, 134] width 28 height 5
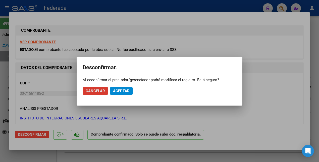
click at [119, 92] on span "Aceptar" at bounding box center [121, 90] width 17 height 5
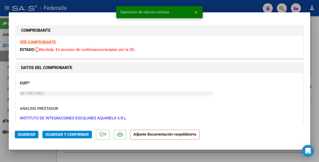
click at [35, 154] on div at bounding box center [159, 81] width 319 height 162
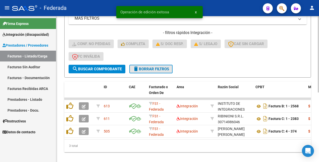
click at [148, 69] on span "delete Borrar Filtros" at bounding box center [151, 69] width 36 height 5
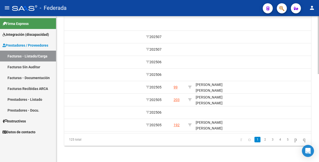
scroll to position [0, 649]
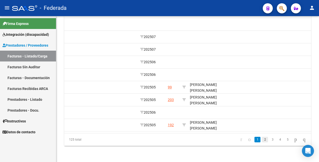
click at [262, 139] on link "2" at bounding box center [265, 139] width 6 height 6
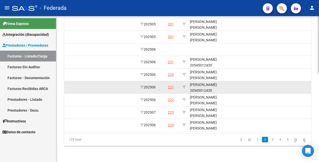
scroll to position [189, 0]
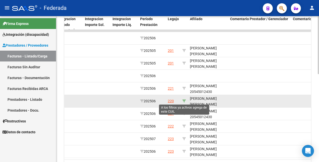
click at [184, 101] on icon at bounding box center [184, 101] width 4 height 4
type input "20517063178"
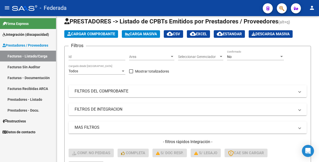
scroll to position [0, 0]
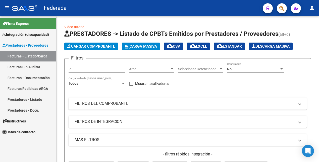
click at [249, 70] on div "No" at bounding box center [253, 69] width 52 height 4
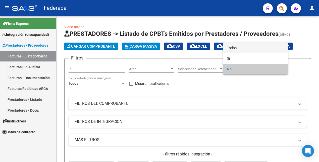
click at [230, 47] on span "Todos" at bounding box center [255, 47] width 57 height 11
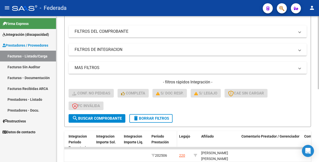
scroll to position [94, 0]
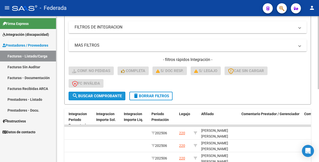
click at [104, 95] on span "search Buscar Comprobante" at bounding box center [97, 95] width 50 height 5
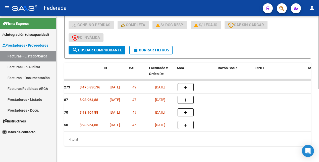
scroll to position [0, 0]
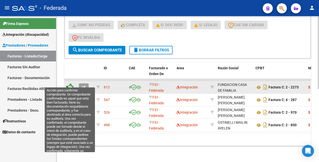
click at [70, 83] on icon at bounding box center [69, 86] width 7 height 7
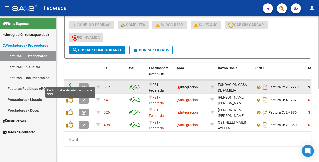
click at [71, 83] on icon at bounding box center [70, 86] width 8 height 7
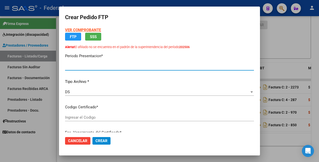
type input "202507"
type input "202506"
type input "$ 475.830,36"
type input "ARG02000517063172022051720270517SFE168"
type input "[DATE]"
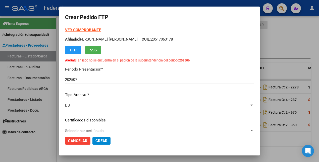
click at [95, 30] on strong "VER COMPROBANTE" at bounding box center [83, 30] width 36 height 5
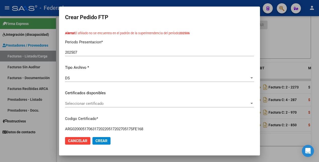
scroll to position [31, 0]
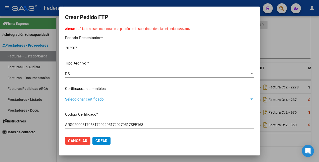
click at [115, 100] on span "Seleccionar certificado" at bounding box center [157, 99] width 184 height 5
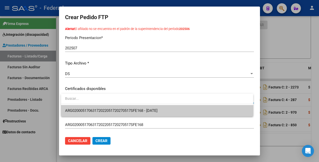
click at [115, 108] on span "ARG02000517063172022051720270517SFE168 - [DATE]" at bounding box center [157, 110] width 184 height 11
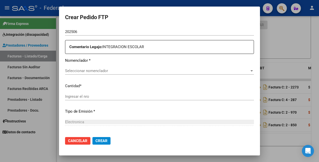
scroll to position [188, 0]
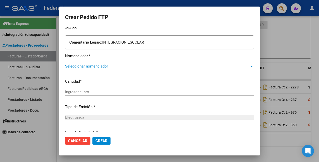
click at [102, 66] on span "Seleccionar nomenclador" at bounding box center [157, 66] width 184 height 5
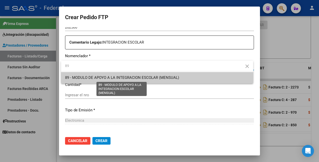
type input "89"
click at [96, 79] on span "89 - MODULO DE APOYO A LA INTEGRACION ESCOLAR (MENSUAL)" at bounding box center [122, 77] width 114 height 5
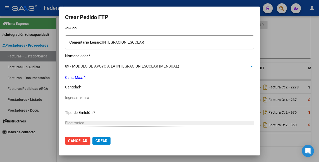
click at [87, 99] on input "Ingresar el nro" at bounding box center [159, 97] width 189 height 5
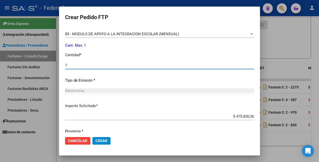
scroll to position [238, 0]
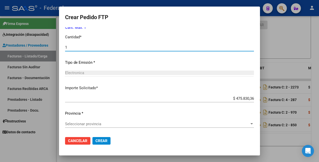
type input "1"
click at [84, 121] on div "Seleccionar provincia Seleccionar provincia" at bounding box center [159, 124] width 189 height 8
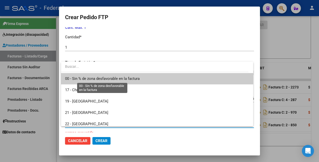
click at [94, 78] on span "00 - Sin % de zona desfavorable en la factura" at bounding box center [102, 78] width 75 height 5
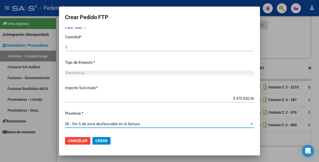
click at [103, 142] on span "Crear" at bounding box center [101, 140] width 12 height 5
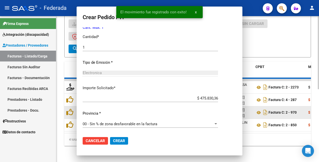
scroll to position [0, 0]
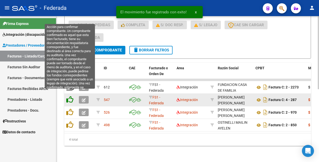
click at [70, 96] on icon at bounding box center [69, 99] width 7 height 7
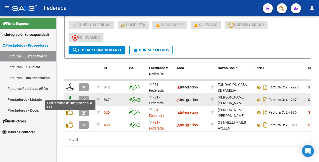
click at [70, 96] on icon at bounding box center [70, 99] width 8 height 7
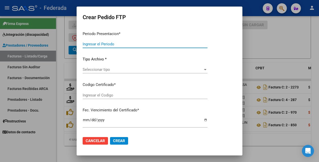
type input "202507"
type input "202506"
type input "$ 98.964,88"
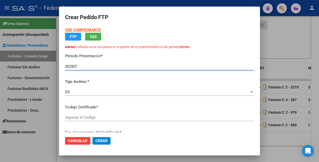
type input "ARG02000517063172022051720270517SFE168"
type input "[DATE]"
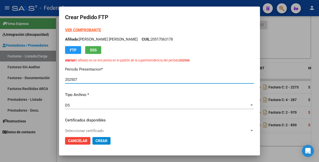
click at [94, 30] on strong "VER COMPROBANTE" at bounding box center [83, 30] width 36 height 5
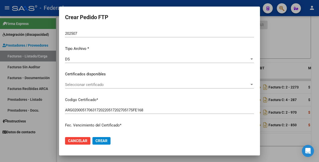
scroll to position [63, 0]
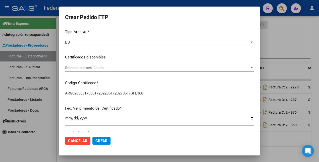
click at [122, 65] on span "Seleccionar certificado" at bounding box center [157, 67] width 184 height 5
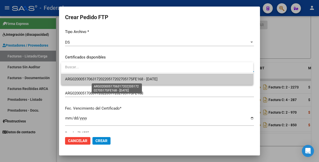
click at [122, 81] on span "ARG02000517063172022051720270517SFE168 - [DATE]" at bounding box center [111, 79] width 92 height 5
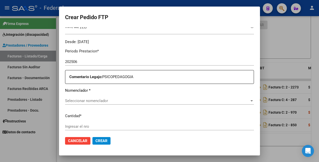
scroll to position [157, 0]
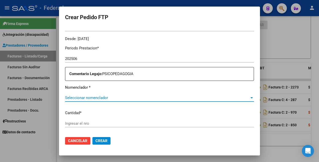
click at [101, 95] on span "Seleccionar nomenclador" at bounding box center [157, 97] width 184 height 5
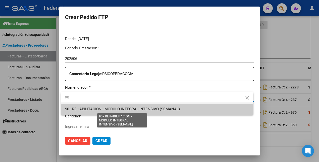
type input "90"
click at [99, 110] on span "90 - REHABILITACION - MODULO INTEGRAL INTENSIVO (SEMANAL)" at bounding box center [122, 109] width 115 height 5
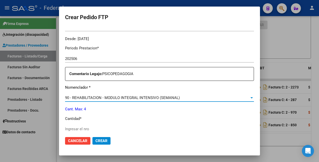
scroll to position [220, 0]
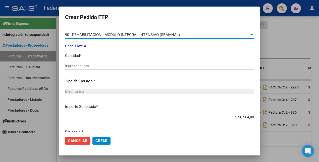
click at [105, 64] on input "Ingresar el nro" at bounding box center [159, 66] width 189 height 5
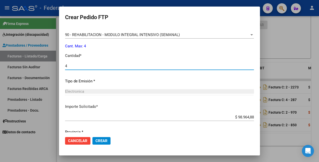
type input "4"
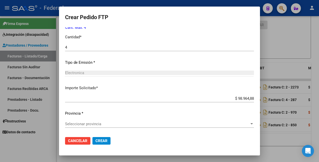
click at [101, 125] on span "Seleccionar provincia" at bounding box center [157, 123] width 184 height 5
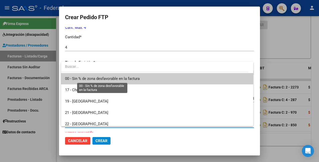
click at [105, 78] on span "00 - Sin % de zona desfavorable en la factura" at bounding box center [102, 78] width 75 height 5
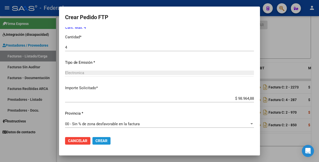
click at [101, 141] on span "Crear" at bounding box center [101, 140] width 12 height 5
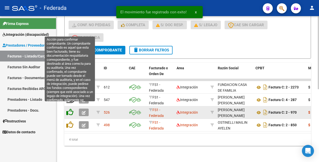
click at [70, 108] on icon at bounding box center [69, 111] width 7 height 7
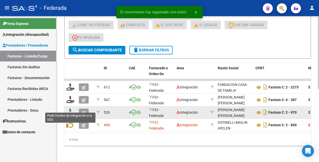
click at [70, 108] on icon at bounding box center [70, 111] width 8 height 7
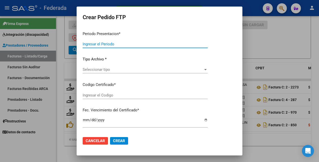
type input "202507"
type input "202506"
type input "$ 98.964,88"
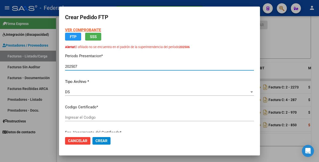
type input "ARG02000517063172022051720270517SFE168"
type input "2027-05-17"
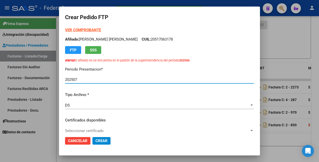
scroll to position [63, 0]
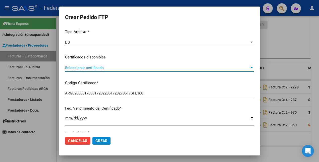
click at [121, 69] on span "Seleccionar certificado" at bounding box center [157, 67] width 184 height 5
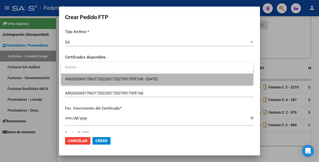
click at [118, 82] on span "ARG02000517063172022051720270517SFE168 - 2027-05-17" at bounding box center [157, 78] width 184 height 11
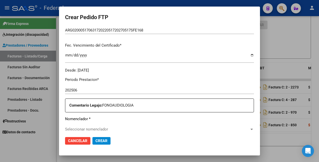
scroll to position [157, 0]
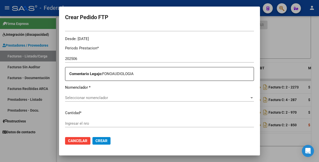
click at [113, 96] on span "Seleccionar nomenclador" at bounding box center [157, 97] width 184 height 5
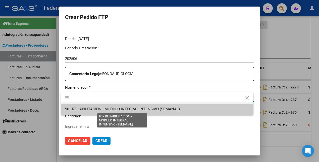
type input "90"
click at [111, 109] on span "90 - REHABILITACION - MODULO INTEGRAL INTENSIVO (SEMANAL)" at bounding box center [122, 109] width 115 height 5
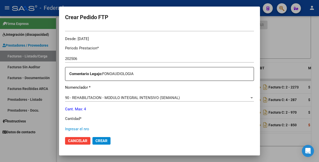
click at [91, 130] on input "Ingresar el nro" at bounding box center [159, 128] width 189 height 5
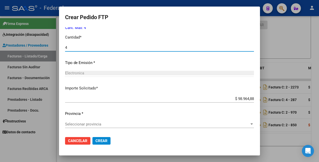
scroll to position [238, 0]
type input "4"
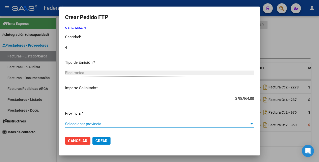
click at [104, 125] on span "Seleccionar provincia" at bounding box center [157, 123] width 184 height 5
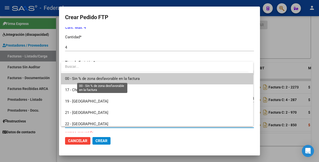
click at [109, 78] on span "00 - Sin % de zona desfavorable en la factura" at bounding box center [102, 78] width 75 height 5
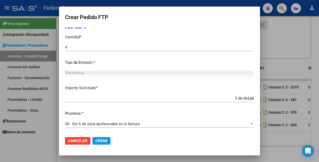
click at [99, 140] on span "Crear" at bounding box center [101, 140] width 12 height 5
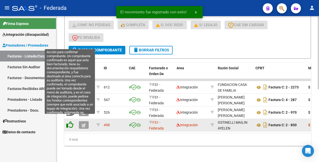
click at [70, 121] on icon at bounding box center [69, 124] width 7 height 7
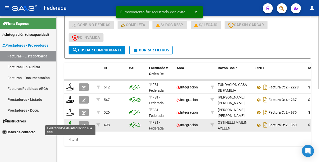
click at [70, 121] on icon at bounding box center [70, 124] width 8 height 7
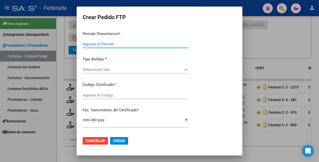
type input "202507"
type input "202506"
type input "$ 98.964,88"
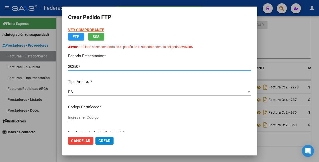
type input "ARG02000517063172022051720270517SFE168"
type input "2027-05-17"
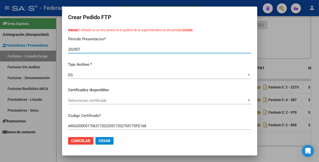
scroll to position [31, 0]
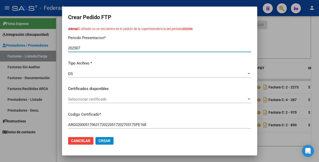
click at [126, 100] on span "Seleccionar certificado" at bounding box center [157, 99] width 179 height 5
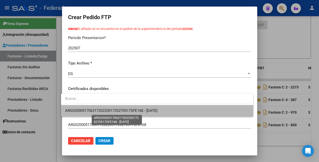
click at [123, 111] on span "ARG02000517063172022051720270517SFE168 - 2027-05-17" at bounding box center [111, 110] width 92 height 5
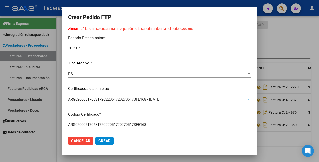
scroll to position [157, 0]
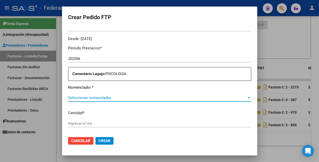
click at [120, 96] on span "Seleccionar nomenclador" at bounding box center [157, 97] width 179 height 5
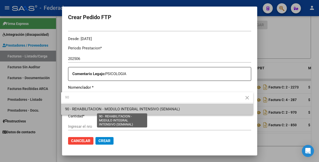
type input "90"
click at [120, 109] on span "90 - REHABILITACION - MODULO INTEGRAL INTENSIVO (SEMANAL)" at bounding box center [122, 109] width 115 height 5
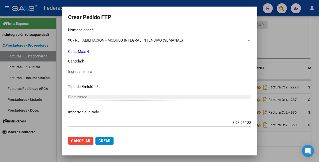
scroll to position [220, 0]
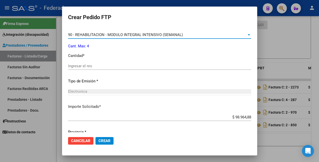
click at [83, 66] on input "Ingresar el nro" at bounding box center [159, 66] width 183 height 5
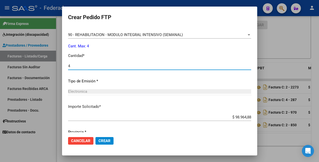
type input "4"
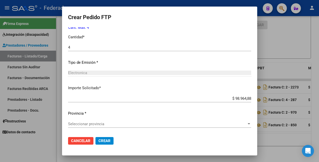
click at [102, 124] on span "Seleccionar provincia" at bounding box center [157, 123] width 179 height 5
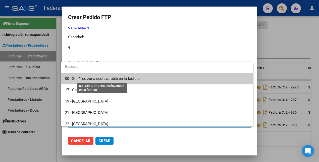
click at [114, 79] on span "00 - Sin % de zona desfavorable en la factura" at bounding box center [102, 78] width 75 height 5
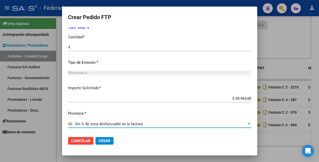
click at [105, 140] on span "Crear" at bounding box center [104, 140] width 12 height 5
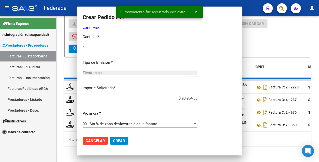
scroll to position [0, 0]
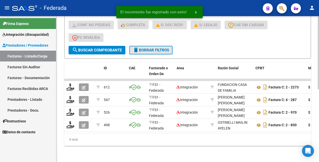
click at [158, 48] on span "delete Borrar Filtros" at bounding box center [151, 50] width 36 height 5
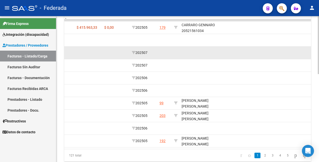
scroll to position [220, 0]
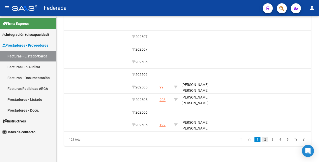
click at [262, 139] on link "2" at bounding box center [265, 139] width 6 height 6
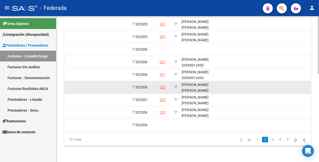
scroll to position [189, 0]
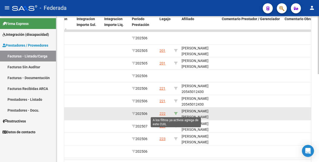
click at [177, 113] on icon at bounding box center [176, 114] width 4 height 4
type input "20507906444"
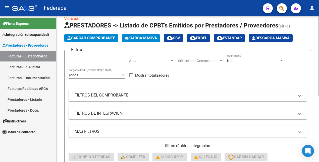
scroll to position [0, 0]
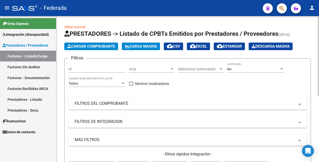
click at [236, 70] on div "No" at bounding box center [253, 69] width 52 height 4
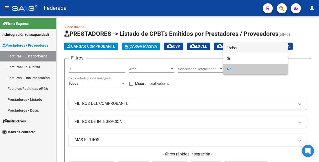
click at [240, 47] on span "Todos" at bounding box center [255, 47] width 57 height 11
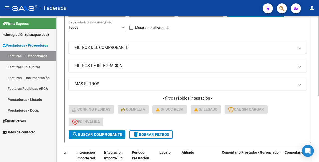
scroll to position [94, 0]
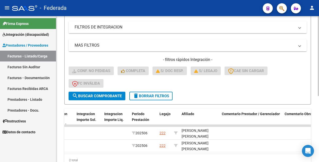
click at [103, 95] on span "search Buscar Comprobante" at bounding box center [97, 95] width 50 height 5
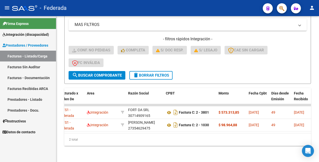
scroll to position [0, 0]
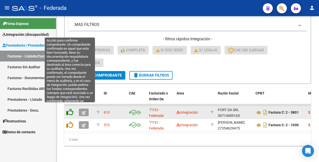
click at [70, 109] on icon at bounding box center [69, 111] width 7 height 7
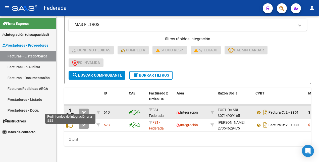
click at [70, 109] on icon at bounding box center [70, 111] width 8 height 7
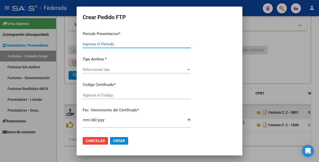
type input "202507"
type input "202506"
type input "$ 573.313,85"
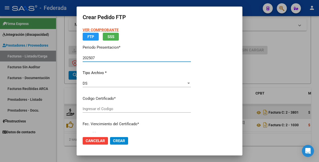
type input "ARG02000507906442025011420300114SAN10163"
type input "2030-01-14"
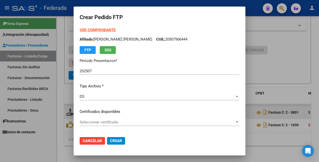
click at [110, 30] on strong "VER COMPROBANTE" at bounding box center [98, 30] width 36 height 5
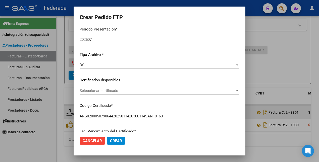
click at [125, 90] on span "Seleccionar certificado" at bounding box center [157, 90] width 155 height 5
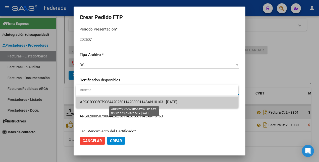
click at [124, 102] on span "ARG02000507906442025011420300114SAN10163 - 2030-01-14" at bounding box center [128, 102] width 97 height 5
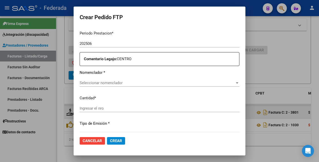
scroll to position [161, 0]
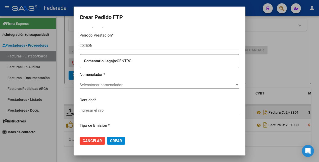
click at [148, 85] on span "Seleccionar nomenclador" at bounding box center [157, 84] width 155 height 5
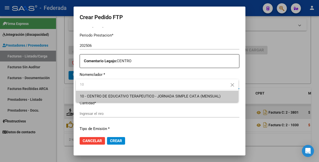
type input "10"
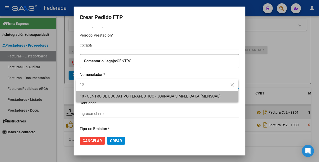
click at [147, 99] on span "10 - CENTRO DE EDUCATIVO TERAPEUTICO - JORNADA SIMPLE CAT.A (MENSUAL)" at bounding box center [157, 95] width 155 height 11
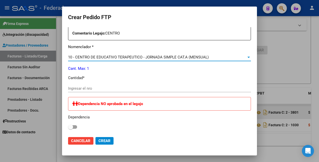
scroll to position [193, 0]
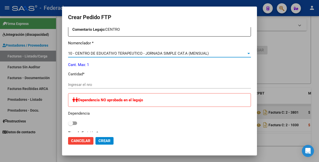
click at [93, 84] on input "Ingresar el nro" at bounding box center [159, 84] width 183 height 5
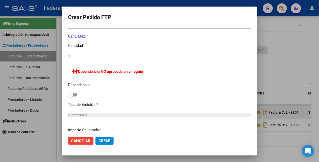
scroll to position [256, 0]
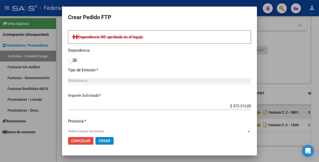
type input "1"
click at [77, 59] on span at bounding box center [72, 60] width 9 height 4
click at [71, 62] on input "checkbox" at bounding box center [70, 62] width 0 height 0
checkbox input "true"
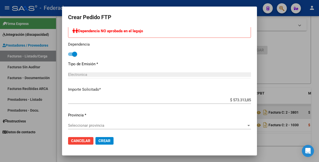
scroll to position [263, 0]
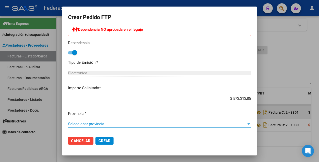
click at [81, 122] on span "Seleccionar provincia" at bounding box center [157, 123] width 178 height 5
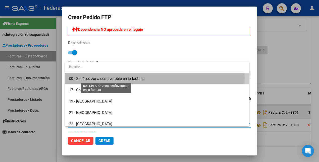
click at [98, 78] on span "00 - Sin % de zona desfavorable en la factura" at bounding box center [106, 78] width 75 height 5
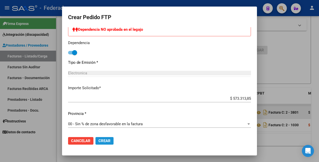
click at [105, 142] on span "Crear" at bounding box center [104, 140] width 12 height 5
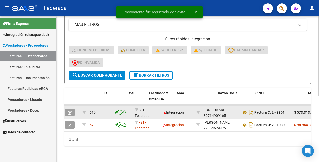
scroll to position [0, 0]
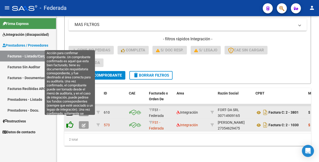
click at [70, 121] on icon at bounding box center [69, 124] width 7 height 7
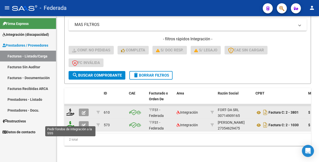
click at [69, 122] on icon at bounding box center [70, 124] width 8 height 7
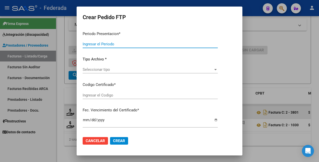
type input "202507"
type input "202506"
type input "$ 98.964,88"
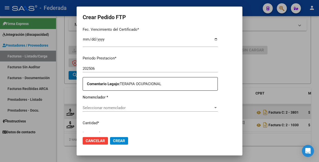
type input "ARG02000507906442025011420300114SAN10163"
type input "2030-01-14"
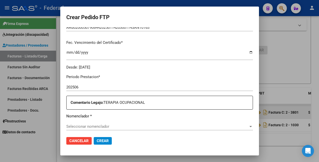
scroll to position [133, 0]
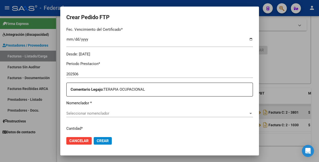
click at [125, 114] on span "Seleccionar nomenclador" at bounding box center [157, 113] width 182 height 5
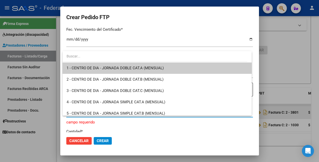
click at [47, 137] on div at bounding box center [159, 81] width 319 height 162
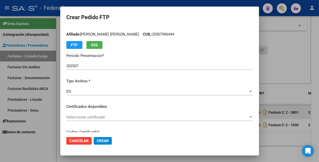
scroll to position [0, 0]
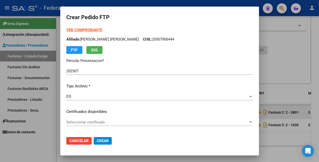
click at [87, 31] on strong "VER COMPROBANTE" at bounding box center [84, 30] width 36 height 5
click at [48, 146] on div at bounding box center [159, 81] width 319 height 162
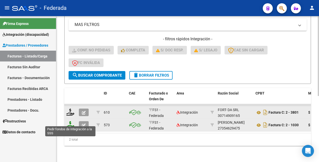
click at [69, 121] on icon at bounding box center [70, 124] width 8 height 7
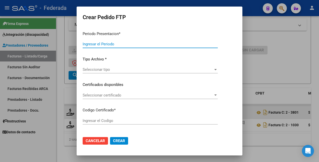
type input "202507"
type input "202506"
type input "$ 98.964,88"
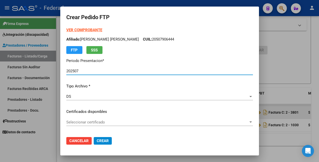
type input "ARG02000507906442025011420300114SAN10163"
type input "2030-01-14"
click at [152, 37] on p "Afiliado: FUENTES TOMAS AGUSTIN CUIL: 20507906444" at bounding box center [159, 39] width 187 height 6
copy p "20507906444"
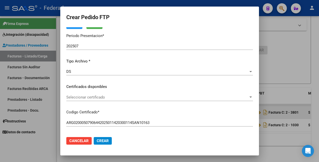
scroll to position [31, 0]
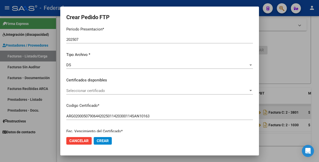
click at [104, 89] on span "Seleccionar certificado" at bounding box center [157, 90] width 182 height 5
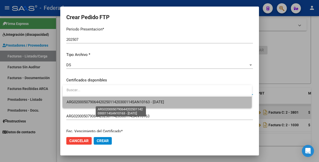
click at [109, 102] on span "ARG02000507906442025011420300114SAN10163 - 2030-01-14" at bounding box center [115, 102] width 97 height 5
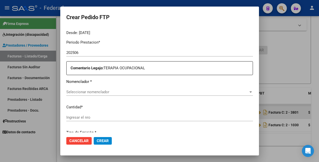
scroll to position [157, 0]
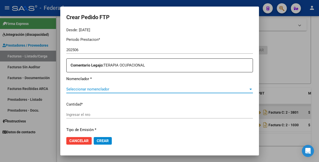
click at [111, 87] on span "Seleccionar nomenclador" at bounding box center [157, 89] width 182 height 5
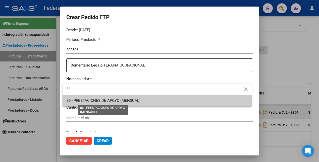
type input "86"
drag, startPoint x: 98, startPoint y: 101, endPoint x: 106, endPoint y: 81, distance: 22.0
click at [98, 101] on span "86 - PRESTACIONES DE APOYO (MENSUAL)" at bounding box center [104, 100] width 74 height 5
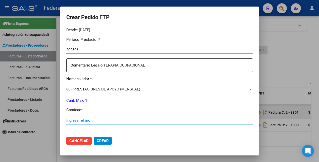
drag, startPoint x: 79, startPoint y: 120, endPoint x: 78, endPoint y: 116, distance: 3.5
click at [79, 120] on input "Ingresar el nro" at bounding box center [159, 120] width 187 height 5
type input "4"
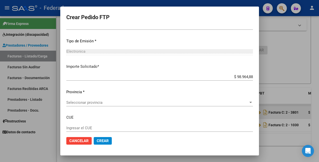
scroll to position [281, 0]
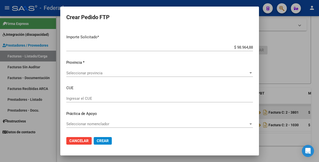
click at [102, 73] on span "Seleccionar provincia" at bounding box center [157, 73] width 182 height 5
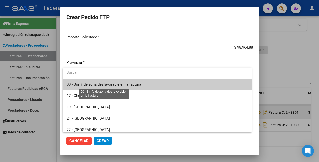
drag, startPoint x: 95, startPoint y: 83, endPoint x: 103, endPoint y: 78, distance: 9.8
click at [95, 83] on span "00 - Sin % de zona desfavorable en la factura" at bounding box center [104, 84] width 75 height 5
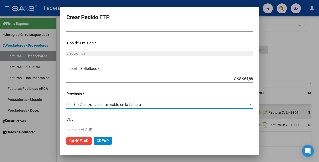
scroll to position [218, 0]
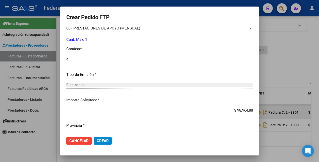
click at [108, 141] on span "Crear" at bounding box center [103, 140] width 12 height 5
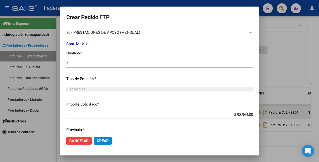
scroll to position [220, 0]
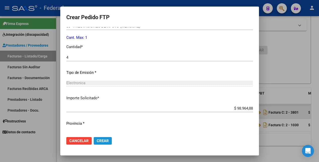
click at [104, 138] on span "Crear" at bounding box center [103, 140] width 12 height 5
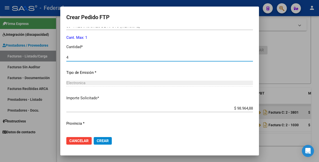
click at [79, 56] on input "4" at bounding box center [159, 57] width 187 height 5
type input "1"
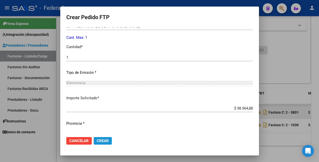
click at [106, 138] on span "Crear" at bounding box center [103, 140] width 12 height 5
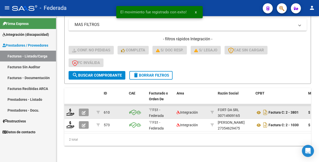
click at [46, 141] on div "Firma Express Integración (discapacidad) Estado Presentaciones SSS Rendición Ce…" at bounding box center [28, 88] width 56 height 145
click at [156, 73] on span "delete Borrar Filtros" at bounding box center [151, 75] width 36 height 5
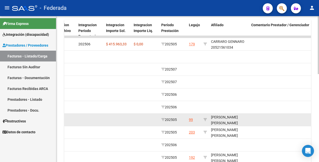
scroll to position [220, 0]
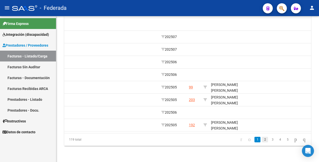
click at [262, 140] on link "2" at bounding box center [265, 139] width 6 height 6
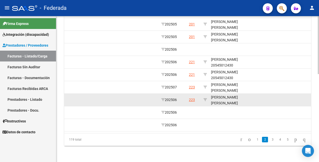
scroll to position [189, 0]
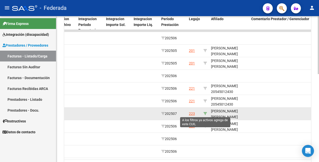
click at [206, 113] on icon at bounding box center [206, 114] width 4 height 4
type input "23561669589"
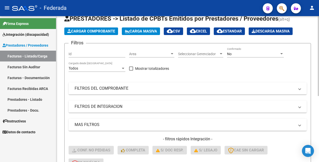
scroll to position [0, 0]
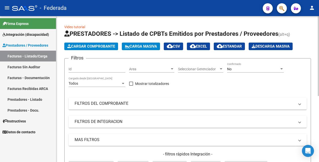
click at [251, 69] on div "No" at bounding box center [253, 69] width 52 height 4
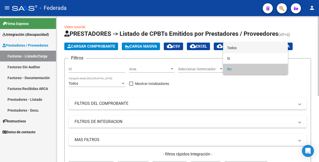
drag, startPoint x: 250, startPoint y: 50, endPoint x: 252, endPoint y: 58, distance: 8.4
click at [251, 49] on span "Todos" at bounding box center [255, 47] width 57 height 11
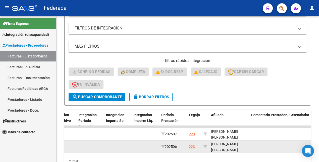
scroll to position [120, 0]
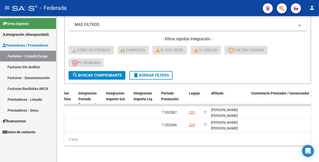
click at [114, 73] on span "search Buscar Comprobante" at bounding box center [97, 75] width 50 height 5
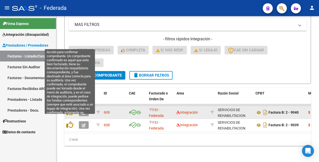
drag, startPoint x: 69, startPoint y: 118, endPoint x: 79, endPoint y: 104, distance: 17.5
click at [69, 121] on icon at bounding box center [69, 124] width 7 height 7
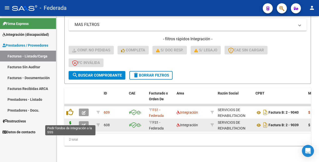
click at [71, 121] on icon at bounding box center [70, 124] width 8 height 7
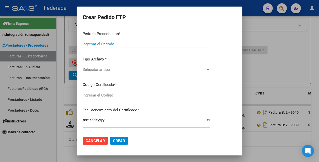
type input "202507"
type input "202506"
type input "$ 435.376,56"
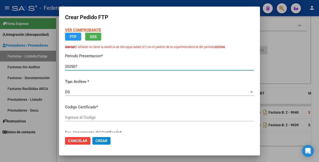
type input "ARG02000561669582024112020281120SAN168"
type input "2028-11-20"
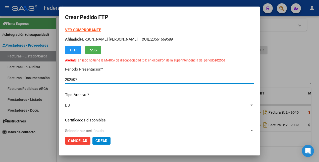
click at [90, 30] on strong "VER COMPROBANTE" at bounding box center [83, 30] width 36 height 5
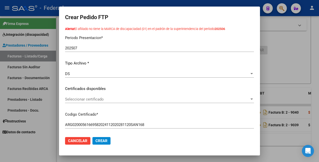
scroll to position [63, 0]
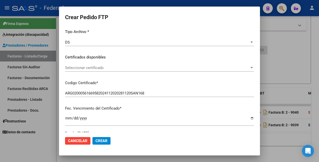
click at [155, 65] on span "Seleccionar certificado" at bounding box center [157, 67] width 184 height 5
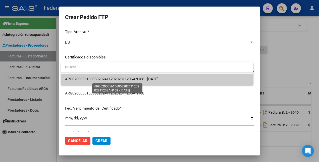
click at [150, 79] on span "ARG02000561669582024112020281120SAN168 - 2028-11-20" at bounding box center [111, 79] width 93 height 5
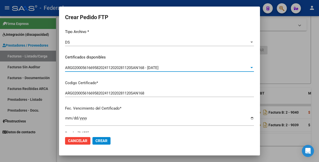
scroll to position [157, 0]
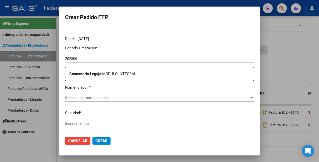
click at [131, 96] on span "Seleccionar nomenclador" at bounding box center [157, 97] width 184 height 5
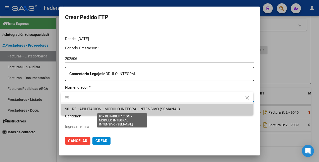
type input "90"
click at [125, 107] on span "90 - REHABILITACION - MODULO INTEGRAL INTENSIVO (SEMANAL)" at bounding box center [122, 109] width 115 height 5
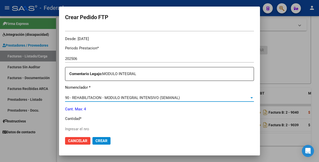
click at [93, 130] on input "Ingresar el nro" at bounding box center [159, 128] width 189 height 5
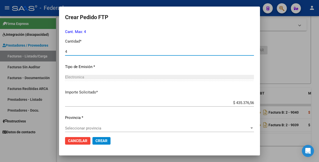
scroll to position [238, 0]
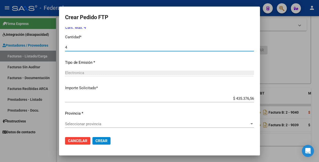
type input "4"
click at [102, 126] on span "Seleccionar provincia" at bounding box center [157, 123] width 184 height 5
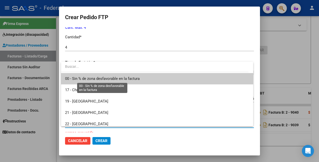
click at [103, 77] on span "00 - Sin % de zona desfavorable en la factura" at bounding box center [102, 78] width 75 height 5
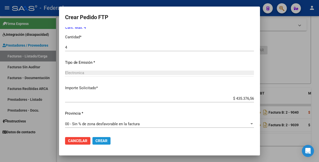
click at [105, 140] on span "Crear" at bounding box center [101, 140] width 12 height 5
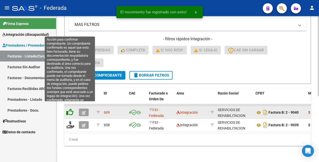
click at [71, 108] on icon at bounding box center [69, 111] width 7 height 7
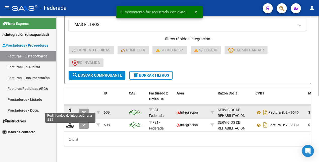
click at [71, 108] on icon at bounding box center [70, 111] width 8 height 7
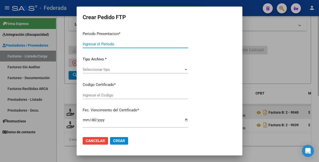
type input "202507"
type input "$ 435.376,56"
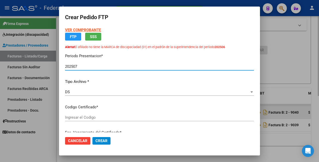
type input "ARG02000561669582024112020281120SAN168"
type input "2028-11-20"
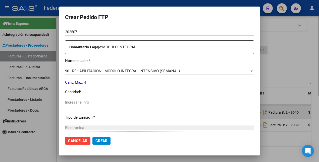
scroll to position [188, 0]
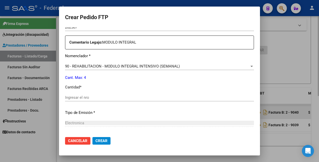
click at [91, 98] on input "Ingresar el nro" at bounding box center [159, 97] width 189 height 5
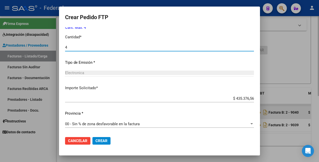
type input "4"
click at [102, 139] on span "Crear" at bounding box center [101, 140] width 12 height 5
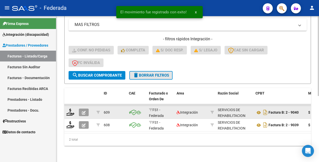
click at [161, 73] on span "delete Borrar Filtros" at bounding box center [151, 75] width 36 height 5
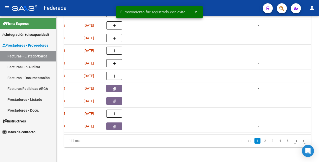
scroll to position [0, 625]
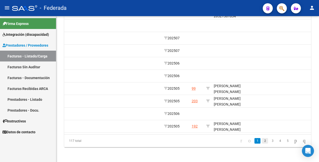
click at [262, 143] on link "2" at bounding box center [265, 141] width 6 height 6
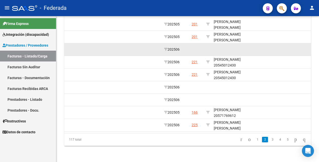
scroll to position [220, 0]
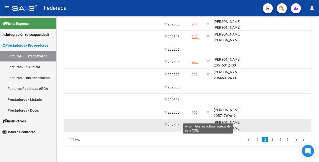
click at [208, 123] on icon at bounding box center [208, 125] width 4 height 4
type input "23537732369"
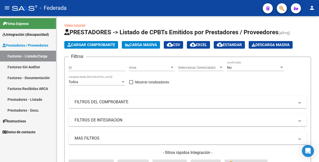
scroll to position [0, 0]
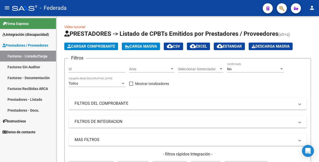
click at [255, 70] on div "No" at bounding box center [253, 69] width 52 height 4
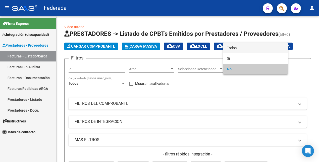
click at [246, 48] on span "Todos" at bounding box center [255, 47] width 57 height 11
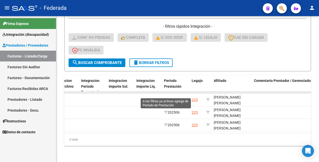
scroll to position [132, 0]
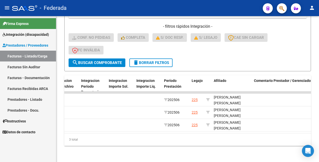
click at [107, 60] on span "search Buscar Comprobante" at bounding box center [97, 62] width 50 height 5
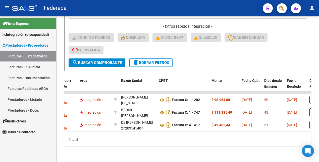
scroll to position [0, 0]
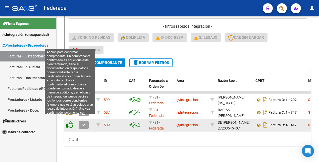
click at [71, 121] on icon at bounding box center [69, 124] width 7 height 7
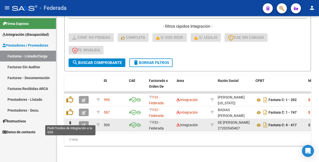
click at [71, 121] on icon at bounding box center [70, 124] width 8 height 7
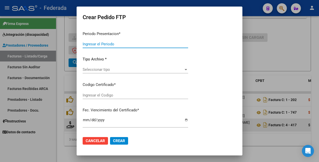
type input "202507"
type input "202506"
type input "$ 49.482,44"
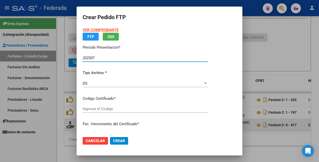
type input "ARG02000537732362024062520260625SAN168"
type input "2026-06-25"
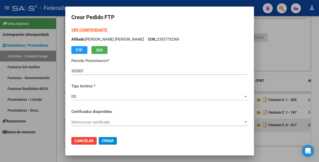
click at [105, 30] on strong "VER COMPROBANTE" at bounding box center [89, 30] width 36 height 5
click at [94, 141] on span "Cancelar" at bounding box center [83, 140] width 19 height 5
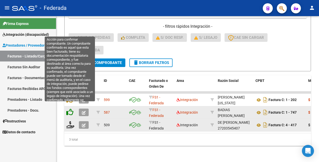
click at [71, 108] on icon at bounding box center [69, 111] width 7 height 7
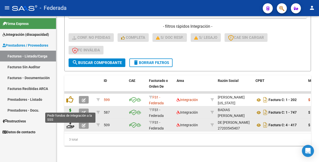
click at [71, 108] on icon at bounding box center [70, 111] width 8 height 7
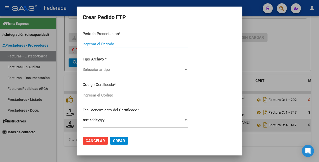
type input "202507"
type input "202506"
type input "$ 111.335,49"
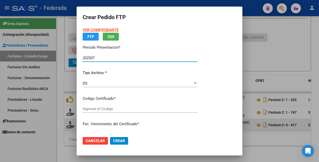
type input "ARG02000537732362024062520260625SAN168"
type input "2026-06-25"
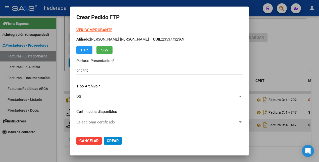
click at [100, 30] on strong "VER COMPROBANTE" at bounding box center [94, 30] width 36 height 5
drag, startPoint x: 94, startPoint y: 142, endPoint x: 94, endPoint y: 137, distance: 4.6
click at [94, 142] on span "Cancelar" at bounding box center [88, 140] width 19 height 5
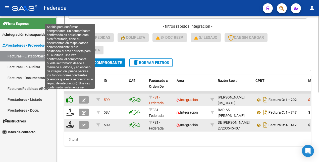
click at [69, 96] on icon at bounding box center [69, 99] width 7 height 7
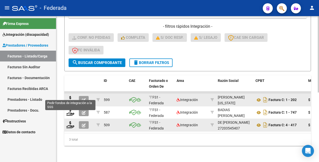
click at [70, 96] on icon at bounding box center [70, 99] width 8 height 7
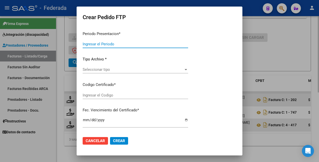
type input "202507"
type input "202506"
type input "$ 98.964,88"
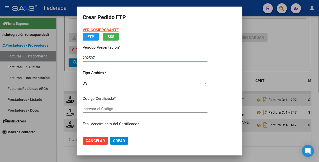
type input "ARG02000537732362024062520260625SAN168"
type input "2026-06-25"
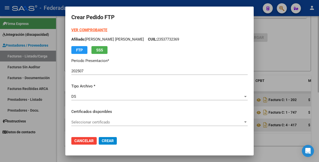
click at [85, 29] on strong "VER COMPROBANTE" at bounding box center [89, 30] width 36 height 5
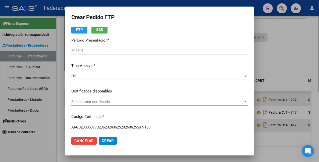
scroll to position [31, 0]
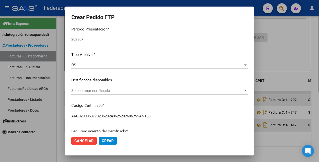
click at [125, 91] on span "Seleccionar certificado" at bounding box center [157, 90] width 172 height 5
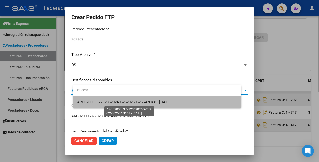
click at [121, 103] on span "ARG02000537732362024062520260625SAN168 - 2026-06-25" at bounding box center [123, 102] width 93 height 5
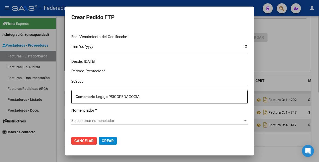
scroll to position [157, 0]
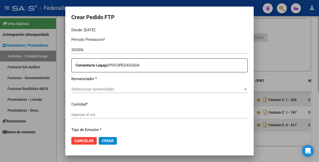
click at [108, 88] on span "Seleccionar nomenclador" at bounding box center [157, 89] width 172 height 5
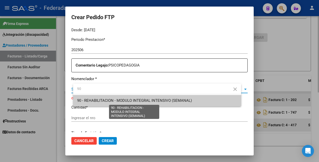
type input "90"
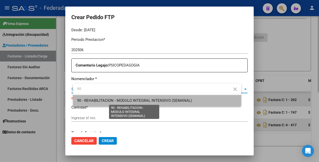
click at [106, 101] on span "90 - REHABILITACION - MODULO INTEGRAL INTENSIVO (SEMANAL)" at bounding box center [134, 100] width 115 height 5
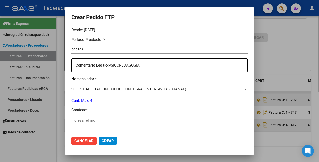
click at [112, 116] on div "Ingresar el nro" at bounding box center [159, 120] width 176 height 8
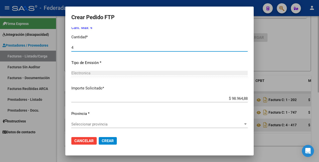
scroll to position [230, 0]
type input "4"
click at [110, 122] on span "Seleccionar provincia" at bounding box center [157, 123] width 172 height 5
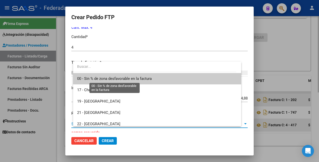
click at [112, 79] on span "00 - Sin % de zona desfavorable en la factura" at bounding box center [114, 78] width 75 height 5
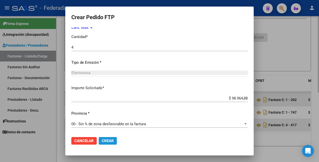
drag, startPoint x: 111, startPoint y: 140, endPoint x: 123, endPoint y: 119, distance: 24.6
click at [110, 140] on span "Crear" at bounding box center [108, 140] width 12 height 5
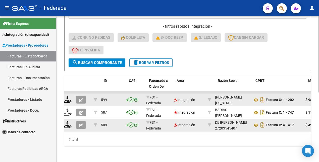
scroll to position [0, 0]
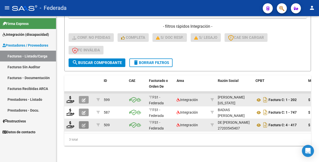
click at [84, 123] on icon "button" at bounding box center [84, 125] width 4 height 4
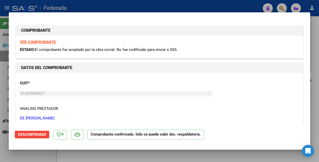
click at [49, 151] on div at bounding box center [159, 81] width 319 height 162
type input "$ 0,00"
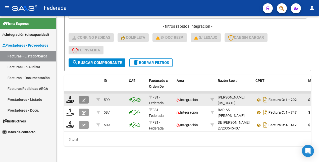
click at [84, 98] on icon "button" at bounding box center [84, 100] width 4 height 4
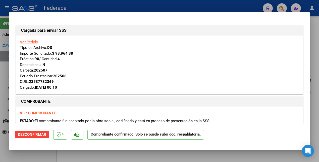
click at [39, 154] on div at bounding box center [159, 81] width 319 height 162
type input "$ 0,00"
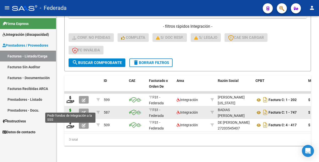
click at [70, 108] on icon at bounding box center [70, 111] width 8 height 7
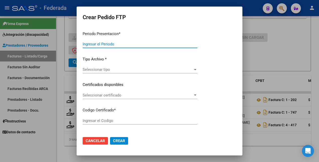
type input "202507"
type input "202506"
type input "$ 111.335,49"
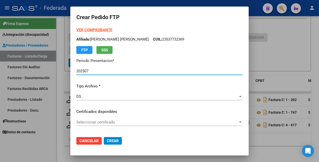
type input "ARG02000537732362024062520260625SAN168"
type input "2026-06-25"
click at [118, 122] on span "Seleccionar certificado" at bounding box center [157, 122] width 162 height 5
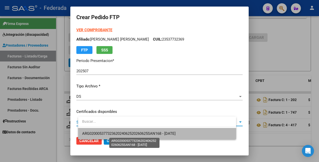
drag, startPoint x: 117, startPoint y: 135, endPoint x: 123, endPoint y: 125, distance: 11.5
click at [117, 134] on span "ARG02000537732362024062520260625SAN168 - 2026-06-25" at bounding box center [128, 133] width 93 height 5
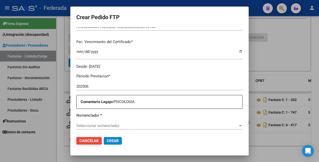
scroll to position [126, 0]
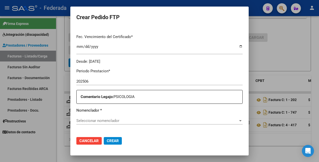
click at [122, 121] on span "Seleccionar nomenclador" at bounding box center [157, 120] width 162 height 5
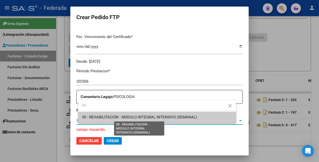
type input "90"
click at [122, 117] on span "90 - REHABILITACION - MODULO INTEGRAL INTENSIVO (SEMANAL)" at bounding box center [139, 117] width 115 height 5
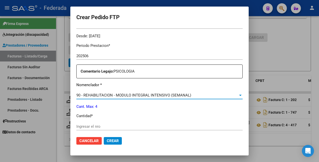
scroll to position [157, 0]
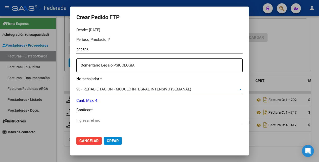
click at [94, 118] on input "Ingresar el nro" at bounding box center [159, 120] width 166 height 5
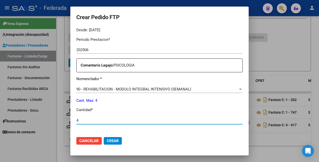
type input "4"
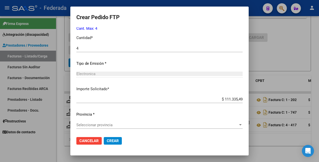
scroll to position [230, 0]
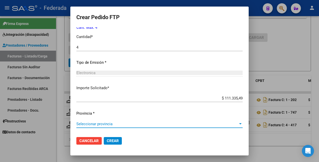
click at [111, 125] on span "Seleccionar provincia" at bounding box center [157, 123] width 162 height 5
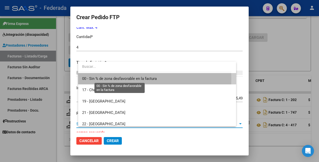
click at [117, 78] on span "00 - Sin % de zona desfavorable en la factura" at bounding box center [119, 78] width 75 height 5
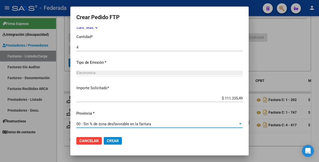
click at [118, 138] on span "Crear" at bounding box center [113, 140] width 12 height 5
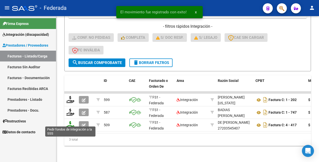
click at [71, 122] on icon at bounding box center [70, 124] width 8 height 7
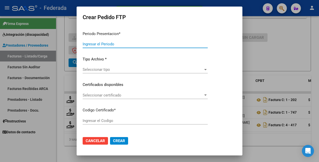
type input "202507"
type input "202506"
type input "$ 49.482,44"
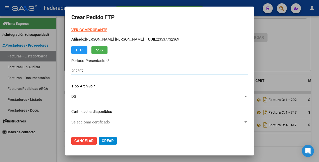
type input "ARG02000537732362024062520260625SAN168"
type input "2026-06-25"
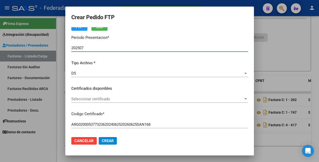
scroll to position [63, 0]
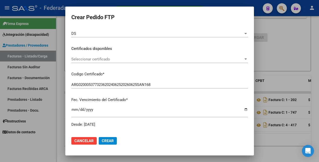
click at [118, 59] on span "Seleccionar certificado" at bounding box center [157, 59] width 172 height 5
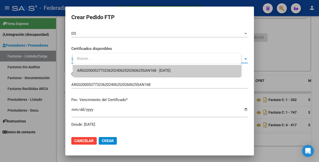
click at [120, 68] on span "ARG02000537732362024062520260625SAN168 - 2026-06-25" at bounding box center [157, 70] width 160 height 11
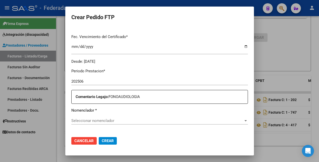
scroll to position [157, 0]
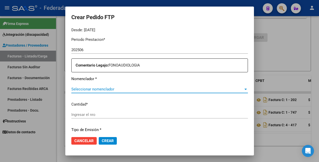
click at [122, 88] on span "Seleccionar nomenclador" at bounding box center [157, 89] width 172 height 5
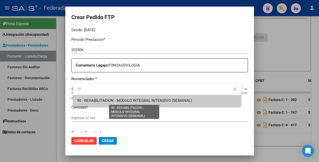
type input "90"
click at [125, 101] on span "90 - REHABILITACION - MODULO INTEGRAL INTENSIVO (SEMANAL)" at bounding box center [134, 100] width 115 height 5
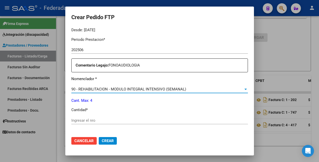
click at [104, 120] on input "Ingresar el nro" at bounding box center [159, 120] width 177 height 5
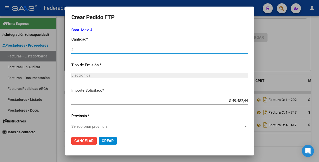
scroll to position [230, 0]
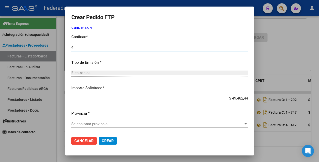
type input "4"
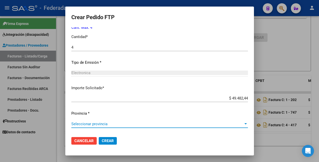
click at [119, 124] on span "Seleccionar provincia" at bounding box center [157, 123] width 172 height 5
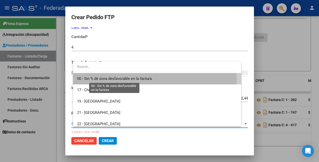
click at [109, 78] on span "00 - Sin % de zona desfavorable en la factura" at bounding box center [114, 78] width 75 height 5
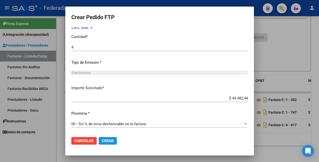
click at [114, 141] on span "Crear" at bounding box center [108, 140] width 12 height 5
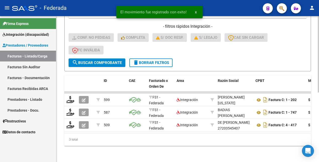
click at [142, 60] on span "delete Borrar Filtros" at bounding box center [151, 62] width 36 height 5
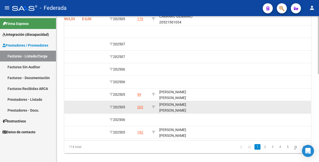
scroll to position [220, 0]
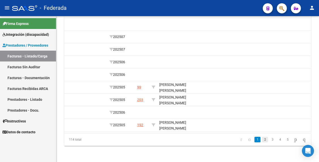
click at [262, 139] on link "2" at bounding box center [265, 139] width 6 height 6
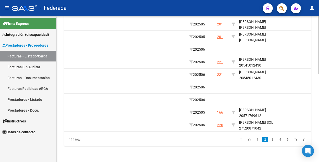
scroll to position [0, 700]
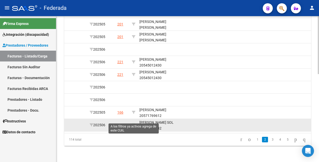
click at [133, 123] on icon at bounding box center [134, 125] width 4 height 4
type input "27520871042"
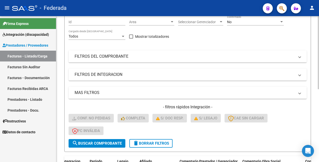
scroll to position [0, 0]
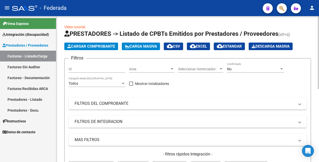
click at [242, 68] on div "No" at bounding box center [253, 69] width 52 height 4
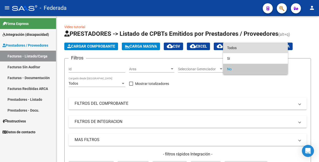
click at [240, 47] on span "Todos" at bounding box center [255, 47] width 57 height 11
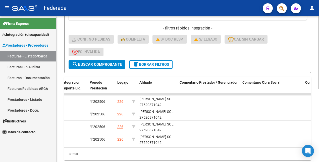
scroll to position [145, 0]
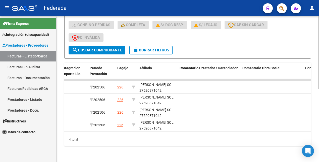
click at [104, 48] on span "search Buscar Comprobante" at bounding box center [97, 50] width 50 height 5
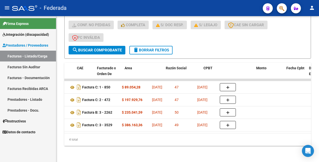
scroll to position [0, 0]
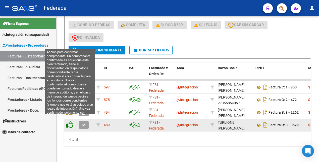
click at [70, 121] on icon at bounding box center [69, 124] width 7 height 7
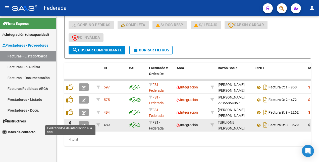
click at [70, 121] on icon at bounding box center [70, 124] width 8 height 7
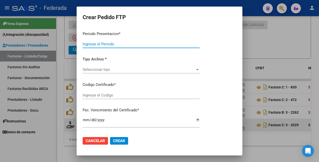
type input "202507"
type input "202506"
type input "$ 386.163,36"
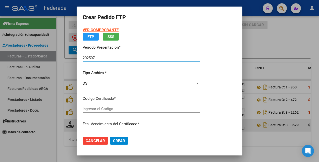
type input "ARG01000520871042022112220281122SFE168"
type input "2028-11-22"
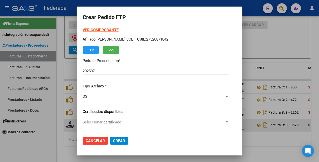
click at [88, 29] on strong "VER COMPROBANTE" at bounding box center [101, 30] width 36 height 5
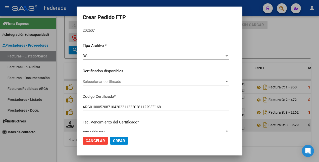
scroll to position [63, 0]
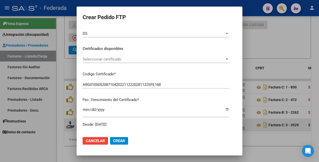
click at [116, 59] on span "Seleccionar certificado" at bounding box center [154, 59] width 142 height 5
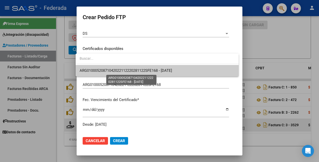
click at [117, 70] on span "ARG01000520871042022112220281122SFE168 - 2028-11-22" at bounding box center [126, 70] width 92 height 5
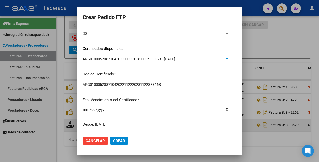
scroll to position [157, 0]
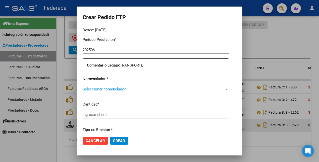
click at [114, 88] on span "Seleccionar nomenclador" at bounding box center [154, 89] width 142 height 5
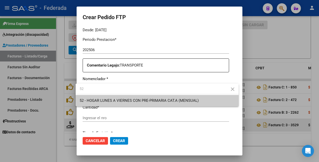
type input "5"
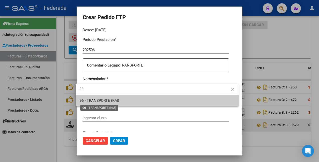
type input "96"
drag, startPoint x: 98, startPoint y: 98, endPoint x: 95, endPoint y: 104, distance: 5.6
click at [97, 99] on span "96 - TRANSPORTE (KM)" at bounding box center [99, 100] width 39 height 5
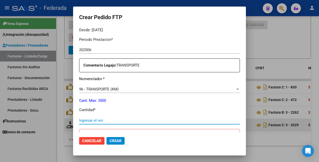
click at [88, 119] on input "Ingresar el nro" at bounding box center [159, 120] width 161 height 5
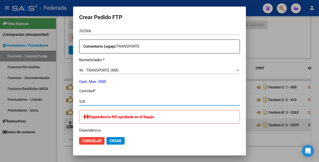
scroll to position [251, 0]
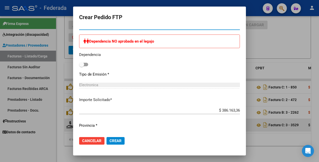
type input "528"
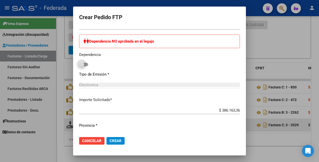
click at [82, 65] on span at bounding box center [83, 65] width 9 height 4
click at [82, 66] on input "checkbox" at bounding box center [81, 66] width 0 height 0
checkbox input "true"
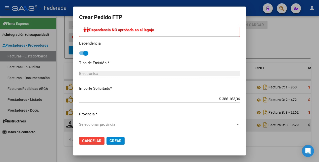
scroll to position [283, 0]
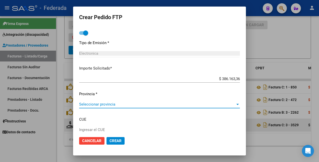
click at [108, 105] on span "Seleccionar provincia" at bounding box center [157, 104] width 156 height 5
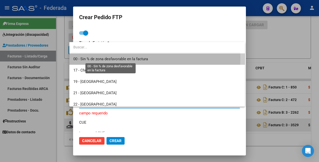
click at [100, 58] on span "00 - Sin % de zona desfavorable en la factura" at bounding box center [110, 59] width 75 height 5
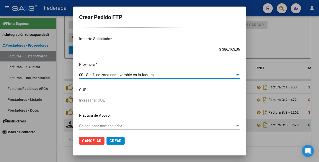
scroll to position [314, 0]
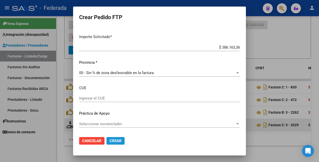
drag, startPoint x: 109, startPoint y: 140, endPoint x: 110, endPoint y: 137, distance: 3.3
click at [110, 140] on span "Crear" at bounding box center [116, 140] width 12 height 5
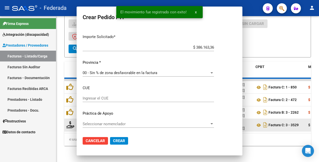
scroll to position [0, 0]
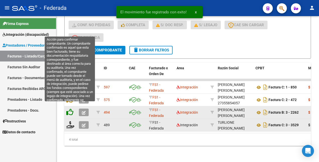
click at [70, 108] on icon at bounding box center [69, 111] width 7 height 7
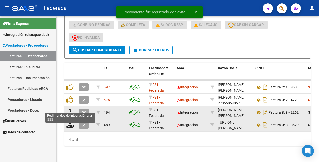
click at [70, 108] on icon at bounding box center [70, 111] width 8 height 7
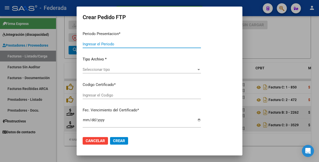
type input "202507"
type input "202506"
type input "$ 235.041,59"
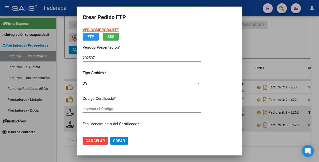
type input "ARG01000520871042022112220281122SFE168"
type input "2028-11-22"
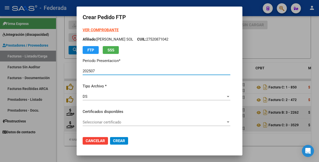
scroll to position [31, 0]
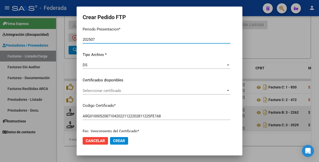
click at [164, 90] on span "Seleccionar certificado" at bounding box center [154, 90] width 143 height 5
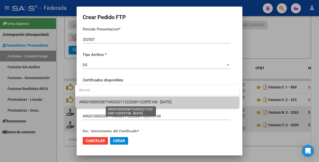
click at [154, 103] on span "ARG01000520871042022112220281122SFE168 - 2028-11-22" at bounding box center [125, 102] width 92 height 5
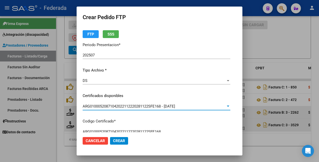
scroll to position [0, 0]
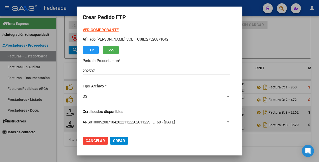
click at [109, 28] on strong "VER COMPROBANTE" at bounding box center [101, 30] width 36 height 5
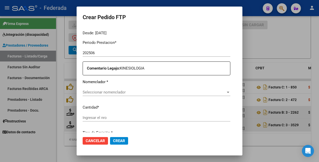
scroll to position [157, 0]
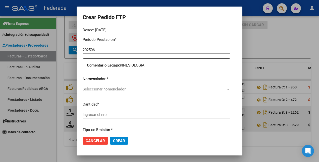
click at [134, 88] on span "Seleccionar nomenclador" at bounding box center [154, 89] width 143 height 5
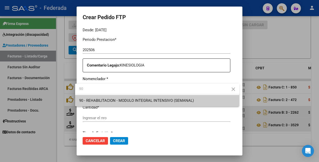
type input "90"
click at [136, 98] on span "90 - REHABILITACION - MODULO INTEGRAL INTENSIVO (SEMANAL)" at bounding box center [136, 100] width 115 height 5
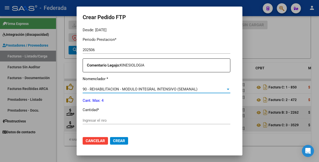
click at [112, 119] on input "Ingresar el nro" at bounding box center [157, 120] width 148 height 5
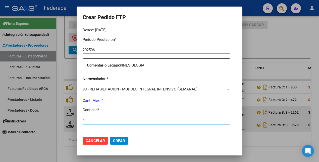
scroll to position [230, 0]
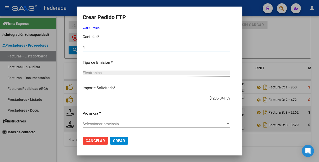
type input "4"
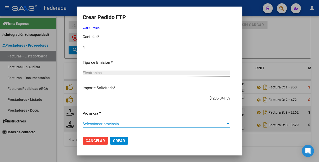
click at [106, 122] on span "Seleccionar provincia" at bounding box center [154, 123] width 143 height 5
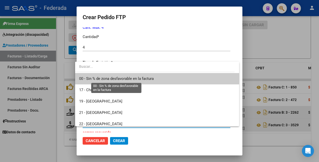
click at [112, 79] on span "00 - Sin % de zona desfavorable en la factura" at bounding box center [116, 78] width 75 height 5
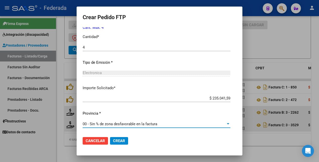
click at [121, 140] on span "Crear" at bounding box center [119, 140] width 12 height 5
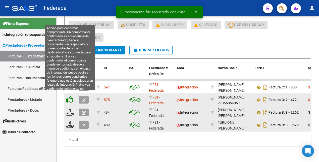
click at [72, 96] on icon at bounding box center [69, 99] width 7 height 7
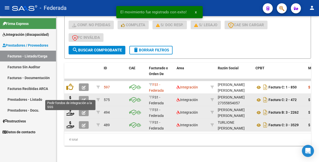
click at [71, 96] on icon at bounding box center [70, 99] width 8 height 7
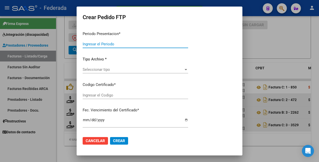
type input "202507"
type input "202506"
type input "$ 197.929,76"
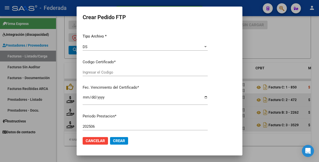
type input "ARG01000520871042022112220281122SFE168"
type input "2028-11-22"
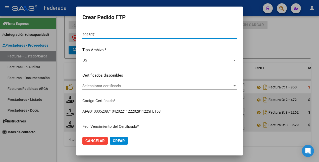
scroll to position [0, 0]
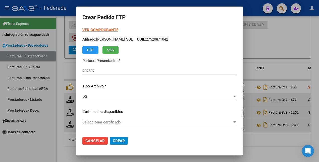
click at [90, 28] on strong "VER COMPROBANTE" at bounding box center [100, 30] width 36 height 5
click at [115, 124] on span "Seleccionar certificado" at bounding box center [157, 122] width 150 height 5
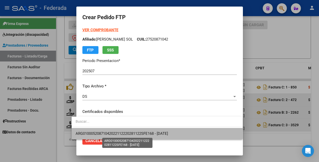
drag, startPoint x: 114, startPoint y: 131, endPoint x: 115, endPoint y: 126, distance: 4.6
click at [114, 131] on span "ARG01000520871042022112220281122SFE168 - 2028-11-22" at bounding box center [122, 133] width 92 height 5
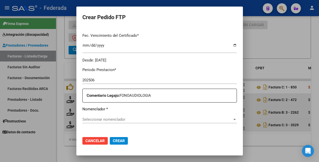
scroll to position [157, 0]
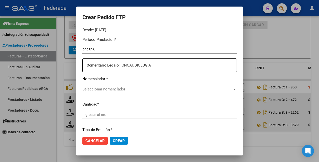
click at [124, 90] on span "Seleccionar nomenclador" at bounding box center [157, 89] width 150 height 5
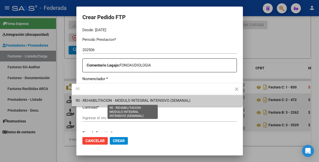
type input "90"
drag, startPoint x: 124, startPoint y: 98, endPoint x: 116, endPoint y: 106, distance: 11.2
click at [124, 99] on span "90 - REHABILITACION - MODULO INTEGRAL INTENSIVO (SEMANAL)" at bounding box center [133, 100] width 115 height 5
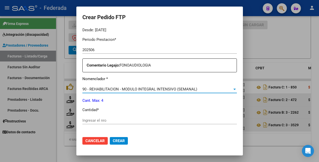
click at [101, 117] on div "Ingresar el nro" at bounding box center [159, 120] width 155 height 8
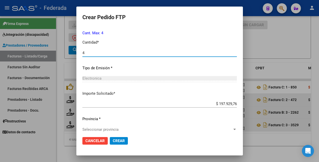
scroll to position [230, 0]
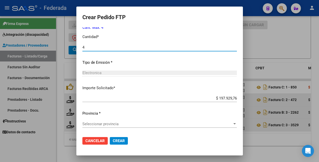
type input "4"
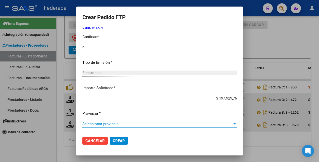
click at [112, 122] on span "Seleccionar provincia" at bounding box center [157, 123] width 150 height 5
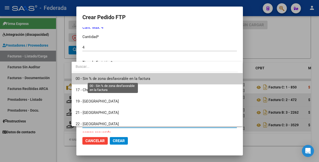
click at [118, 79] on span "00 - Sin % de zona desfavorable en la factura" at bounding box center [113, 78] width 75 height 5
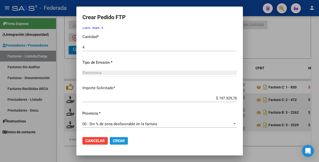
drag, startPoint x: 116, startPoint y: 142, endPoint x: 116, endPoint y: 137, distance: 5.5
click at [116, 142] on span "Crear" at bounding box center [119, 140] width 12 height 5
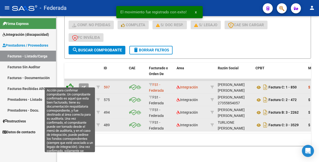
click at [72, 83] on icon at bounding box center [69, 86] width 7 height 7
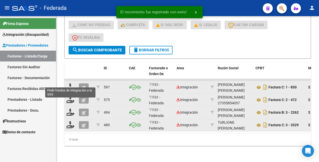
click at [71, 83] on icon at bounding box center [70, 86] width 8 height 7
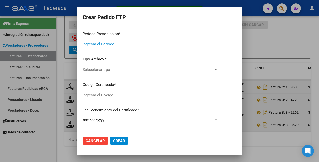
type input "202507"
type input "202506"
type input "$ 89.054,28"
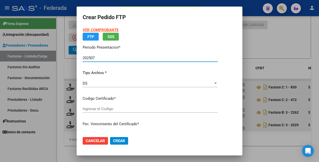
type input "ARG01000520871042022112220281122SFE168"
type input "2028-11-22"
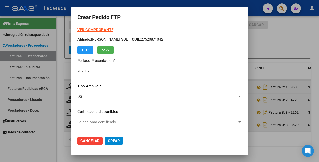
scroll to position [31, 0]
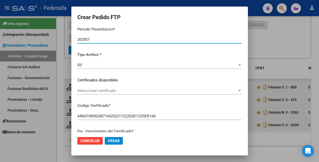
click at [131, 90] on span "Seleccionar certificado" at bounding box center [157, 90] width 160 height 5
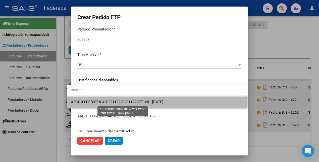
drag, startPoint x: 130, startPoint y: 102, endPoint x: 132, endPoint y: 100, distance: 2.7
click at [130, 101] on span "ARG01000520871042022112220281122SFE168 - 2028-11-22" at bounding box center [117, 102] width 92 height 5
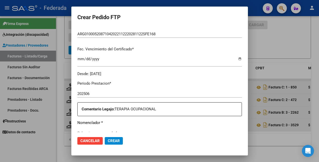
scroll to position [157, 0]
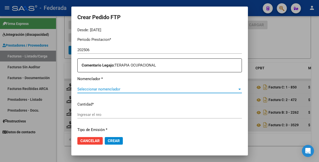
click at [131, 90] on span "Seleccionar nomenclador" at bounding box center [157, 89] width 160 height 5
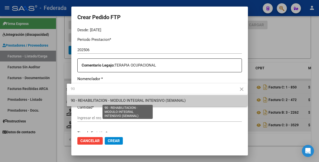
type input "90"
click at [130, 98] on span "90 - REHABILITACION - MODULO INTEGRAL INTENSIVO (SEMANAL)" at bounding box center [128, 100] width 115 height 5
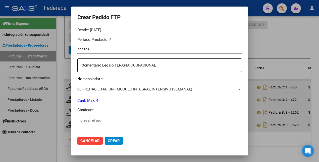
click at [105, 121] on input "Ingresar el nro" at bounding box center [159, 120] width 165 height 5
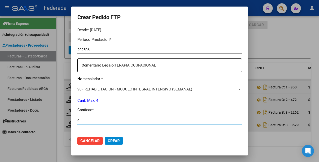
type input "4"
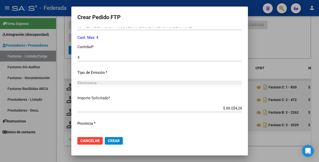
scroll to position [230, 0]
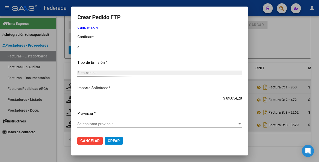
click at [119, 124] on span "Seleccionar provincia" at bounding box center [157, 123] width 160 height 5
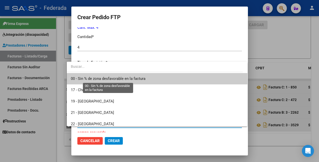
click at [101, 79] on span "00 - Sin % de zona desfavorable en la factura" at bounding box center [108, 78] width 75 height 5
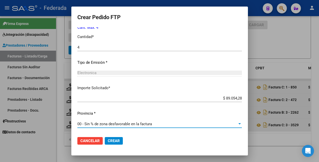
click at [111, 139] on span "Crear" at bounding box center [114, 140] width 12 height 5
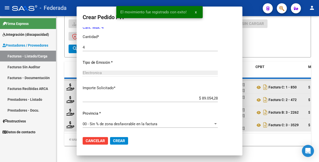
scroll to position [0, 0]
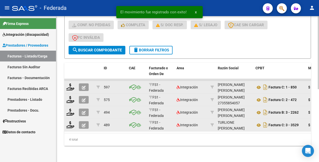
click at [155, 48] on span "delete Borrar Filtros" at bounding box center [151, 50] width 36 height 5
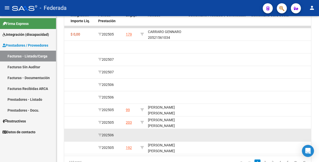
scroll to position [220, 0]
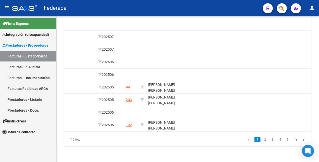
drag, startPoint x: 259, startPoint y: 139, endPoint x: 257, endPoint y: 138, distance: 2.8
click at [262, 139] on link "2" at bounding box center [265, 139] width 6 height 6
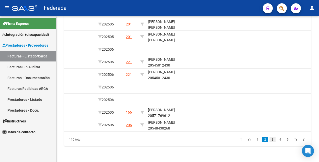
click at [270, 140] on link "3" at bounding box center [273, 139] width 6 height 6
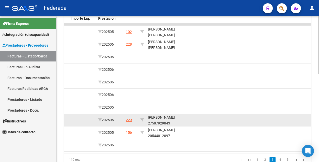
scroll to position [158, 0]
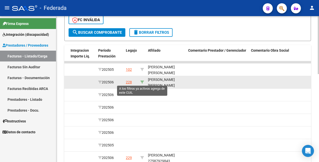
click at [143, 81] on icon at bounding box center [142, 82] width 4 height 4
type input "20223001042"
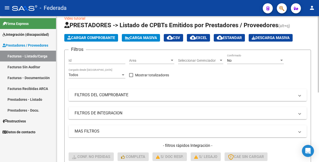
scroll to position [0, 0]
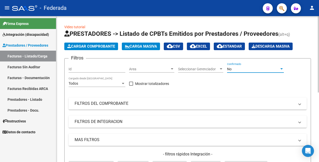
click at [247, 67] on div "No" at bounding box center [253, 69] width 52 height 4
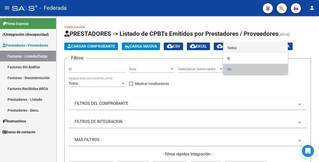
click at [239, 48] on span "Todos" at bounding box center [255, 47] width 57 height 11
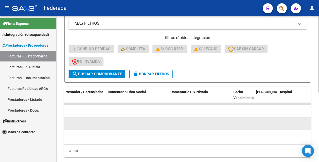
scroll to position [126, 0]
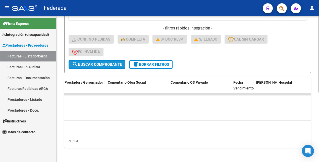
click at [97, 65] on span "search Buscar Comprobante" at bounding box center [97, 64] width 50 height 5
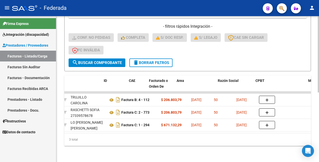
scroll to position [0, 0]
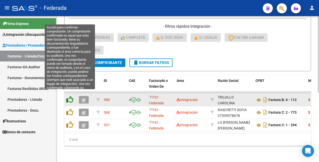
click at [70, 96] on icon at bounding box center [69, 99] width 7 height 7
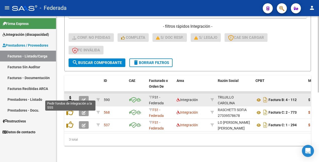
click at [71, 96] on icon at bounding box center [70, 99] width 8 height 7
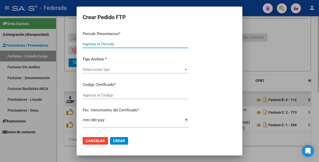
type input "202507"
type input "202506"
type input "$ 206.803,79"
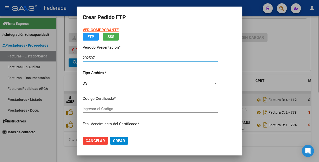
type input "ARG02000223001042023021620260216SFE168"
type input "2026-02-16"
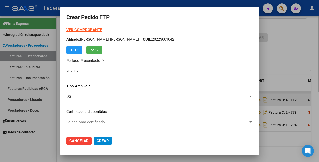
click at [94, 28] on strong "VER COMPROBANTE" at bounding box center [84, 30] width 36 height 5
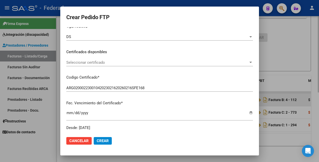
scroll to position [63, 0]
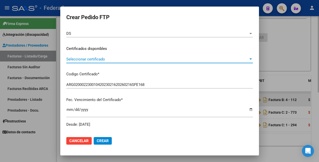
click at [111, 61] on span "Seleccionar certificado" at bounding box center [157, 59] width 182 height 5
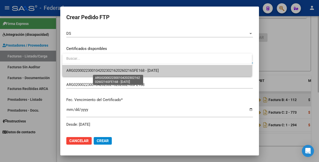
click at [111, 70] on span "ARG02000223001042023021620260216SFE168 - 2026-02-16" at bounding box center [112, 70] width 92 height 5
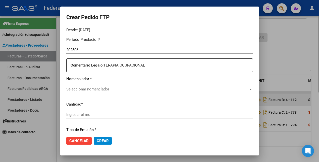
scroll to position [188, 0]
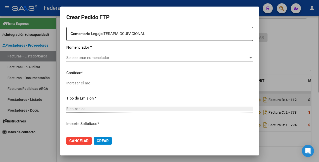
click at [117, 58] on span "Seleccionar nomenclador" at bounding box center [157, 57] width 182 height 5
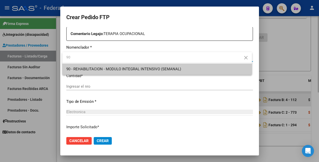
type input "90"
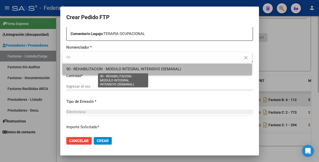
drag, startPoint x: 112, startPoint y: 67, endPoint x: 107, endPoint y: 72, distance: 6.6
click at [111, 68] on span "90 - REHABILITACION - MODULO INTEGRAL INTENSIVO (SEMANAL)" at bounding box center [123, 69] width 115 height 5
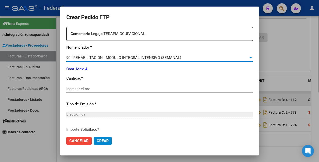
click at [94, 90] on input "Ingresar el nro" at bounding box center [159, 88] width 187 height 5
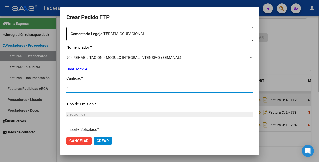
type input "4"
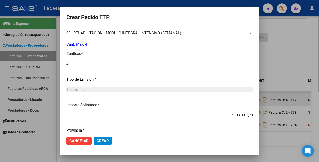
scroll to position [230, 0]
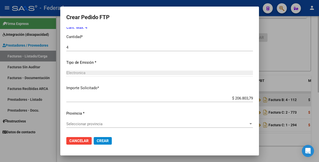
click at [92, 123] on span "Seleccionar provincia" at bounding box center [157, 123] width 182 height 5
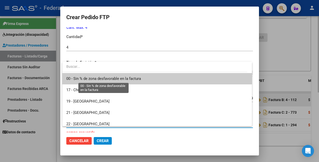
click at [93, 78] on span "00 - Sin % de zona desfavorable en la factura" at bounding box center [103, 78] width 75 height 5
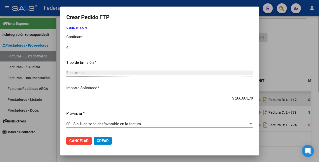
click at [99, 140] on span "Crear" at bounding box center [103, 140] width 12 height 5
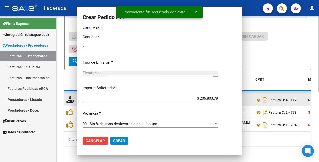
scroll to position [0, 0]
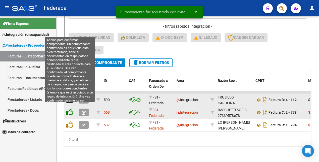
click at [71, 108] on icon at bounding box center [69, 111] width 7 height 7
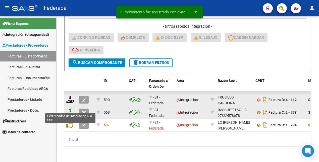
click at [71, 108] on icon at bounding box center [70, 111] width 8 height 7
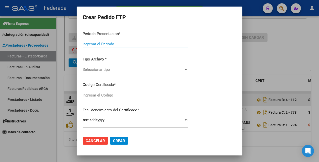
type input "202507"
type input "202506"
type input "$ 206.803,79"
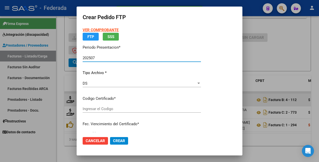
type input "ARG02000223001042023021620260216SFE168"
type input "2026-02-16"
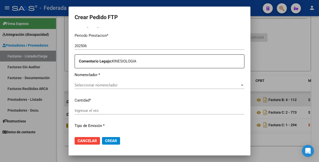
scroll to position [188, 0]
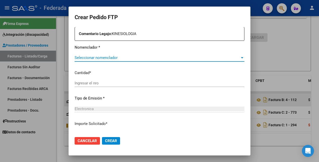
click at [109, 57] on span "Seleccionar nomenclador" at bounding box center [157, 57] width 165 height 5
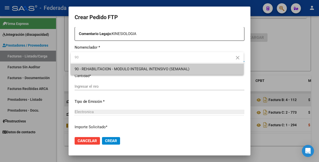
type input "90"
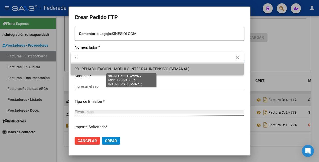
click at [115, 70] on span "90 - REHABILITACION - MODULO INTEGRAL INTENSIVO (SEMANAL)" at bounding box center [132, 69] width 115 height 5
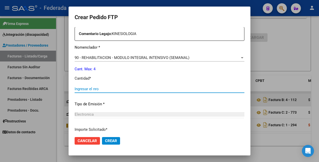
click at [106, 89] on input "Ingresar el nro" at bounding box center [160, 88] width 170 height 5
type input "4"
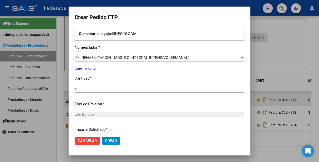
scroll to position [230, 0]
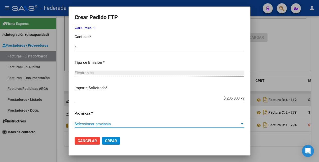
click at [104, 122] on span "Seleccionar provincia" at bounding box center [157, 123] width 165 height 5
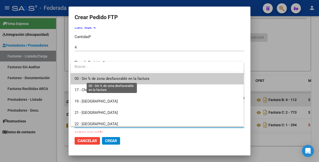
click at [110, 78] on span "00 - Sin % de zona desfavorable en la factura" at bounding box center [112, 78] width 75 height 5
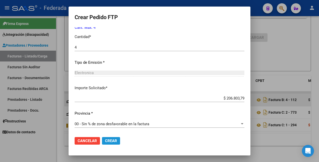
click at [110, 142] on span "Crear" at bounding box center [111, 140] width 12 height 5
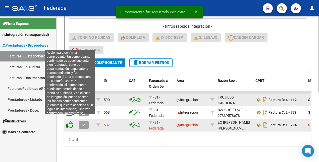
click at [71, 123] on icon at bounding box center [69, 124] width 7 height 7
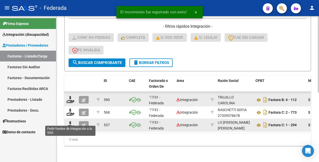
click at [71, 121] on icon at bounding box center [70, 124] width 8 height 7
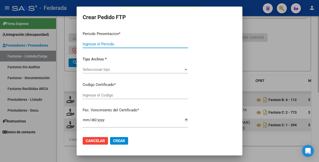
type input "202507"
type input "202506"
type input "$ 671.132,29"
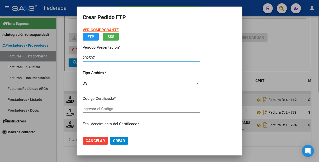
type input "ARG02000223001042023021620260216SFE168"
type input "2026-02-16"
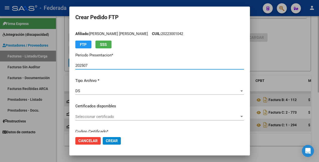
scroll to position [0, 0]
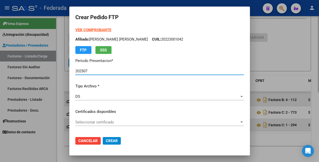
click at [94, 30] on strong "VER COMPROBANTE" at bounding box center [93, 30] width 36 height 5
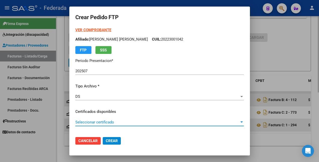
click at [120, 120] on span "Seleccionar certificado" at bounding box center [157, 122] width 164 height 5
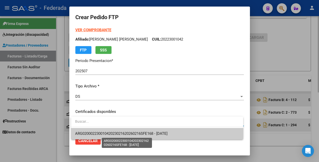
click at [121, 132] on span "ARG02000223001042023021620260216SFE168 - 2026-02-16" at bounding box center [121, 133] width 92 height 5
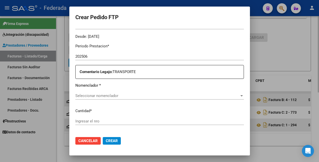
scroll to position [157, 0]
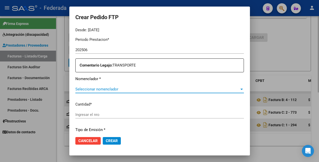
click at [115, 87] on span "Seleccionar nomenclador" at bounding box center [157, 89] width 164 height 5
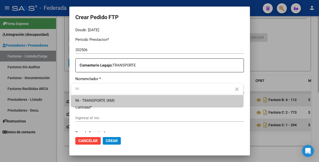
type input "96"
click at [111, 98] on span "96 - TRANSPORTE (KM)" at bounding box center [94, 100] width 39 height 5
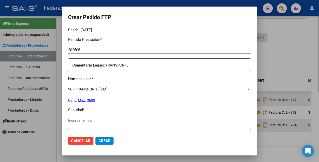
click at [90, 121] on input "Ingresar el nro" at bounding box center [159, 120] width 183 height 5
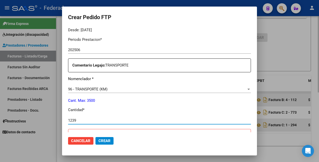
type input "1239"
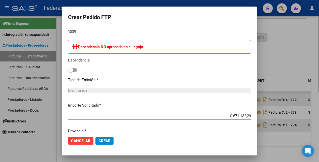
scroll to position [283, 0]
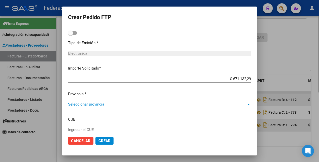
click at [93, 102] on span "Seleccionar provincia" at bounding box center [157, 104] width 178 height 5
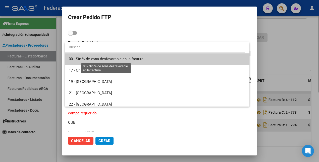
click at [103, 59] on span "00 - Sin % de zona desfavorable en la factura" at bounding box center [106, 59] width 75 height 5
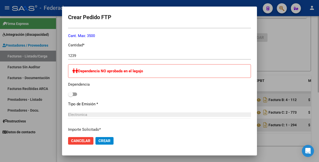
scroll to position [220, 0]
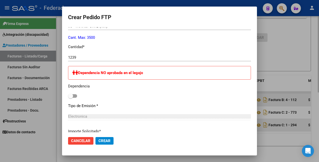
click at [107, 140] on span "Crear" at bounding box center [104, 140] width 12 height 5
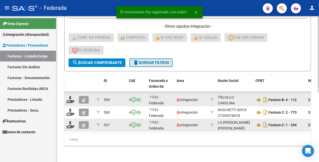
click at [159, 60] on span "delete Borrar Filtros" at bounding box center [151, 62] width 36 height 5
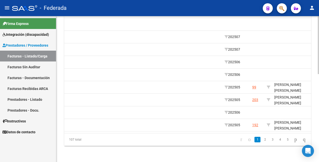
scroll to position [0, 635]
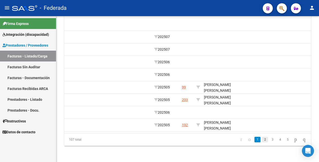
click at [262, 140] on link "2" at bounding box center [265, 139] width 6 height 6
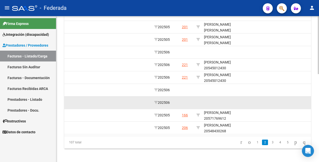
scroll to position [220, 0]
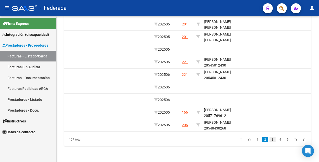
click at [270, 140] on link "3" at bounding box center [273, 139] width 6 height 6
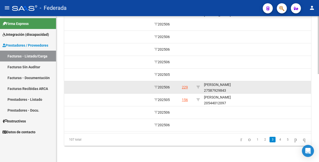
scroll to position [189, 0]
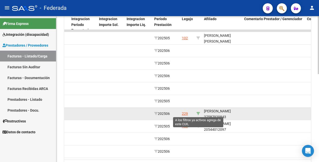
click at [199, 114] on icon at bounding box center [198, 114] width 4 height 4
type input "27587929843"
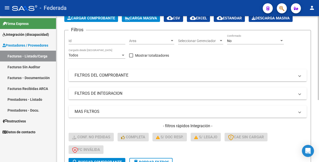
scroll to position [13, 0]
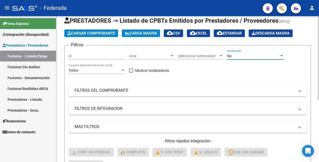
click at [243, 54] on div "No" at bounding box center [253, 56] width 52 height 4
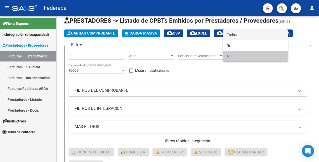
click at [243, 35] on span "Todos" at bounding box center [255, 34] width 57 height 11
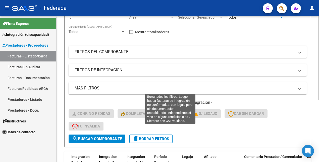
scroll to position [107, 0]
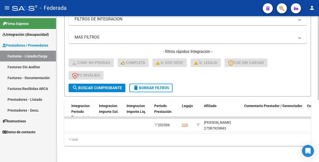
drag, startPoint x: 105, startPoint y: 82, endPoint x: 110, endPoint y: 82, distance: 4.6
click at [105, 85] on span "search Buscar Comprobante" at bounding box center [97, 87] width 50 height 5
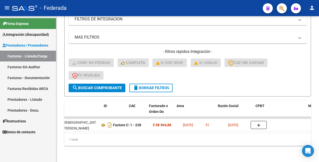
scroll to position [0, 0]
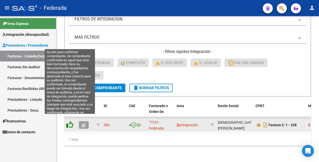
click at [69, 121] on icon at bounding box center [69, 124] width 7 height 7
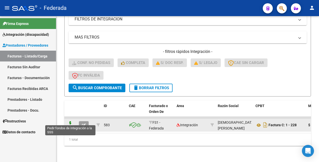
click at [70, 121] on icon at bounding box center [70, 124] width 8 height 7
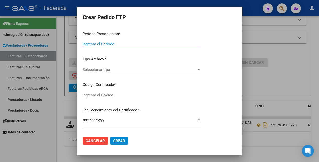
type input "202507"
type input "202506"
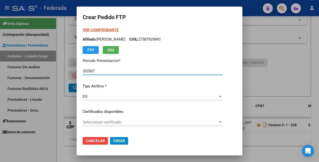
click at [100, 31] on strong "VER COMPROBANTE" at bounding box center [101, 30] width 36 height 5
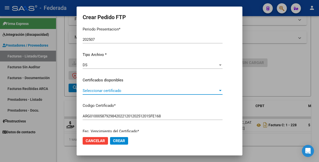
click at [115, 92] on span "Seleccionar certificado" at bounding box center [150, 90] width 135 height 5
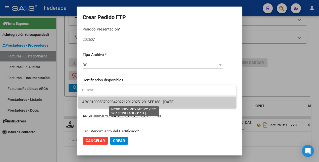
click at [116, 101] on span "ARG01000587929842022120120251201SFE168 - 2025-12-01" at bounding box center [128, 102] width 92 height 5
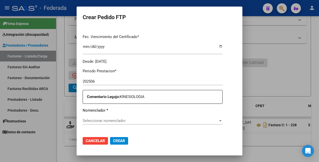
scroll to position [157, 0]
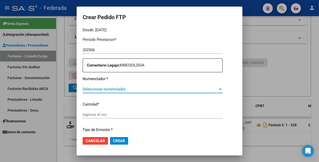
click at [132, 88] on span "Seleccionar nomenclador" at bounding box center [150, 89] width 135 height 5
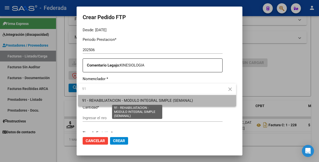
click at [130, 98] on span "91 - REHABILIATACION - MODULO INTEGRAL SIMPLE (SEMANAL)" at bounding box center [137, 100] width 111 height 5
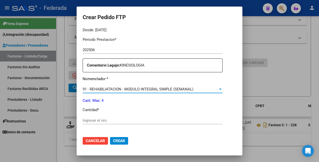
scroll to position [188, 0]
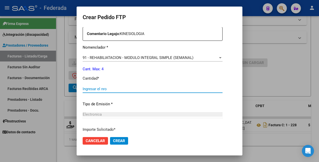
click at [108, 89] on input "Ingresar el nro" at bounding box center [153, 88] width 140 height 5
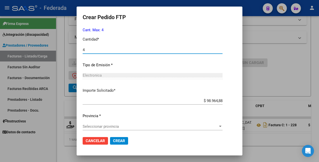
scroll to position [230, 0]
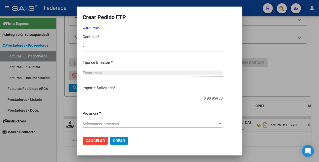
click at [113, 124] on span "Seleccionar provincia" at bounding box center [150, 123] width 135 height 5
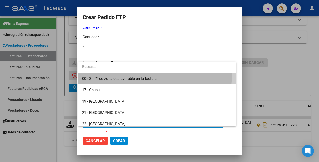
click at [124, 74] on span "00 - Sin % de zona desfavorable en la factura" at bounding box center [157, 78] width 150 height 11
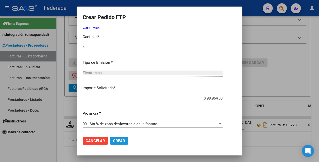
click at [120, 142] on span "Crear" at bounding box center [119, 140] width 12 height 5
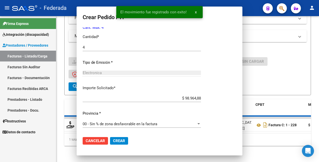
scroll to position [0, 0]
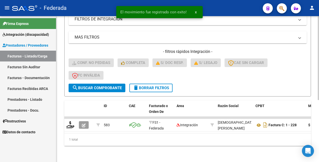
click at [160, 85] on span "delete Borrar Filtros" at bounding box center [151, 87] width 36 height 5
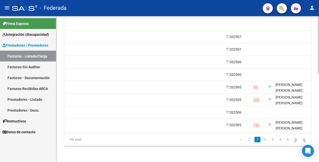
scroll to position [0, 659]
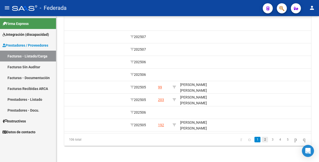
click at [262, 140] on link "2" at bounding box center [265, 139] width 6 height 6
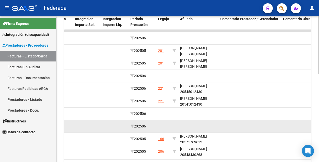
scroll to position [220, 0]
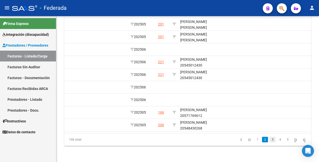
click at [270, 140] on link "3" at bounding box center [273, 139] width 6 height 6
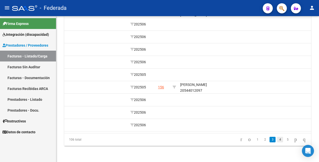
click at [277, 140] on link "4" at bounding box center [280, 139] width 6 height 6
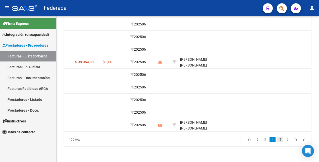
click at [277, 138] on link "5" at bounding box center [280, 139] width 6 height 6
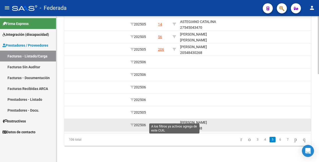
click at [175, 123] on icon at bounding box center [175, 125] width 4 height 4
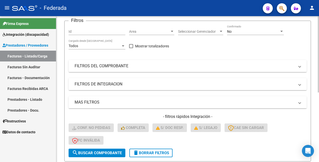
scroll to position [7, 0]
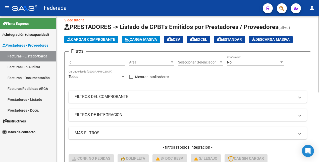
click at [244, 60] on div "No" at bounding box center [253, 62] width 52 height 4
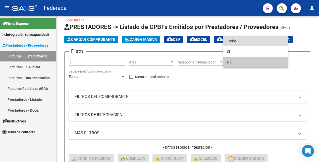
click at [241, 42] on span "Todos" at bounding box center [255, 41] width 57 height 11
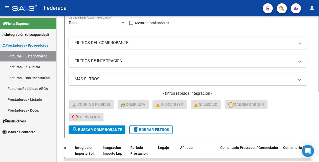
scroll to position [70, 0]
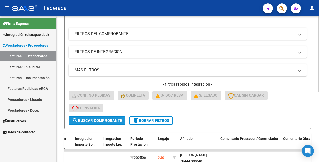
click at [92, 117] on button "search Buscar Comprobante" at bounding box center [97, 120] width 57 height 9
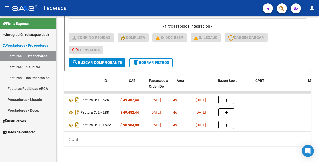
scroll to position [0, 0]
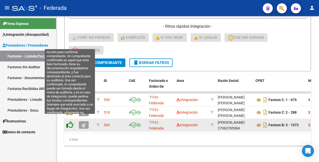
click at [70, 121] on icon at bounding box center [69, 124] width 7 height 7
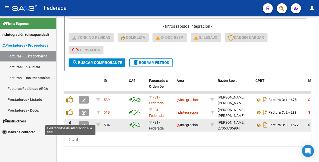
click at [70, 121] on icon at bounding box center [70, 124] width 8 height 7
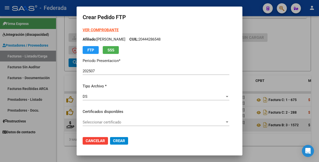
click at [93, 29] on strong "VER COMPROBANTE" at bounding box center [101, 30] width 36 height 5
drag, startPoint x: 88, startPoint y: 142, endPoint x: 87, endPoint y: 139, distance: 2.9
click at [88, 142] on span "Cancelar" at bounding box center [95, 140] width 19 height 5
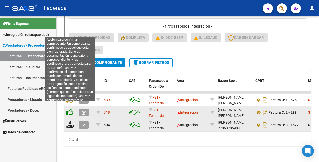
click at [71, 108] on icon at bounding box center [69, 111] width 7 height 7
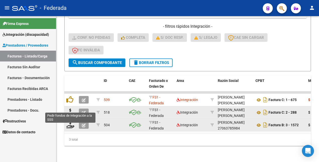
click at [71, 108] on icon at bounding box center [70, 111] width 8 height 7
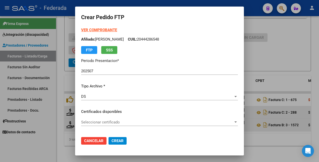
click at [98, 31] on strong "VER COMPROBANTE" at bounding box center [99, 30] width 36 height 5
click at [84, 140] on span "Cancelar" at bounding box center [93, 140] width 19 height 5
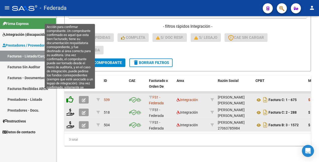
click at [70, 96] on icon at bounding box center [69, 99] width 7 height 7
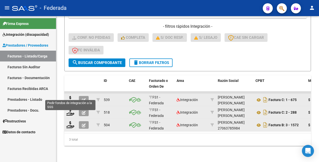
click at [70, 96] on icon at bounding box center [70, 99] width 8 height 7
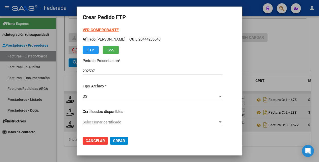
click at [106, 29] on strong "VER COMPROBANTE" at bounding box center [101, 30] width 36 height 5
click at [96, 141] on span "Cancelar" at bounding box center [95, 140] width 19 height 5
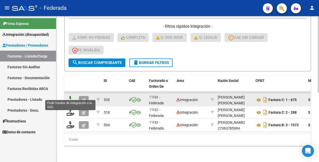
click at [69, 96] on icon at bounding box center [70, 99] width 8 height 7
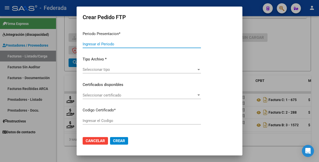
type input "202507"
type input "202506"
type input "$ 49.482,44"
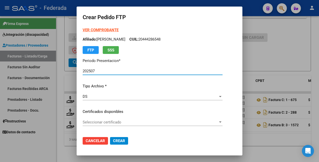
type input "ARG02000444286542022102620321026SFE169"
type input "[DATE]"
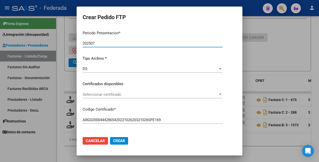
scroll to position [31, 0]
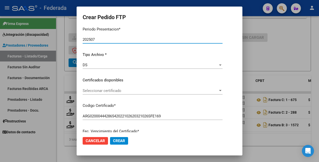
click at [118, 91] on span "Seleccionar certificado" at bounding box center [150, 90] width 135 height 5
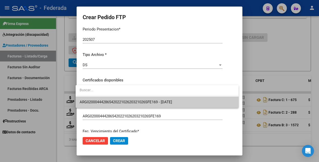
click at [117, 98] on span "ARG02000444286542022102620321026SFE169 - [DATE]" at bounding box center [157, 101] width 155 height 11
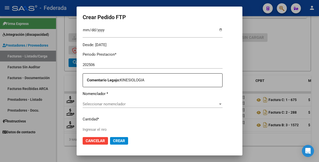
scroll to position [157, 0]
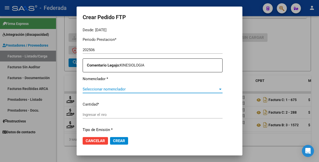
click at [117, 89] on span "Seleccionar nomenclador" at bounding box center [150, 89] width 135 height 5
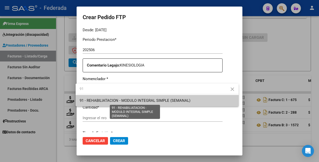
type input "91"
click at [115, 102] on span "91 - REHABILIATACION - MODULO INTEGRAL SIMPLE (SEMANAL)" at bounding box center [135, 100] width 111 height 5
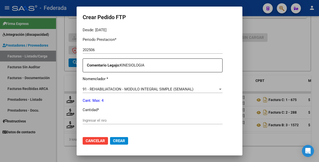
click at [104, 117] on div "Ingresar el nro" at bounding box center [153, 120] width 140 height 8
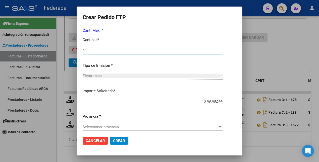
scroll to position [230, 0]
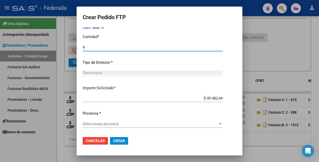
type input "4"
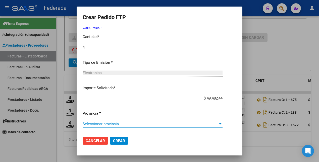
click at [100, 124] on span "Seleccionar provincia" at bounding box center [150, 123] width 135 height 5
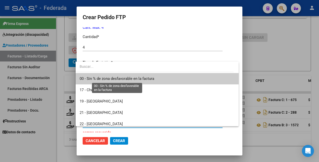
click at [98, 79] on span "00 - Sin % de zona desfavorable en la factura" at bounding box center [117, 78] width 75 height 5
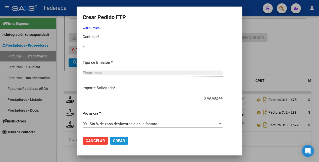
drag, startPoint x: 114, startPoint y: 139, endPoint x: 129, endPoint y: 113, distance: 29.8
click at [115, 139] on span "Crear" at bounding box center [119, 140] width 12 height 5
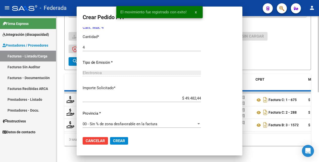
scroll to position [0, 0]
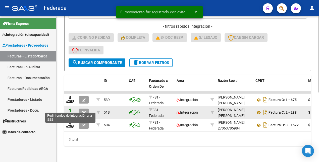
click at [70, 108] on icon at bounding box center [70, 111] width 8 height 7
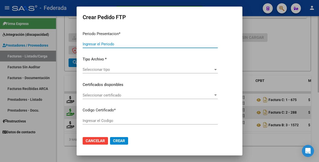
type input "202507"
type input "202506"
type input "$ 49.482,44"
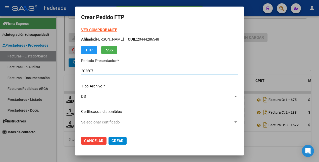
type input "ARG02000444286542022102620321026SFE169"
type input "[DATE]"
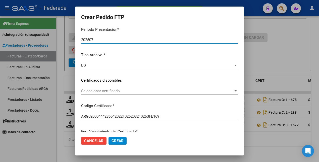
scroll to position [31, 0]
click at [106, 92] on span "Seleccionar certificado" at bounding box center [157, 90] width 152 height 5
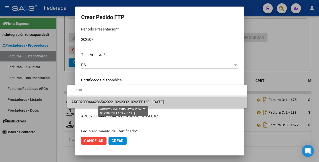
click at [112, 100] on span "ARG02000444286542022102620321026SFE169 - [DATE]" at bounding box center [117, 102] width 92 height 5
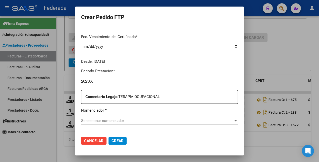
scroll to position [157, 0]
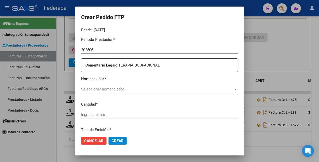
click at [113, 89] on span "Seleccionar nomenclador" at bounding box center [157, 89] width 152 height 5
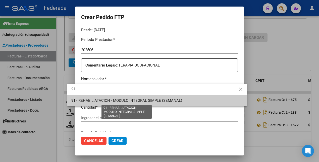
type input "91"
drag, startPoint x: 108, startPoint y: 100, endPoint x: 105, endPoint y: 104, distance: 4.9
click at [108, 100] on span "91 - REHABILIATACION - MODULO INTEGRAL SIMPLE (SEMANAL)" at bounding box center [126, 100] width 111 height 5
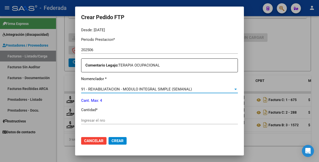
click at [97, 118] on input "Ingresar el nro" at bounding box center [159, 120] width 157 height 5
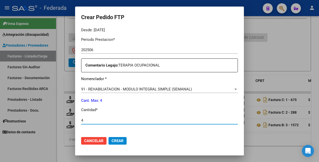
scroll to position [230, 0]
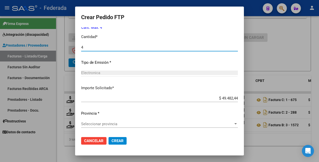
type input "4"
click at [108, 123] on span "Seleccionar provincia" at bounding box center [157, 123] width 152 height 5
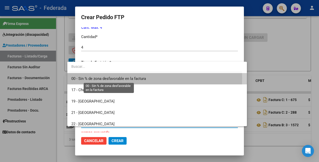
click at [111, 78] on span "00 - Sin % de zona desfavorable en la factura" at bounding box center [108, 78] width 75 height 5
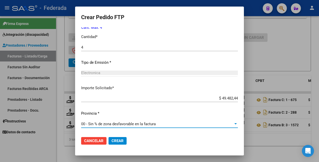
drag, startPoint x: 109, startPoint y: 139, endPoint x: 108, endPoint y: 136, distance: 3.1
click at [112, 139] on span "Crear" at bounding box center [118, 140] width 12 height 5
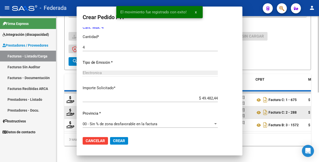
scroll to position [0, 0]
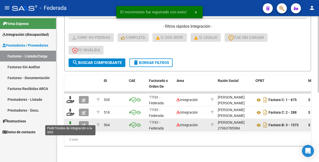
click at [70, 121] on icon at bounding box center [70, 124] width 8 height 7
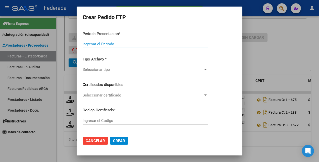
type input "202507"
type input "202506"
type input "$ 98.964,88"
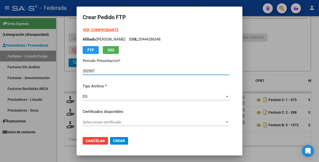
type input "ARG02000444286542022102620321026SFE169"
type input "[DATE]"
click at [124, 121] on span "Seleccionar certificado" at bounding box center [154, 122] width 142 height 5
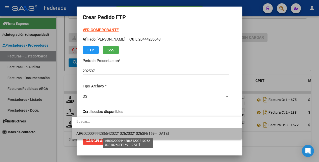
drag, startPoint x: 118, startPoint y: 132, endPoint x: 127, endPoint y: 117, distance: 18.5
click at [118, 133] on span "ARG02000444286542022102620321026SFE169 - [DATE]" at bounding box center [122, 133] width 92 height 5
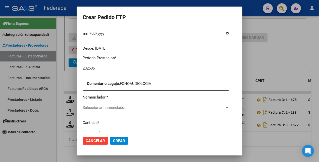
scroll to position [157, 0]
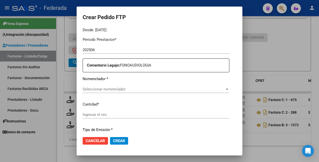
click at [139, 90] on span "Seleccionar nomenclador" at bounding box center [154, 89] width 142 height 5
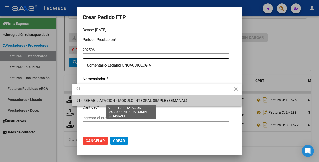
type input "91"
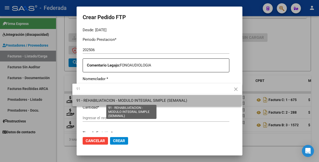
drag, startPoint x: 134, startPoint y: 98, endPoint x: 115, endPoint y: 113, distance: 24.0
click at [134, 98] on span "91 - REHABILIATACION - MODULO INTEGRAL SIMPLE (SEMANAL)" at bounding box center [131, 100] width 111 height 5
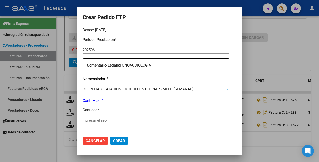
click at [102, 122] on input "Ingresar el nro" at bounding box center [156, 120] width 147 height 5
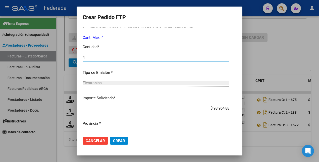
scroll to position [230, 0]
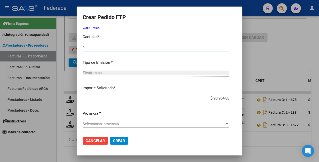
type input "4"
click at [119, 123] on span "Seleccionar provincia" at bounding box center [154, 123] width 142 height 5
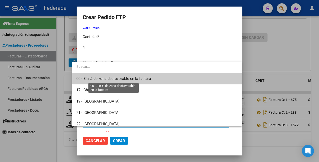
click at [112, 79] on span "00 - Sin % de zona desfavorable en la factura" at bounding box center [113, 78] width 75 height 5
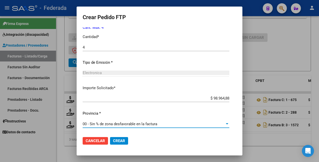
click at [114, 141] on span "Crear" at bounding box center [119, 140] width 12 height 5
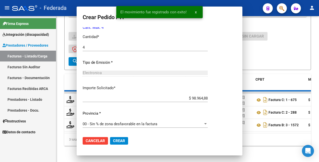
scroll to position [0, 0]
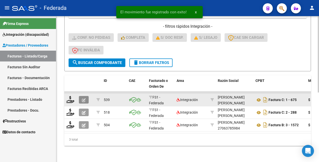
click at [87, 96] on button "button" at bounding box center [84, 100] width 10 height 8
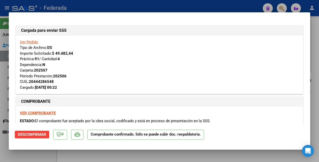
click at [41, 155] on div at bounding box center [159, 81] width 319 height 162
type input "$ 0,00"
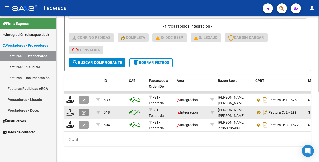
click at [85, 111] on icon "button" at bounding box center [84, 113] width 4 height 4
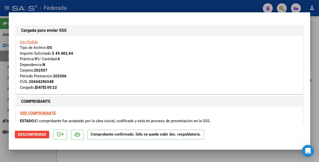
drag, startPoint x: 36, startPoint y: 154, endPoint x: 53, endPoint y: 145, distance: 19.3
click at [35, 154] on div at bounding box center [159, 81] width 319 height 162
type input "$ 0,00"
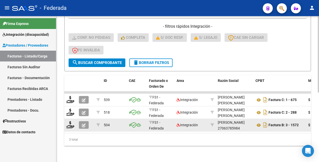
click at [84, 123] on icon "button" at bounding box center [84, 125] width 4 height 4
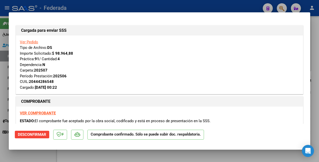
click at [35, 156] on div at bounding box center [159, 81] width 319 height 162
type input "$ 0,00"
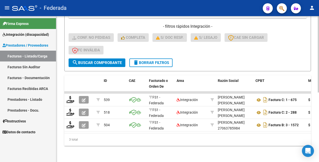
click at [156, 60] on span "delete Borrar Filtros" at bounding box center [151, 62] width 36 height 5
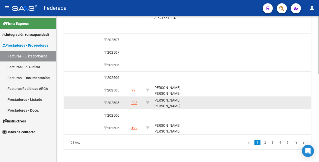
scroll to position [220, 0]
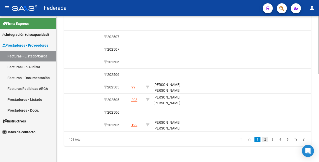
click at [262, 140] on link "2" at bounding box center [265, 139] width 6 height 6
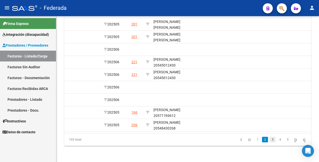
click at [270, 139] on link "3" at bounding box center [273, 139] width 6 height 6
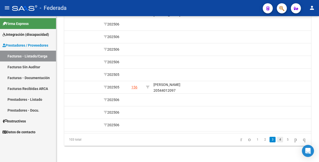
click at [277, 140] on link "4" at bounding box center [280, 139] width 6 height 6
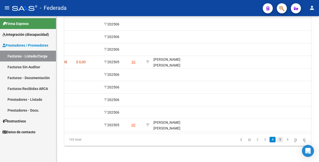
click at [277, 139] on link "5" at bounding box center [280, 139] width 6 height 6
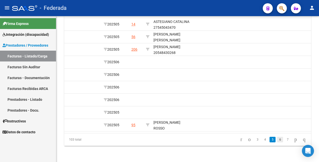
click at [277, 138] on link "6" at bounding box center [280, 139] width 6 height 6
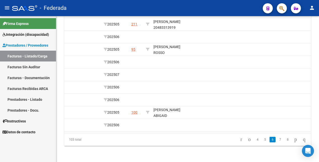
drag, startPoint x: 276, startPoint y: 139, endPoint x: 273, endPoint y: 137, distance: 3.4
click at [277, 139] on link "7" at bounding box center [280, 139] width 6 height 6
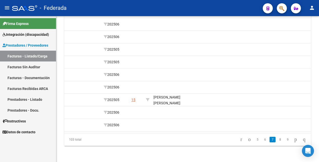
click at [277, 139] on link "8" at bounding box center [280, 139] width 6 height 6
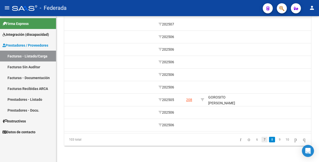
click at [262, 139] on link "7" at bounding box center [265, 139] width 6 height 6
click at [277, 140] on link "8" at bounding box center [280, 139] width 6 height 6
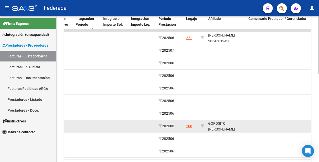
scroll to position [158, 0]
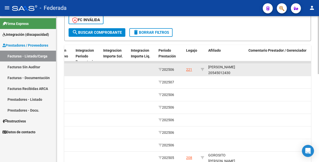
click at [229, 74] on div "[PERSON_NAME] 20545012430" at bounding box center [226, 70] width 36 height 12
copy div "20545012430"
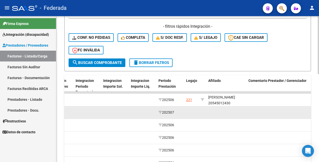
scroll to position [126, 0]
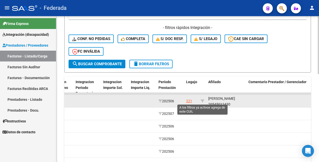
drag, startPoint x: 202, startPoint y: 100, endPoint x: 206, endPoint y: 97, distance: 4.2
click at [202, 100] on icon at bounding box center [203, 101] width 4 height 4
type input "20545012430"
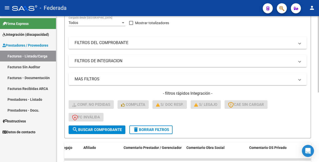
scroll to position [95, 0]
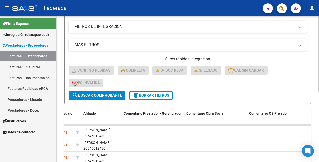
click at [166, 98] on button "delete Borrar Filtros" at bounding box center [150, 95] width 43 height 9
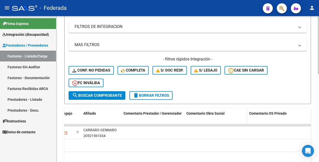
scroll to position [220, 0]
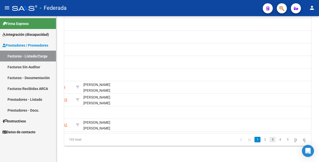
click at [270, 139] on link "3" at bounding box center [273, 139] width 6 height 6
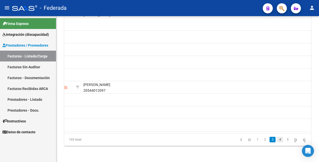
click at [277, 140] on link "4" at bounding box center [280, 139] width 6 height 6
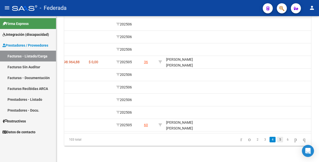
click at [277, 140] on link "5" at bounding box center [280, 139] width 6 height 6
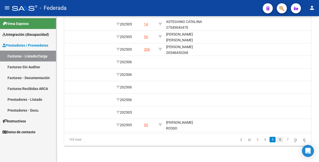
click at [277, 139] on link "6" at bounding box center [280, 139] width 6 height 6
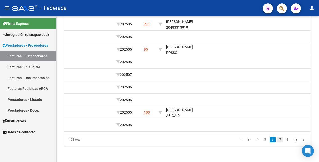
click at [277, 139] on link "7" at bounding box center [280, 139] width 6 height 6
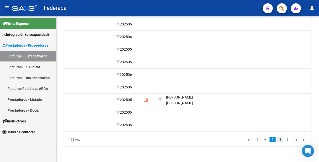
click at [277, 139] on link "8" at bounding box center [280, 139] width 6 height 6
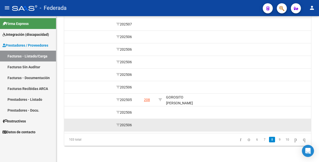
drag, startPoint x: 275, startPoint y: 140, endPoint x: 275, endPoint y: 125, distance: 15.1
click at [277, 139] on link "9" at bounding box center [280, 139] width 6 height 6
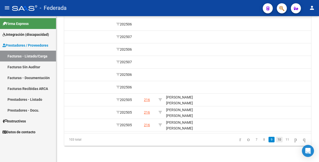
click at [276, 139] on link "10" at bounding box center [279, 139] width 7 height 6
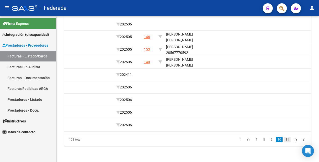
click at [284, 141] on link "11" at bounding box center [287, 139] width 7 height 6
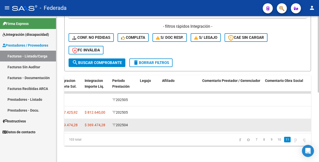
scroll to position [132, 0]
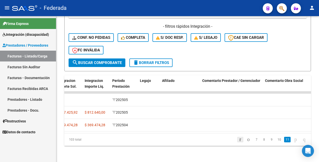
click at [239, 139] on icon "go to first page" at bounding box center [240, 139] width 3 height 6
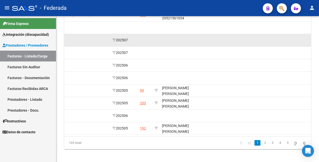
scroll to position [220, 0]
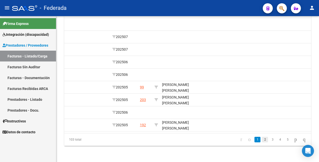
click at [262, 139] on link "2" at bounding box center [265, 139] width 6 height 6
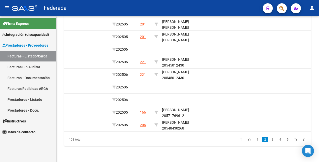
click at [270, 140] on link "3" at bounding box center [273, 139] width 6 height 6
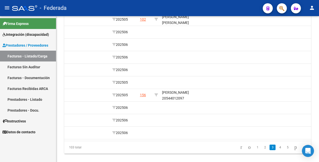
scroll to position [189, 0]
